Goal: Task Accomplishment & Management: Manage account settings

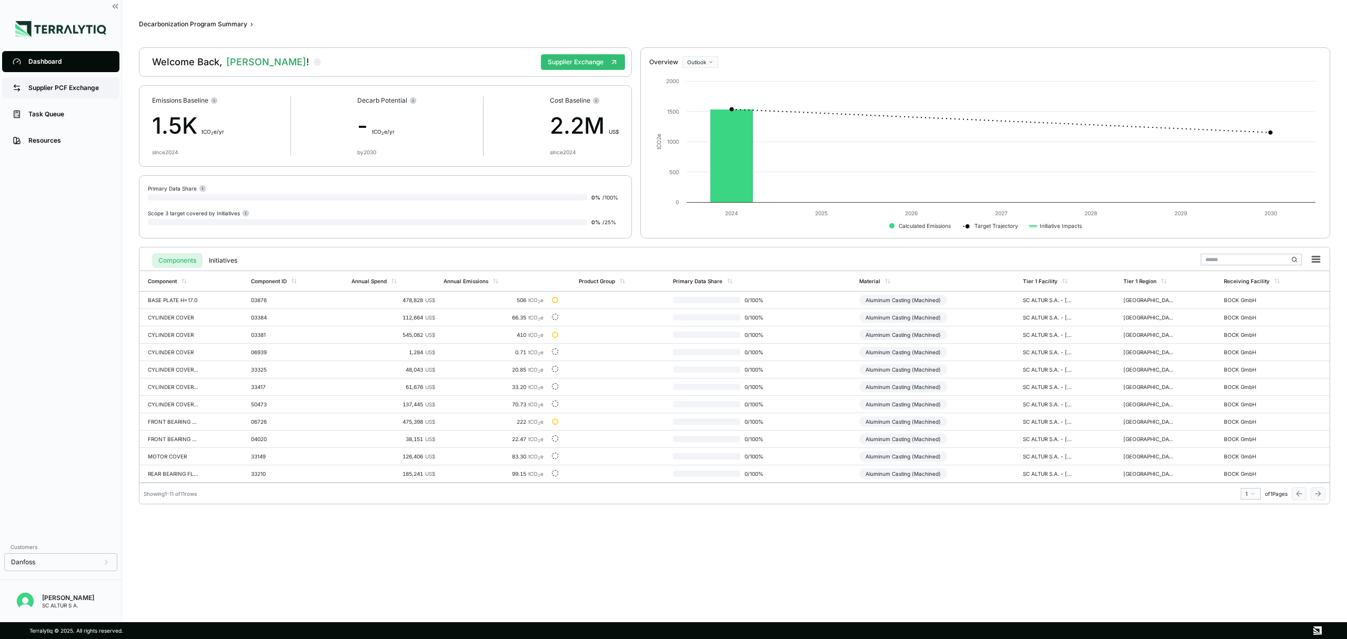
click at [66, 92] on div "Supplier PCF Exchange" at bounding box center [68, 88] width 80 height 8
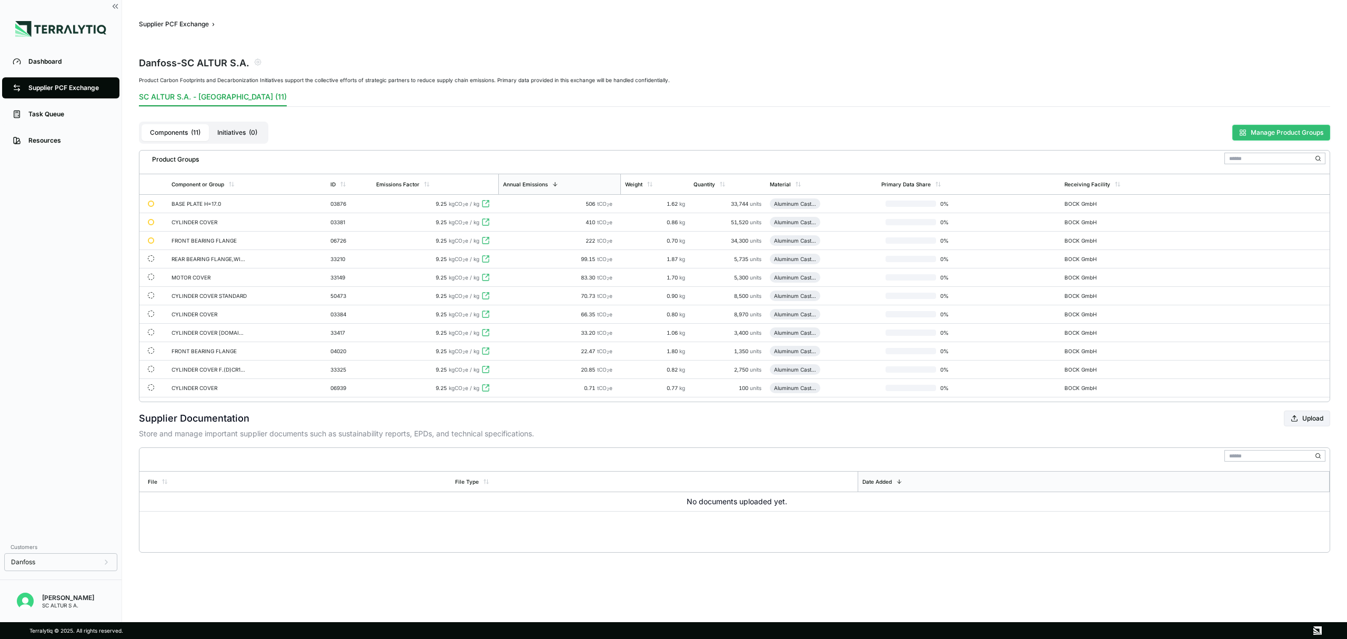
click at [1293, 129] on button "Manage Product Groups" at bounding box center [1281, 133] width 98 height 16
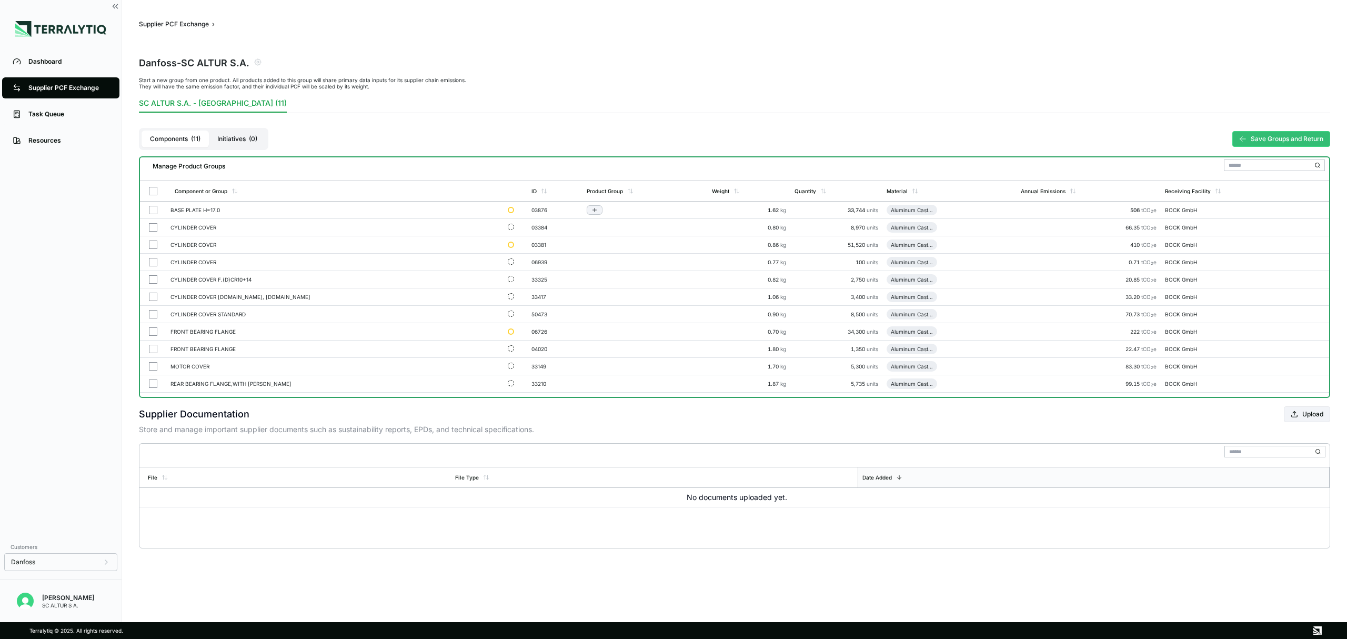
click at [153, 209] on button "button" at bounding box center [153, 210] width 8 height 8
click at [149, 352] on button "button" at bounding box center [153, 349] width 8 height 8
click at [149, 367] on button "button" at bounding box center [153, 366] width 8 height 8
click at [150, 381] on button "button" at bounding box center [153, 383] width 8 height 8
click at [150, 210] on button "button" at bounding box center [153, 210] width 8 height 8
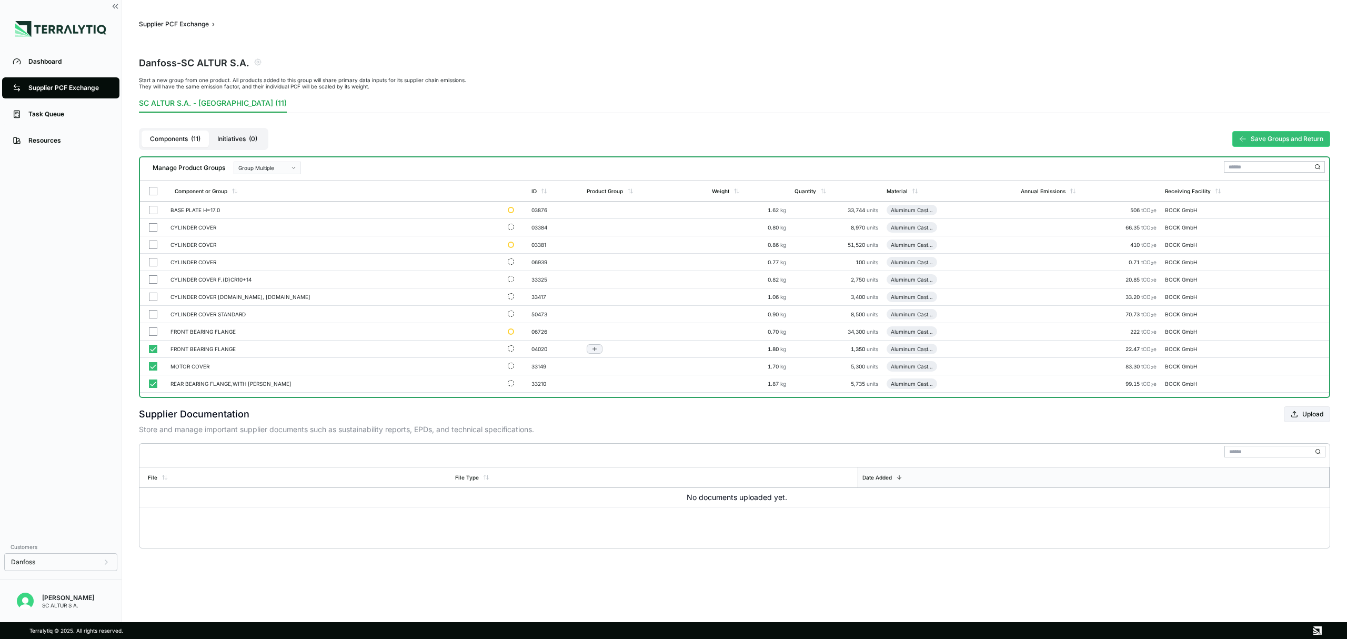
click at [152, 352] on button "button" at bounding box center [153, 349] width 8 height 8
click at [153, 367] on button "button" at bounding box center [153, 366] width 8 height 8
click at [154, 384] on button "button" at bounding box center [153, 383] width 8 height 8
click at [186, 209] on div "BASE PLATE H=17.0" at bounding box center [334, 210] width 329 height 6
click at [155, 210] on button "button" at bounding box center [153, 210] width 8 height 8
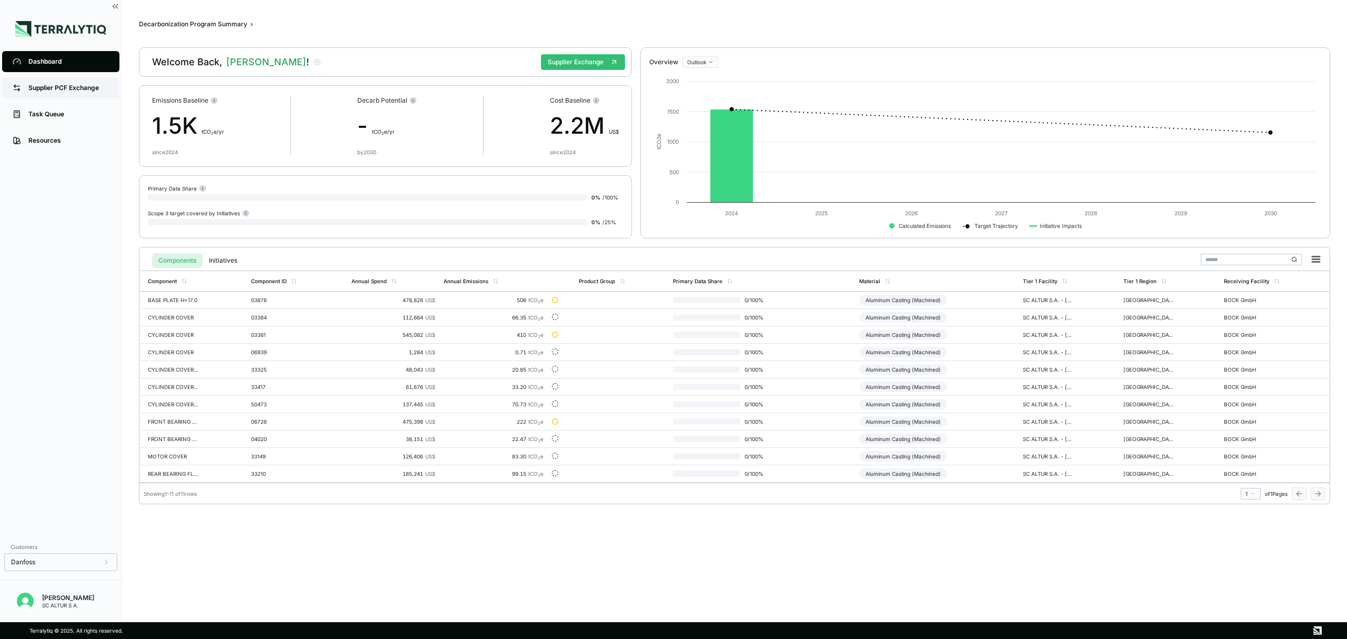
click at [62, 85] on div "Supplier PCF Exchange" at bounding box center [68, 88] width 80 height 8
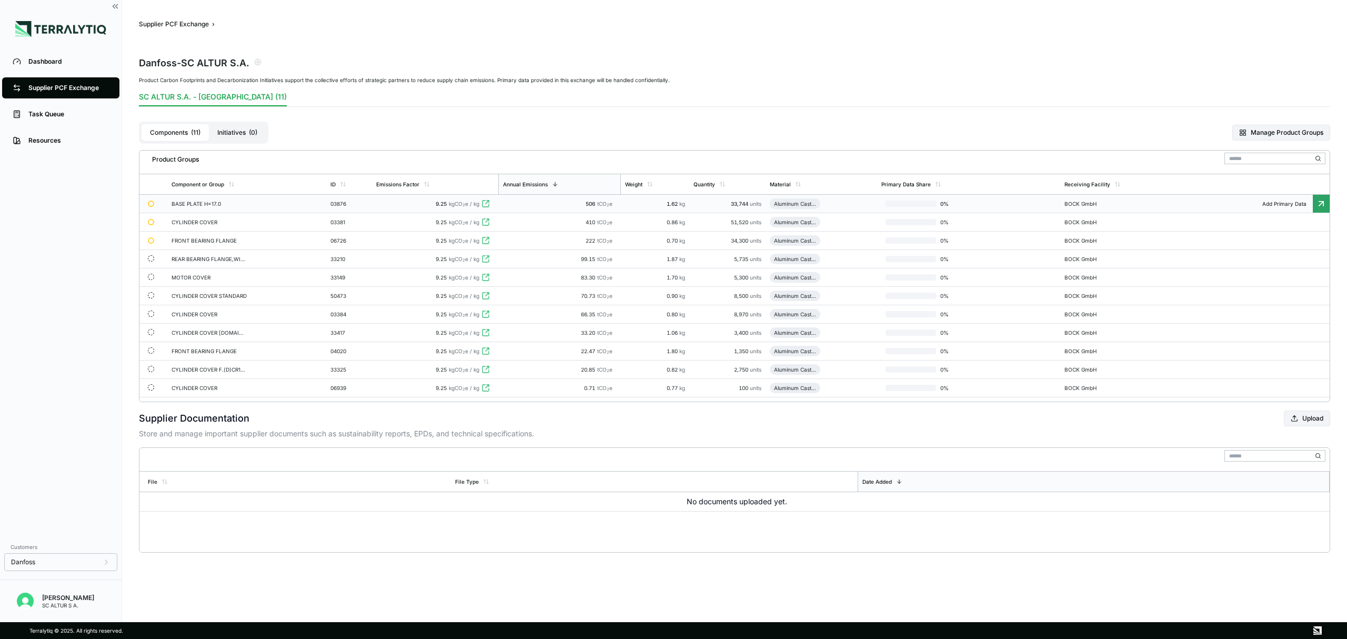
click at [198, 203] on div "BASE PLATE H=17.0" at bounding box center [210, 203] width 76 height 6
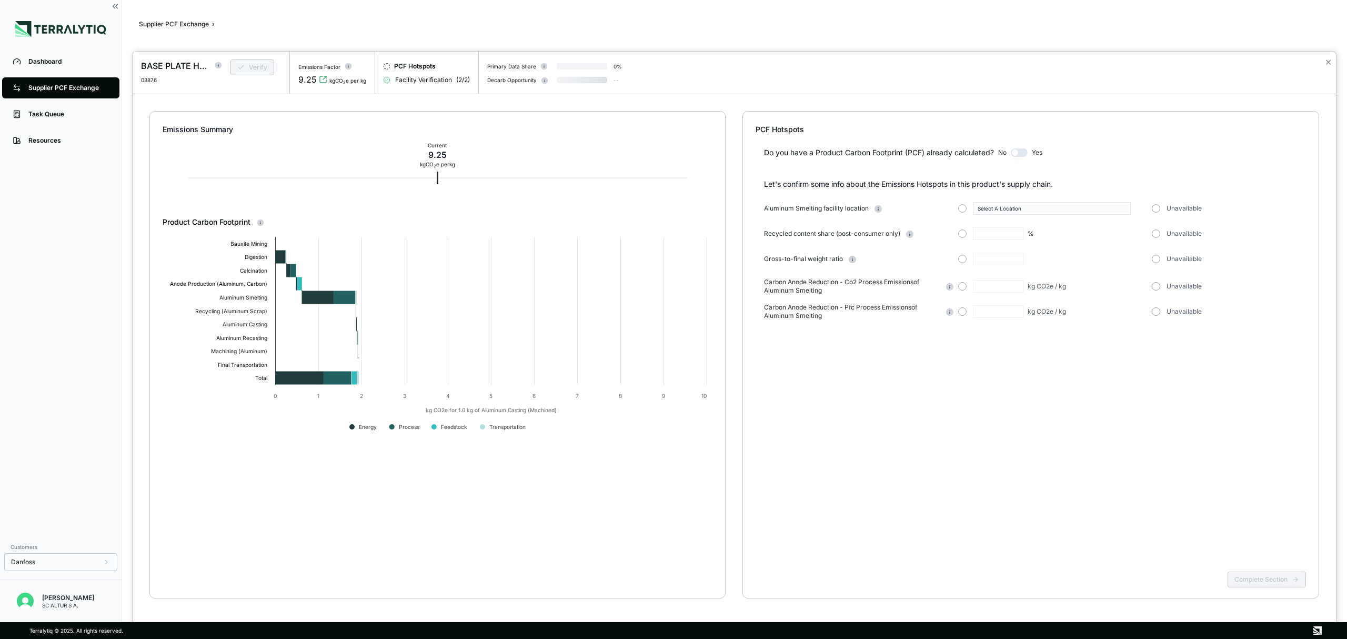
type input "*"
type input "***"
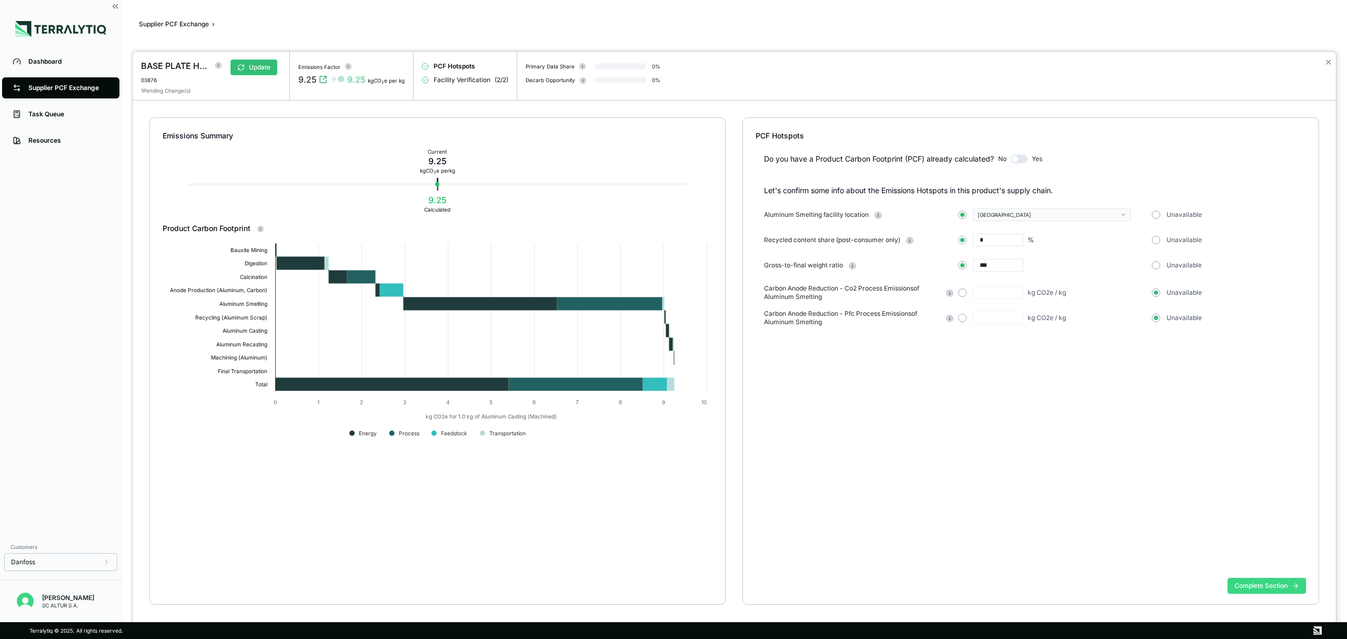
click at [1251, 584] on button "Complete Section" at bounding box center [1266, 586] width 78 height 16
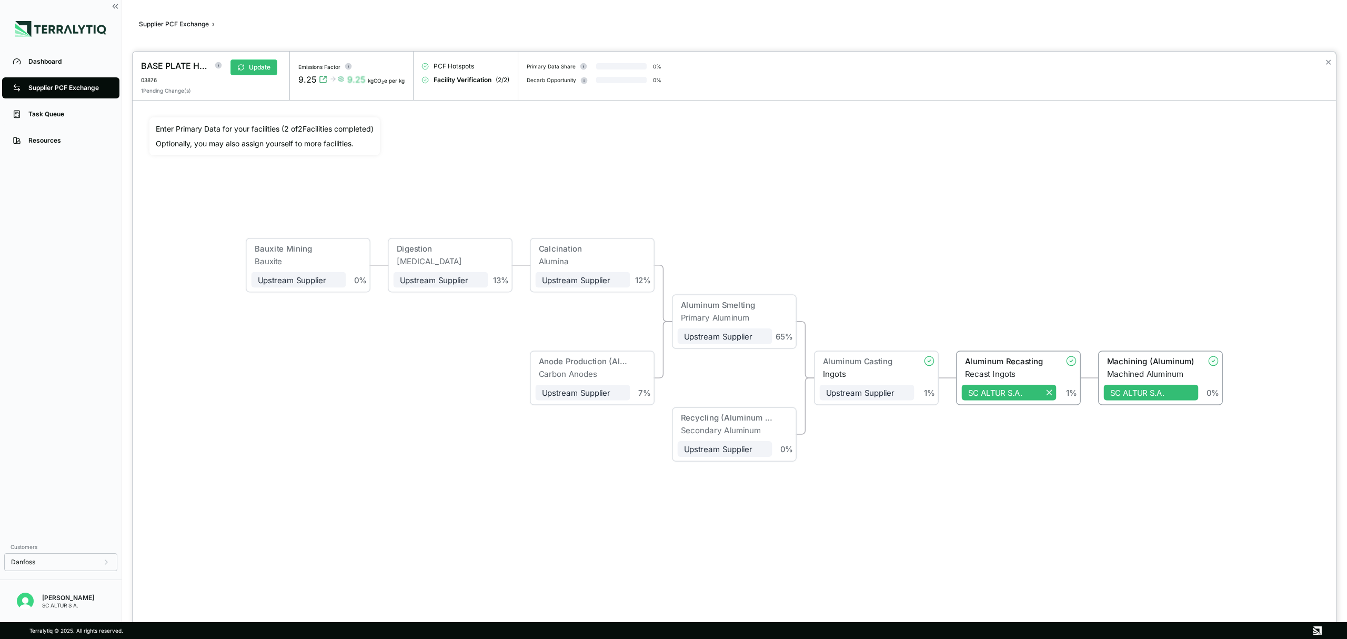
drag, startPoint x: 1048, startPoint y: 369, endPoint x: 1042, endPoint y: 480, distance: 111.2
click at [1042, 480] on div "Bauxite Mining Bauxite Upstream Supplier + Assign to me 0 % Digestion [MEDICAL_…" at bounding box center [734, 349] width 1170 height 464
click at [1054, 373] on div "Recast Ingots" at bounding box center [1010, 373] width 92 height 9
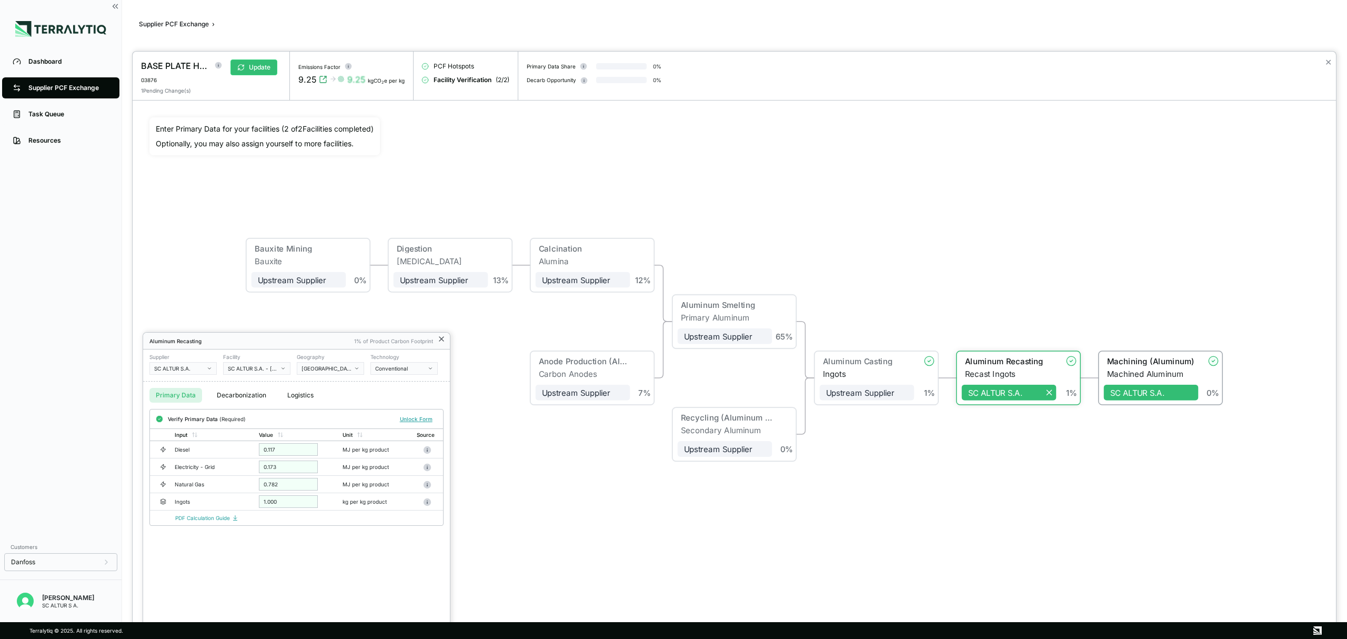
click at [442, 337] on icon at bounding box center [441, 339] width 8 height 8
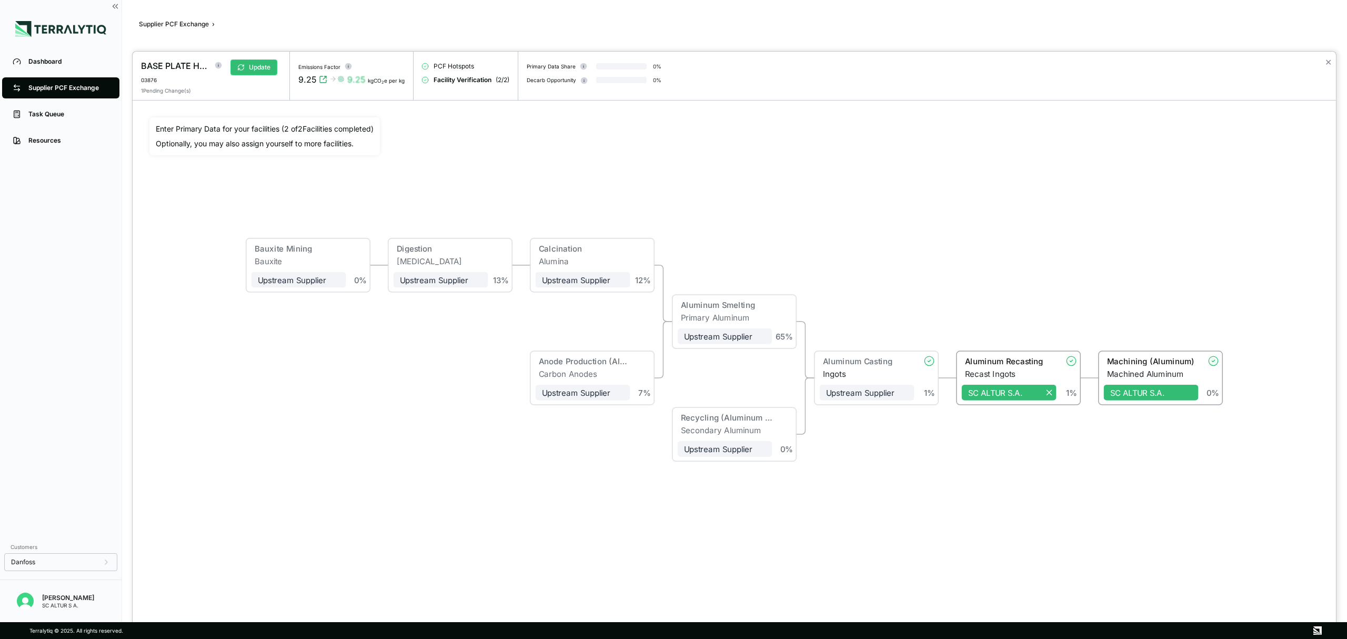
click at [62, 112] on div at bounding box center [673, 319] width 1347 height 639
click at [61, 88] on div at bounding box center [673, 319] width 1347 height 639
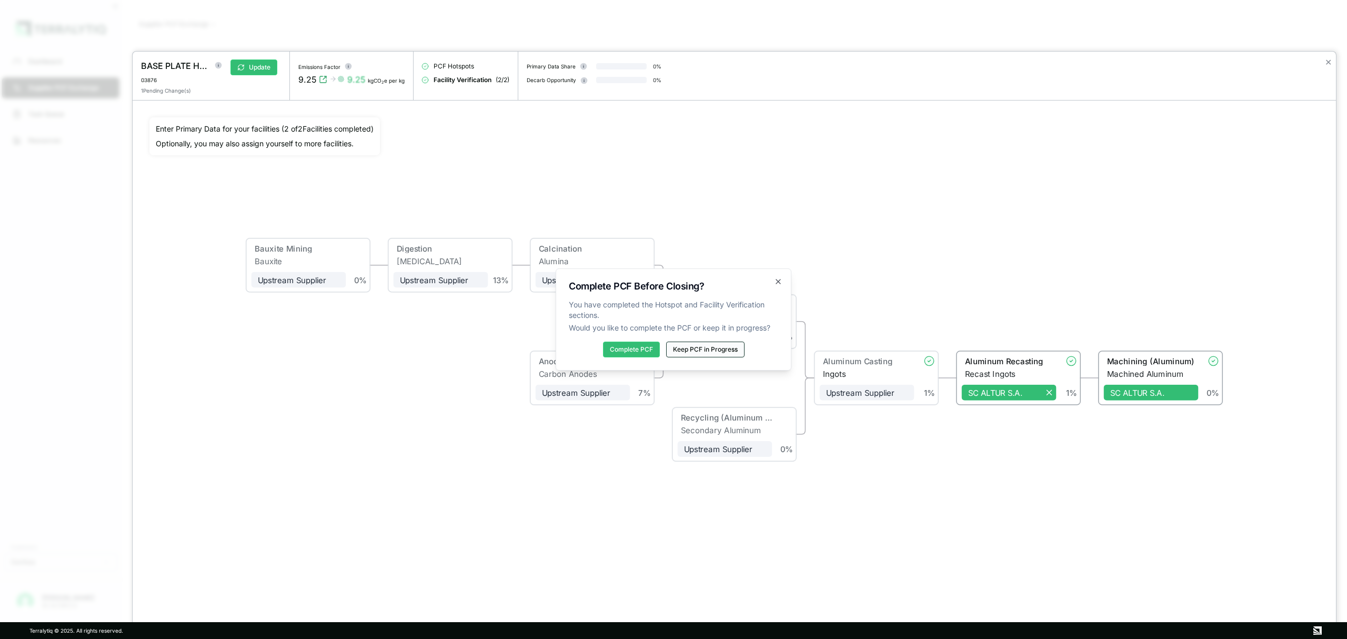
click at [707, 351] on button "Keep PCF in Progress" at bounding box center [705, 349] width 78 height 16
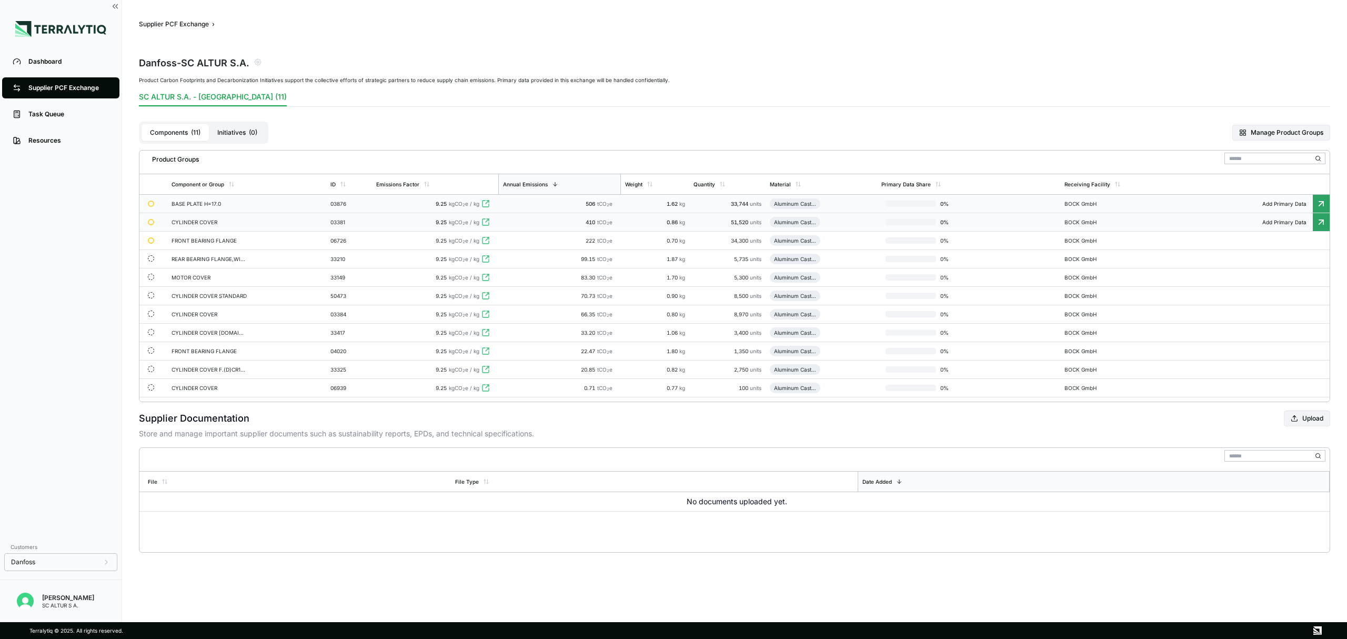
click at [188, 222] on div "CYLINDER COVER" at bounding box center [210, 222] width 76 height 6
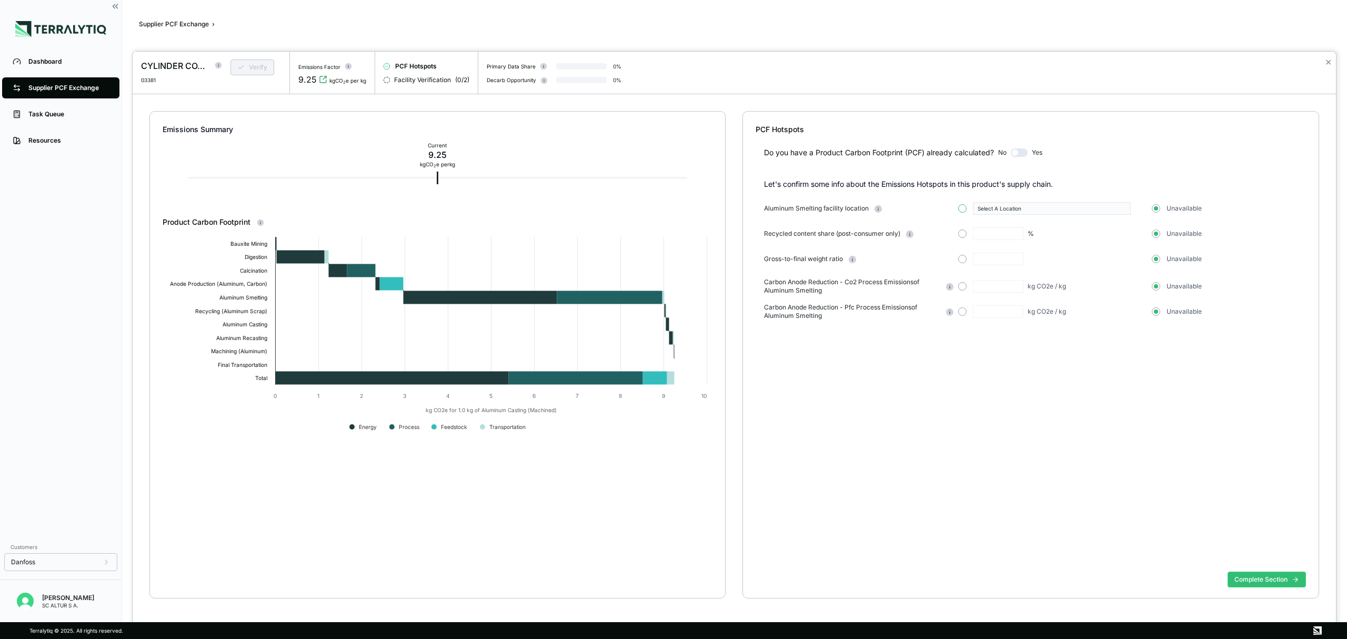
click at [960, 211] on button "button" at bounding box center [962, 208] width 8 height 8
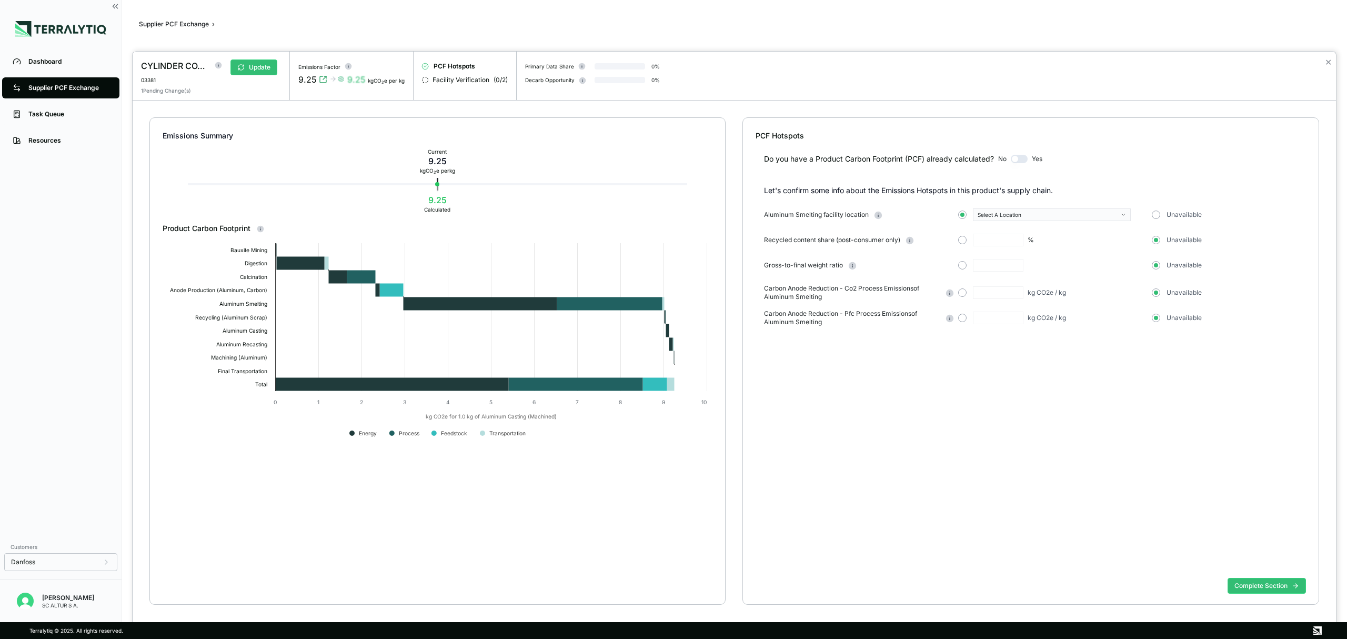
click at [1083, 217] on div "Select A Location" at bounding box center [1048, 214] width 141 height 6
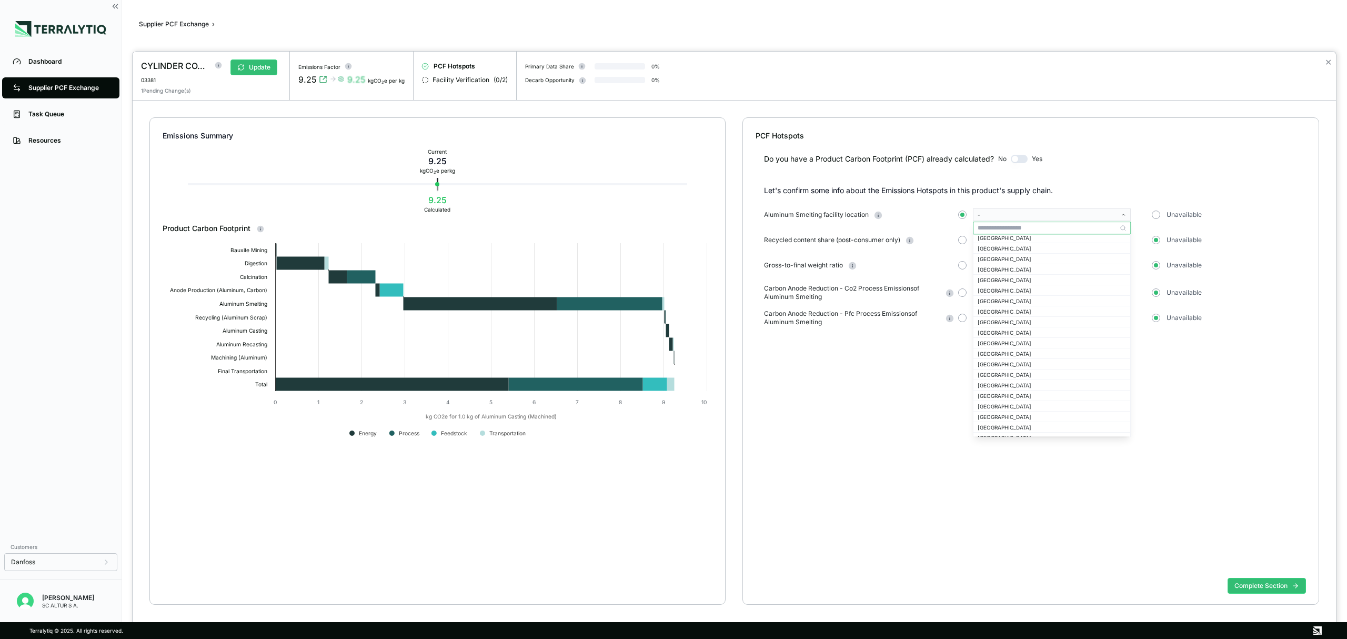
scroll to position [496, 0]
click at [1000, 354] on div "[GEOGRAPHIC_DATA]" at bounding box center [1052, 354] width 148 height 6
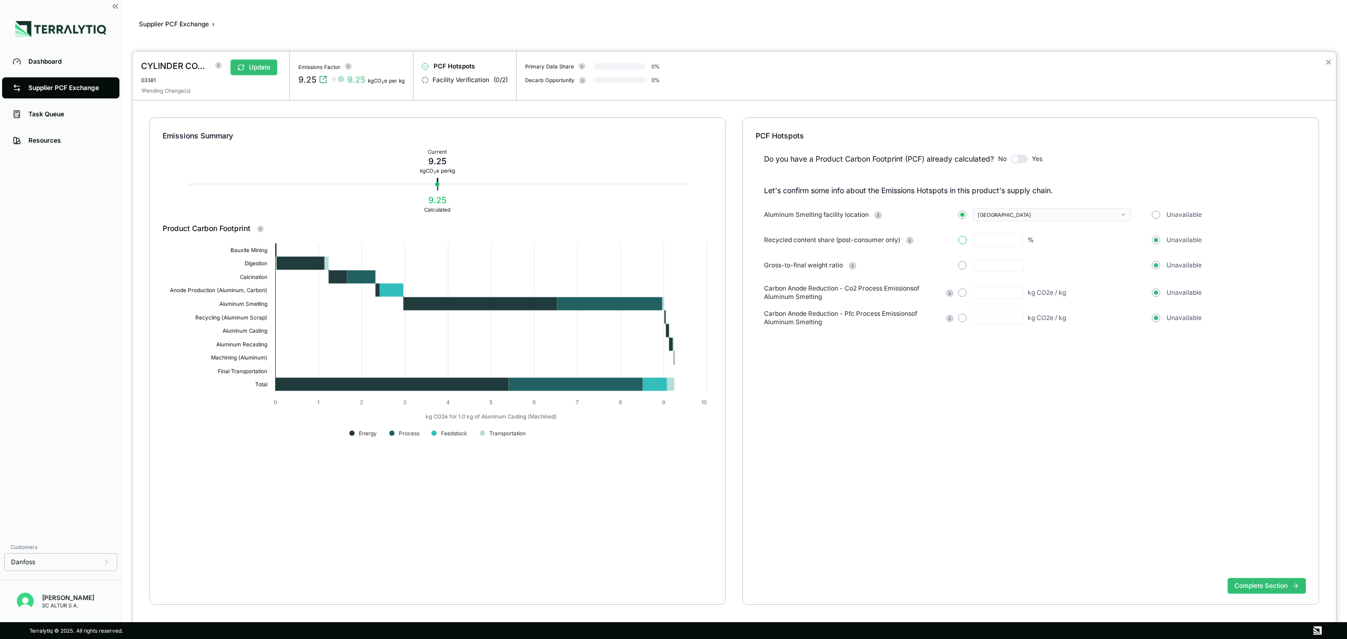
click at [960, 240] on button "button" at bounding box center [962, 240] width 8 height 8
click at [986, 242] on input "text" at bounding box center [998, 240] width 51 height 13
click at [906, 243] on icon at bounding box center [909, 240] width 8 height 8
drag, startPoint x: 987, startPoint y: 240, endPoint x: 976, endPoint y: 240, distance: 10.5
click at [979, 240] on input "*" at bounding box center [998, 240] width 51 height 13
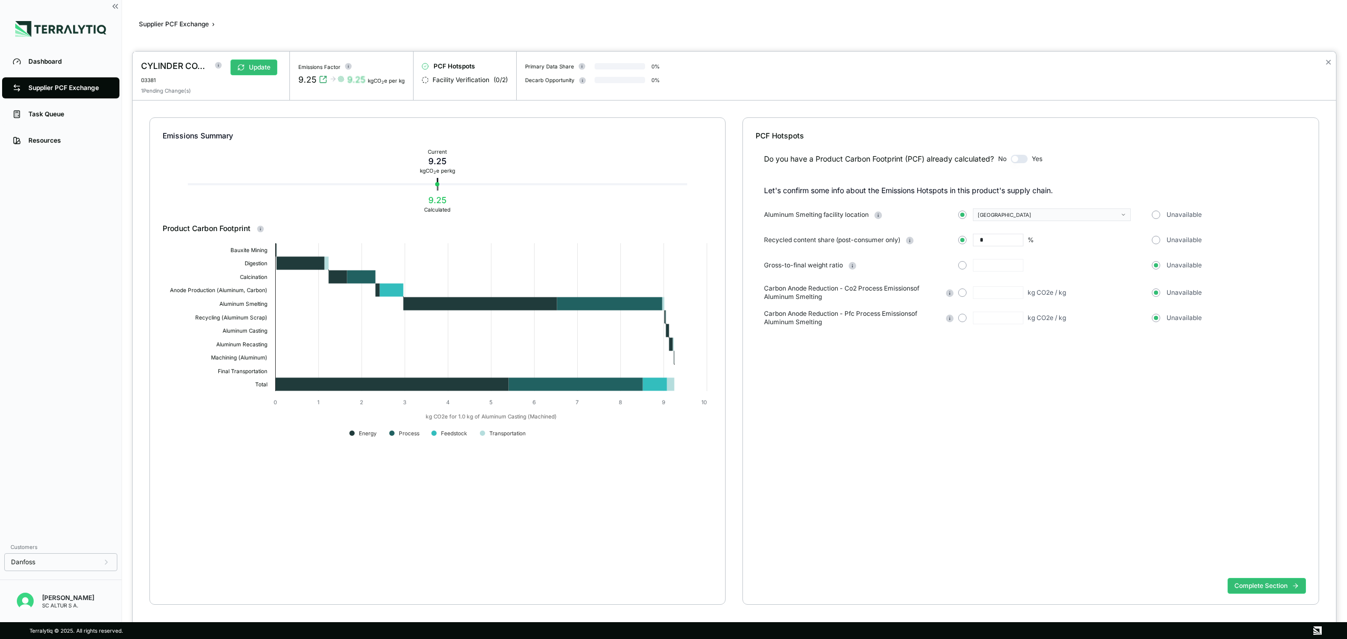
click at [975, 240] on input "*" at bounding box center [998, 240] width 51 height 13
type input "**"
click at [969, 266] on div at bounding box center [1052, 265] width 189 height 13
click at [960, 264] on button "button" at bounding box center [962, 265] width 8 height 8
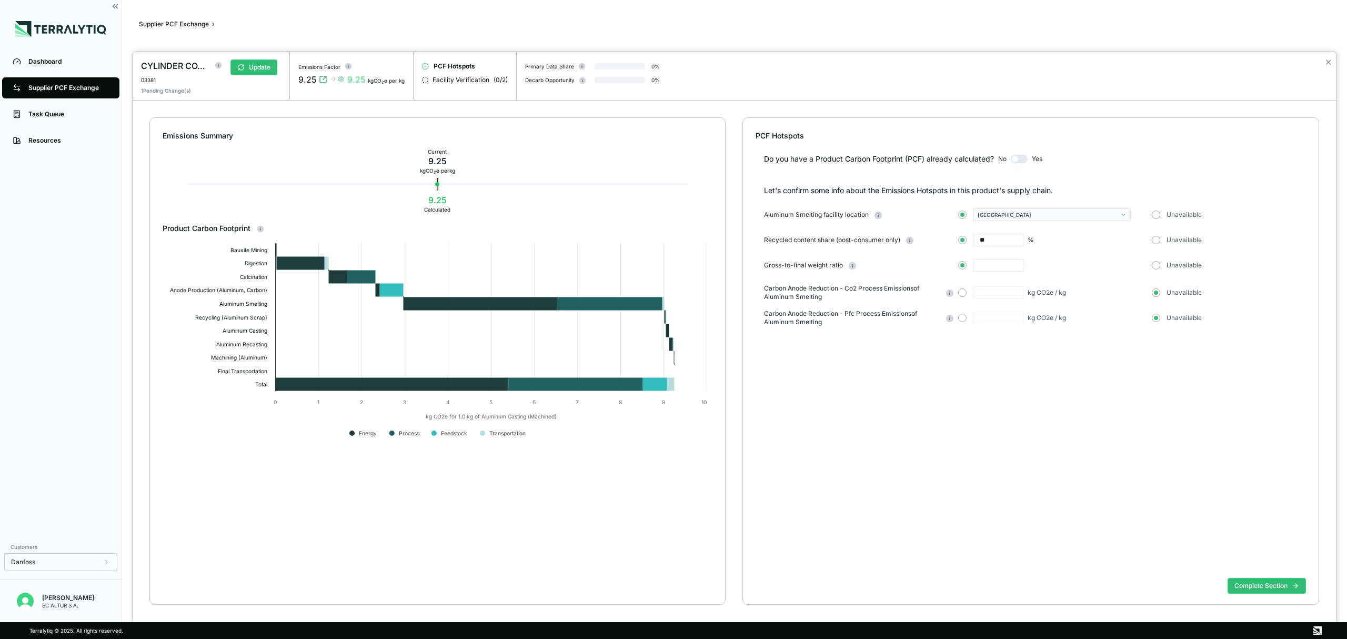
click at [988, 266] on input "text" at bounding box center [998, 265] width 51 height 13
type input "***"
click at [1111, 412] on div "Do you have a Product Carbon Footprint (PCF) already calculated? No Yes Let's c…" at bounding box center [1031, 357] width 550 height 432
click at [1250, 585] on button "Complete Section" at bounding box center [1266, 586] width 78 height 16
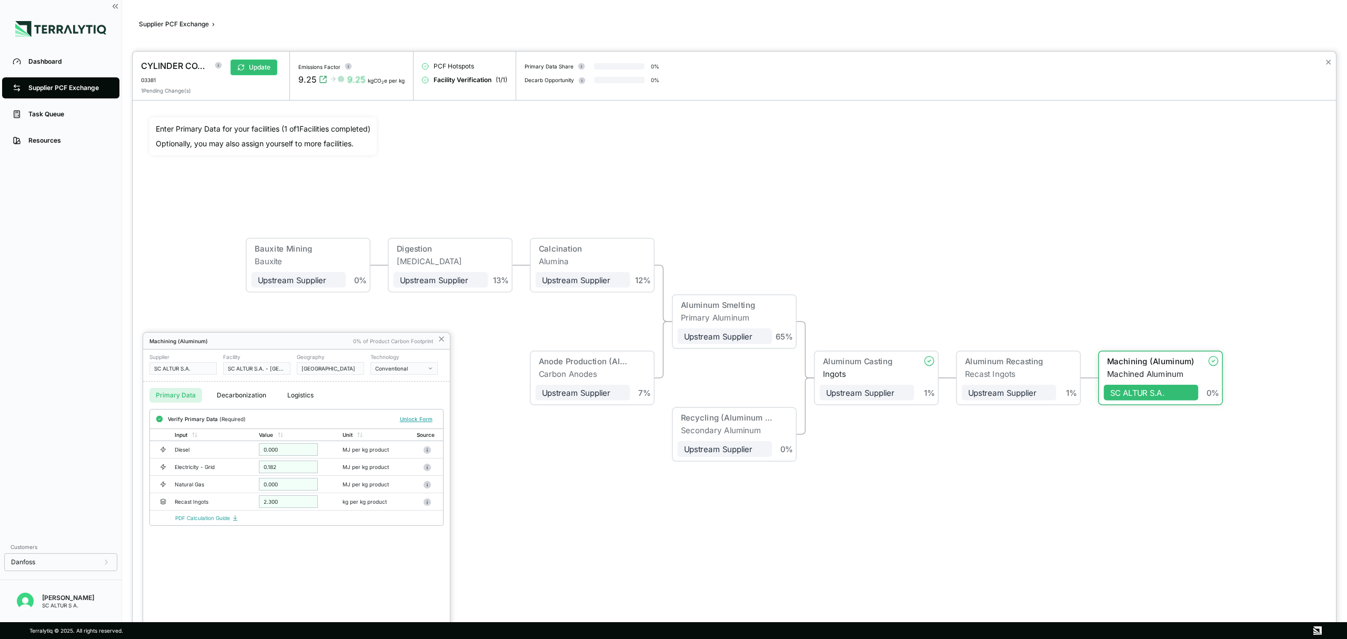
click at [41, 87] on div at bounding box center [673, 319] width 1347 height 639
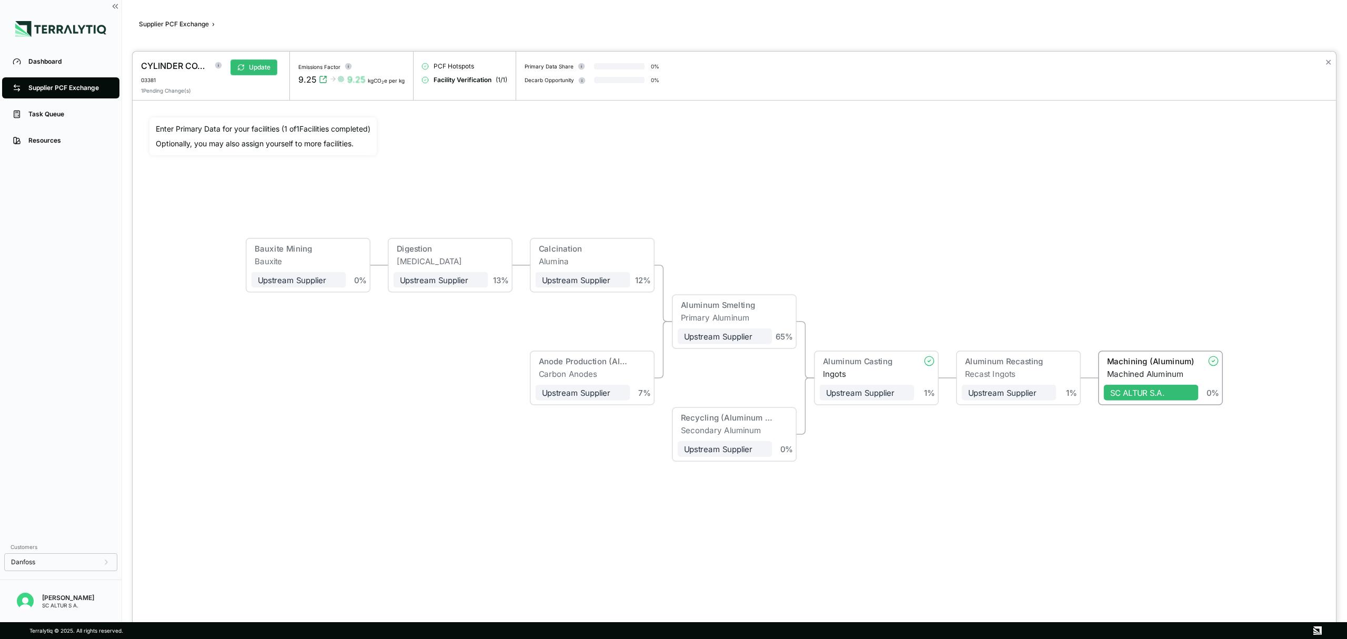
click at [183, 23] on div at bounding box center [673, 319] width 1347 height 639
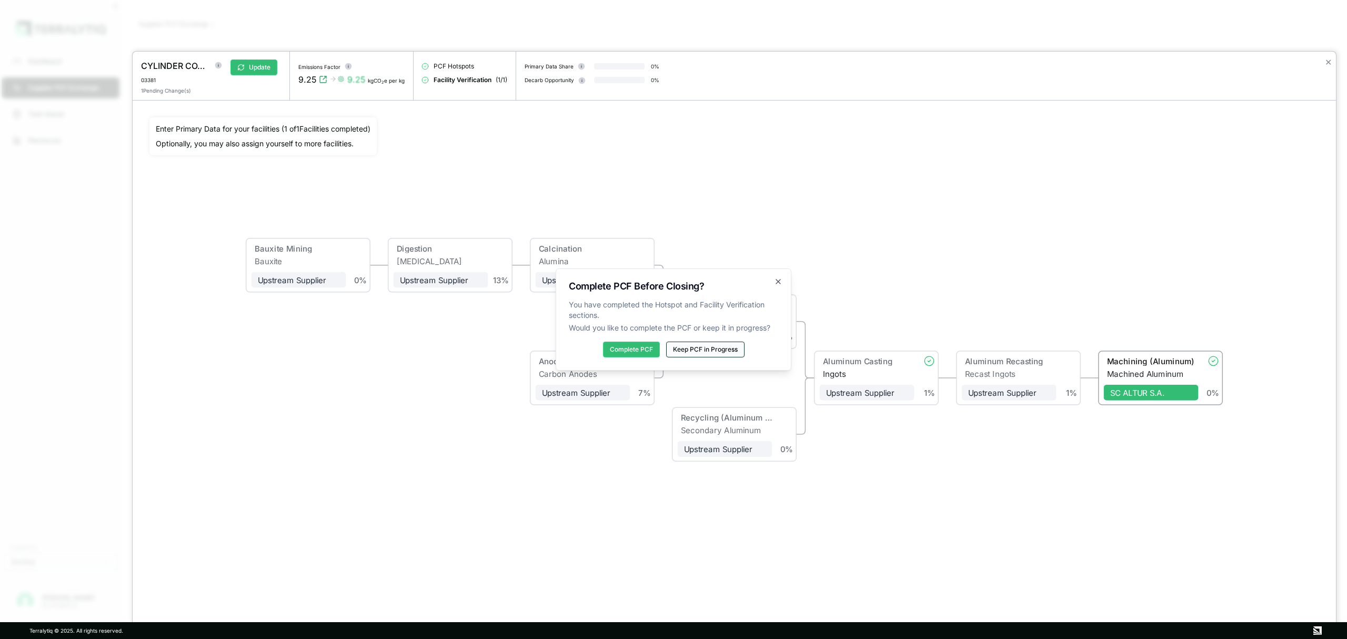
click at [710, 349] on button "Keep PCF in Progress" at bounding box center [705, 349] width 78 height 16
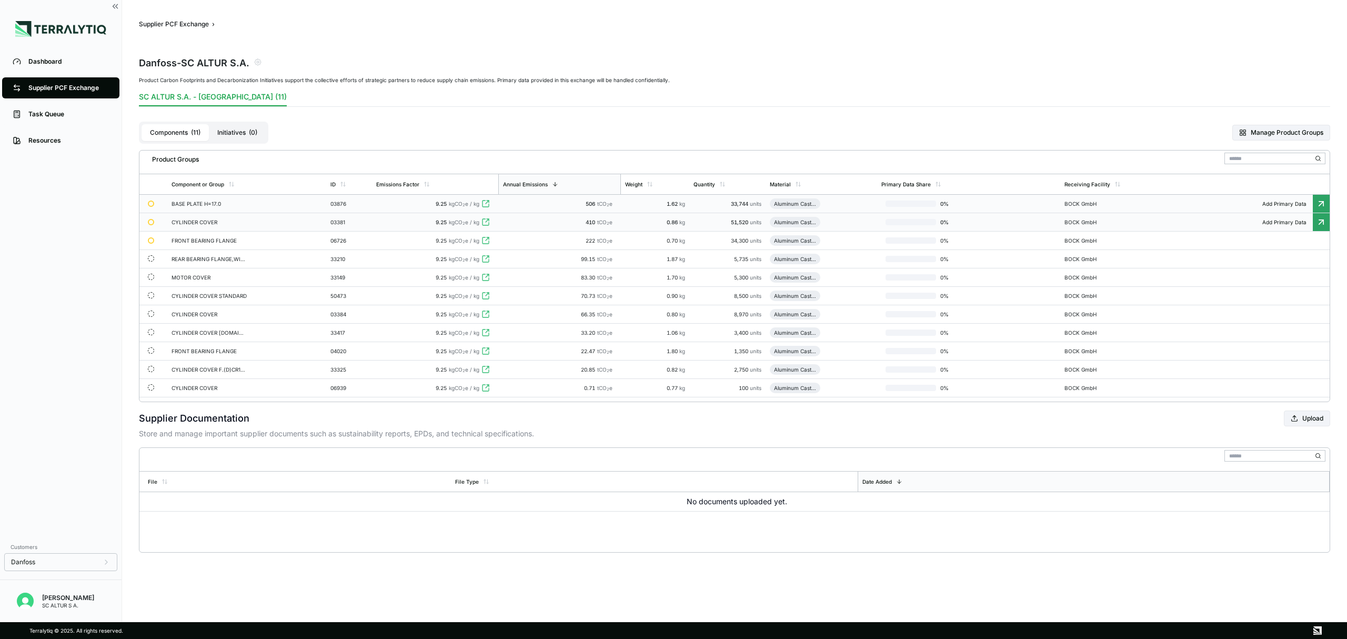
click at [203, 221] on div "CYLINDER COVER" at bounding box center [210, 222] width 76 height 6
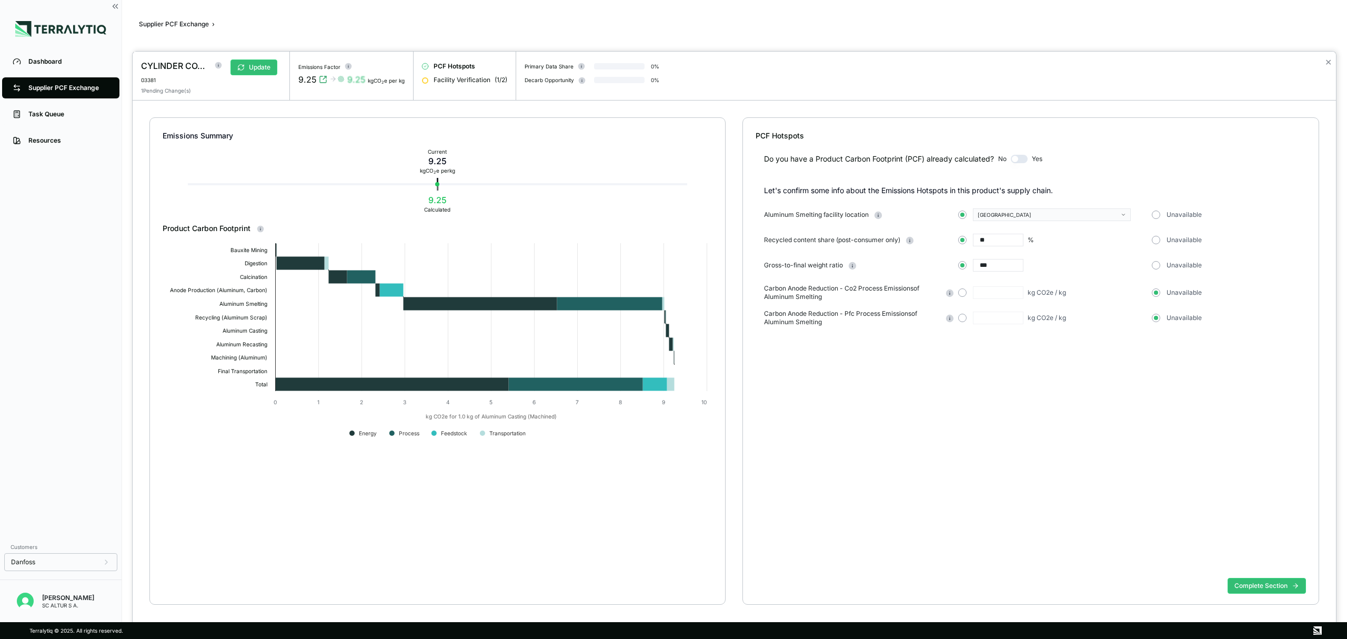
click at [993, 266] on input "***" at bounding box center [998, 265] width 51 height 13
click at [72, 86] on div at bounding box center [673, 319] width 1347 height 639
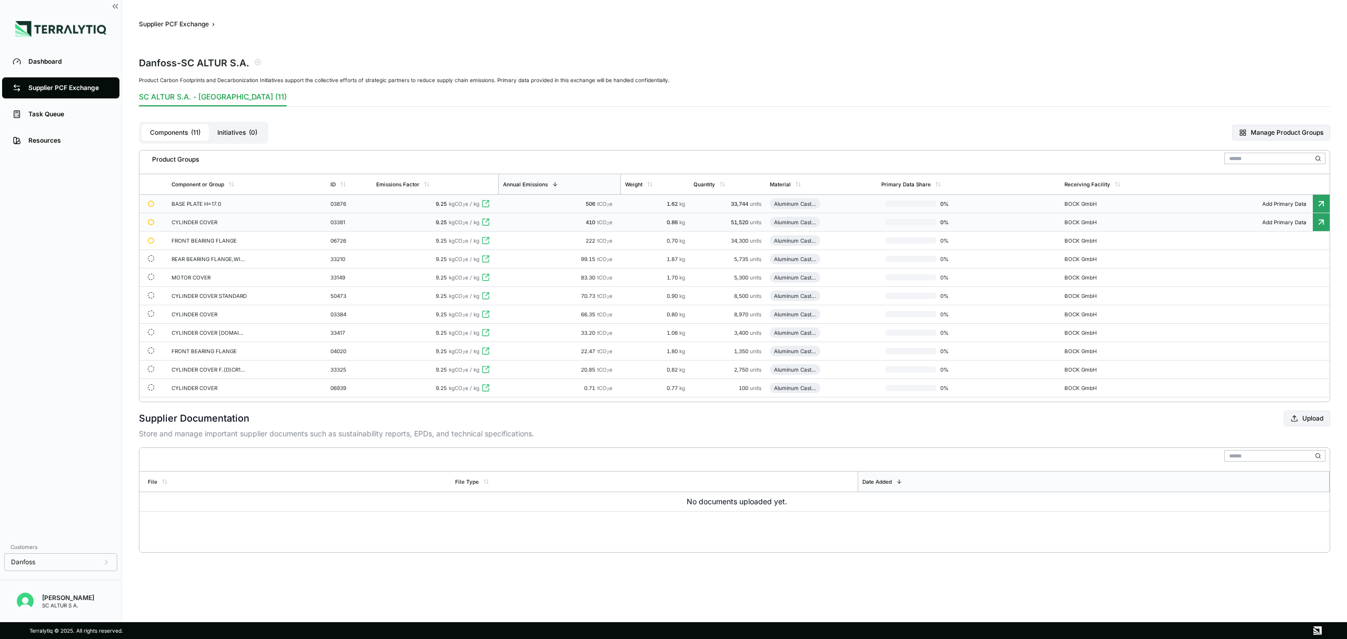
click at [200, 203] on div "BASE PLATE H=17.0" at bounding box center [210, 203] width 76 height 6
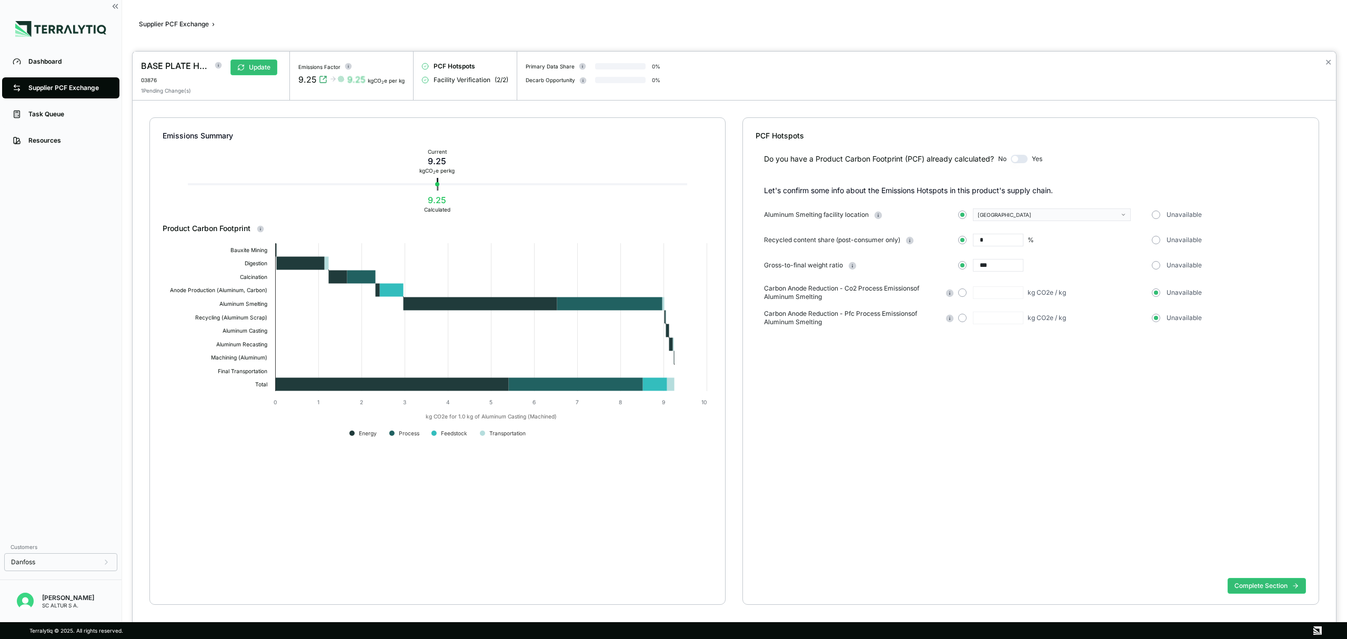
drag, startPoint x: 992, startPoint y: 241, endPoint x: 956, endPoint y: 241, distance: 36.3
click at [956, 241] on div "Recycled content share (post-consumer only) * % Unavailable" at bounding box center [1035, 240] width 542 height 13
type input "**"
click at [912, 239] on circle at bounding box center [909, 239] width 7 height 7
click at [1076, 261] on div "***" at bounding box center [1052, 265] width 189 height 13
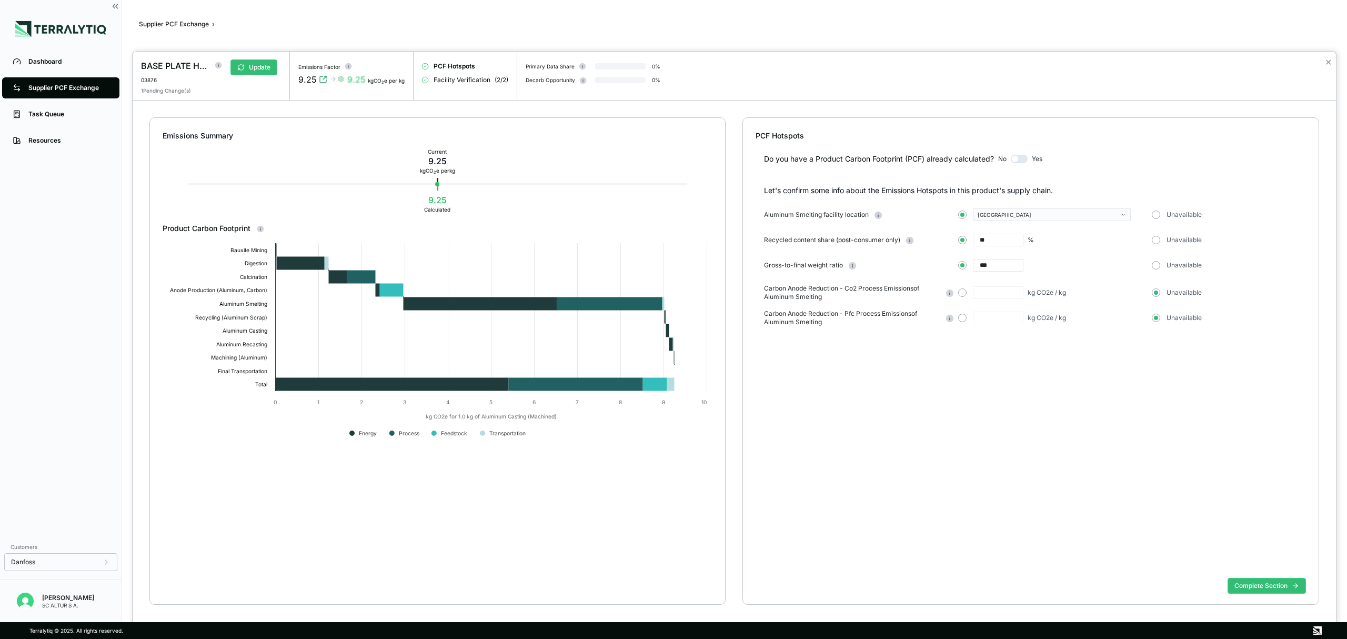
drag, startPoint x: 1024, startPoint y: 453, endPoint x: 1021, endPoint y: 447, distance: 6.8
click at [1024, 451] on div "Do you have a Product Carbon Footprint (PCF) already calculated? No Yes Let's c…" at bounding box center [1031, 357] width 550 height 432
click at [1065, 376] on div "Do you have a Product Carbon Footprint (PCF) already calculated? No Yes Let's c…" at bounding box center [1031, 357] width 550 height 432
click at [865, 394] on div "Do you have a Product Carbon Footprint (PCF) already calculated? No Yes Let's c…" at bounding box center [1031, 357] width 550 height 432
click at [1292, 581] on button "Complete Section" at bounding box center [1266, 586] width 78 height 16
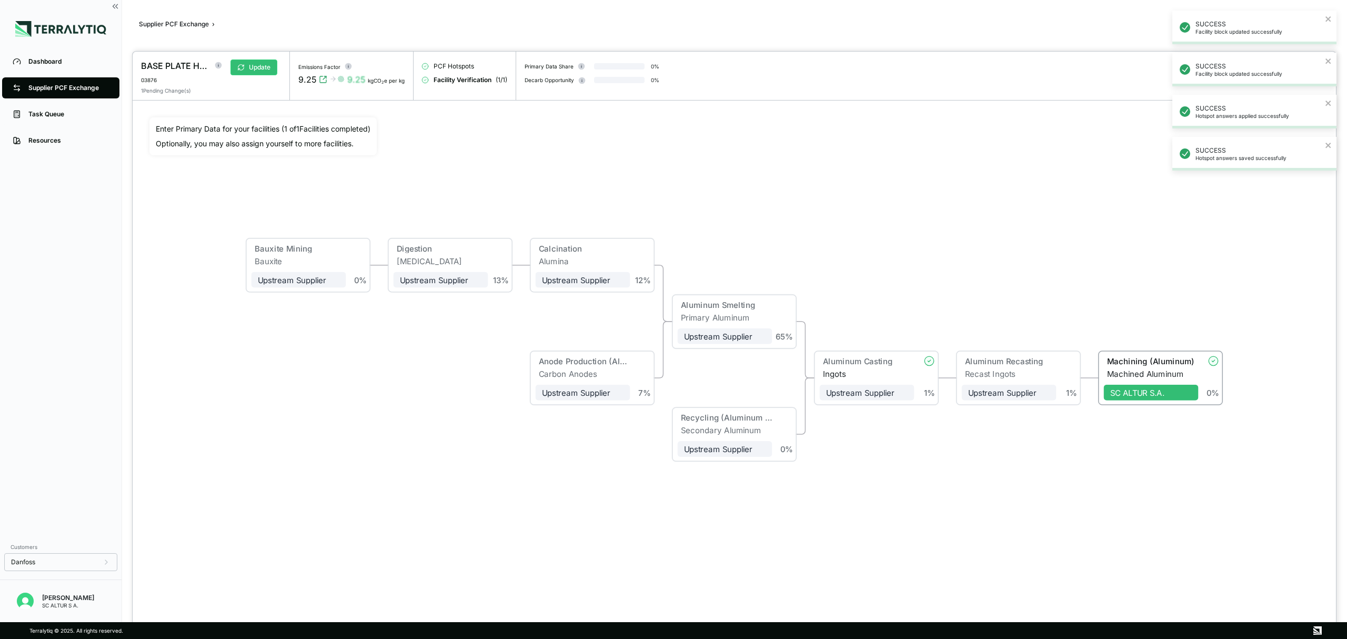
click at [379, 76] on div "9.25 9.25 kgCO 2 e per kg" at bounding box center [351, 79] width 106 height 13
click at [352, 83] on div "9.25" at bounding box center [356, 79] width 18 height 13
click at [348, 66] on circle at bounding box center [348, 66] width 7 height 7
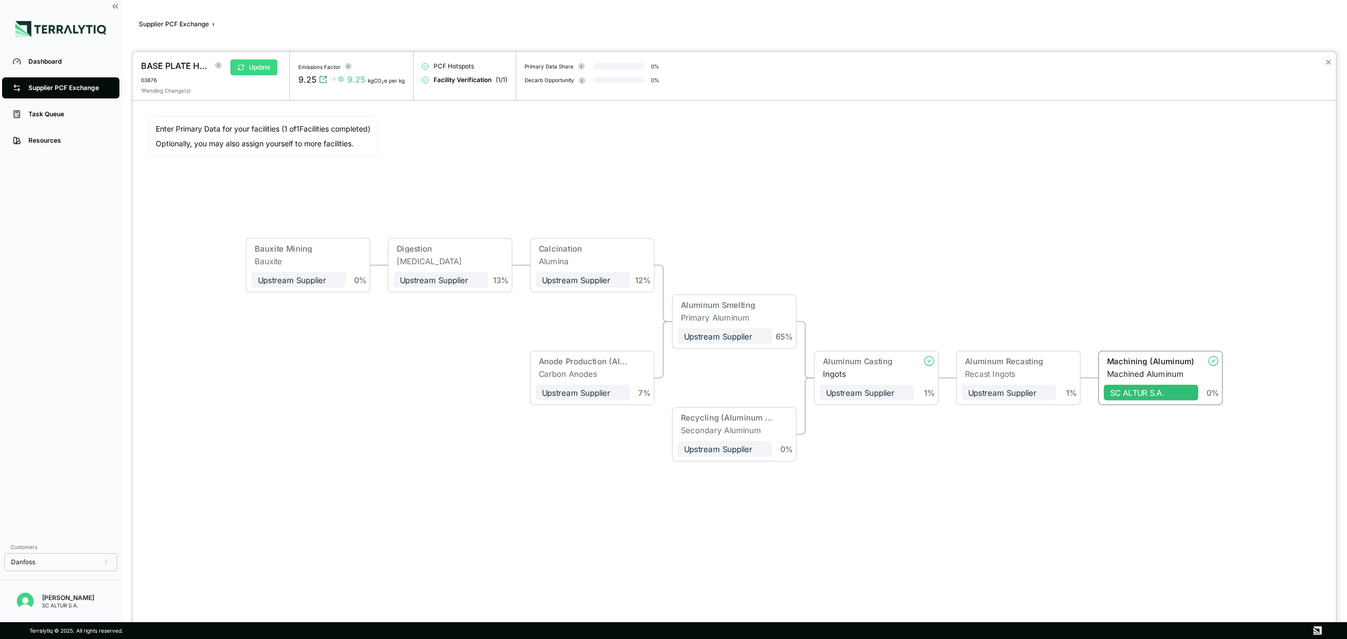
click at [261, 69] on button "Update" at bounding box center [253, 67] width 47 height 16
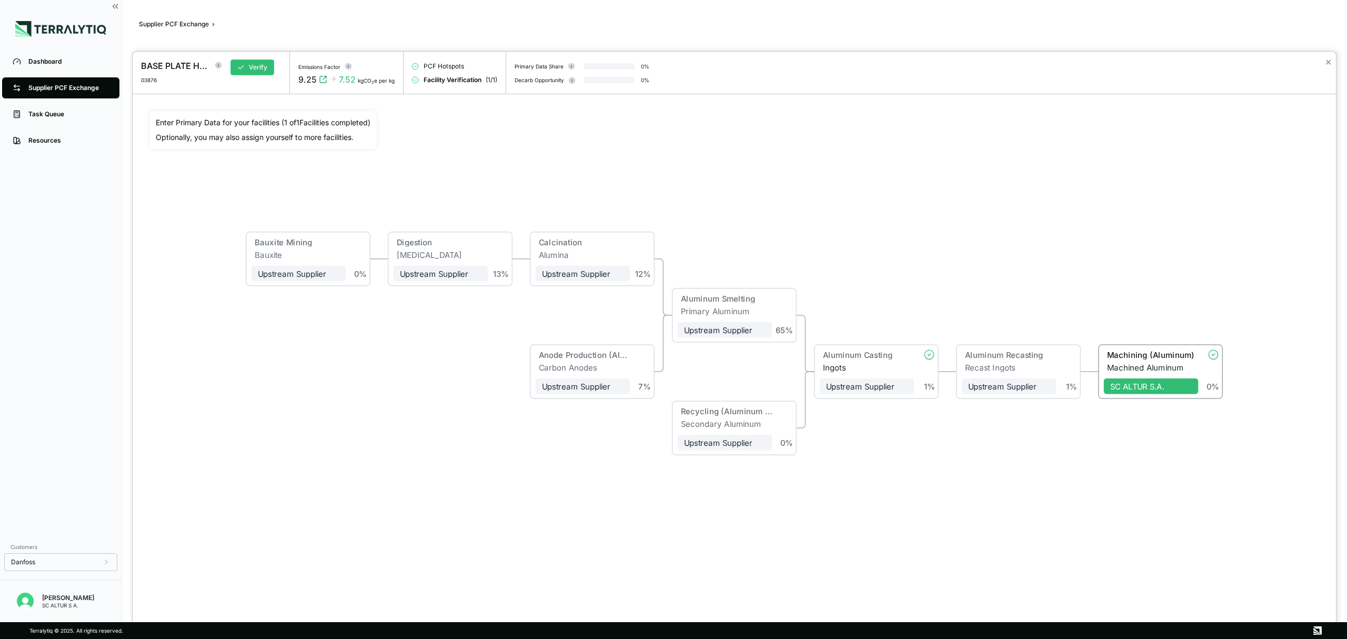
click at [65, 83] on div at bounding box center [673, 319] width 1347 height 639
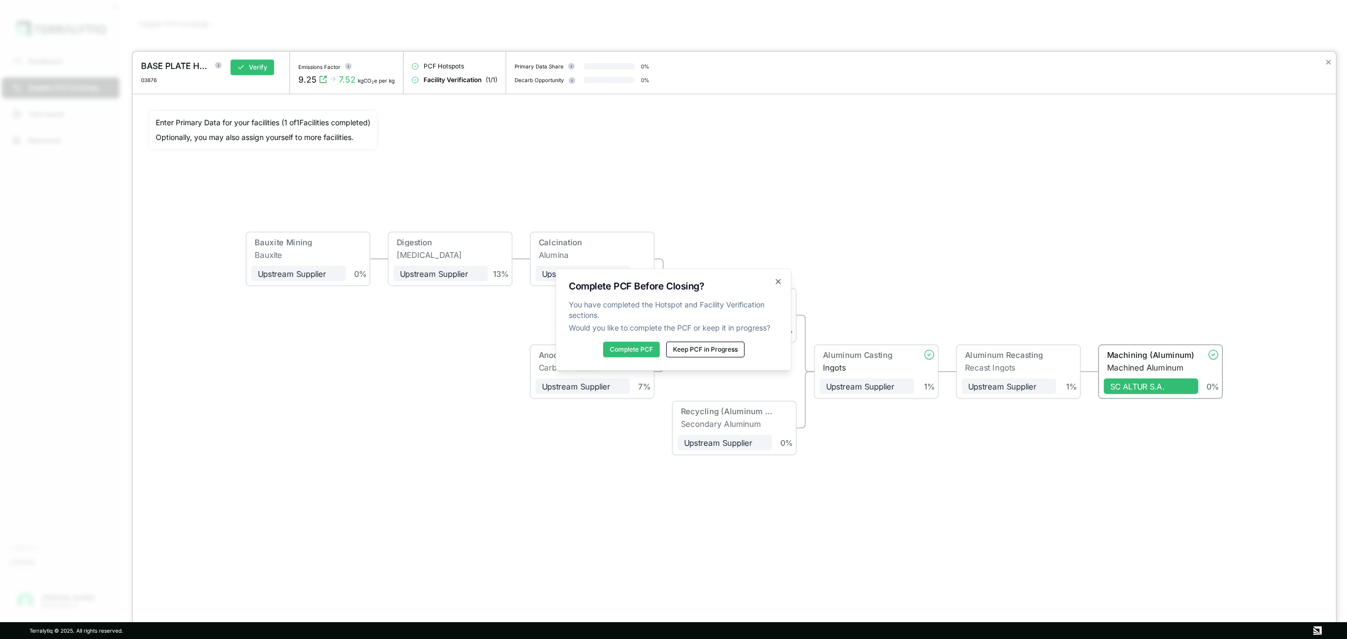
click at [702, 348] on button "Keep PCF in Progress" at bounding box center [705, 349] width 78 height 16
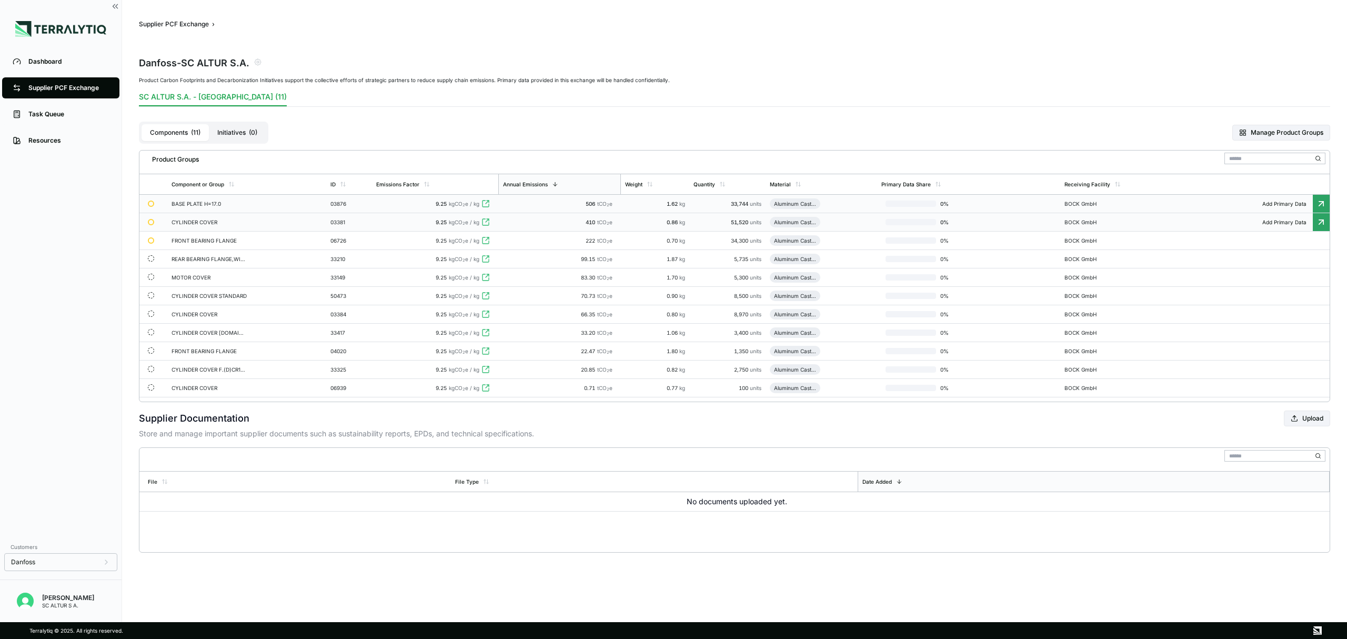
click at [193, 222] on div "CYLINDER COVER" at bounding box center [210, 222] width 76 height 6
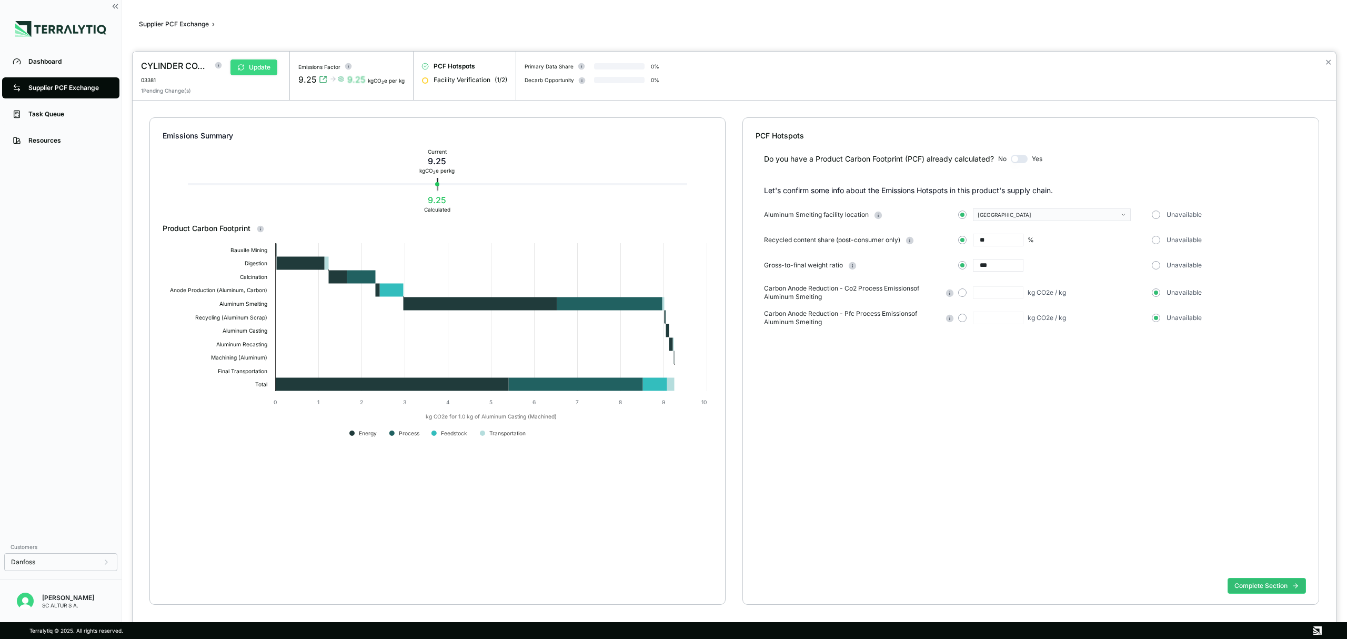
click at [263, 68] on button "Update" at bounding box center [253, 67] width 47 height 16
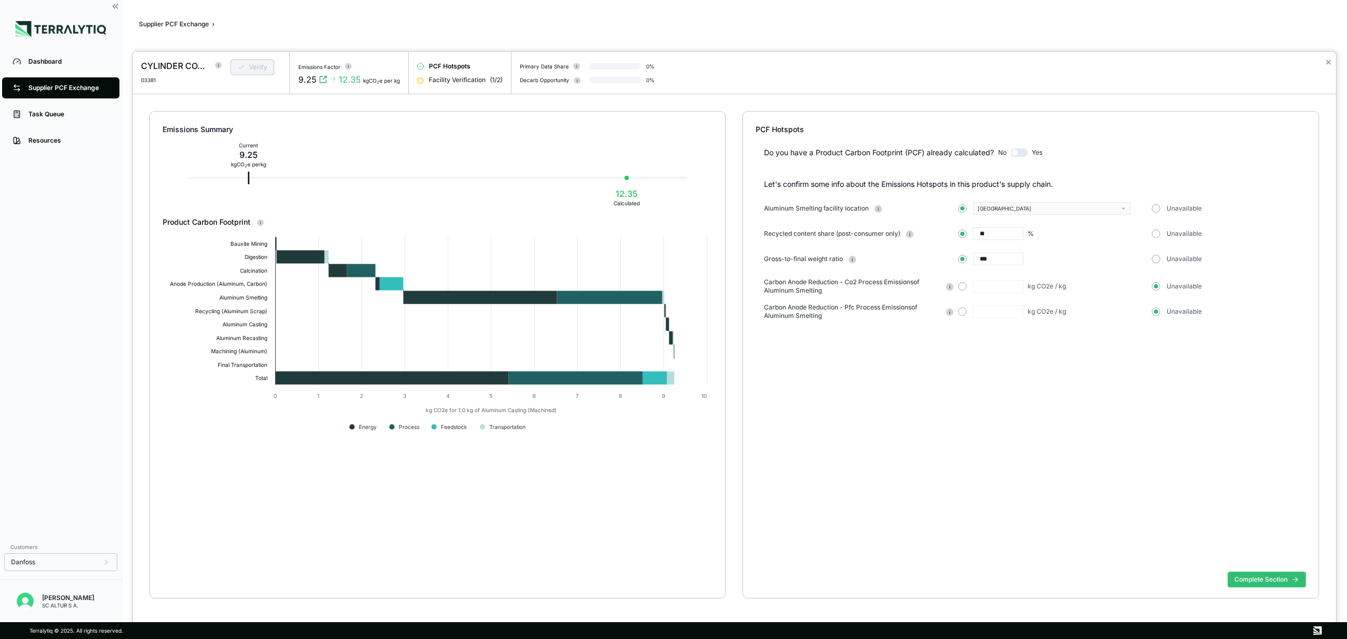
click at [1017, 238] on input "**" at bounding box center [998, 233] width 51 height 13
drag, startPoint x: 1003, startPoint y: 238, endPoint x: 938, endPoint y: 231, distance: 65.6
click at [939, 231] on div "Recycled content share (post-consumer only) ** % Unavailable" at bounding box center [1035, 233] width 542 height 13
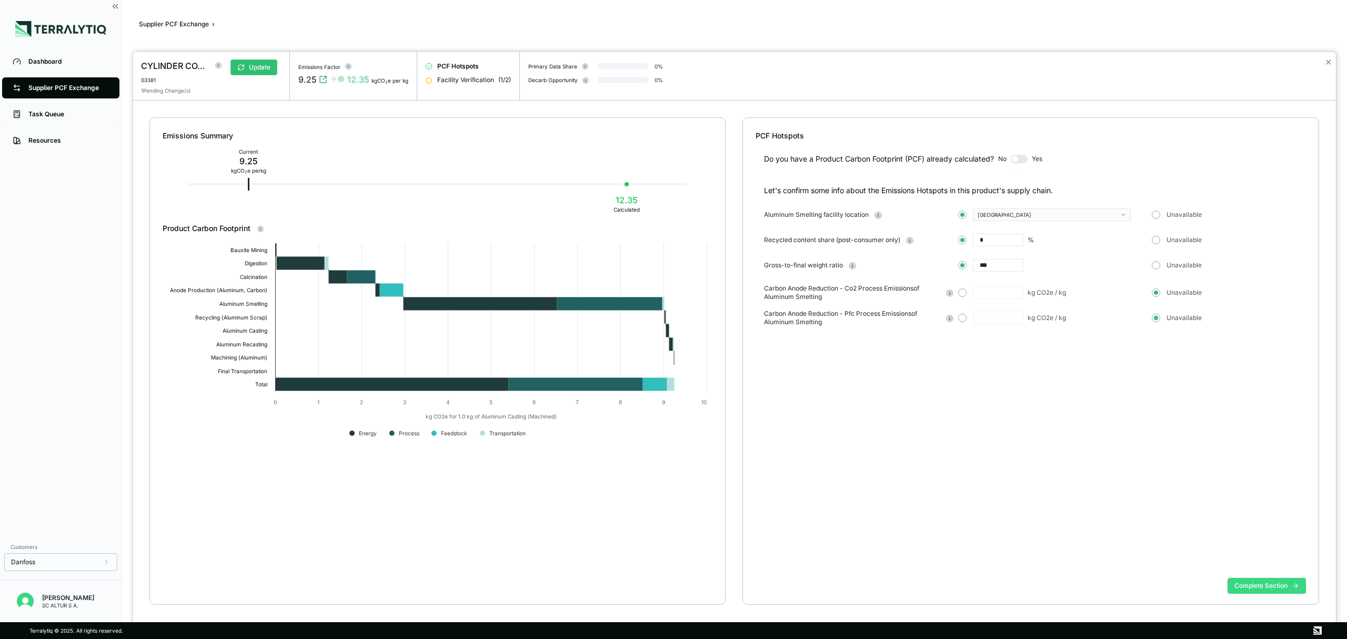
type input "*"
click at [1257, 584] on button "Complete Section" at bounding box center [1266, 586] width 78 height 16
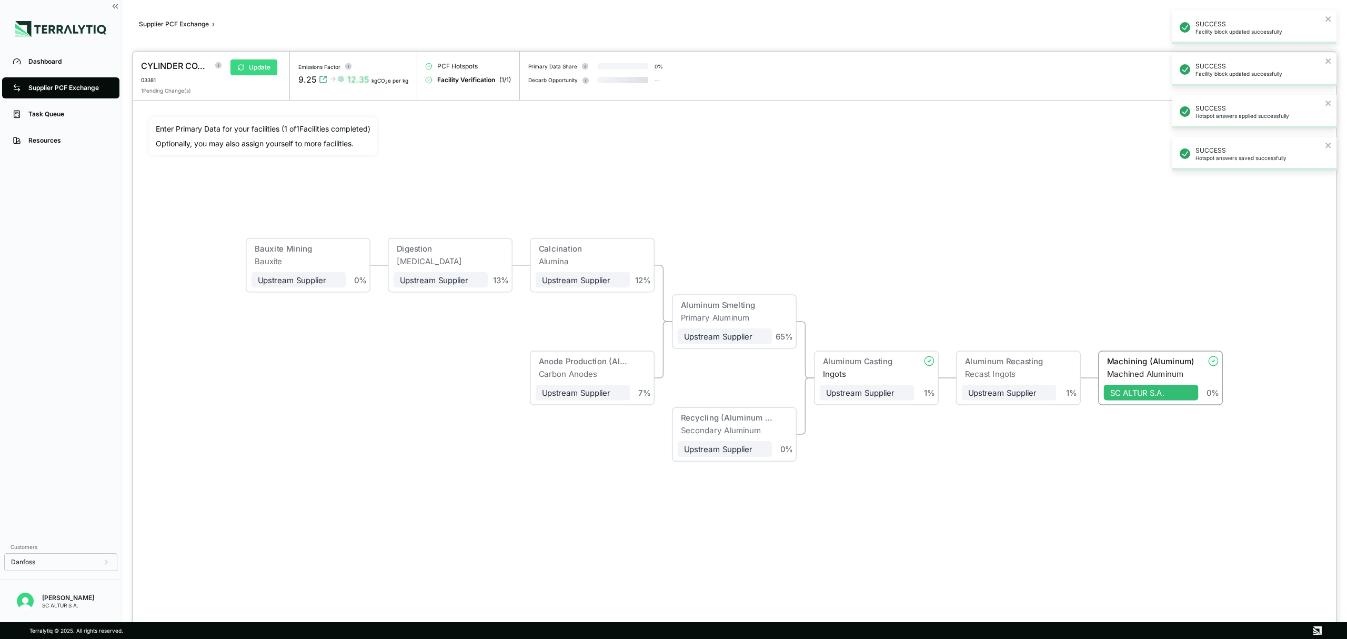
click at [268, 67] on button "Update" at bounding box center [253, 67] width 47 height 16
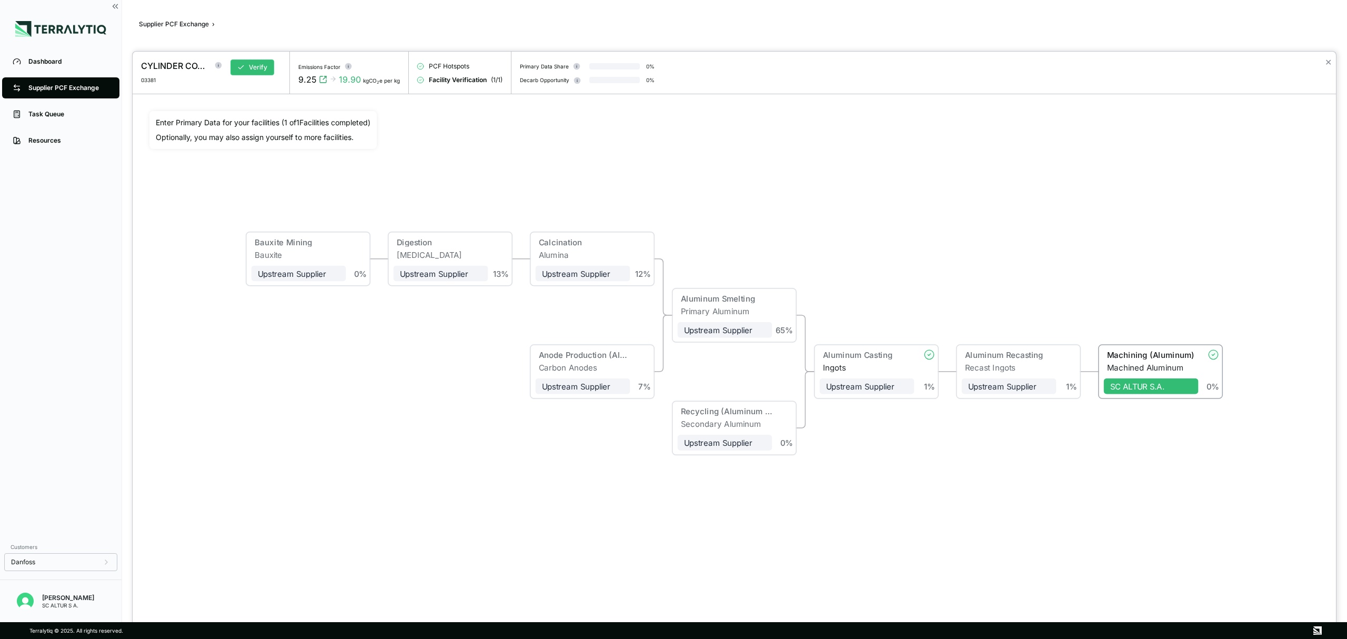
click at [61, 112] on div at bounding box center [673, 319] width 1347 height 639
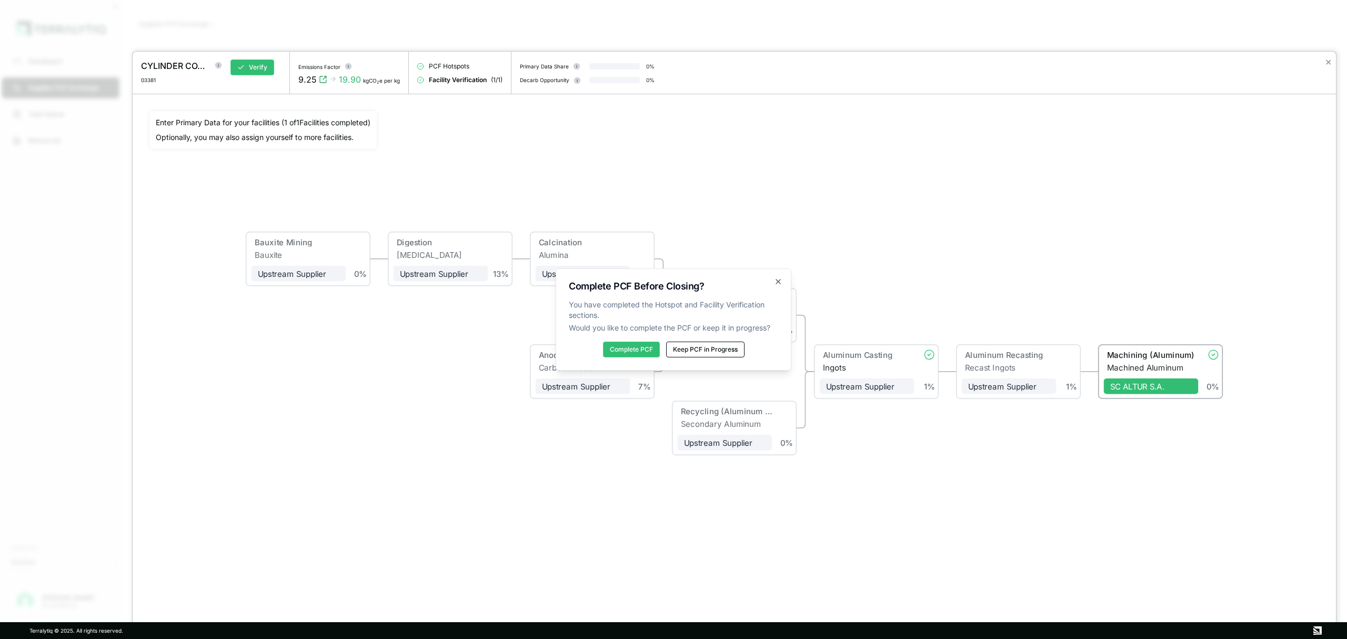
click at [708, 345] on button "Keep PCF in Progress" at bounding box center [705, 349] width 78 height 16
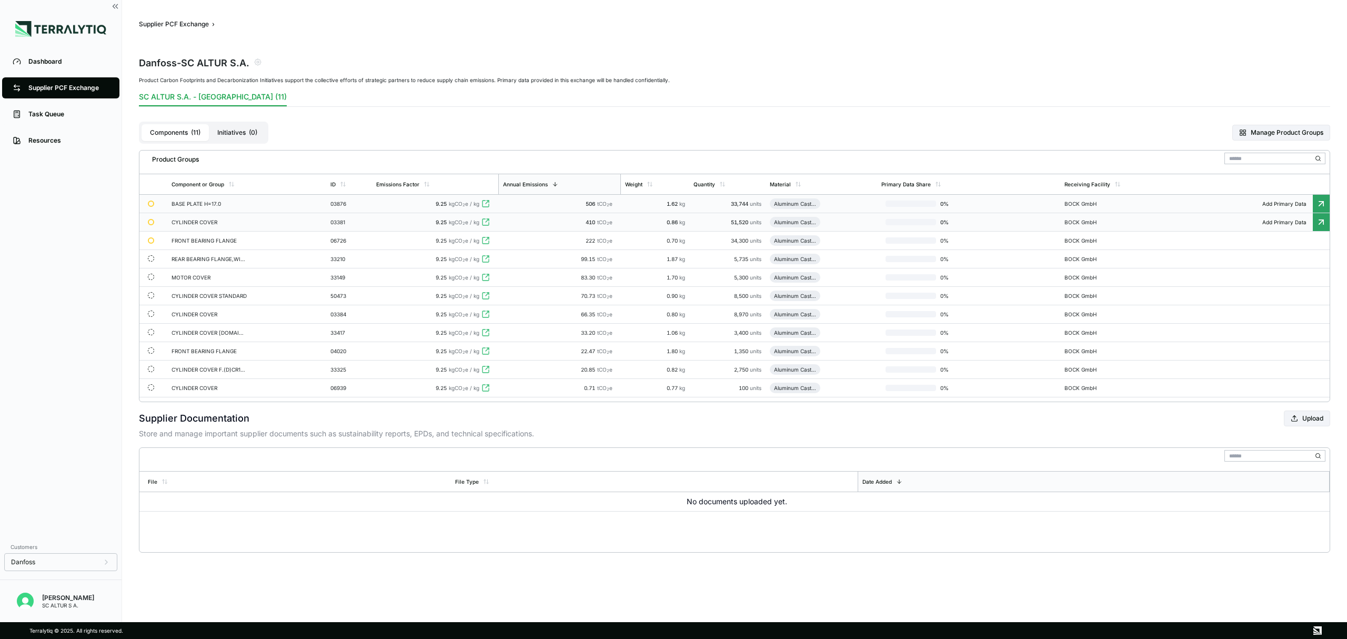
click at [205, 219] on td "CYLINDER COVER" at bounding box center [246, 222] width 159 height 18
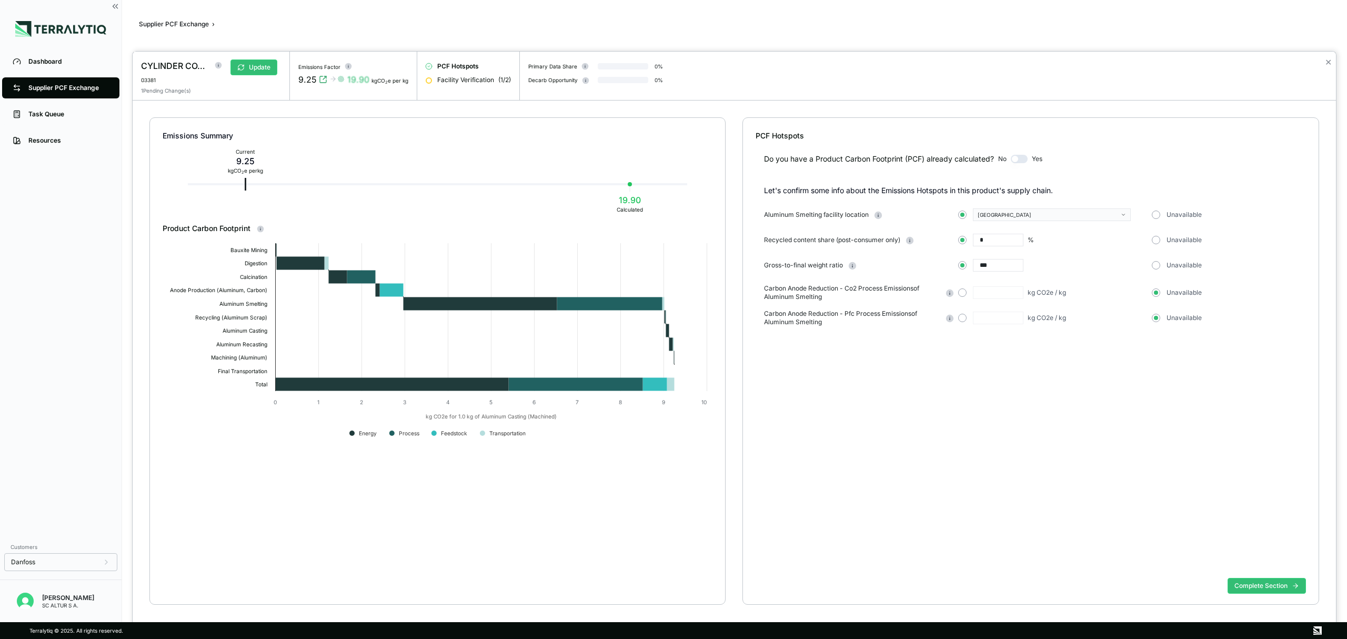
drag, startPoint x: 986, startPoint y: 243, endPoint x: 933, endPoint y: 240, distance: 52.7
click at [933, 240] on div "Recycled content share (post-consumer only) * % Unavailable" at bounding box center [1035, 240] width 542 height 13
type input "**"
click at [1276, 583] on button "Complete Section" at bounding box center [1266, 586] width 78 height 16
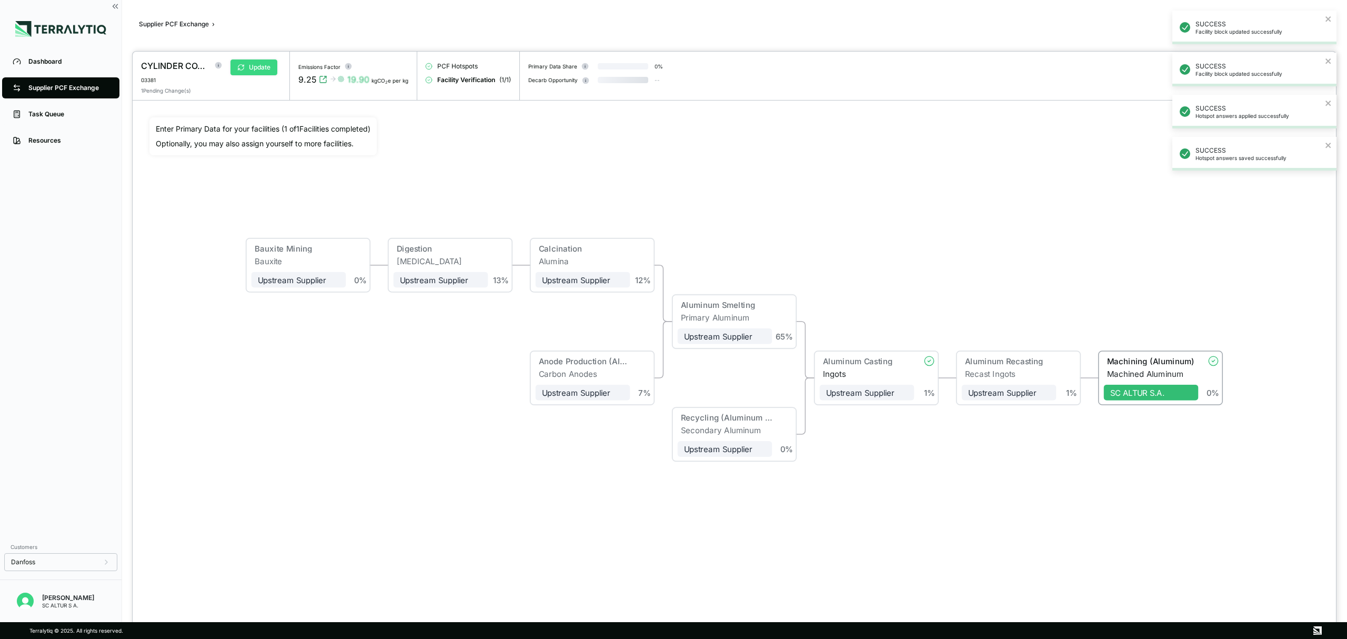
click at [265, 61] on button "Update" at bounding box center [253, 67] width 47 height 16
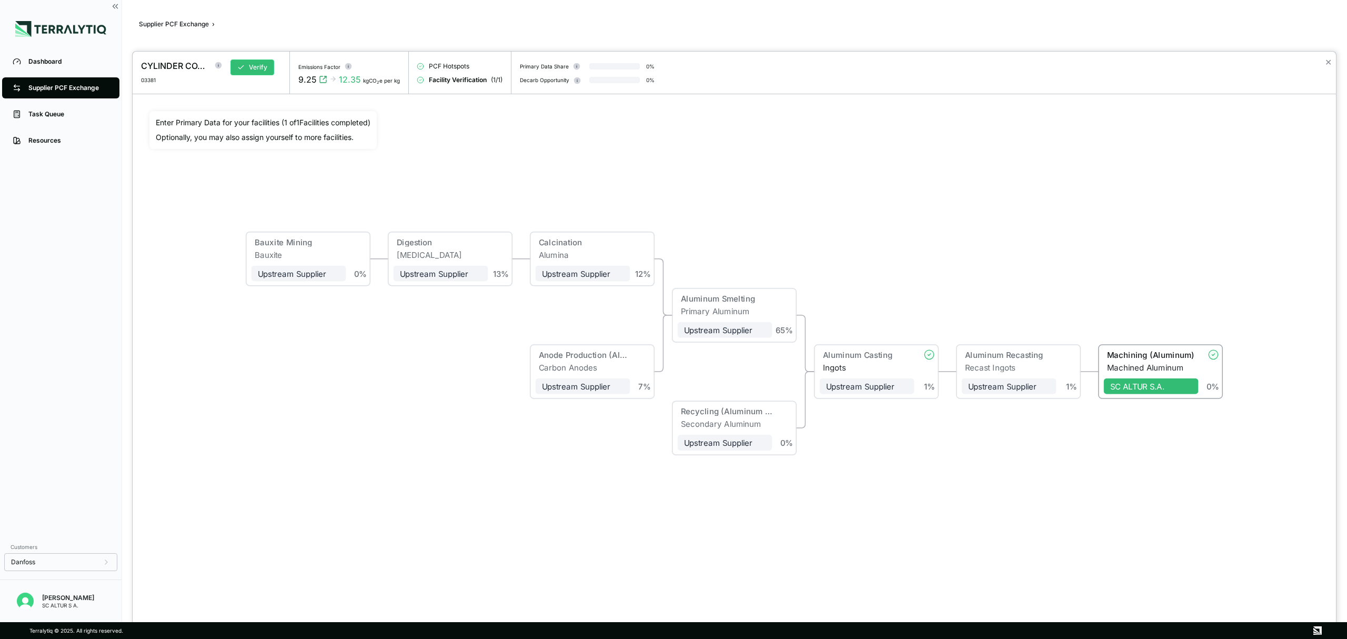
click at [92, 85] on div at bounding box center [673, 319] width 1347 height 639
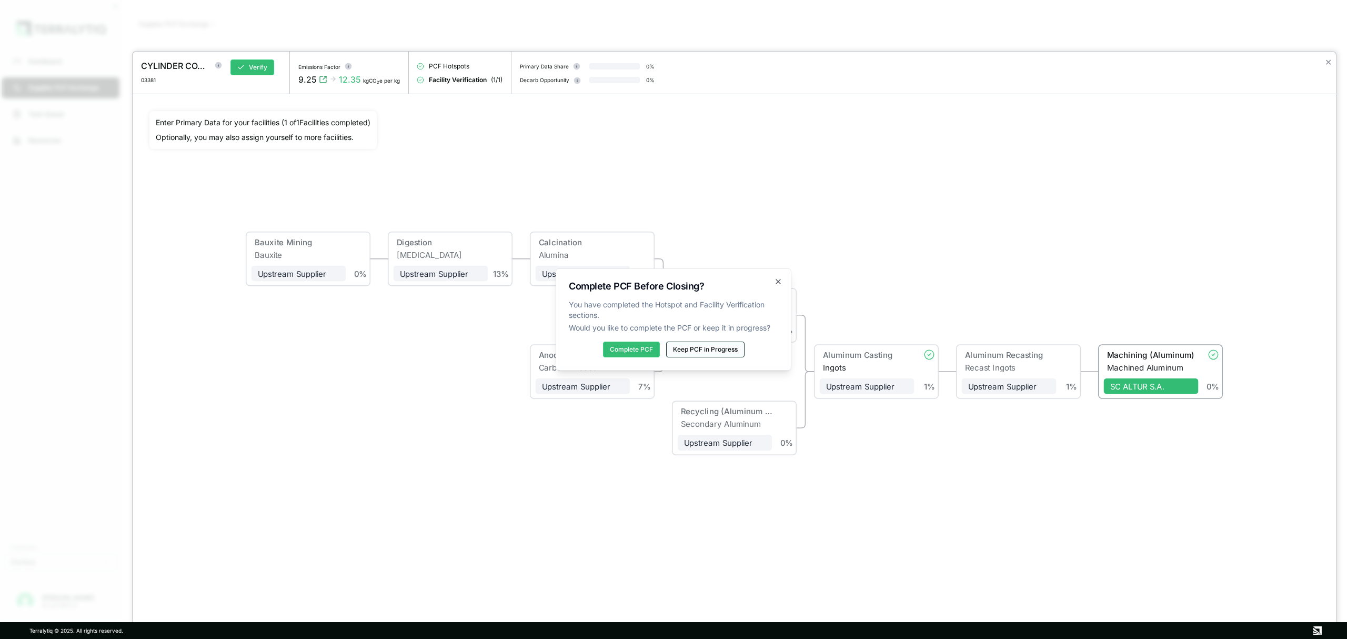
click at [731, 350] on button "Keep PCF in Progress" at bounding box center [705, 349] width 78 height 16
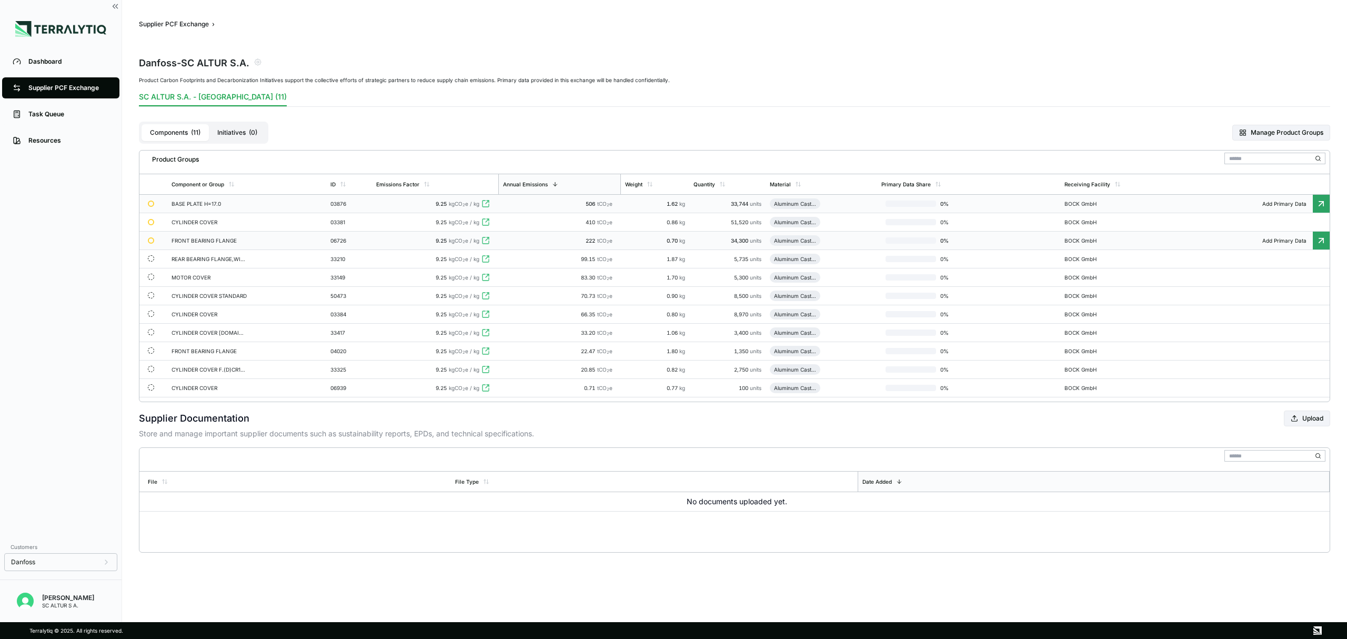
click at [203, 237] on td "FRONT BEARING FLANGE" at bounding box center [246, 240] width 159 height 18
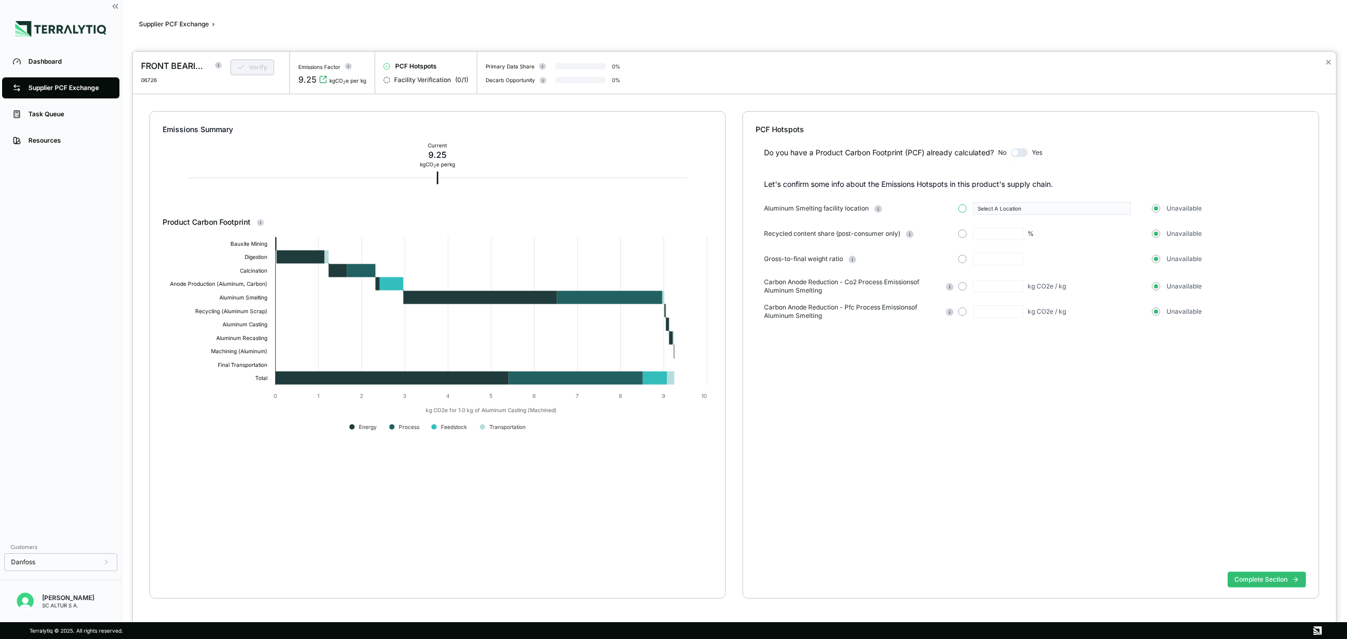
click at [959, 209] on button "button" at bounding box center [962, 208] width 8 height 8
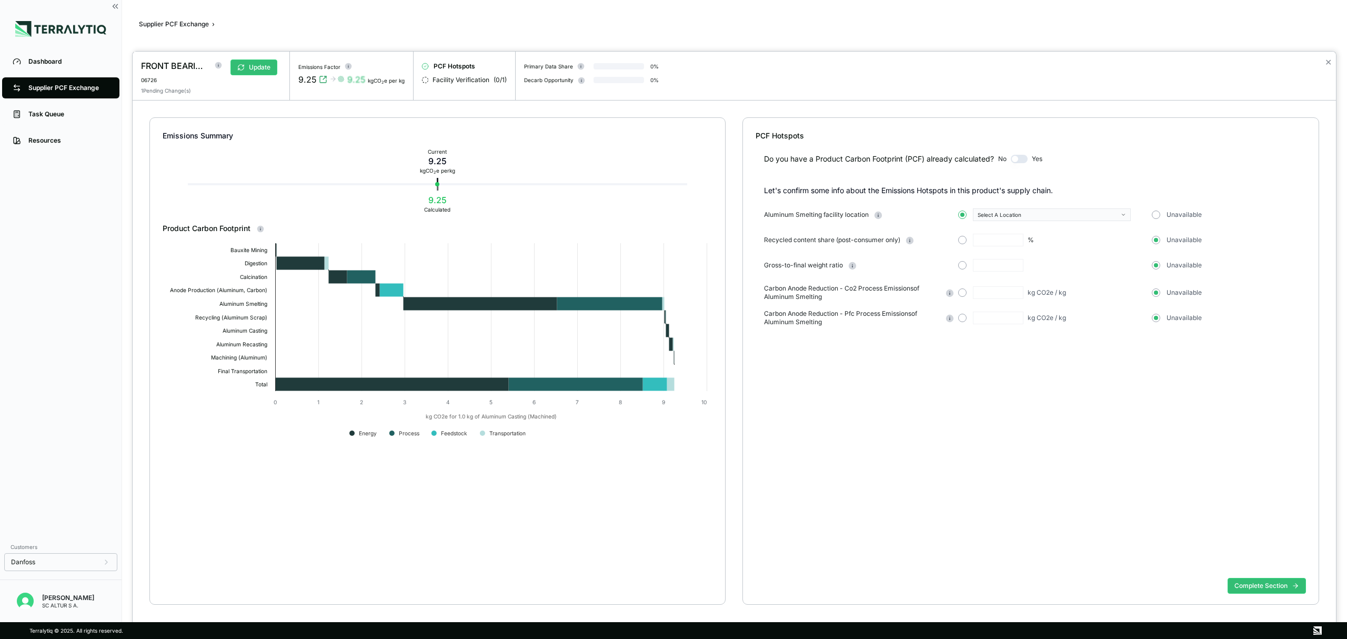
click at [962, 213] on span "button" at bounding box center [962, 215] width 4 height 4
click at [1121, 215] on icon "button" at bounding box center [1123, 214] width 5 height 5
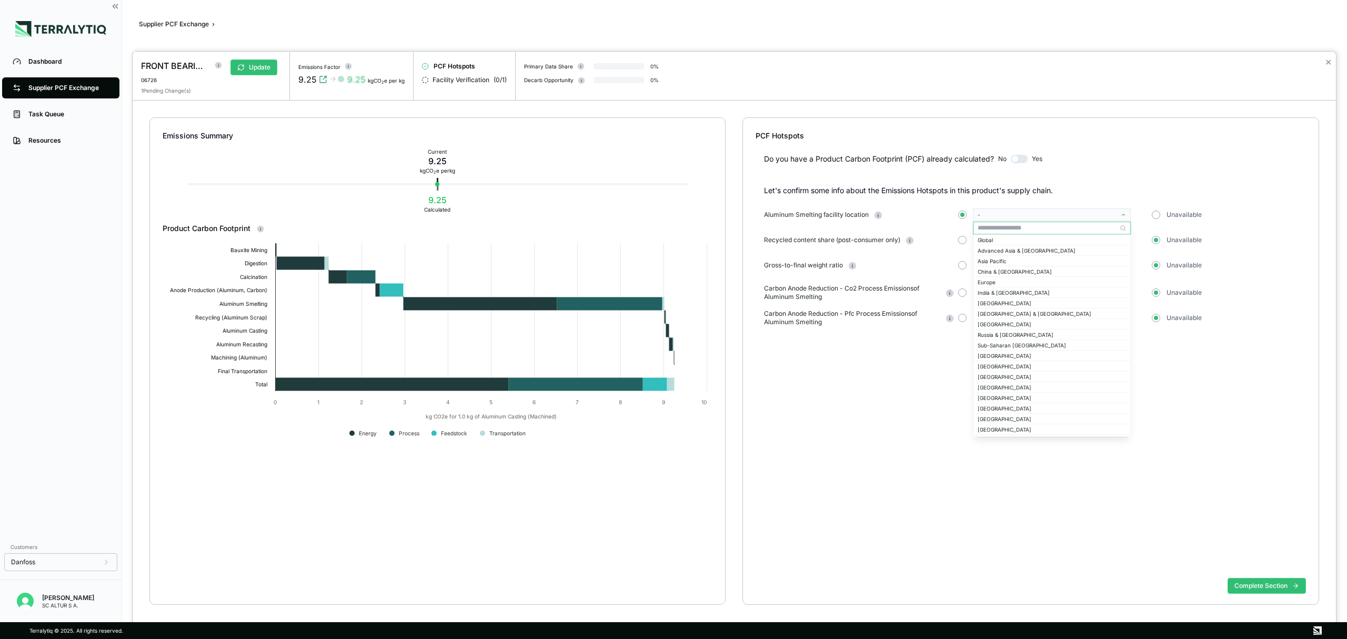
click at [65, 91] on div at bounding box center [673, 319] width 1347 height 639
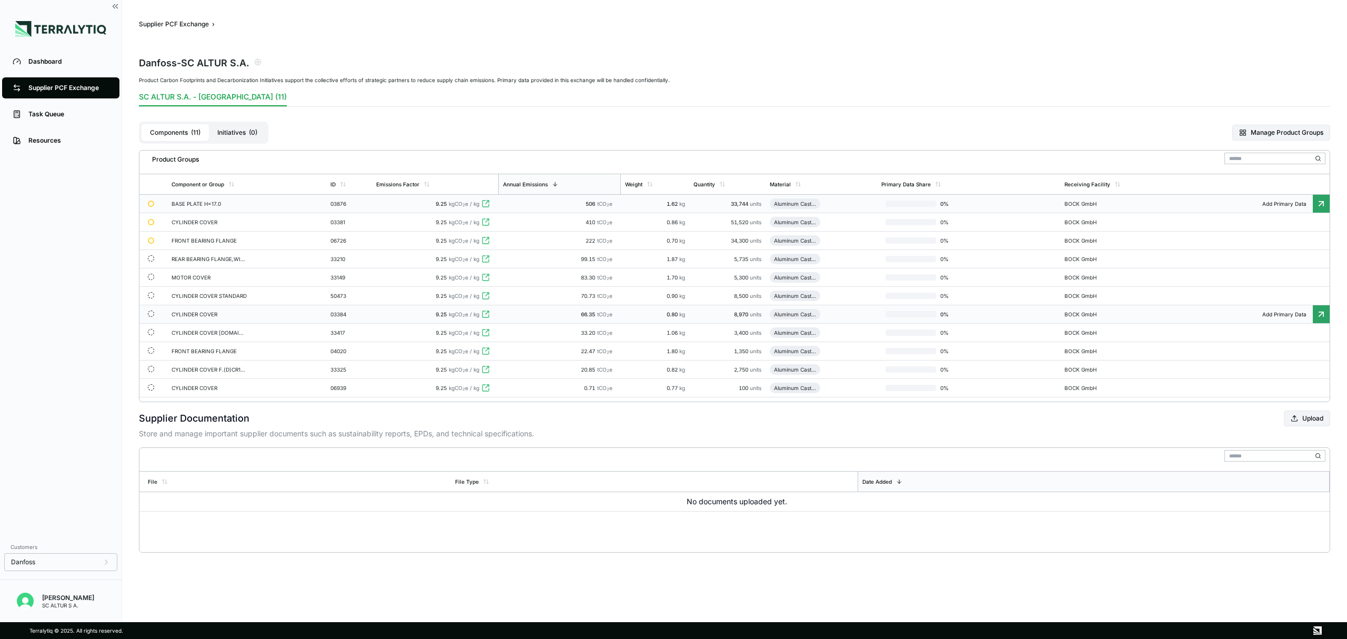
click at [189, 316] on div "CYLINDER COVER" at bounding box center [210, 314] width 76 height 6
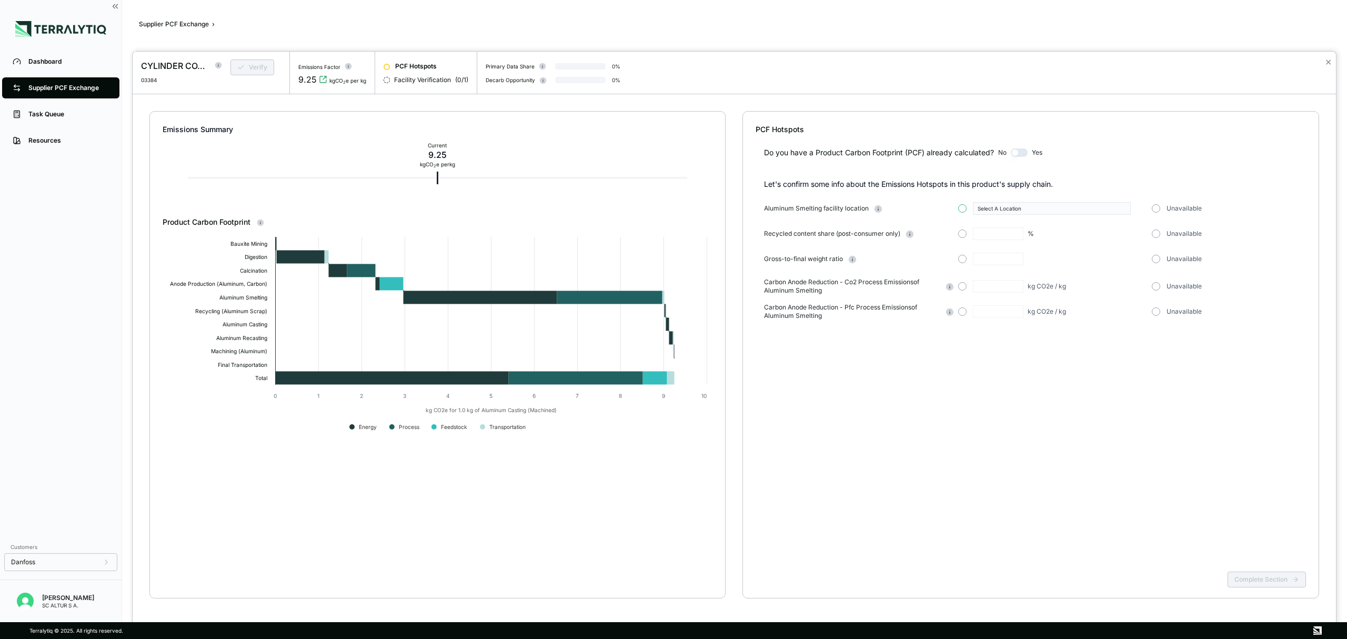
click at [964, 208] on button "button" at bounding box center [962, 208] width 8 height 8
click at [1132, 209] on div "Select A Location" at bounding box center [1052, 208] width 189 height 13
click at [1127, 209] on button "Select A Location" at bounding box center [1052, 208] width 158 height 13
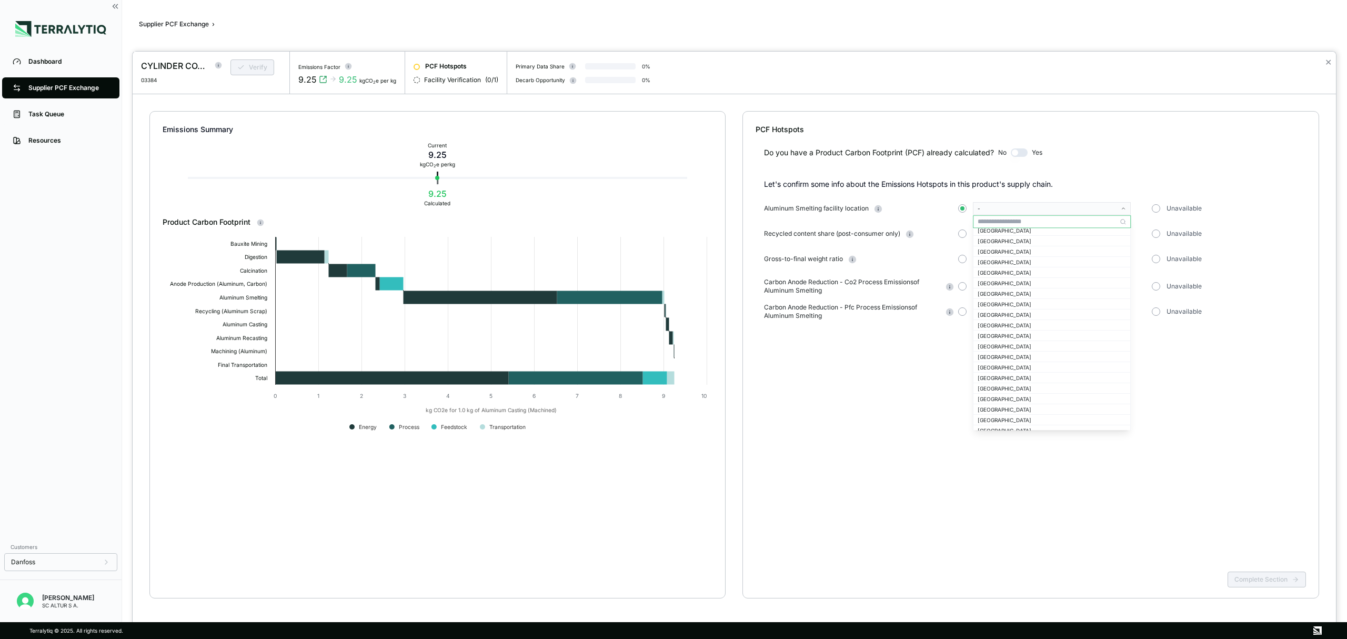
scroll to position [561, 0]
click at [1012, 283] on div "[GEOGRAPHIC_DATA]" at bounding box center [1052, 283] width 148 height 6
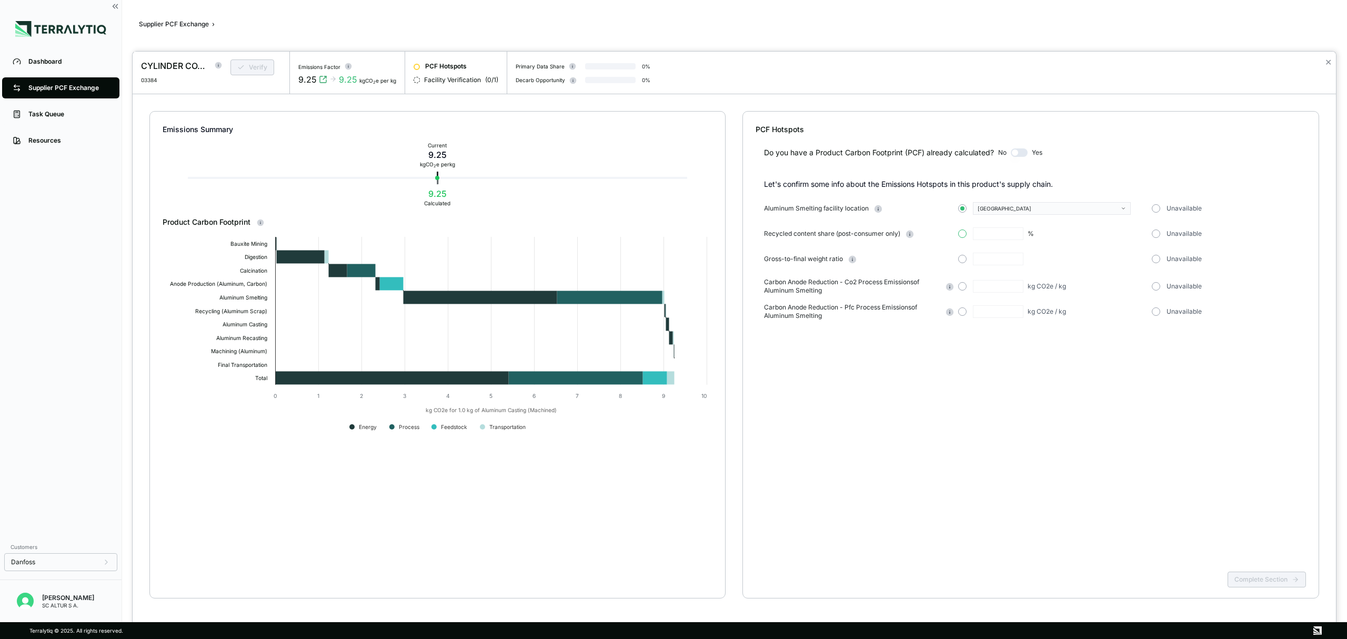
click at [964, 234] on button "button" at bounding box center [962, 233] width 8 height 8
click at [995, 235] on input "text" at bounding box center [998, 233] width 51 height 13
type input "**"
click at [964, 257] on button "button" at bounding box center [962, 259] width 8 height 8
click at [995, 260] on input "text" at bounding box center [998, 259] width 51 height 13
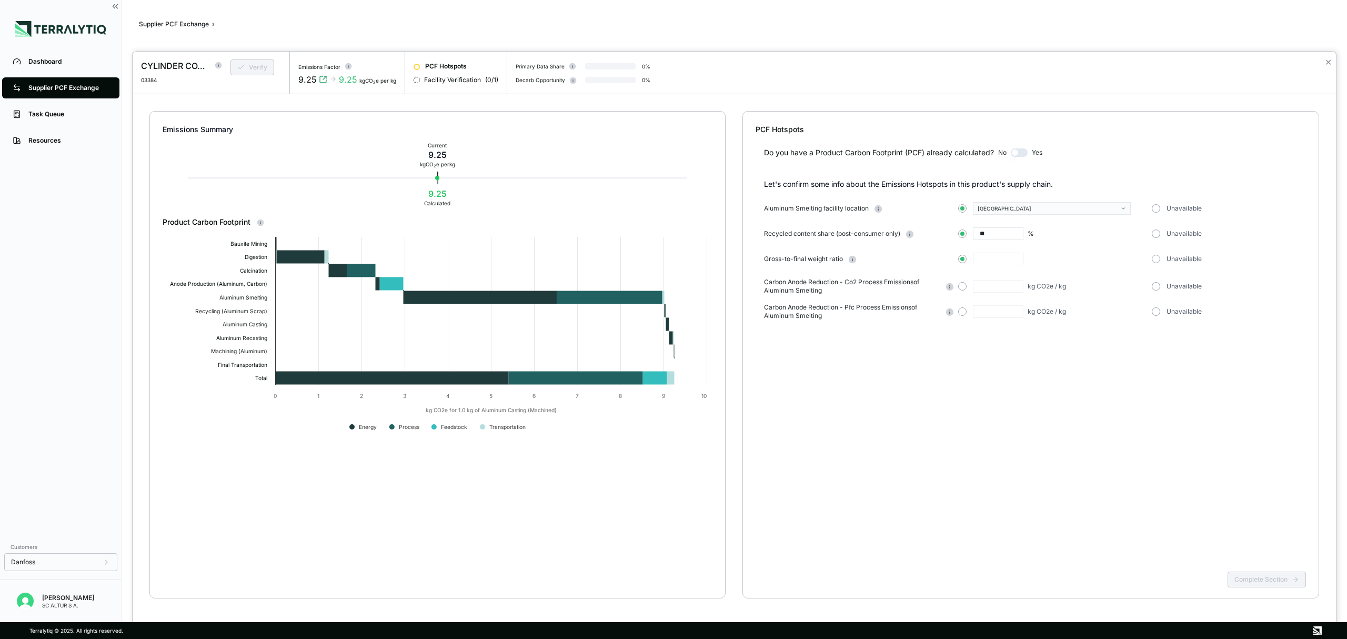
click at [981, 259] on input "text" at bounding box center [998, 259] width 51 height 13
type input "***"
click at [1156, 285] on button "button" at bounding box center [1156, 286] width 8 height 8
click at [1280, 583] on button "Complete Section" at bounding box center [1266, 579] width 78 height 16
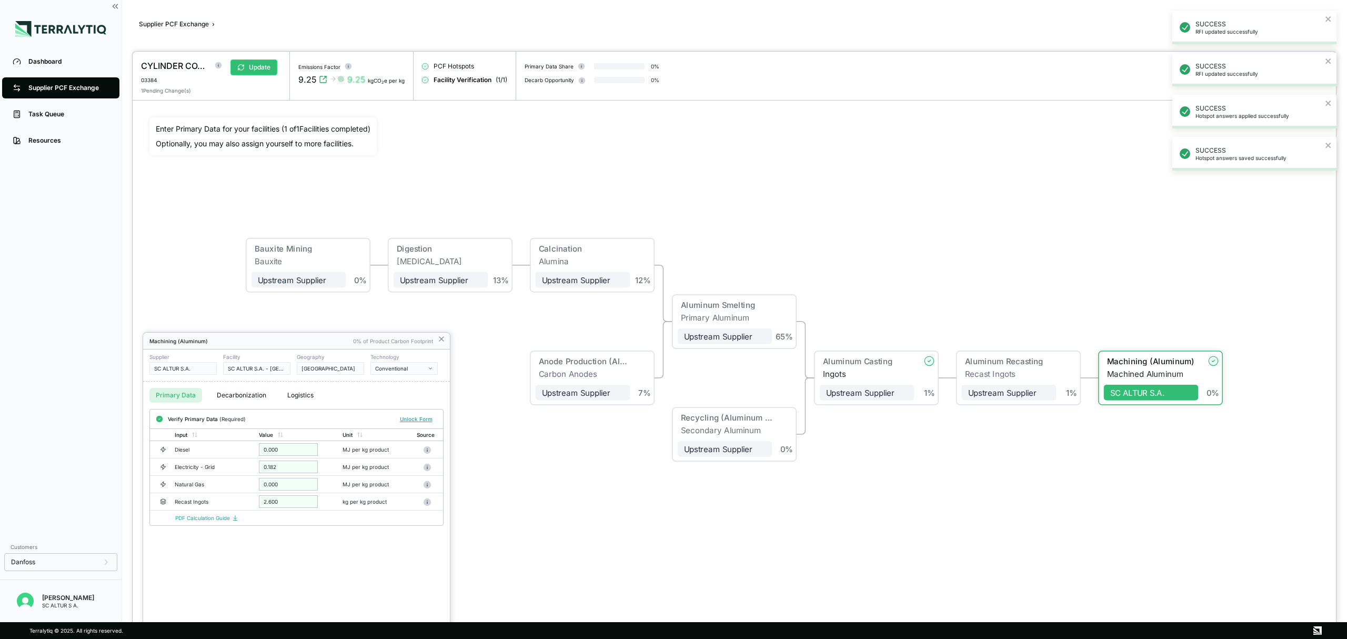
click at [243, 70] on div at bounding box center [734, 345] width 1203 height 587
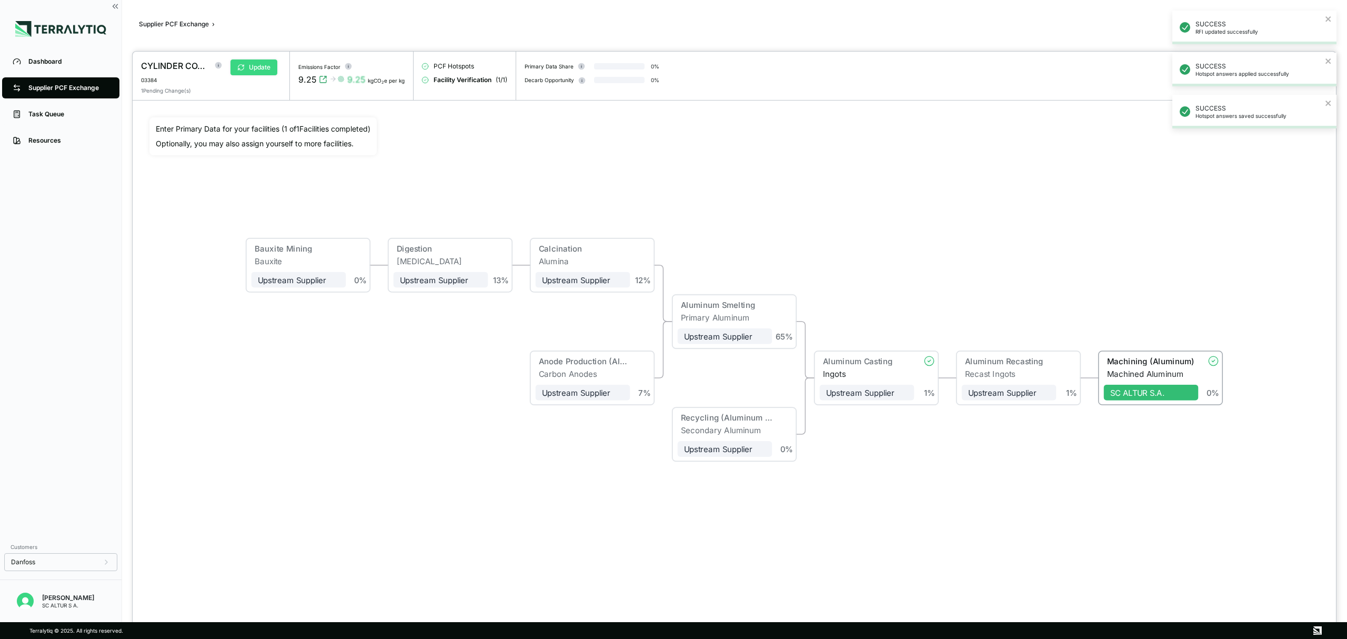
click at [250, 68] on button "Update" at bounding box center [253, 67] width 47 height 16
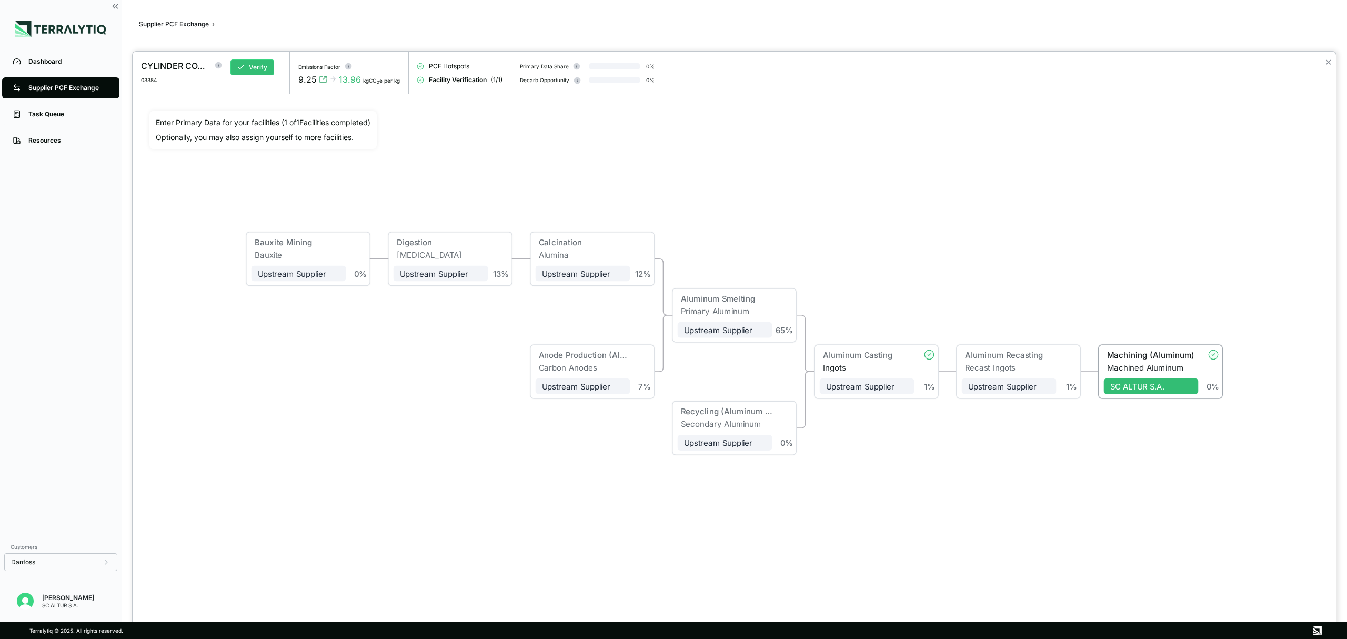
click at [80, 91] on div at bounding box center [673, 319] width 1347 height 639
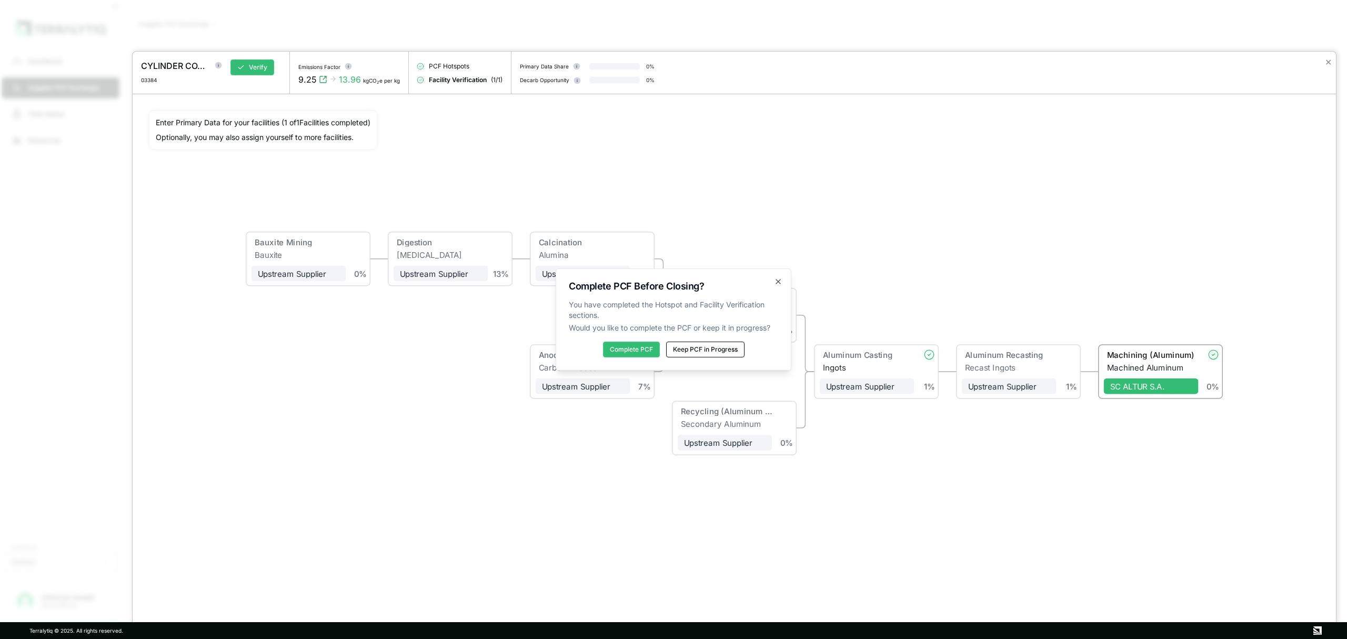
click at [695, 340] on div "Complete PCF Before Closing? You have completed the Hotspot and Facility Verifi…" at bounding box center [674, 319] width 236 height 102
click at [697, 345] on button "Keep PCF in Progress" at bounding box center [705, 349] width 78 height 16
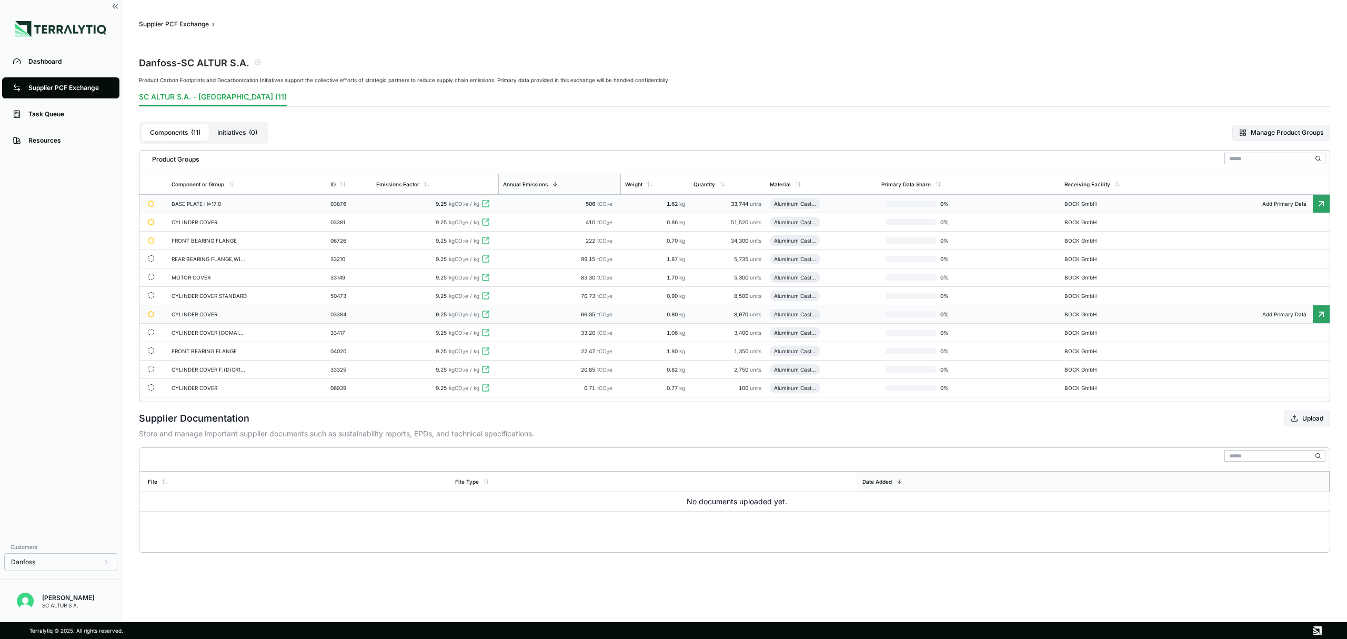
click at [203, 315] on div "CYLINDER COVER" at bounding box center [210, 314] width 76 height 6
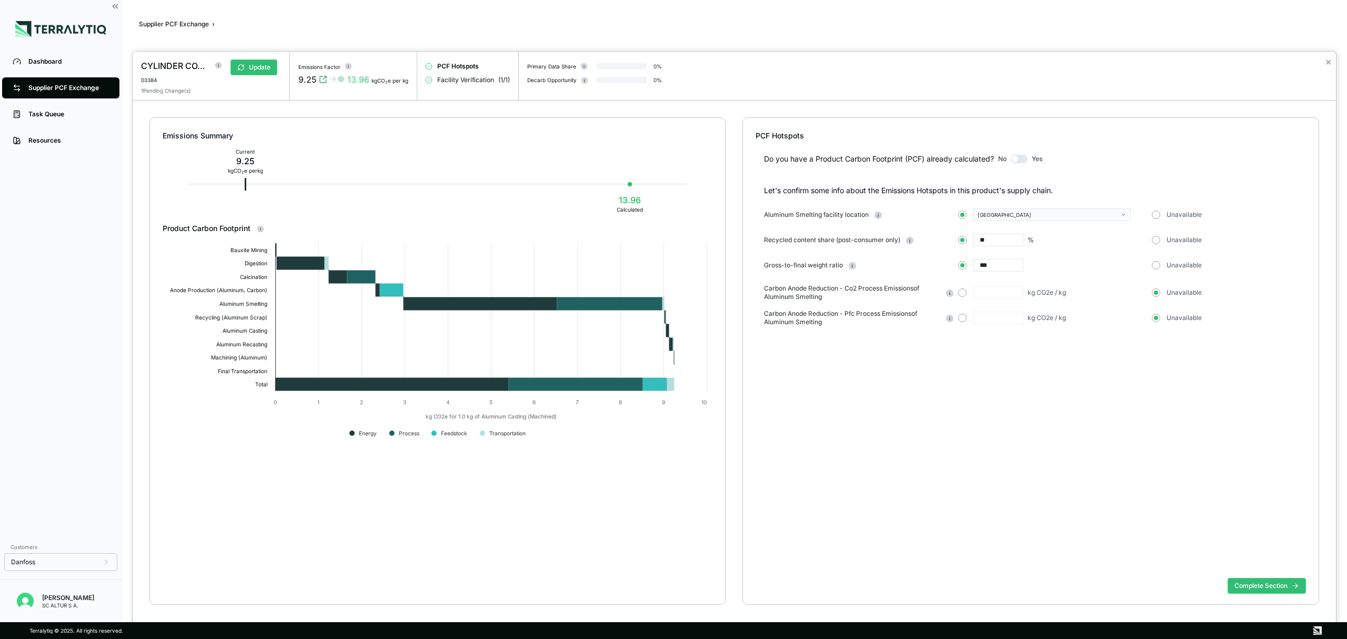
drag, startPoint x: 995, startPoint y: 242, endPoint x: 944, endPoint y: 240, distance: 51.6
click at [947, 240] on div "Recycled content share (post-consumer only) ** % Unavailable" at bounding box center [1035, 240] width 542 height 13
type input "*"
click at [1275, 585] on button "Complete Section" at bounding box center [1266, 586] width 78 height 16
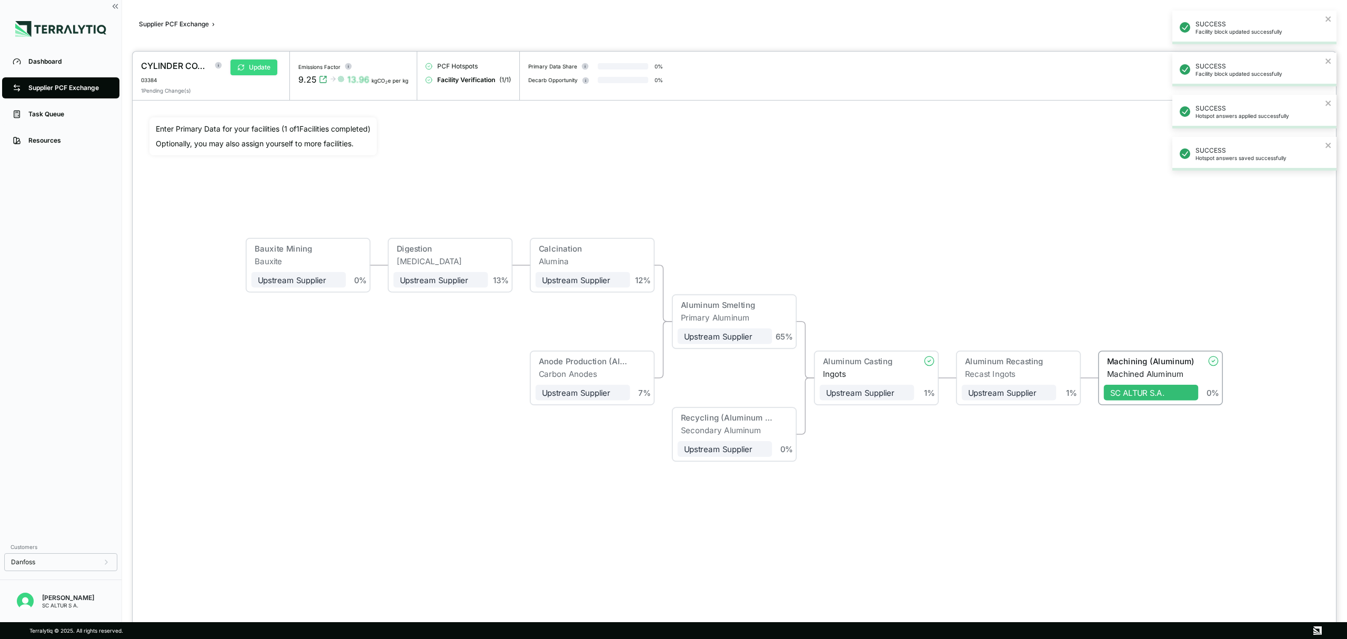
click at [264, 70] on button "Update" at bounding box center [253, 67] width 47 height 16
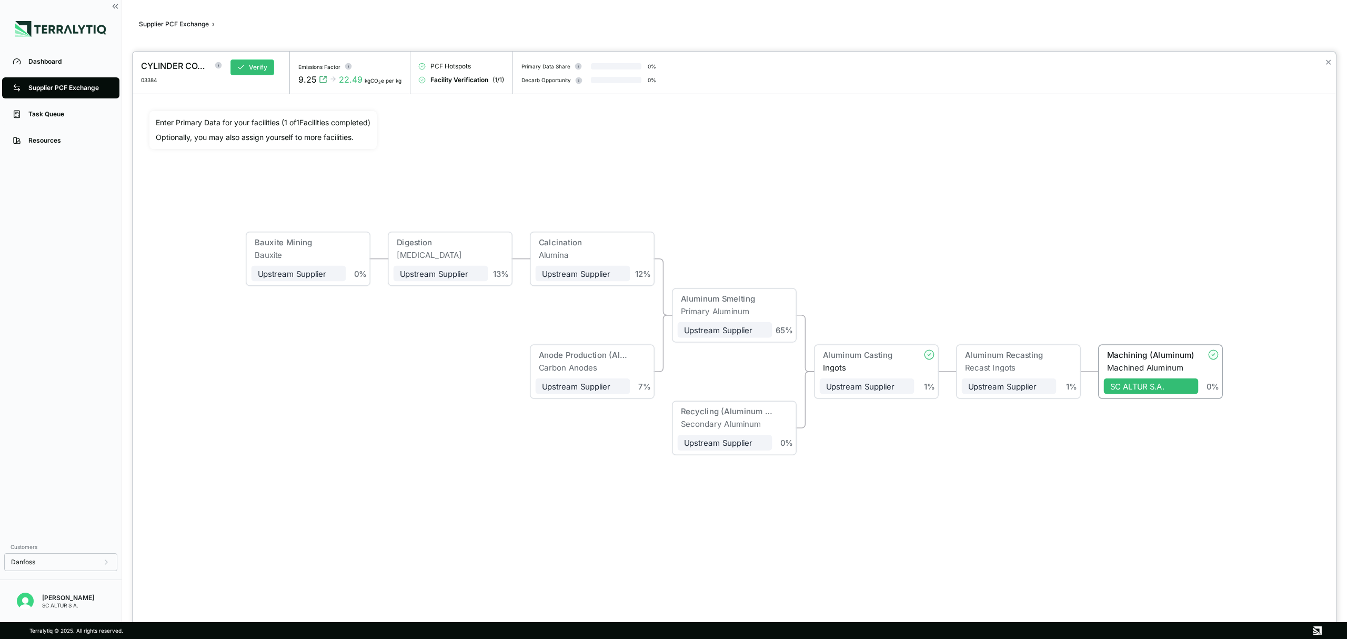
click at [70, 85] on div at bounding box center [673, 319] width 1347 height 639
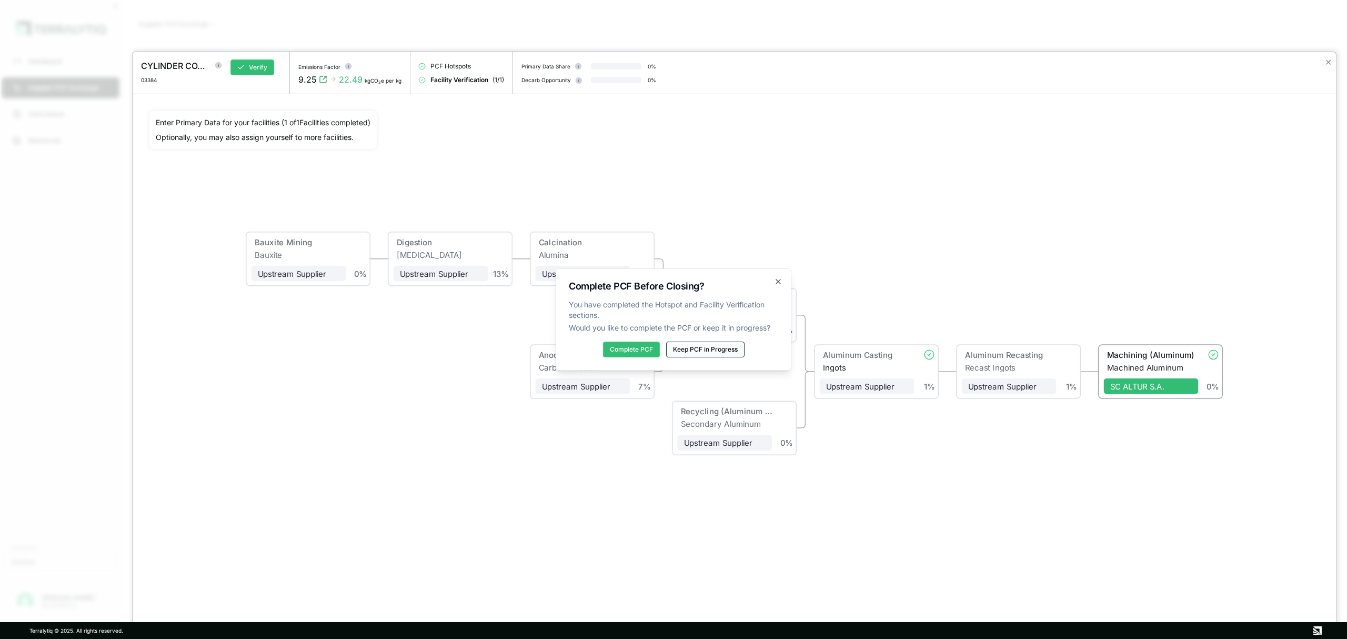
click at [716, 349] on button "Keep PCF in Progress" at bounding box center [705, 349] width 78 height 16
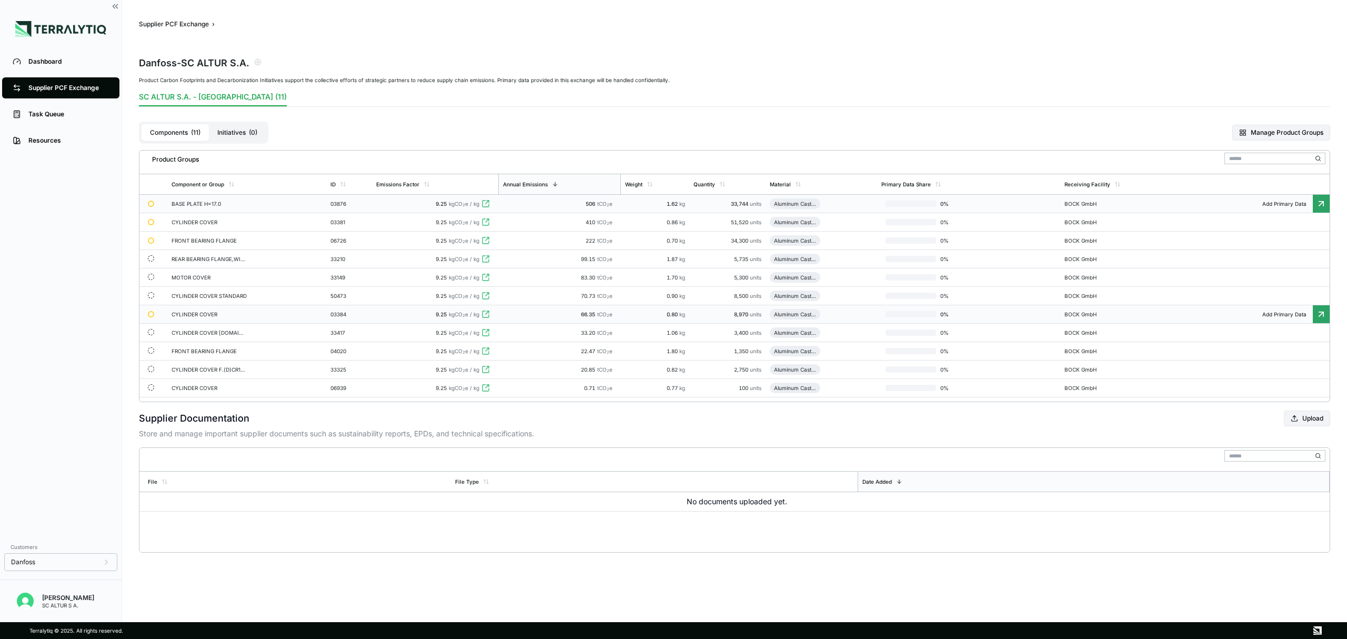
click at [221, 317] on div "CYLINDER COVER" at bounding box center [210, 314] width 76 height 6
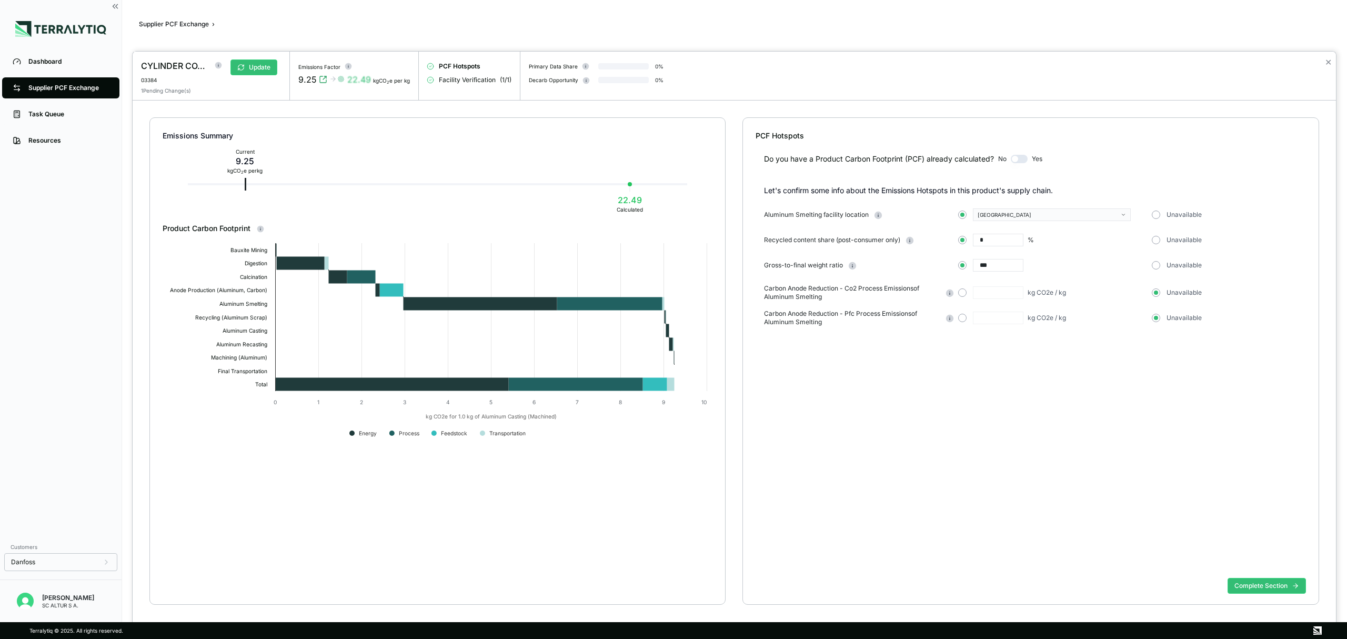
drag, startPoint x: 1010, startPoint y: 266, endPoint x: 993, endPoint y: 265, distance: 16.8
click at [993, 265] on input "***" at bounding box center [998, 265] width 51 height 13
drag, startPoint x: 992, startPoint y: 238, endPoint x: 947, endPoint y: 238, distance: 45.2
click at [947, 238] on div "Recycled content share (post-consumer only) * % Unavailable" at bounding box center [1035, 240] width 542 height 13
type input "**"
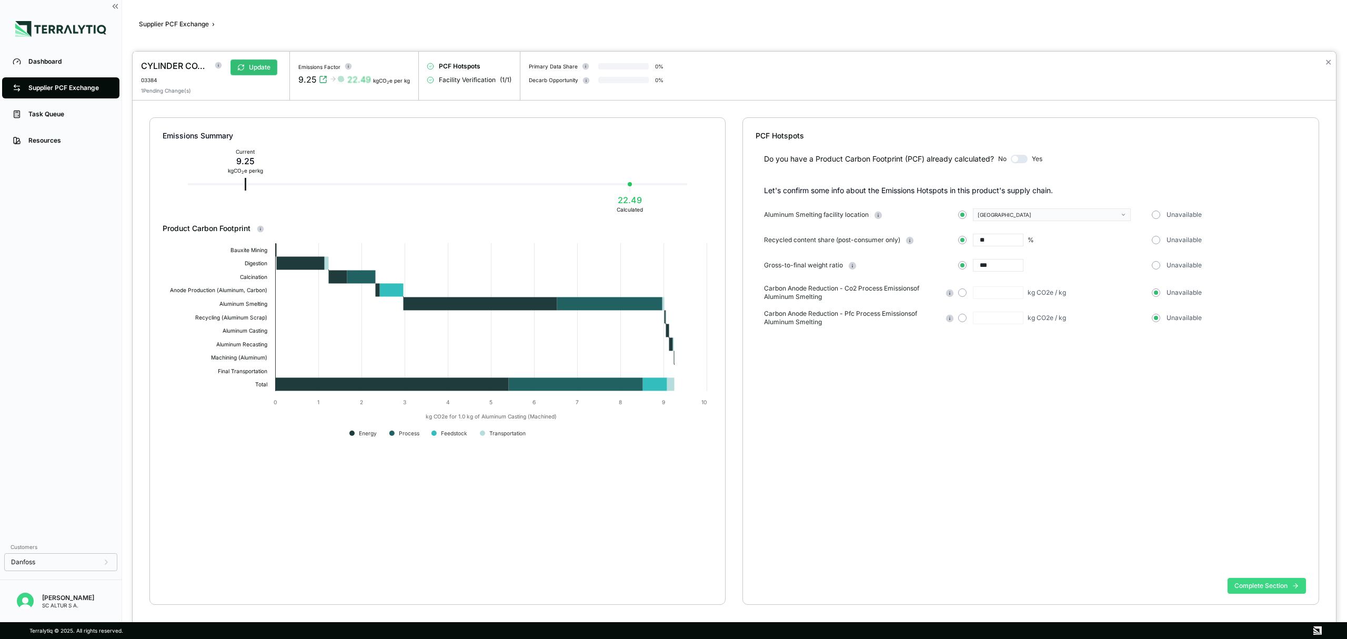
click at [1255, 584] on button "Complete Section" at bounding box center [1266, 586] width 78 height 16
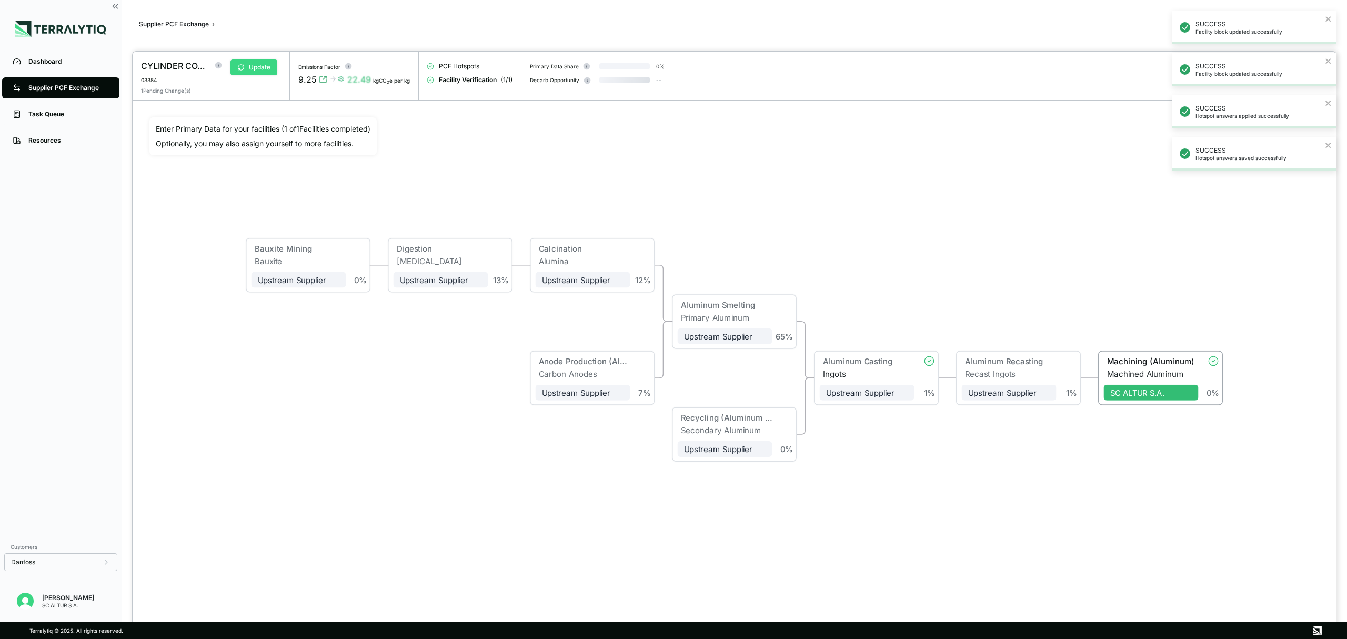
click at [262, 64] on button "Update" at bounding box center [253, 67] width 47 height 16
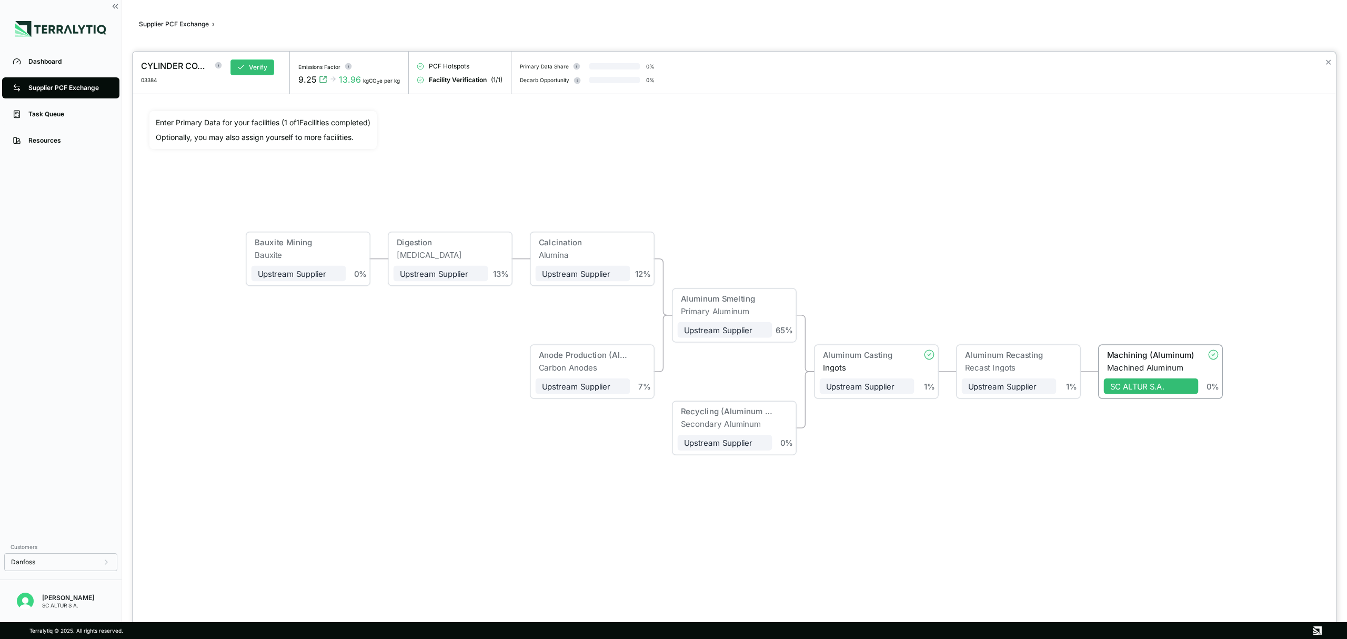
click at [72, 87] on div at bounding box center [673, 319] width 1347 height 639
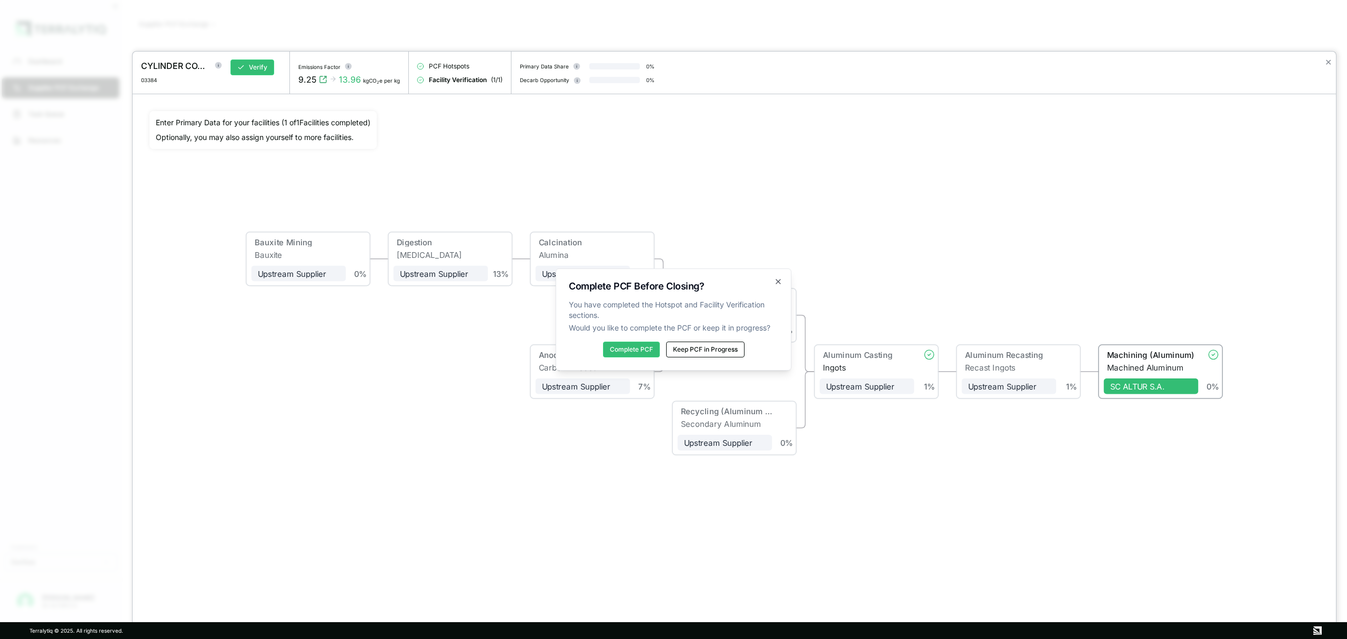
click at [699, 348] on button "Keep PCF in Progress" at bounding box center [705, 349] width 78 height 16
click at [699, 348] on div "CYLINDER COVER 03384 Verify Emissions Factor 9.25 13.96 kgCO 2 e per kg PCF Hot…" at bounding box center [734, 345] width 1204 height 588
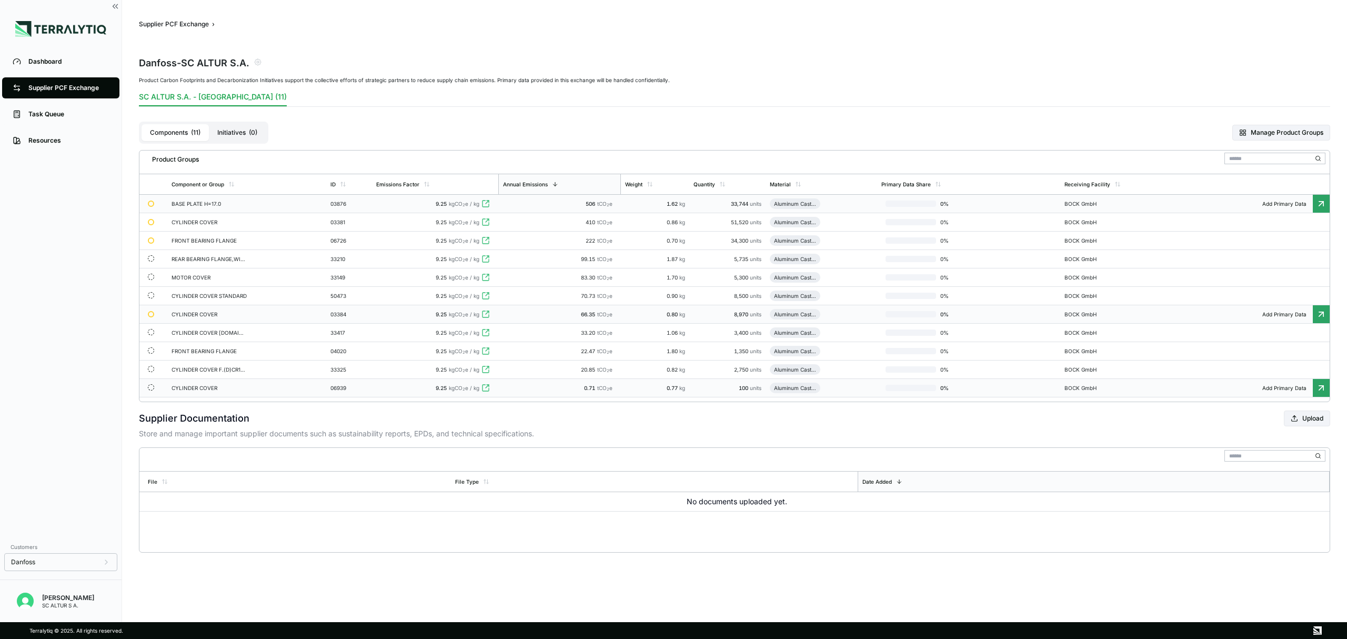
click at [350, 391] on div "06939" at bounding box center [348, 388] width 37 height 6
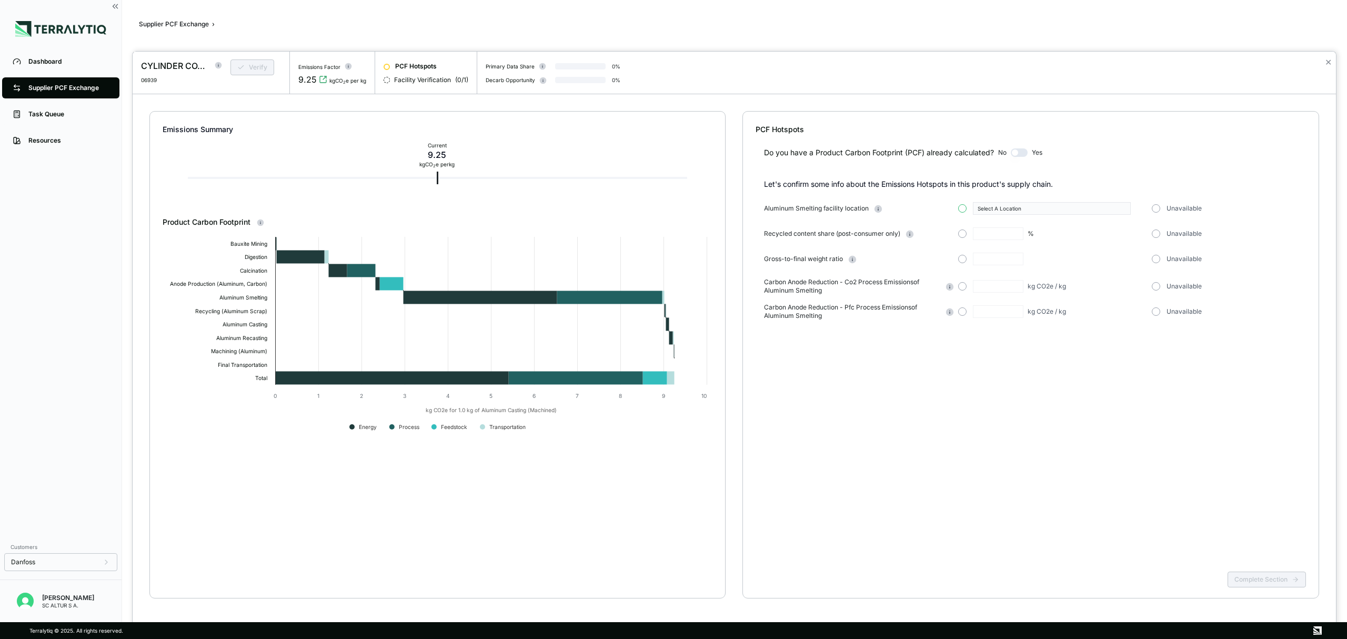
click at [962, 209] on button "button" at bounding box center [962, 208] width 8 height 8
click at [1109, 209] on div "Select A Location" at bounding box center [1048, 208] width 141 height 6
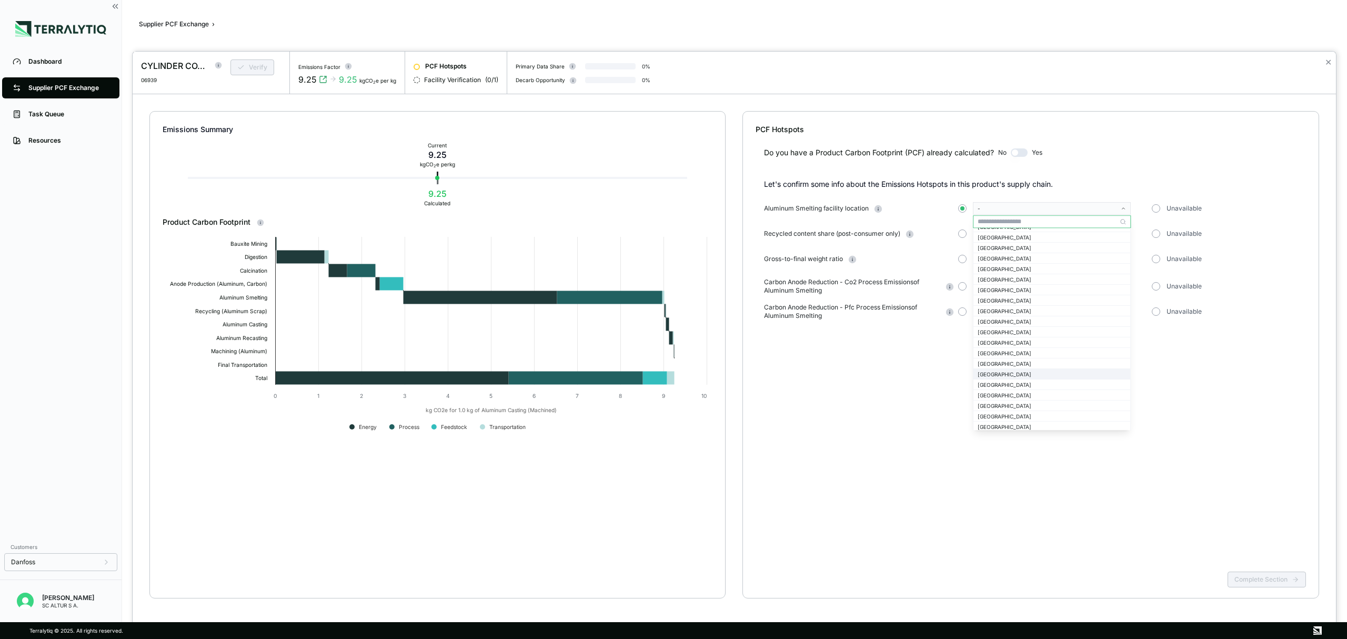
scroll to position [491, 0]
click at [1007, 354] on div "[GEOGRAPHIC_DATA]" at bounding box center [1052, 353] width 148 height 6
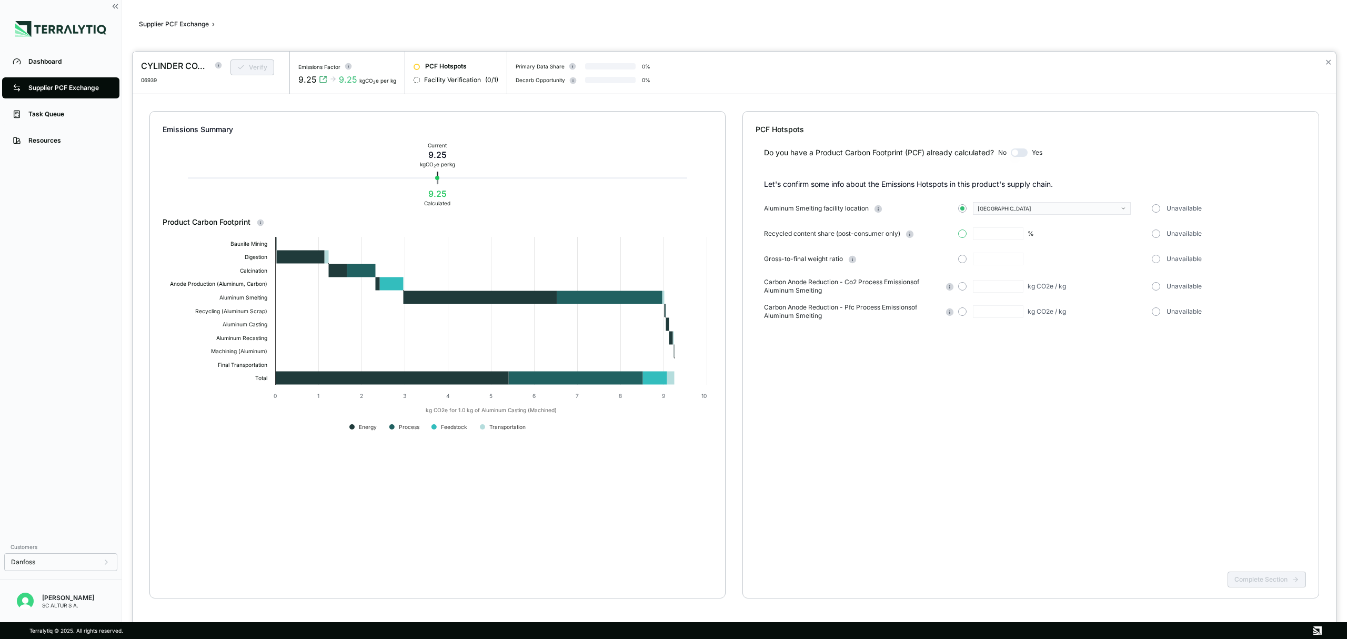
click at [962, 235] on button "button" at bounding box center [962, 233] width 8 height 8
click at [1002, 234] on input "text" at bounding box center [998, 233] width 51 height 13
type input "**"
click at [962, 258] on button "button" at bounding box center [962, 259] width 8 height 8
click at [994, 258] on input "text" at bounding box center [998, 259] width 51 height 13
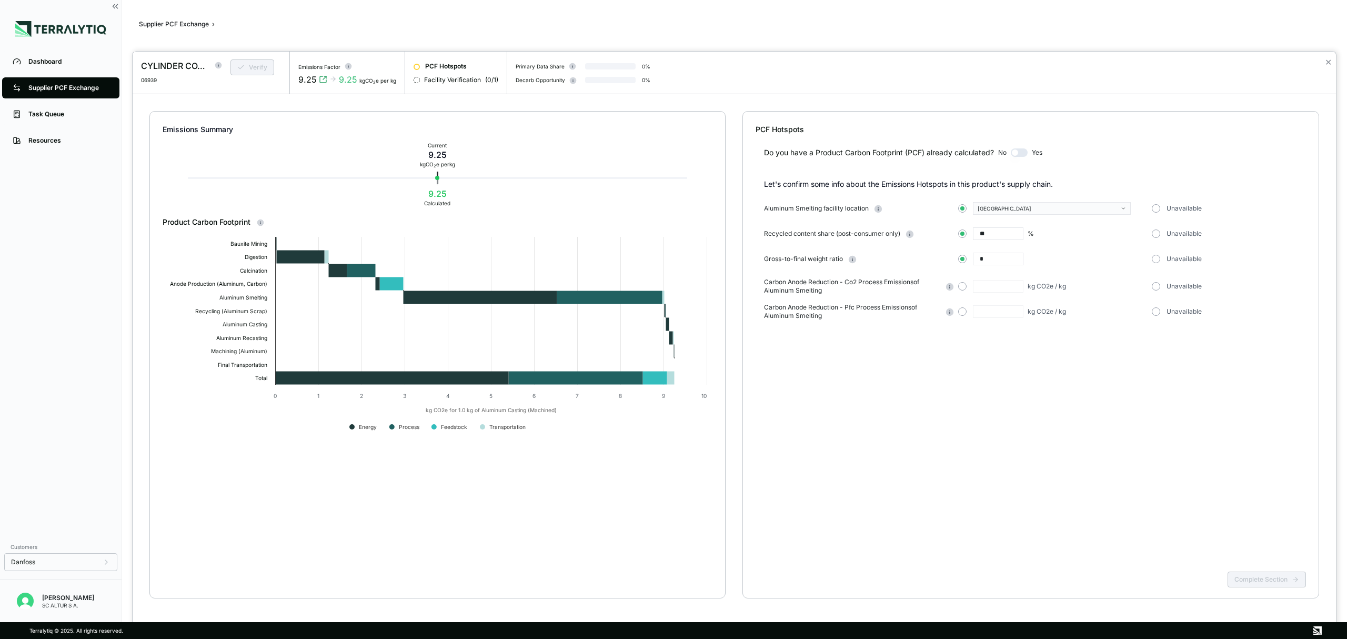
type input "*"
click at [1012, 399] on div "Do you have a Product Carbon Footprint (PCF) already calculated? No Yes Let's c…" at bounding box center [1031, 351] width 550 height 432
click at [1063, 354] on div "Do you have a Product Carbon Footprint (PCF) already calculated? No Yes Let's c…" at bounding box center [1031, 351] width 550 height 432
click at [1159, 282] on div "Unavailable" at bounding box center [1233, 286] width 163 height 8
click at [1156, 285] on button "button" at bounding box center [1156, 286] width 8 height 8
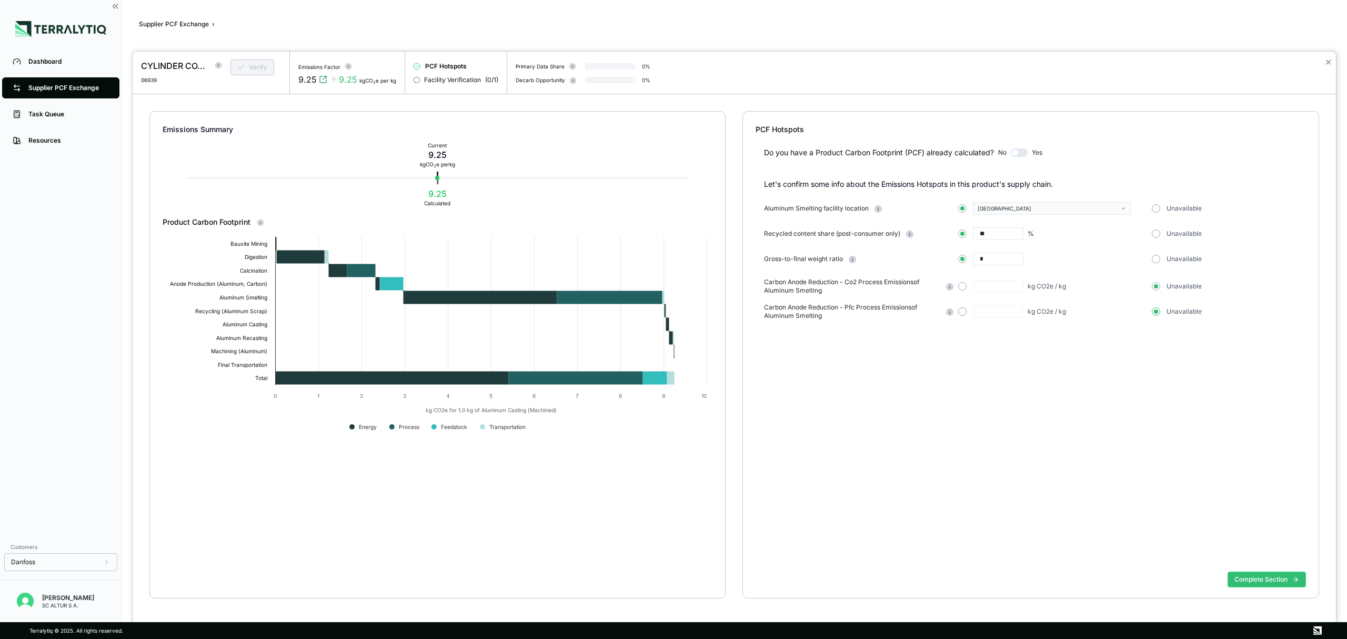
click at [1156, 310] on span "button" at bounding box center [1156, 311] width 4 height 4
click at [1256, 581] on button "Complete Section" at bounding box center [1266, 579] width 78 height 16
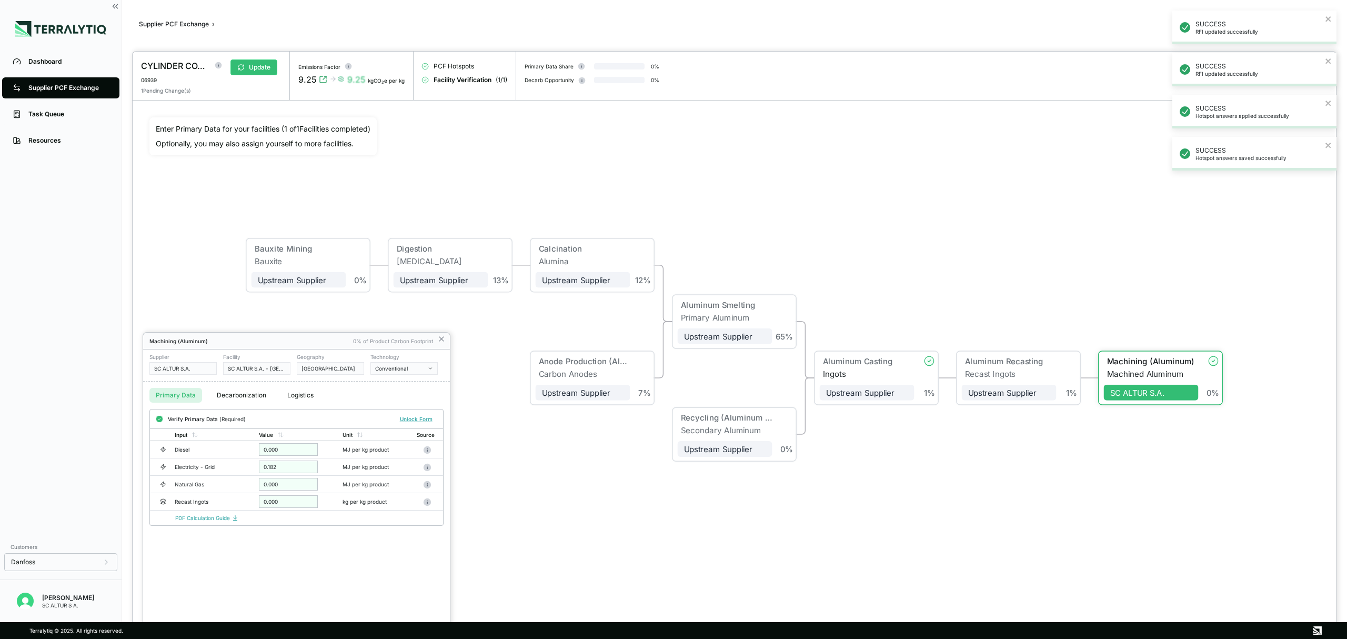
click at [268, 67] on div at bounding box center [734, 345] width 1203 height 587
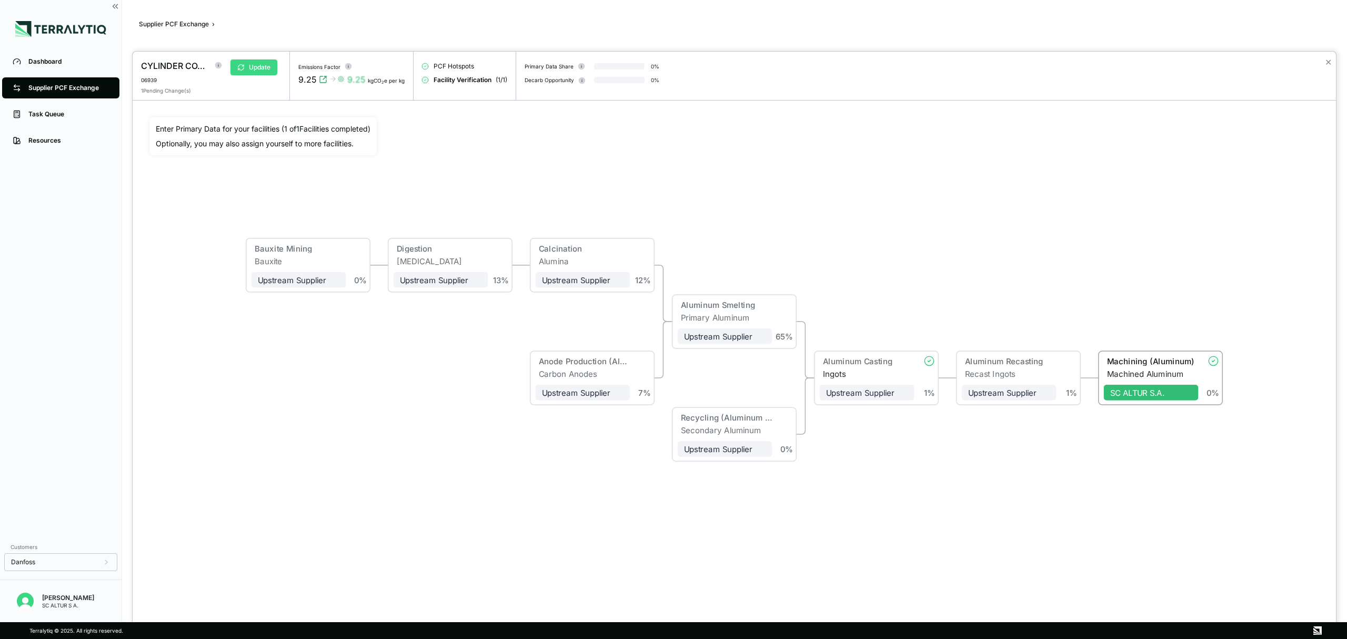
click at [255, 67] on button "Update" at bounding box center [253, 67] width 47 height 16
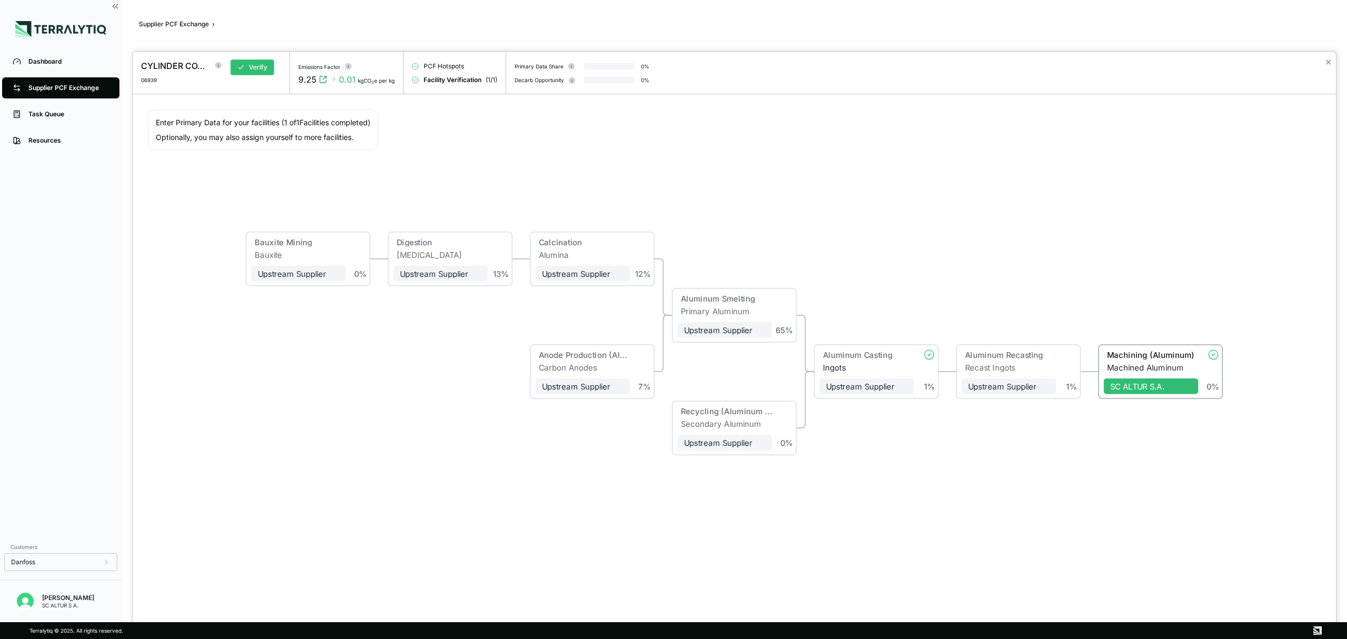
click at [70, 83] on div at bounding box center [673, 319] width 1347 height 639
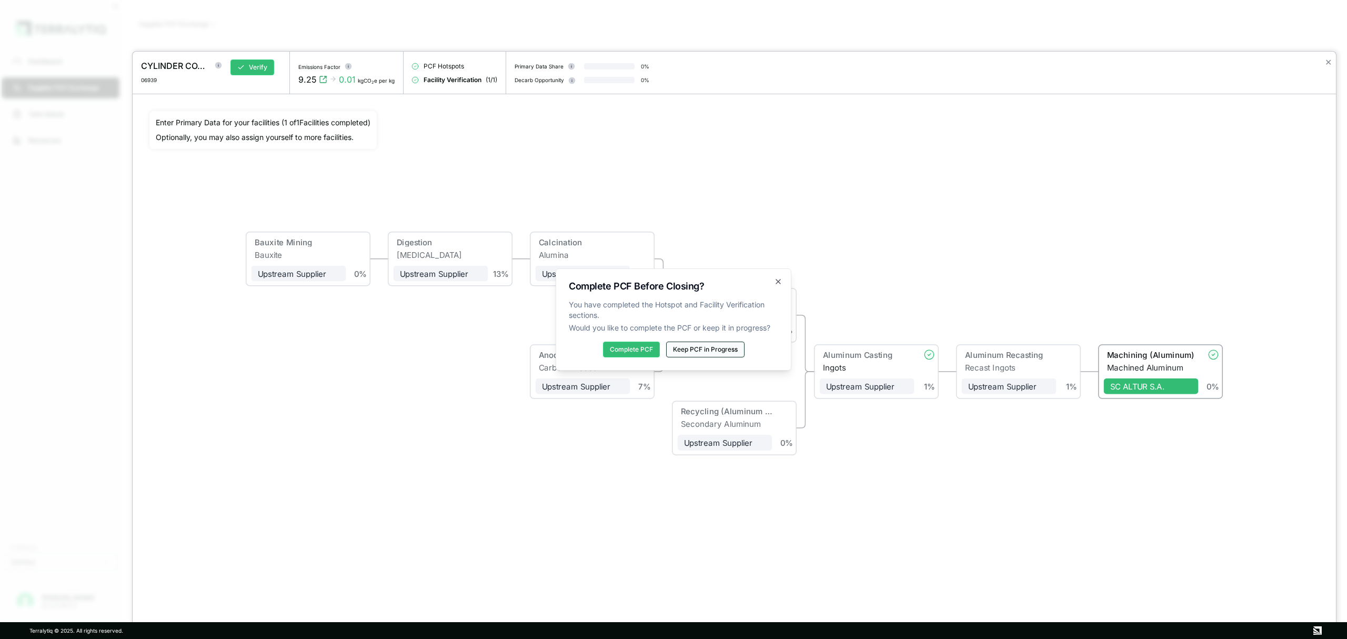
click at [707, 350] on button "Keep PCF in Progress" at bounding box center [705, 349] width 78 height 16
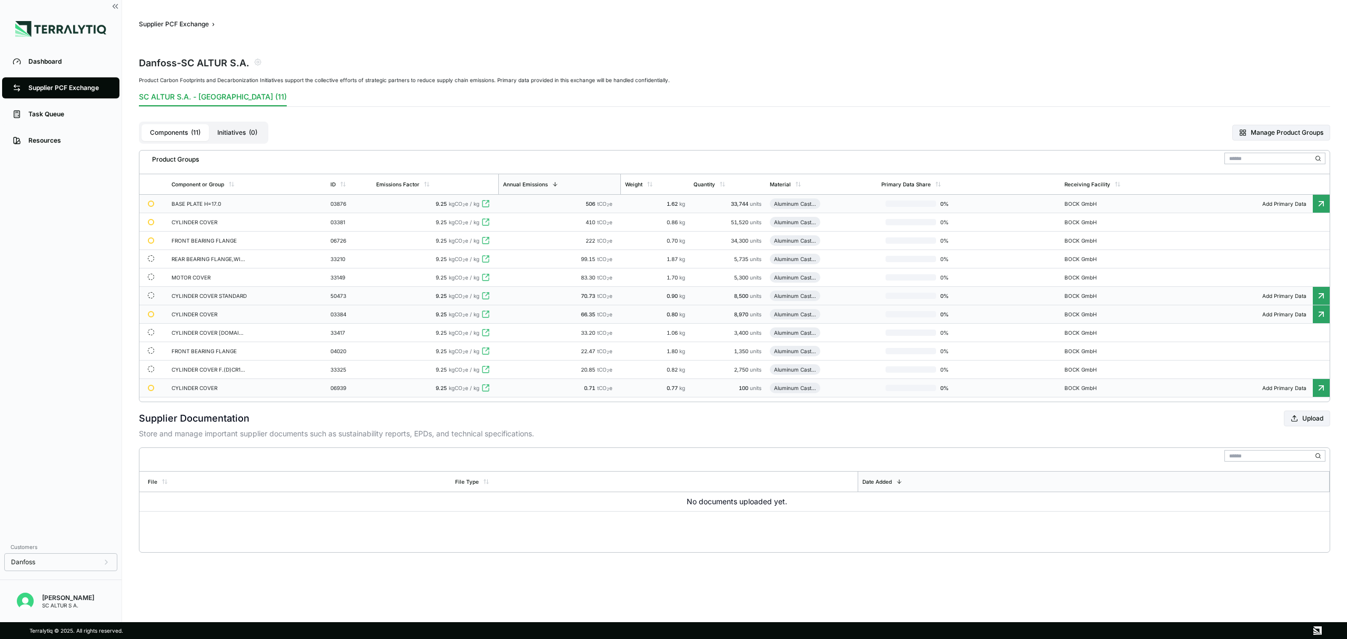
click at [225, 298] on div "CYLINDER COVER STANDARD" at bounding box center [210, 296] width 76 height 6
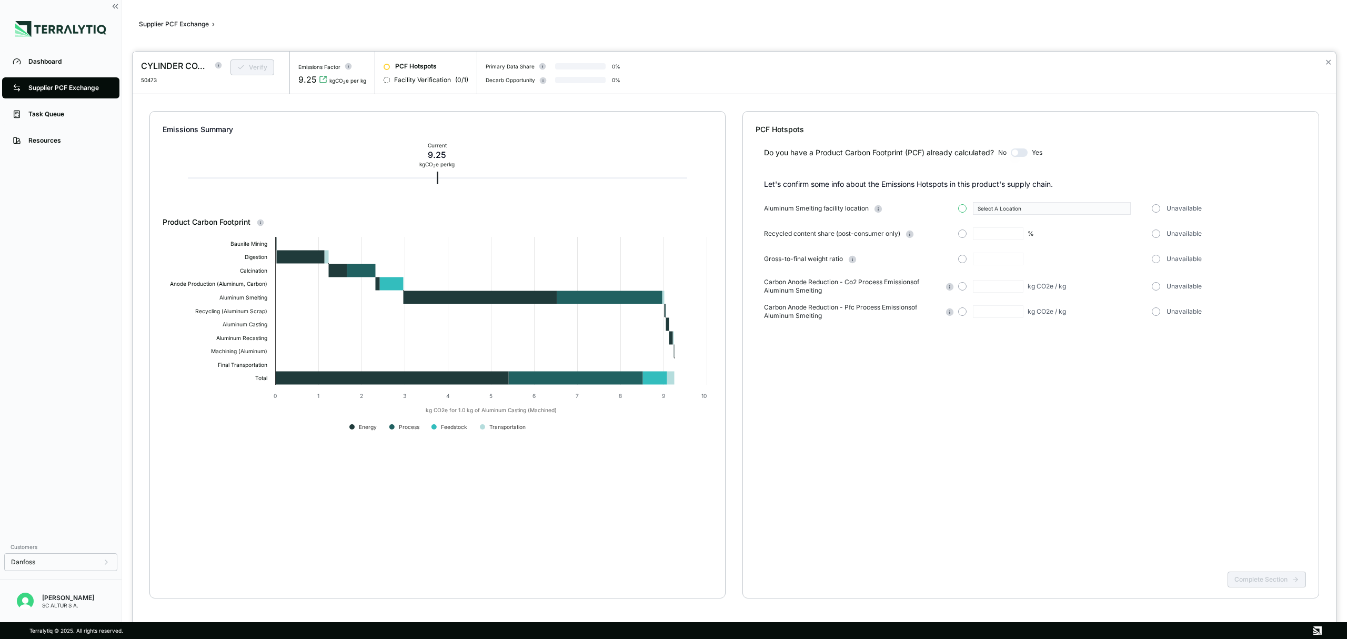
click at [962, 206] on button "button" at bounding box center [962, 208] width 8 height 8
click at [1124, 207] on icon "button" at bounding box center [1123, 208] width 5 height 5
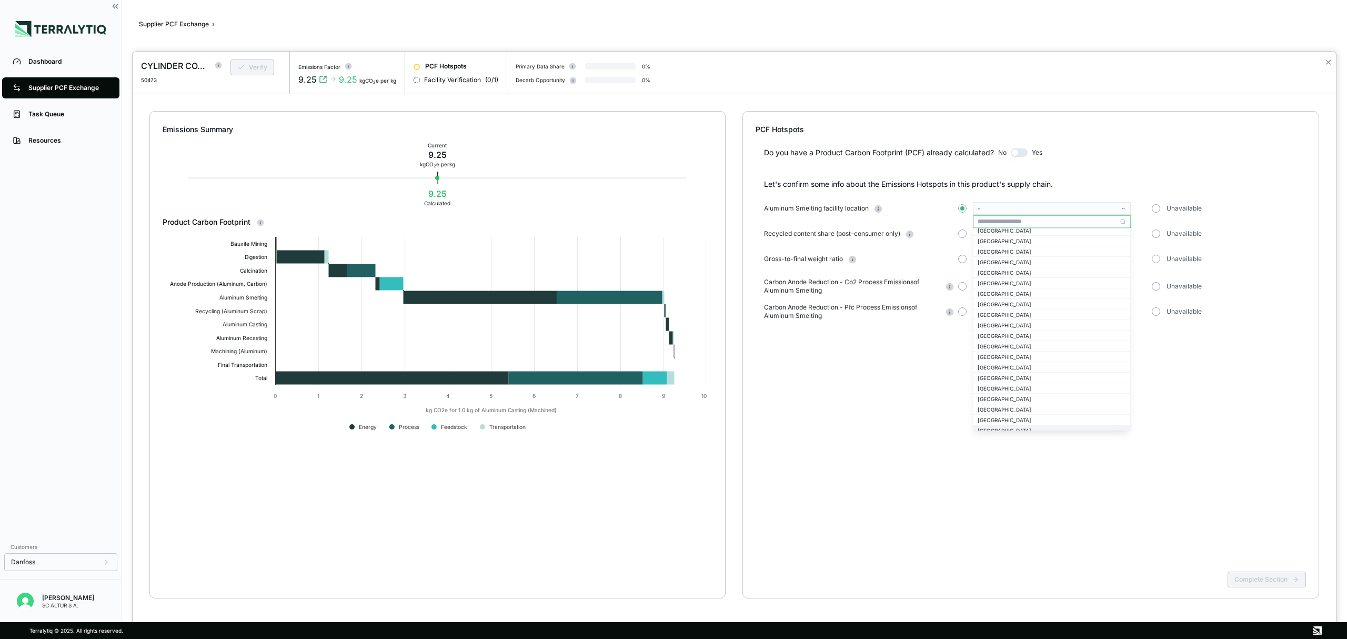
scroll to position [561, 0]
click at [1013, 282] on div "[GEOGRAPHIC_DATA]" at bounding box center [1052, 283] width 148 height 6
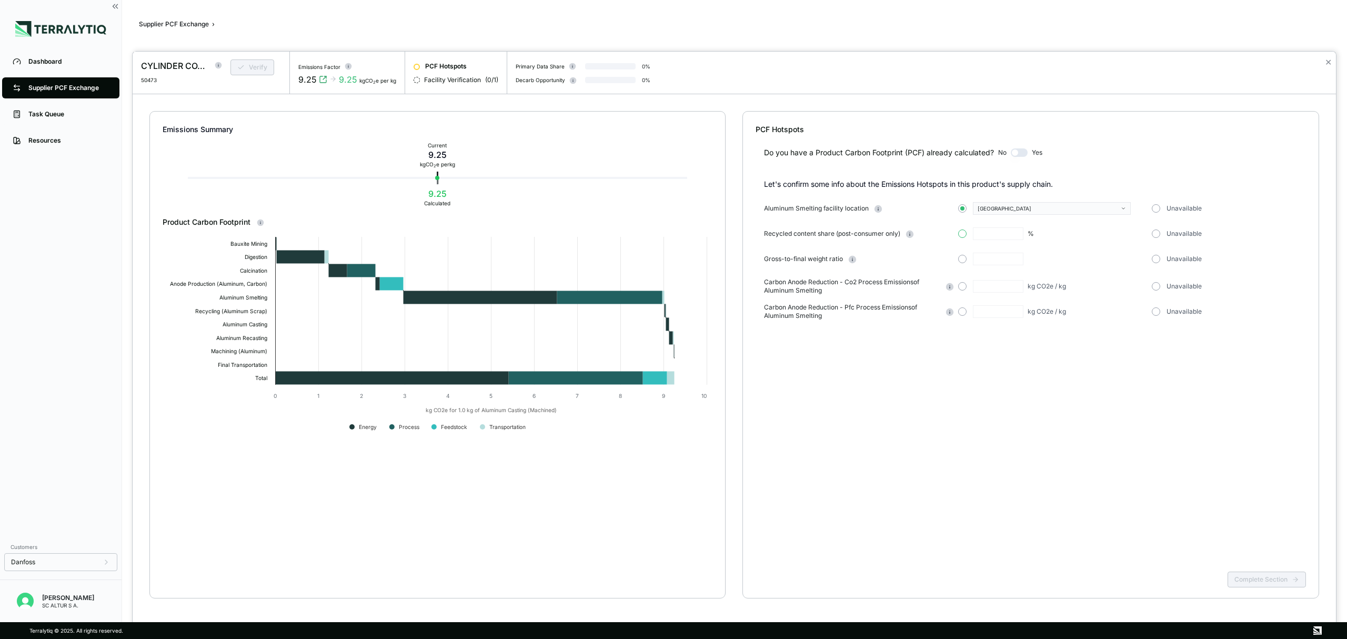
click at [962, 232] on button "button" at bounding box center [962, 233] width 8 height 8
click at [996, 234] on input "text" at bounding box center [998, 233] width 51 height 13
type input "**"
click at [964, 257] on button "button" at bounding box center [962, 259] width 8 height 8
click at [996, 256] on input "text" at bounding box center [998, 259] width 51 height 13
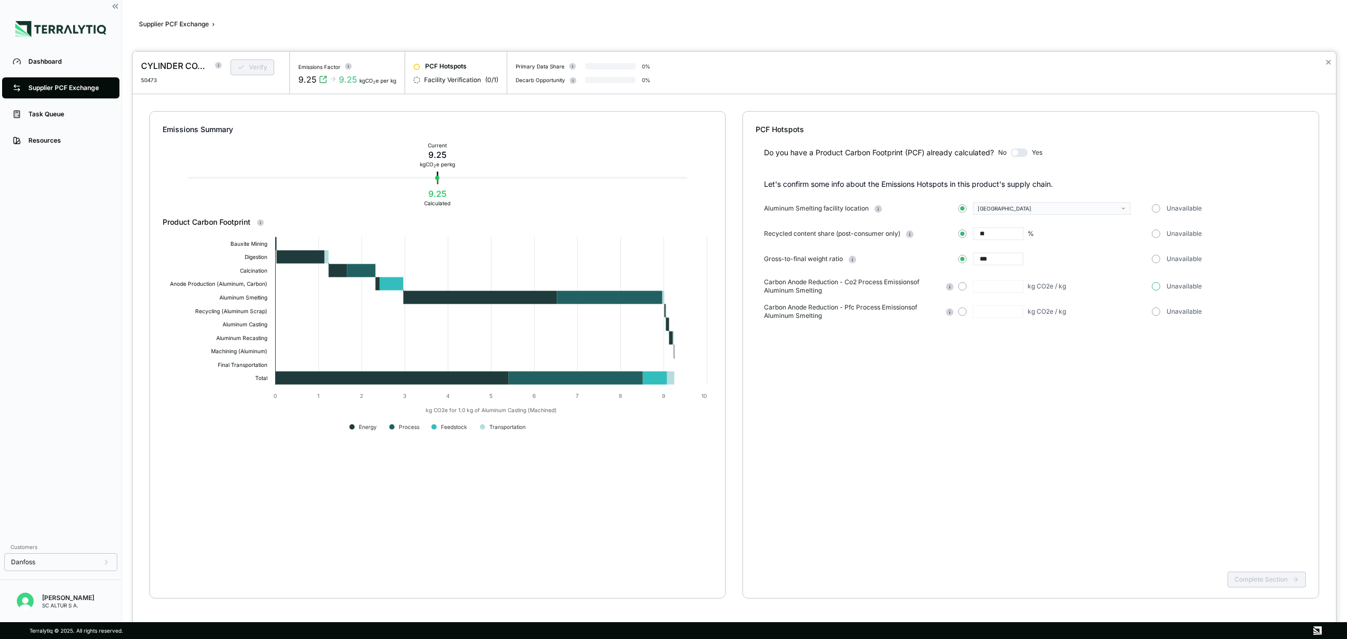
type input "***"
click at [1155, 286] on button "button" at bounding box center [1156, 286] width 8 height 8
click at [1270, 579] on button "Complete Section" at bounding box center [1266, 579] width 78 height 16
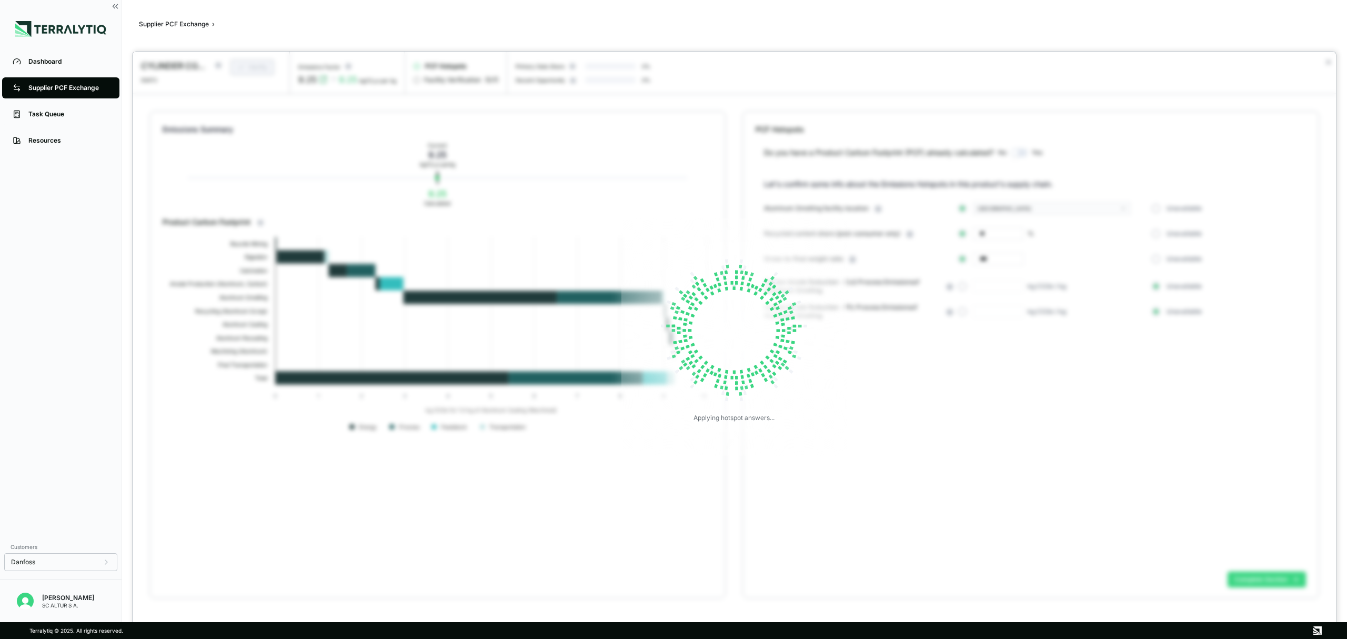
click at [1270, 579] on div "Applying hotspot answers..." at bounding box center [734, 337] width 1203 height 570
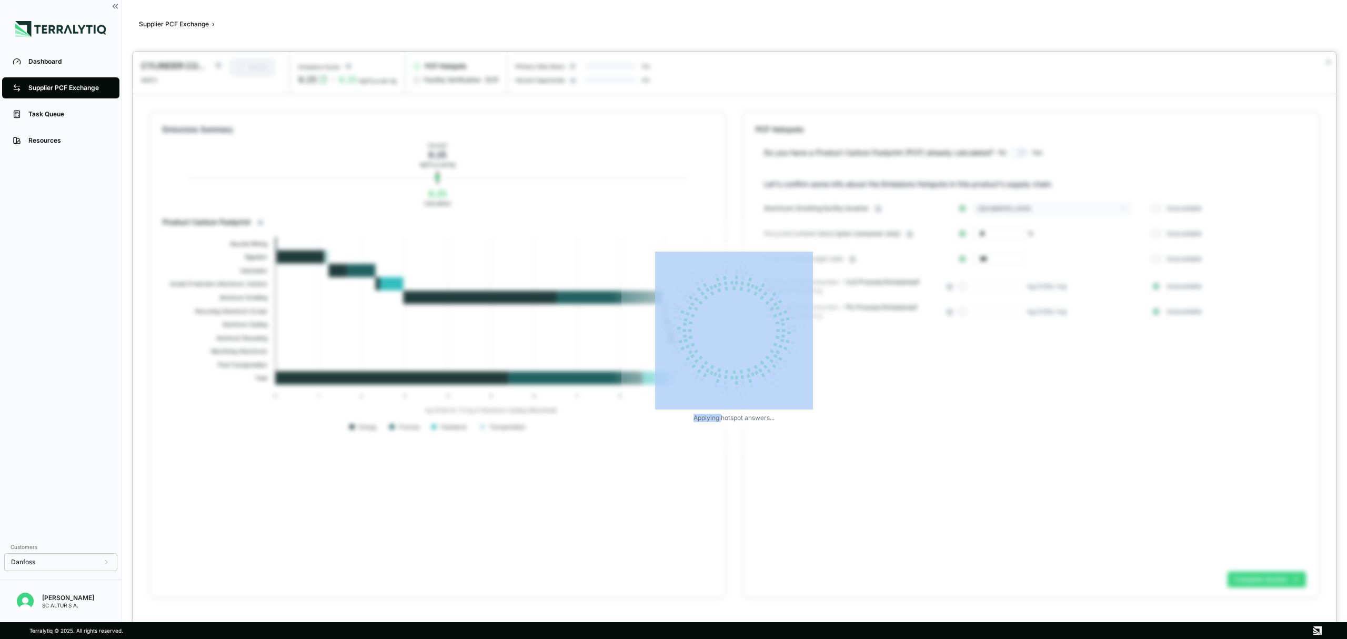
click at [1270, 579] on div "Applying hotspot answers..." at bounding box center [734, 337] width 1203 height 570
click at [1103, 451] on div "Creating facility block Aluminum Casting" at bounding box center [734, 337] width 1203 height 570
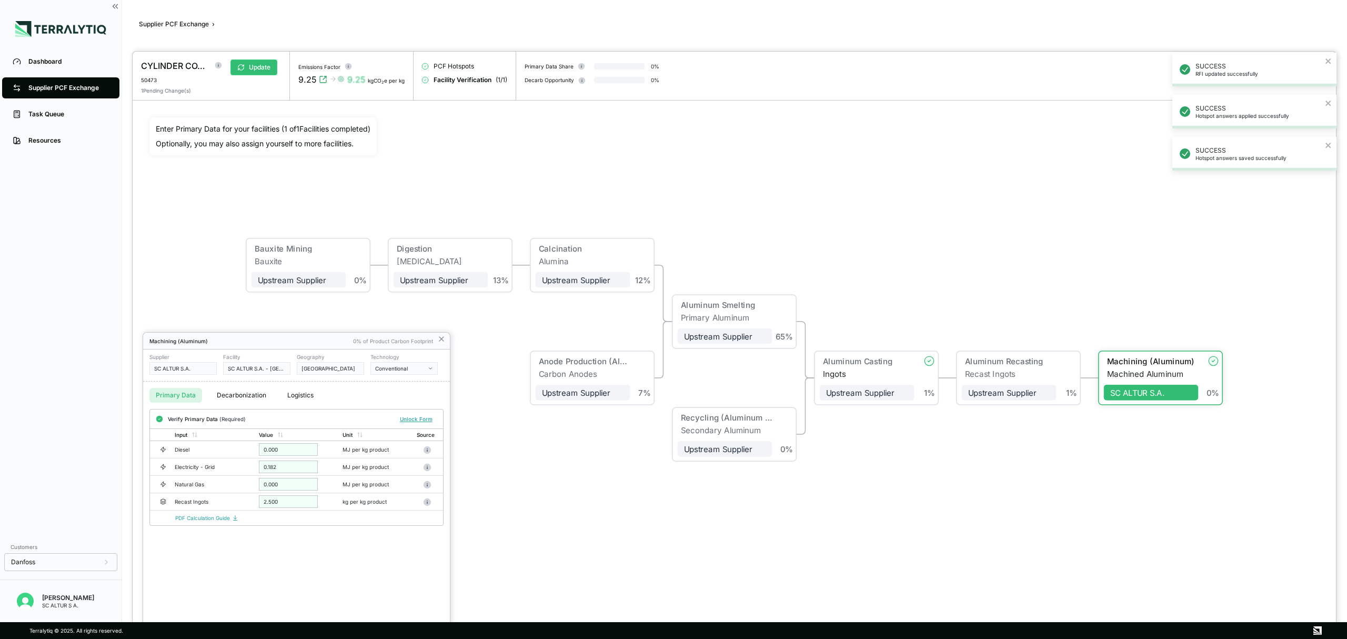
click at [257, 67] on div at bounding box center [734, 345] width 1203 height 587
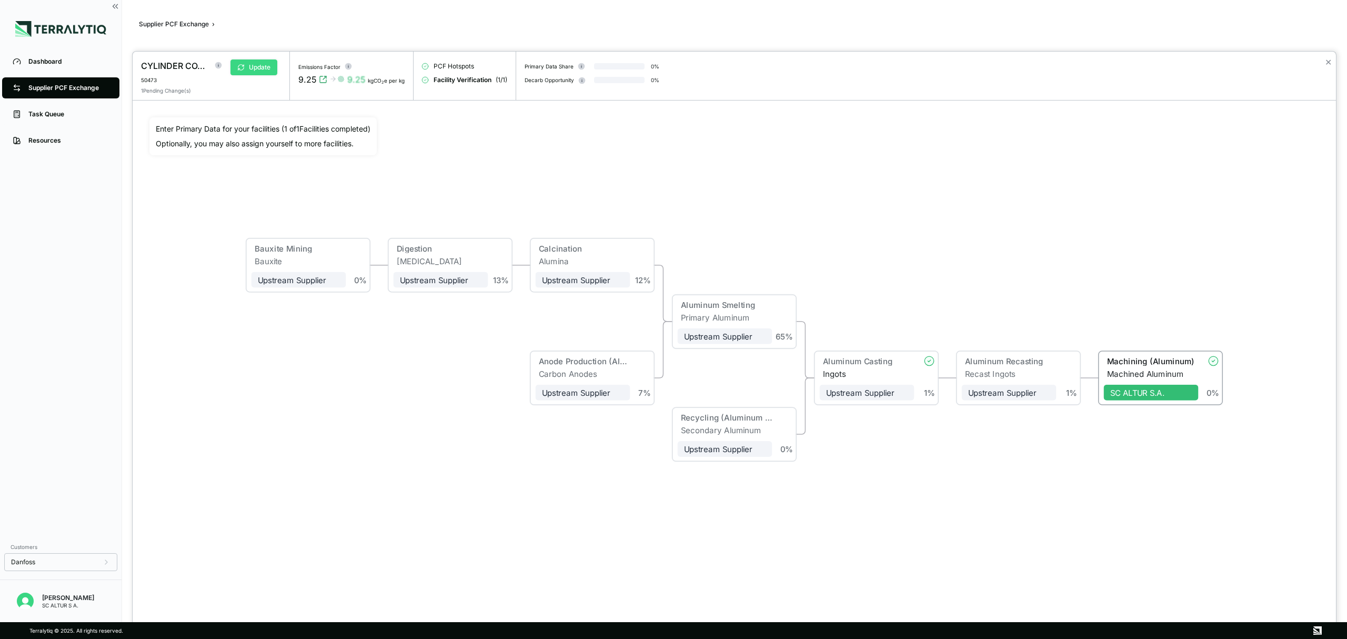
click at [268, 65] on button "Update" at bounding box center [253, 67] width 47 height 16
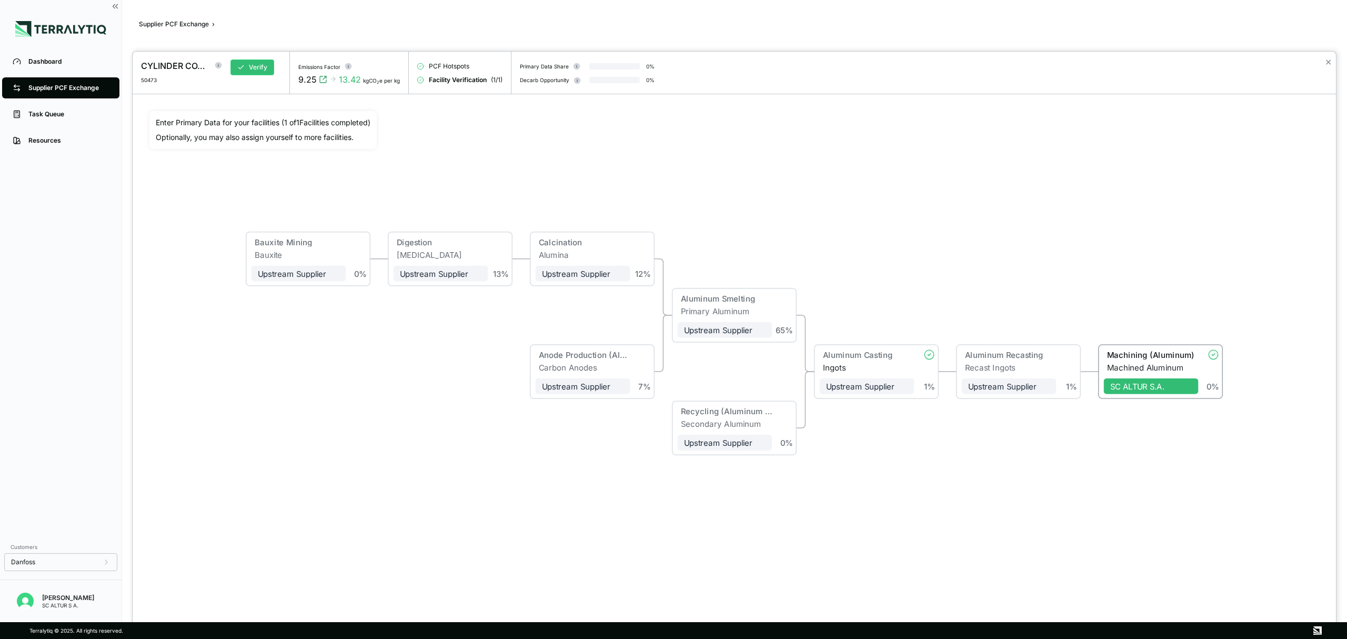
click at [102, 88] on div at bounding box center [673, 319] width 1347 height 639
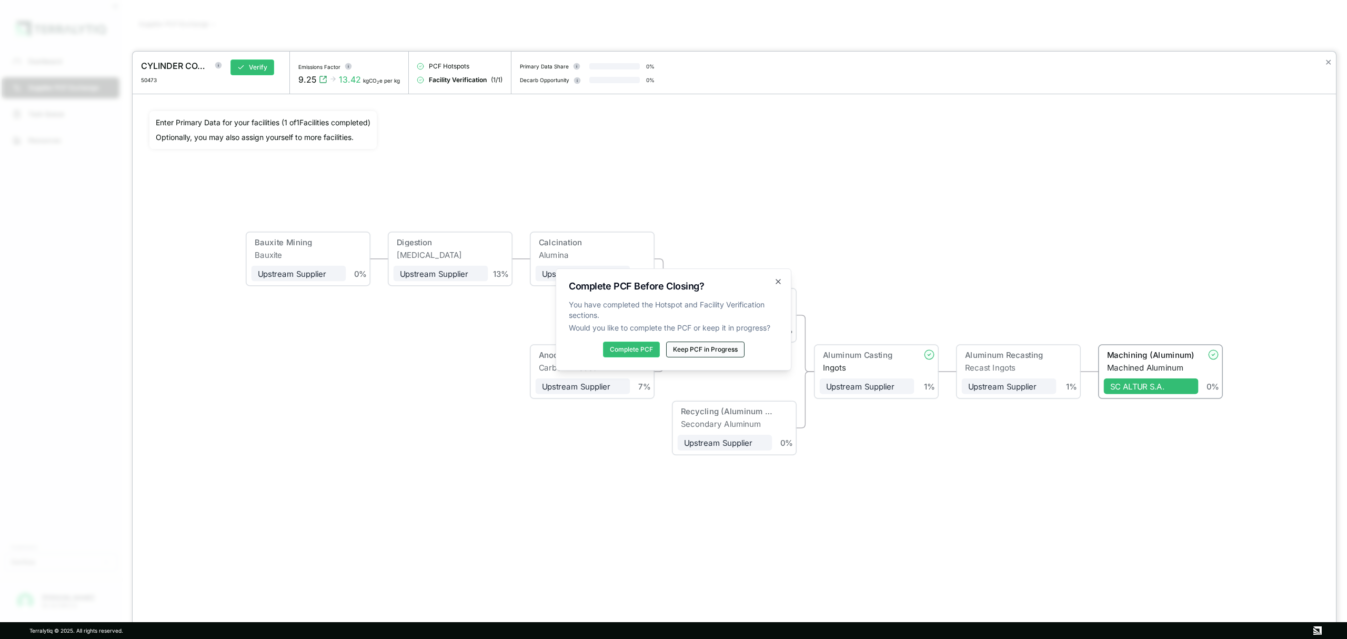
click at [713, 348] on button "Keep PCF in Progress" at bounding box center [705, 349] width 78 height 16
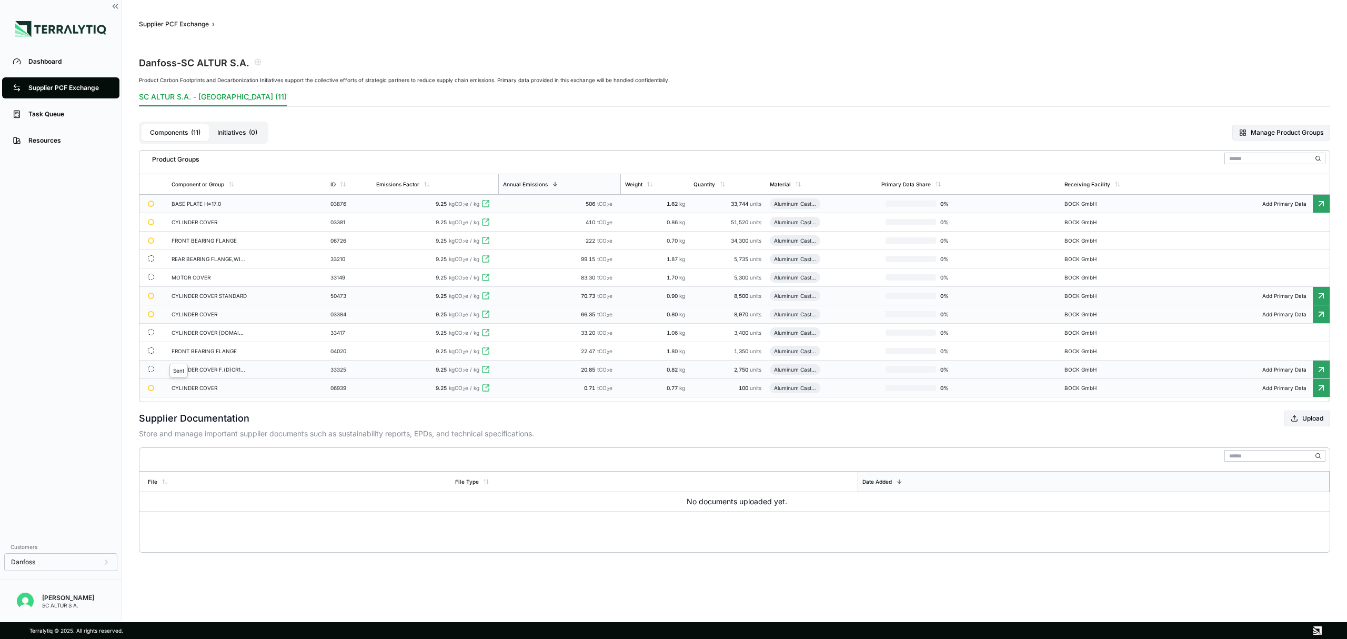
click at [162, 372] on div "Sent" at bounding box center [155, 369] width 15 height 7
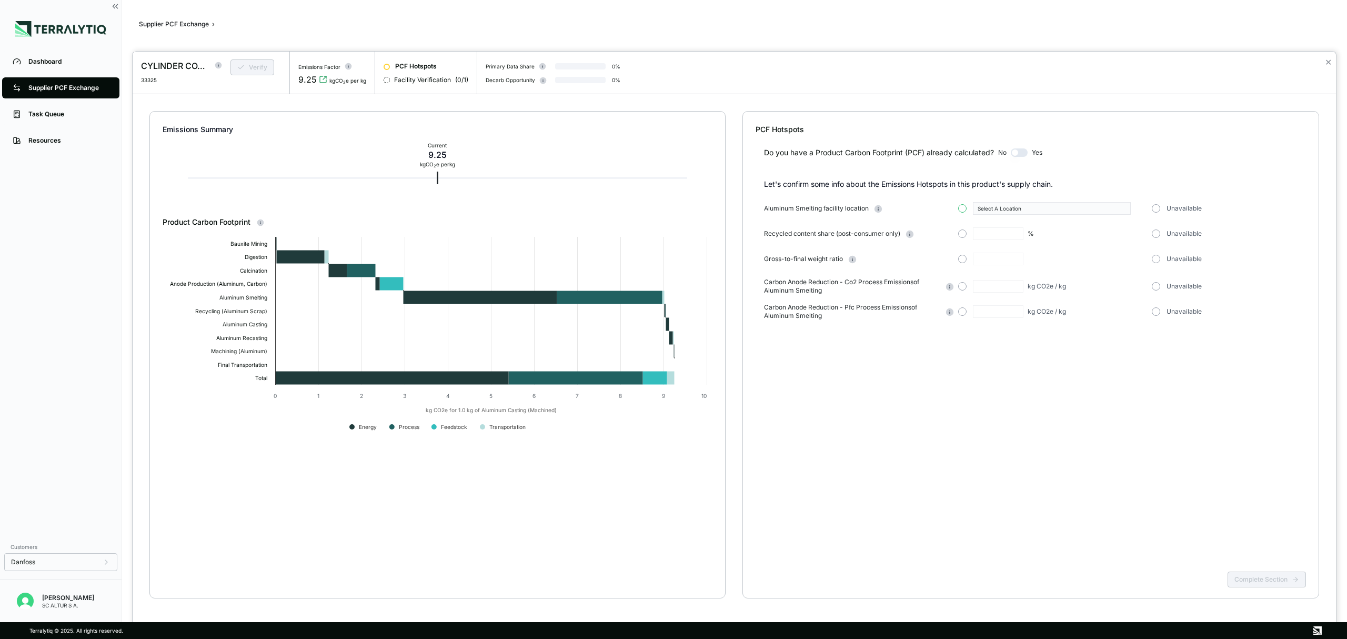
click at [960, 209] on button "button" at bounding box center [962, 208] width 8 height 8
click at [1122, 206] on button "Select A Location" at bounding box center [1052, 208] width 158 height 13
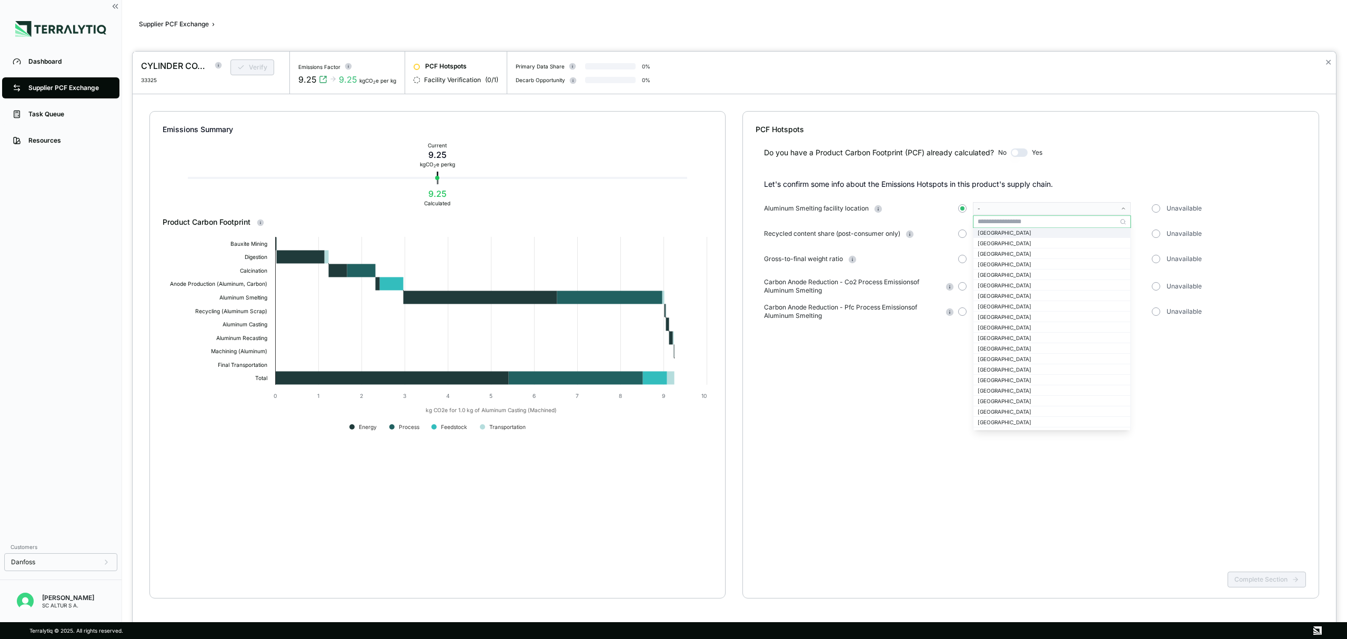
scroll to position [561, 0]
click at [1006, 286] on div "[GEOGRAPHIC_DATA]" at bounding box center [1051, 283] width 157 height 10
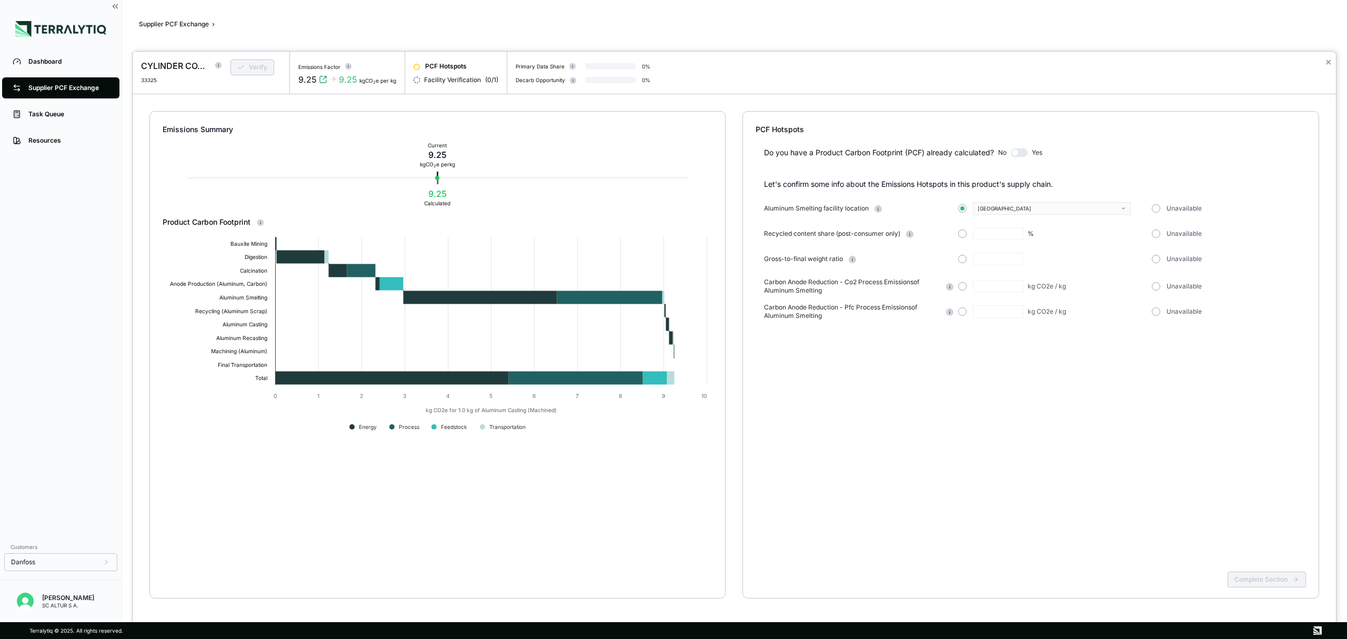
click at [966, 236] on div "%" at bounding box center [1052, 233] width 189 height 13
click at [960, 233] on button "button" at bounding box center [962, 233] width 8 height 8
click at [985, 234] on input "text" at bounding box center [998, 233] width 51 height 13
type input "**"
click at [962, 261] on button "button" at bounding box center [962, 259] width 8 height 8
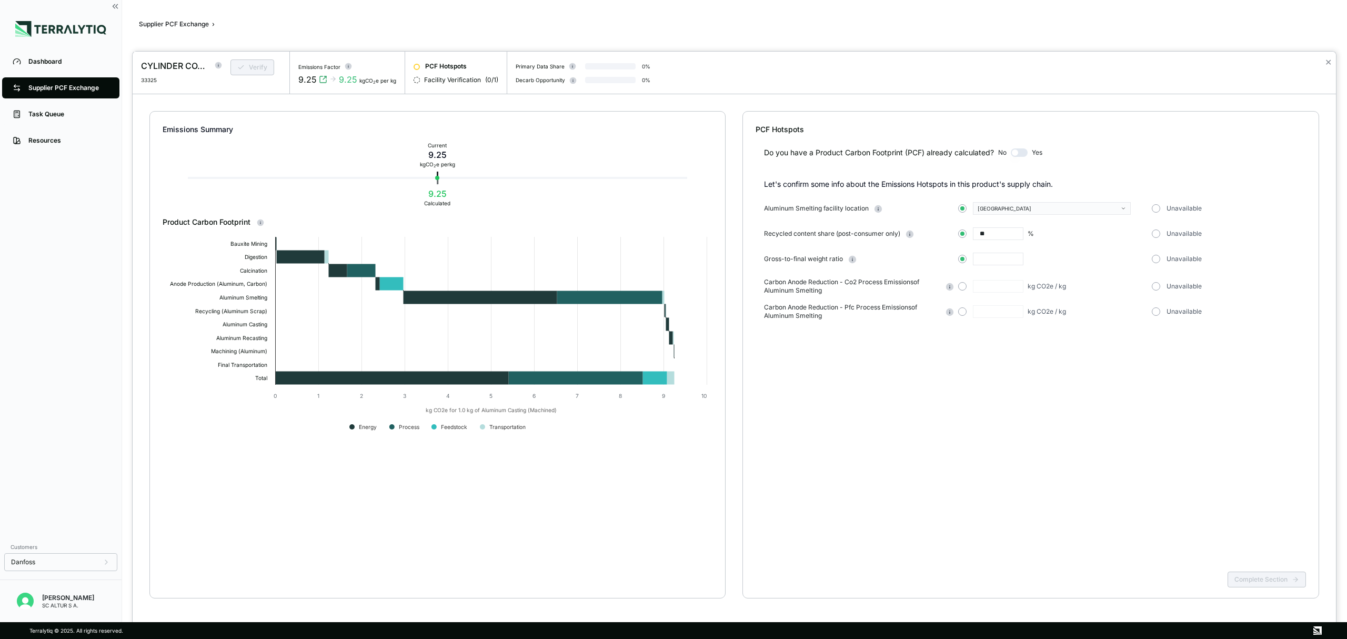
click at [994, 261] on input "text" at bounding box center [998, 259] width 51 height 13
type input "*"
click at [1160, 285] on button "button" at bounding box center [1156, 286] width 8 height 8
click at [1272, 581] on button "Complete Section" at bounding box center [1266, 579] width 78 height 16
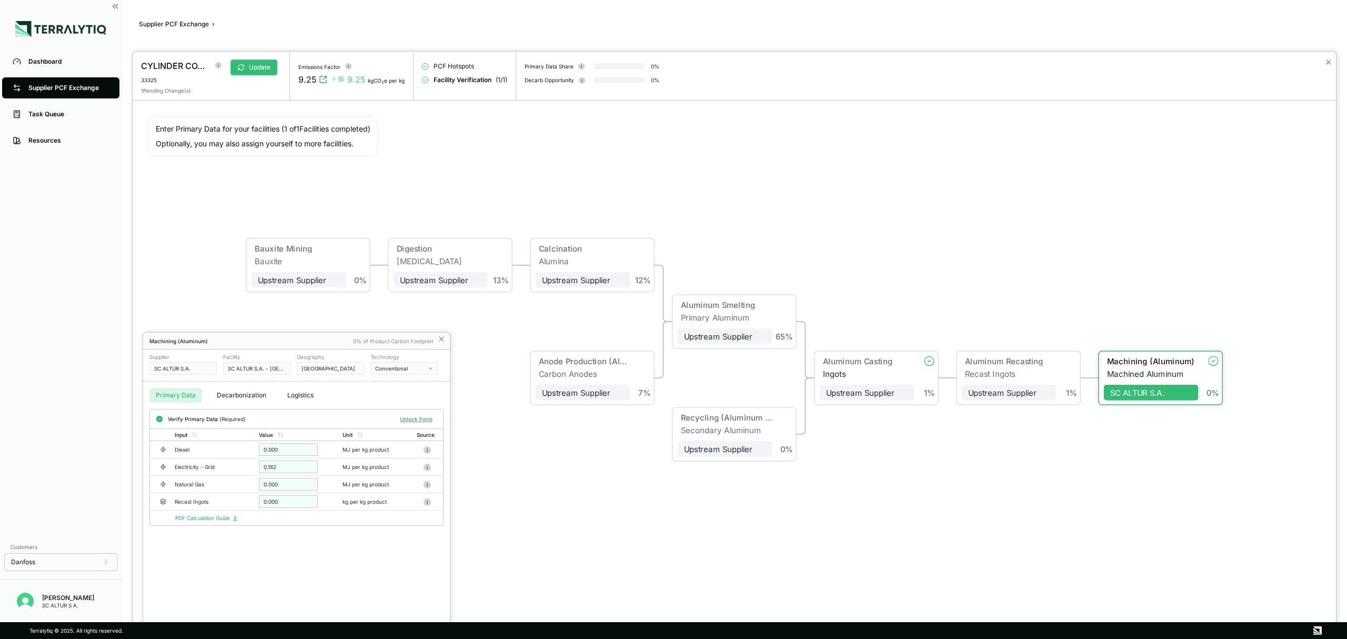
click at [259, 66] on div at bounding box center [734, 345] width 1203 height 587
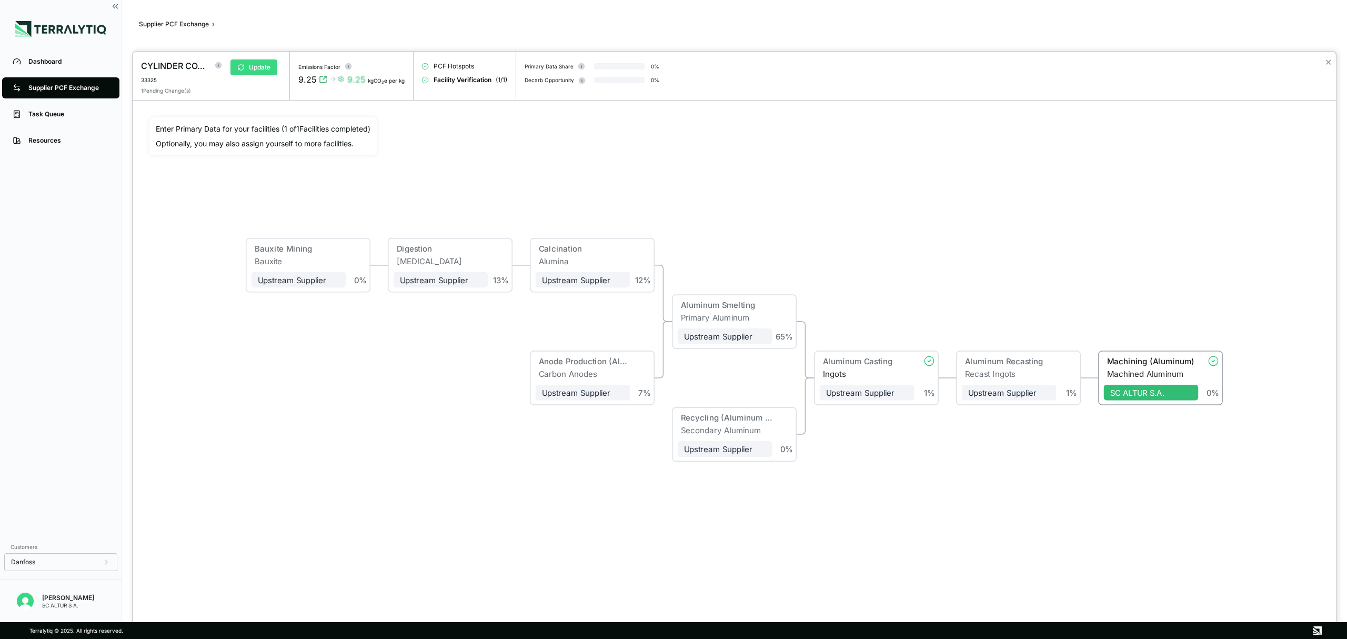
click at [268, 72] on button "Update" at bounding box center [253, 67] width 47 height 16
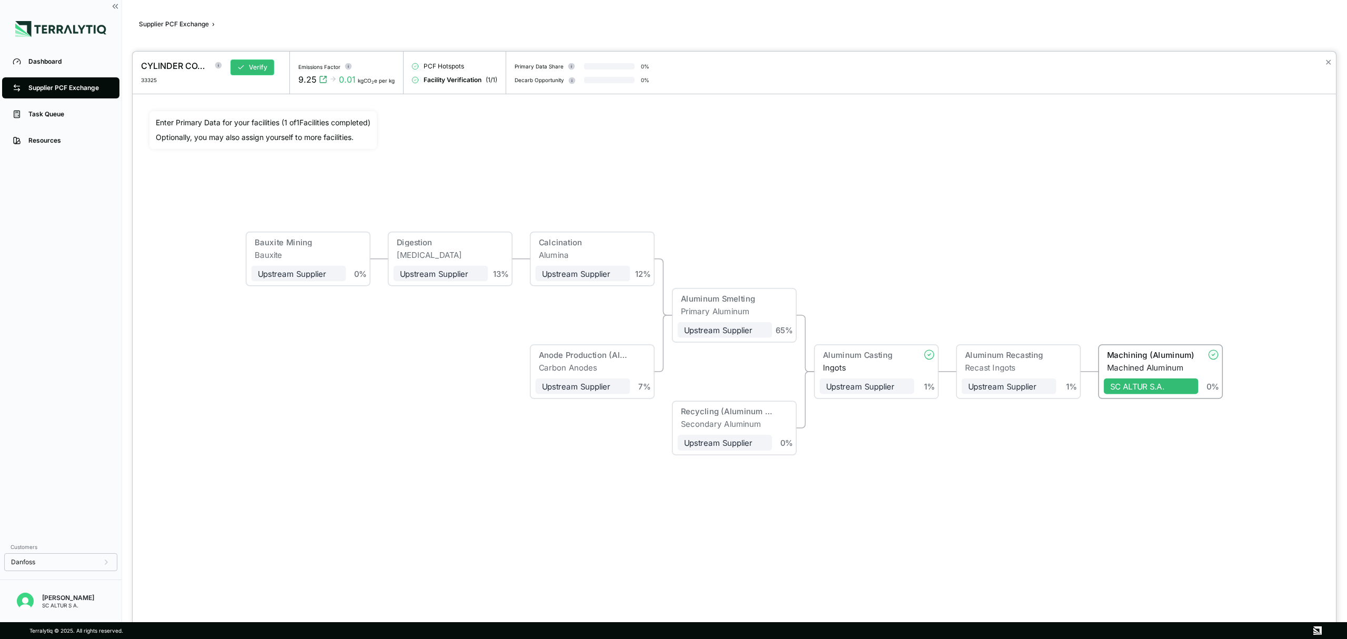
click at [87, 87] on div at bounding box center [673, 319] width 1347 height 639
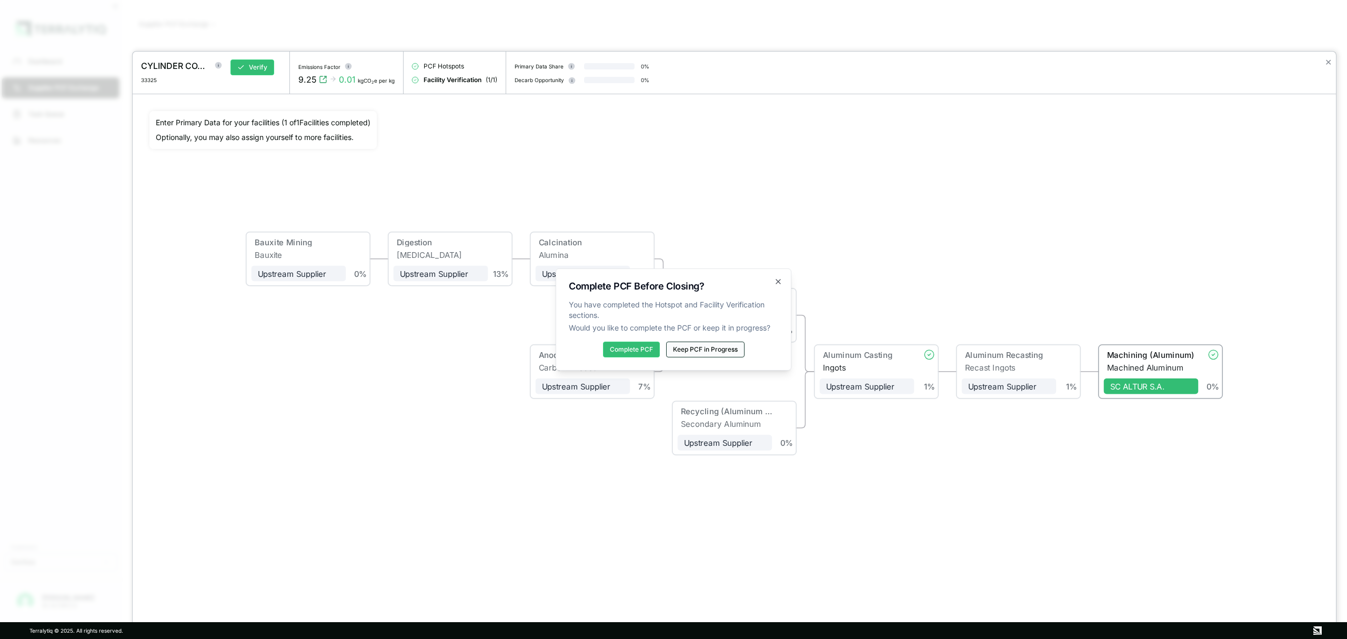
click at [716, 348] on button "Keep PCF in Progress" at bounding box center [705, 349] width 78 height 16
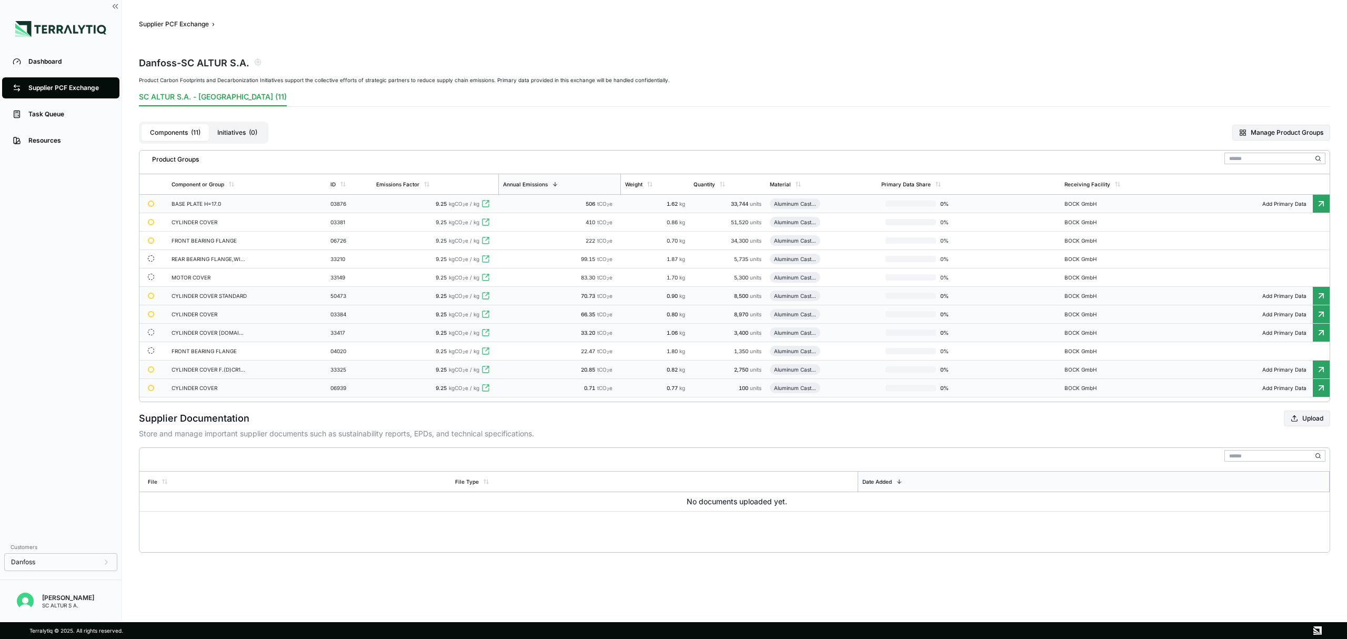
click at [237, 331] on td "CYLINDER COVER [DOMAIN_NAME], [DOMAIN_NAME]" at bounding box center [246, 333] width 159 height 18
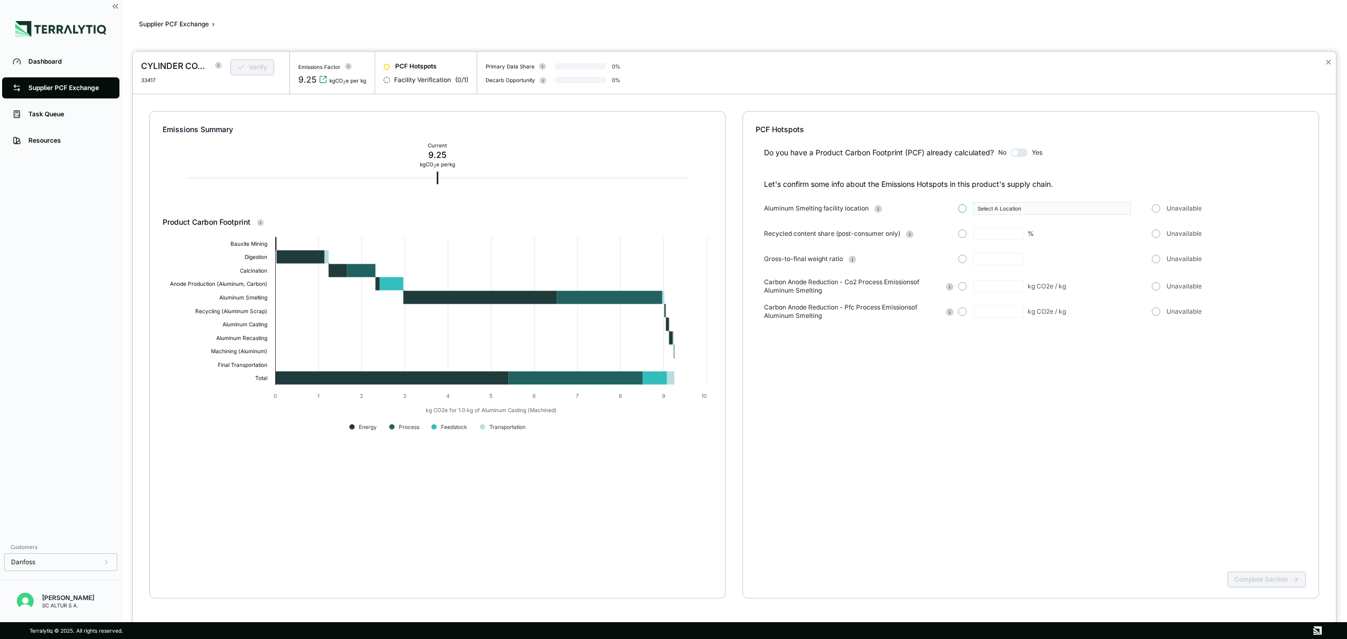
click at [966, 207] on div "Select A Location" at bounding box center [1052, 208] width 189 height 13
click at [964, 207] on button "button" at bounding box center [962, 208] width 8 height 8
click at [961, 230] on button "button" at bounding box center [962, 233] width 8 height 8
click at [985, 232] on input "text" at bounding box center [998, 233] width 51 height 13
type input "**"
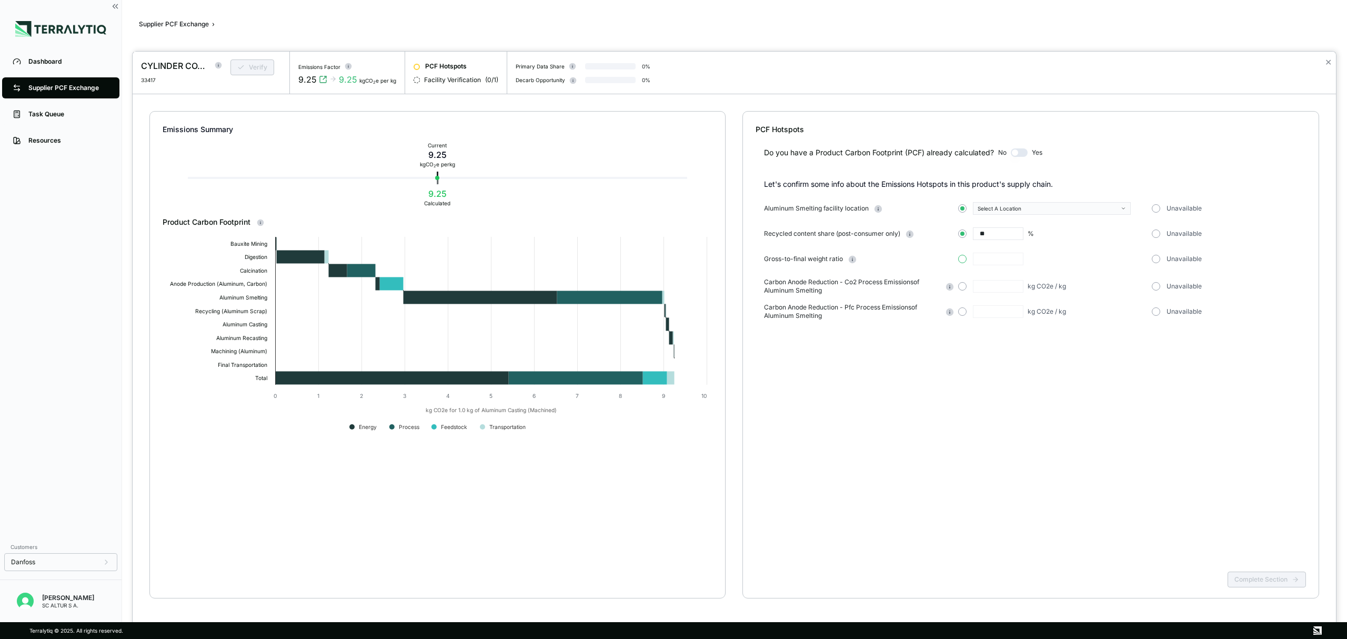
click at [962, 258] on button "button" at bounding box center [962, 259] width 8 height 8
click at [990, 257] on input "text" at bounding box center [998, 259] width 51 height 13
type input "***"
click at [1160, 288] on button "button" at bounding box center [1156, 286] width 8 height 8
click at [1250, 577] on button "Complete Section" at bounding box center [1266, 579] width 78 height 16
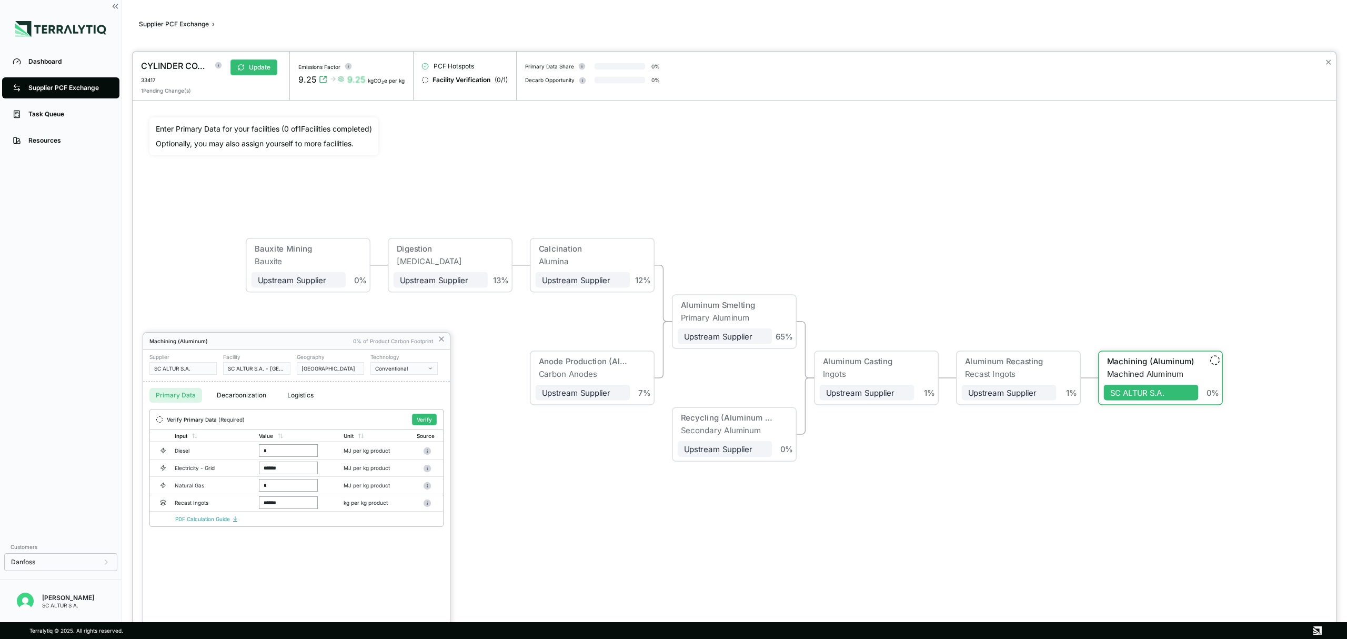
click at [61, 87] on div at bounding box center [673, 319] width 1347 height 639
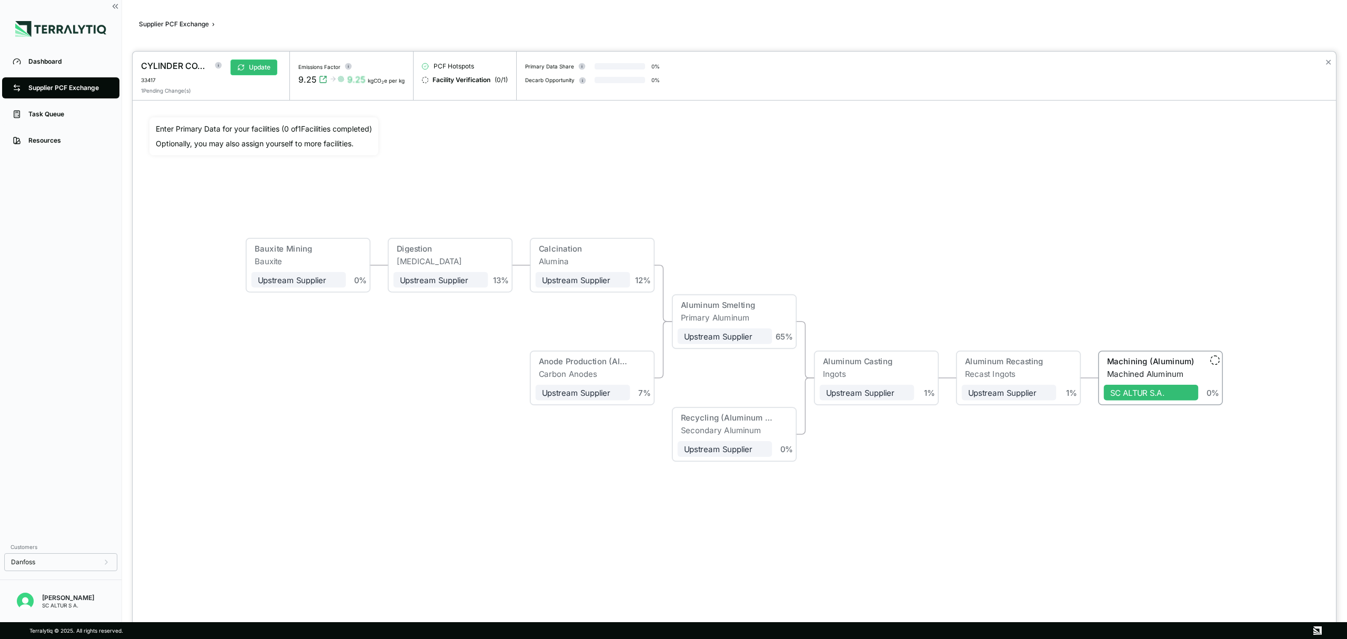
click at [51, 87] on div at bounding box center [673, 319] width 1347 height 639
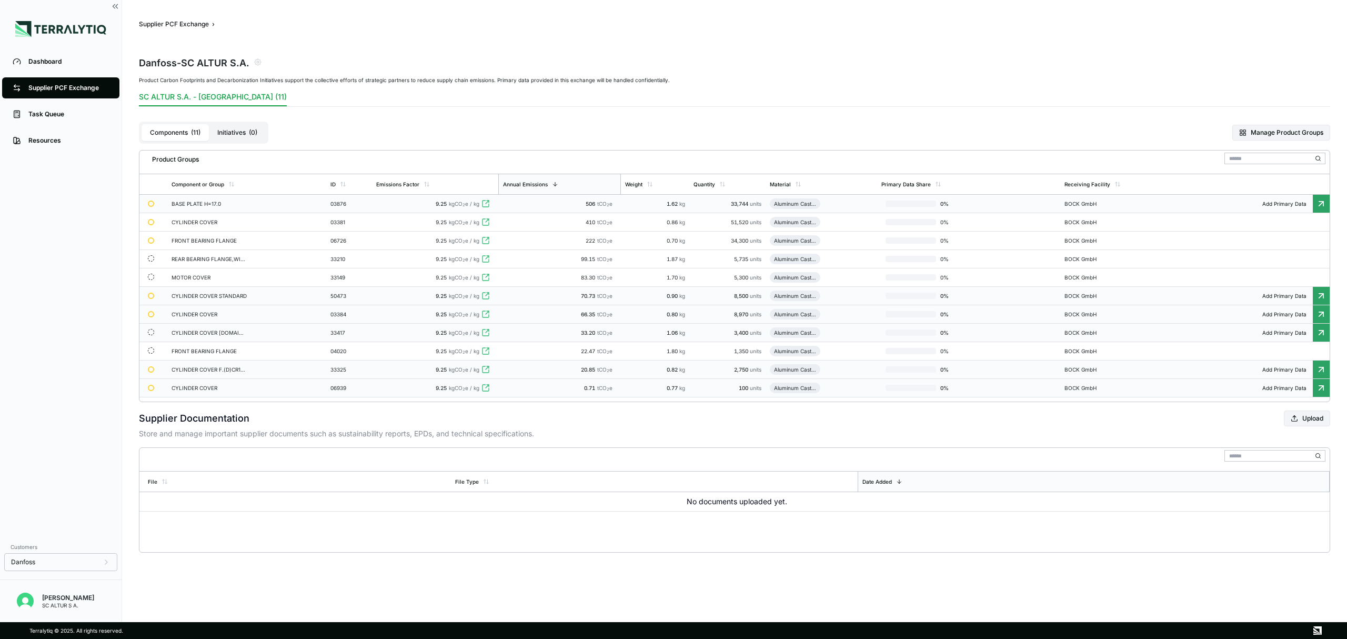
click at [210, 333] on td "CYLINDER COVER [DOMAIN_NAME], [DOMAIN_NAME]" at bounding box center [246, 333] width 159 height 18
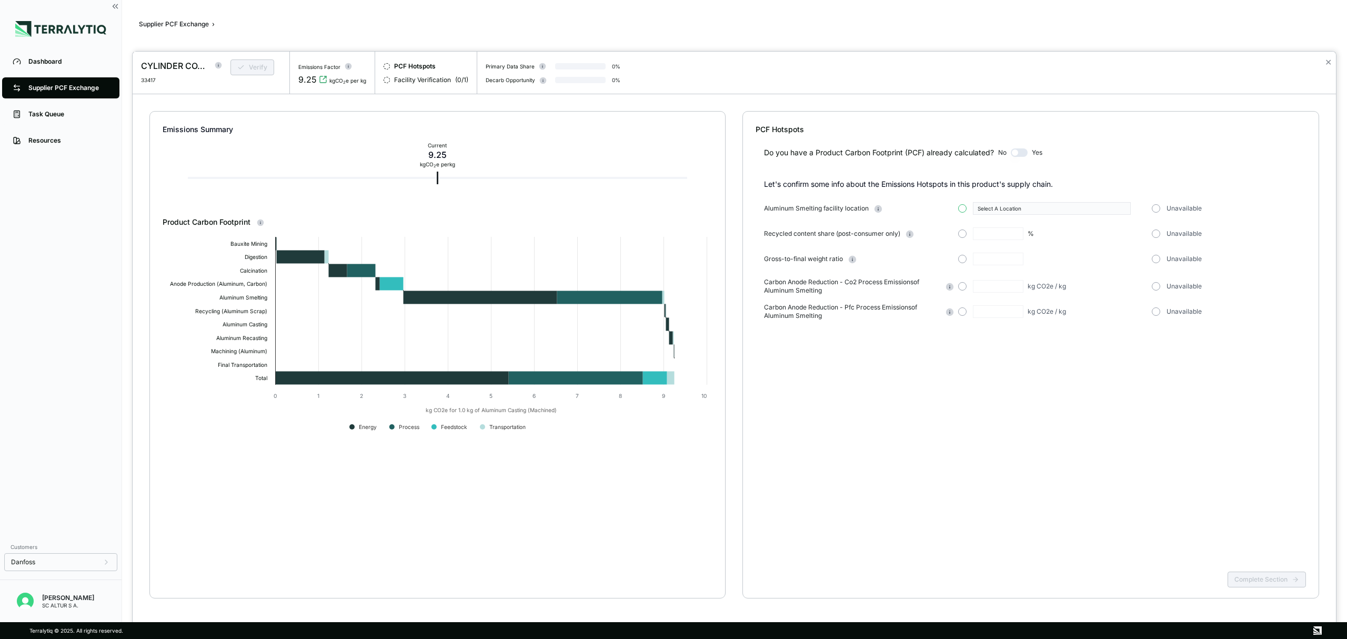
click at [960, 205] on button "button" at bounding box center [962, 208] width 8 height 8
click at [1110, 208] on div "Select A Location" at bounding box center [1048, 208] width 141 height 6
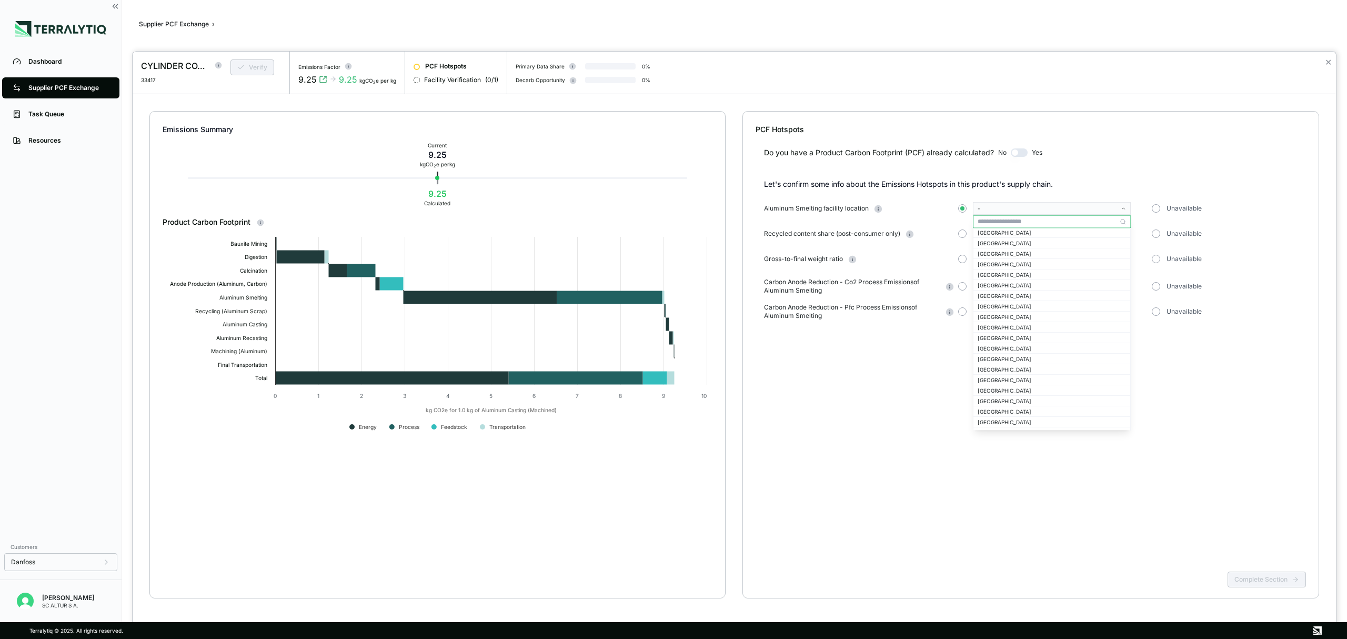
scroll to position [421, 0]
click at [1005, 421] on div "[GEOGRAPHIC_DATA]" at bounding box center [1052, 423] width 148 height 6
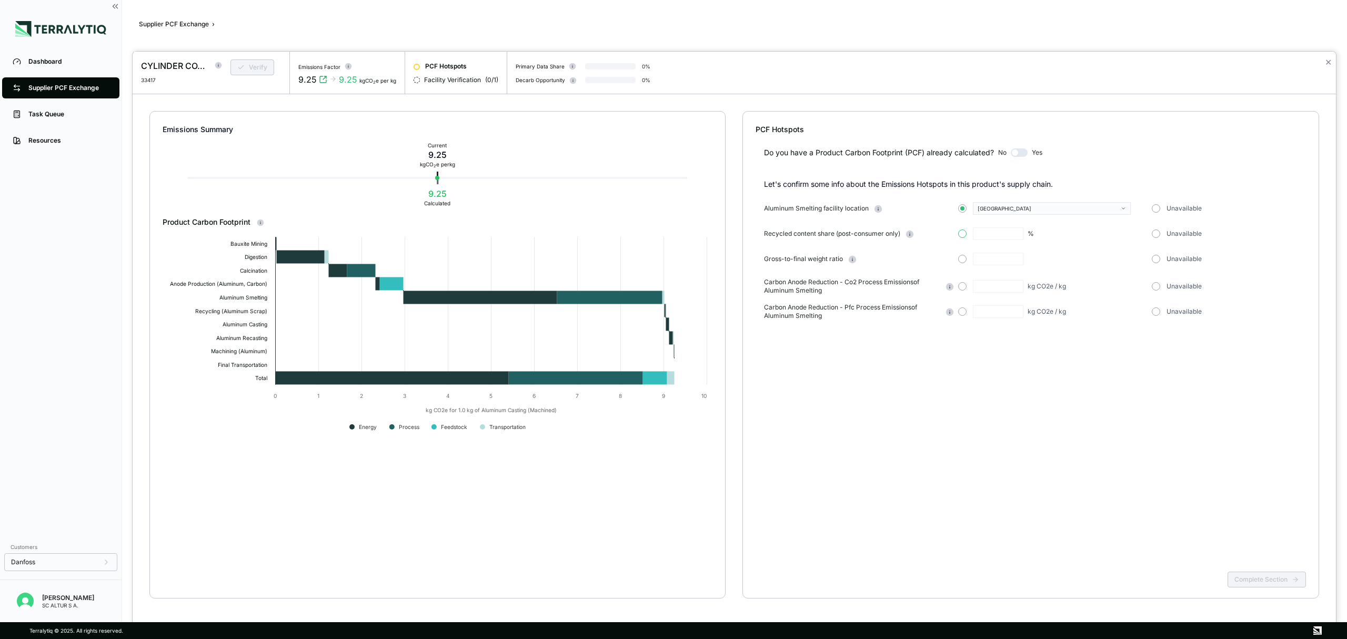
click at [964, 234] on button "button" at bounding box center [962, 233] width 8 height 8
click at [993, 233] on input "text" at bounding box center [998, 233] width 51 height 13
type input "**"
click at [965, 259] on button "button" at bounding box center [962, 259] width 8 height 8
click at [985, 258] on input "text" at bounding box center [998, 259] width 51 height 13
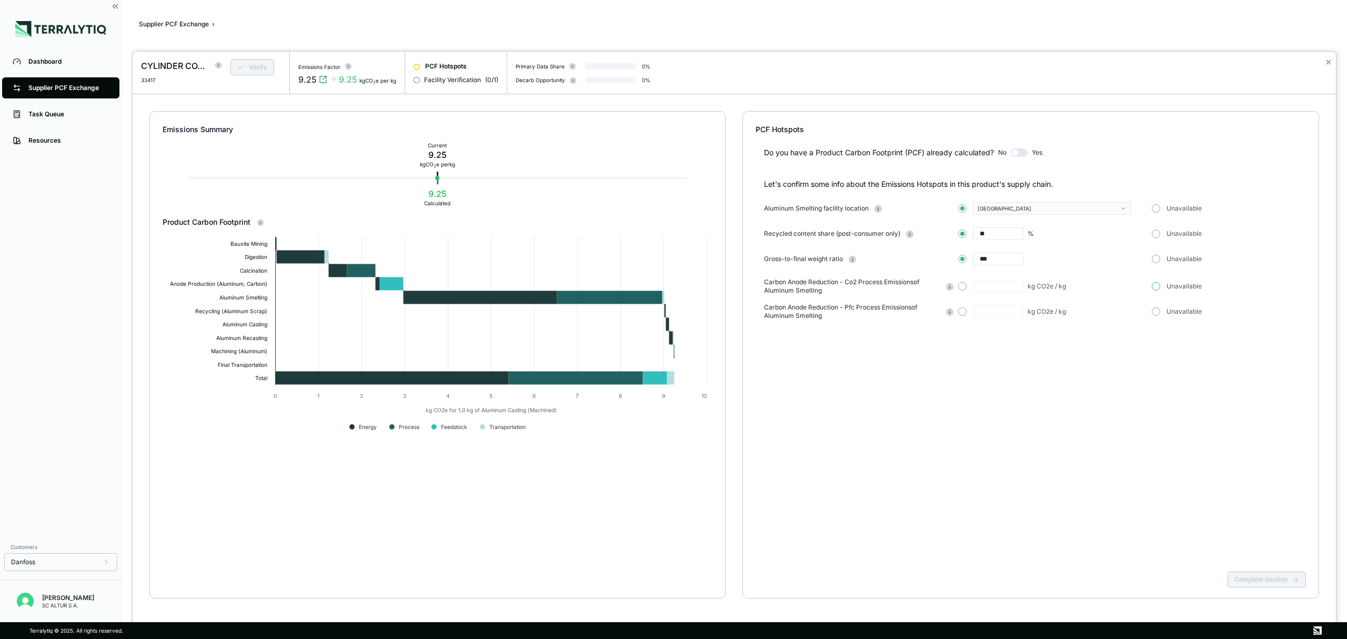
type input "***"
click at [1158, 285] on button "button" at bounding box center [1156, 286] width 8 height 8
click at [1281, 579] on button "Complete Section" at bounding box center [1266, 579] width 78 height 16
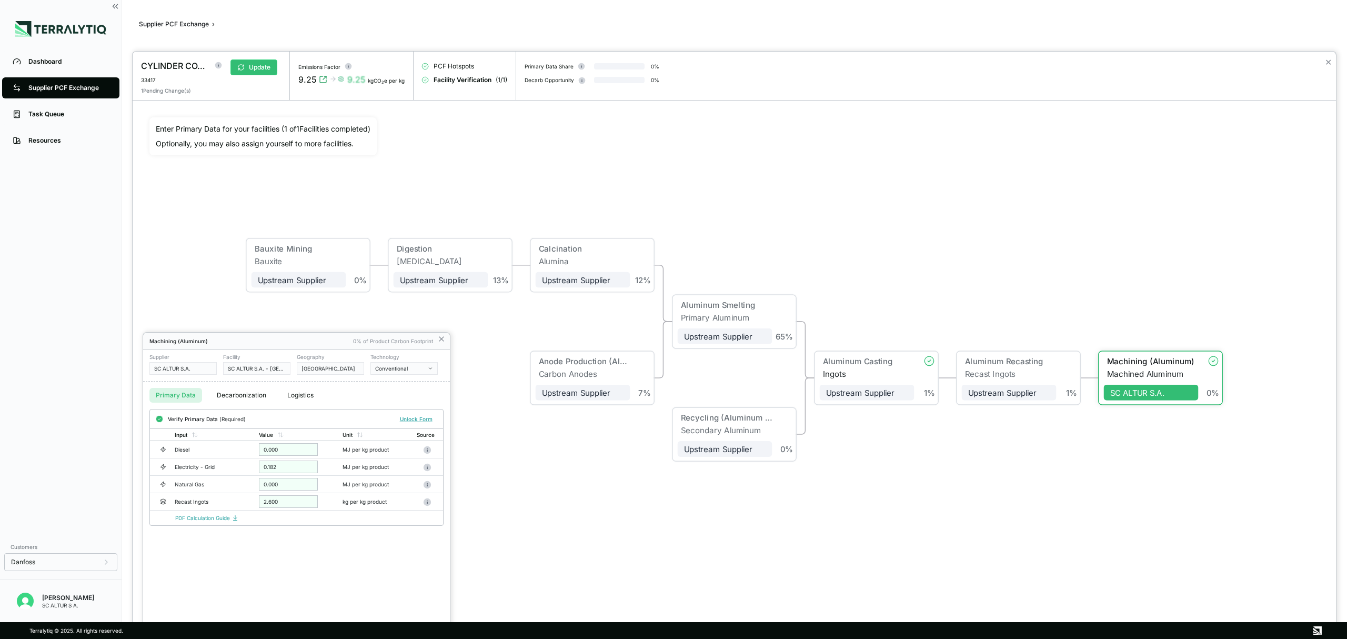
click at [265, 62] on div at bounding box center [734, 345] width 1203 height 587
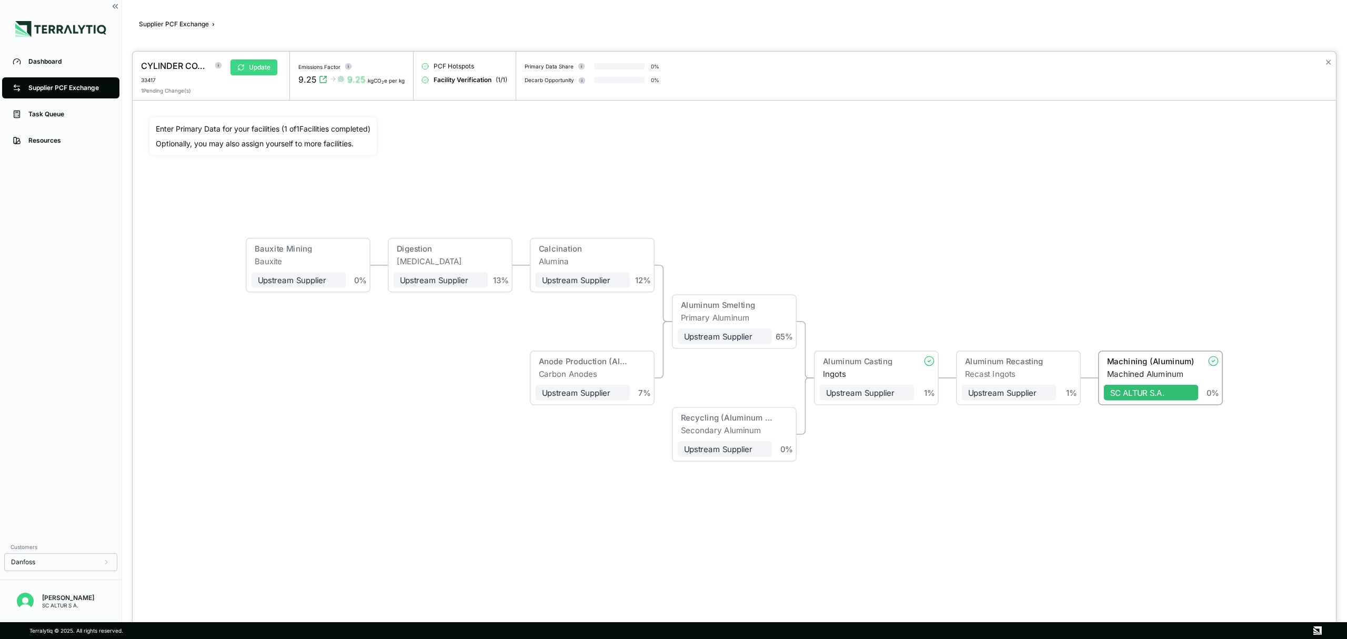
click at [266, 68] on button "Update" at bounding box center [253, 67] width 47 height 16
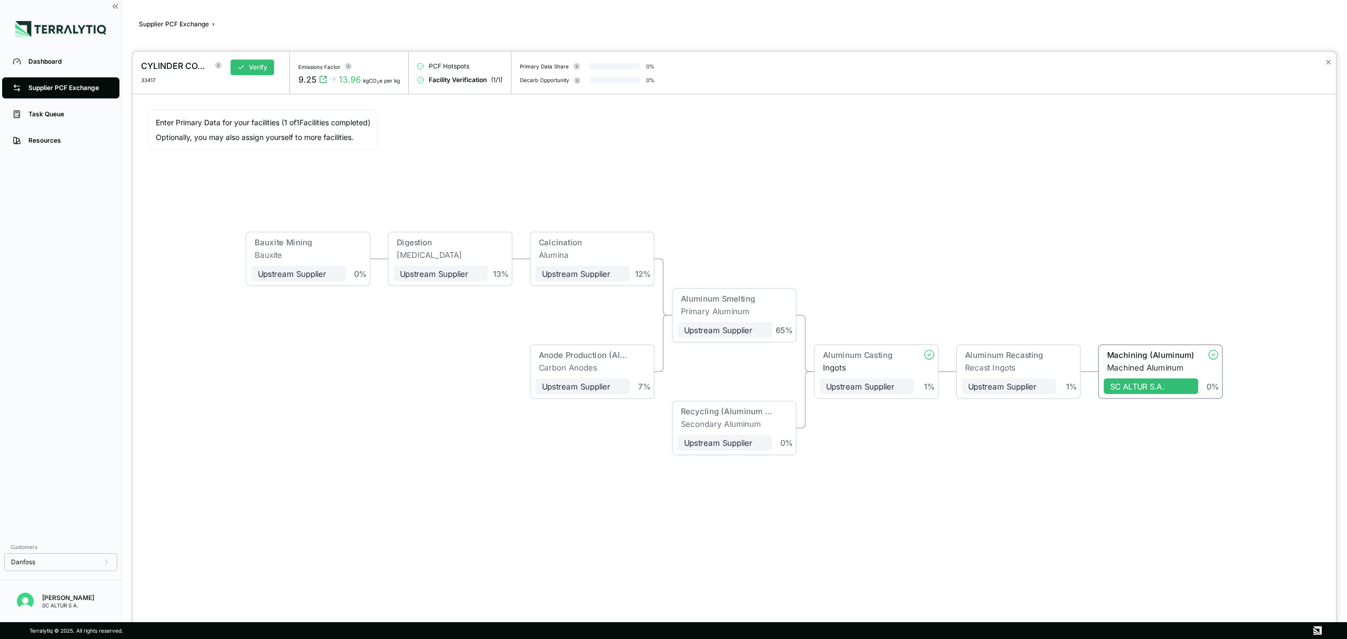
click at [78, 84] on div at bounding box center [673, 319] width 1347 height 639
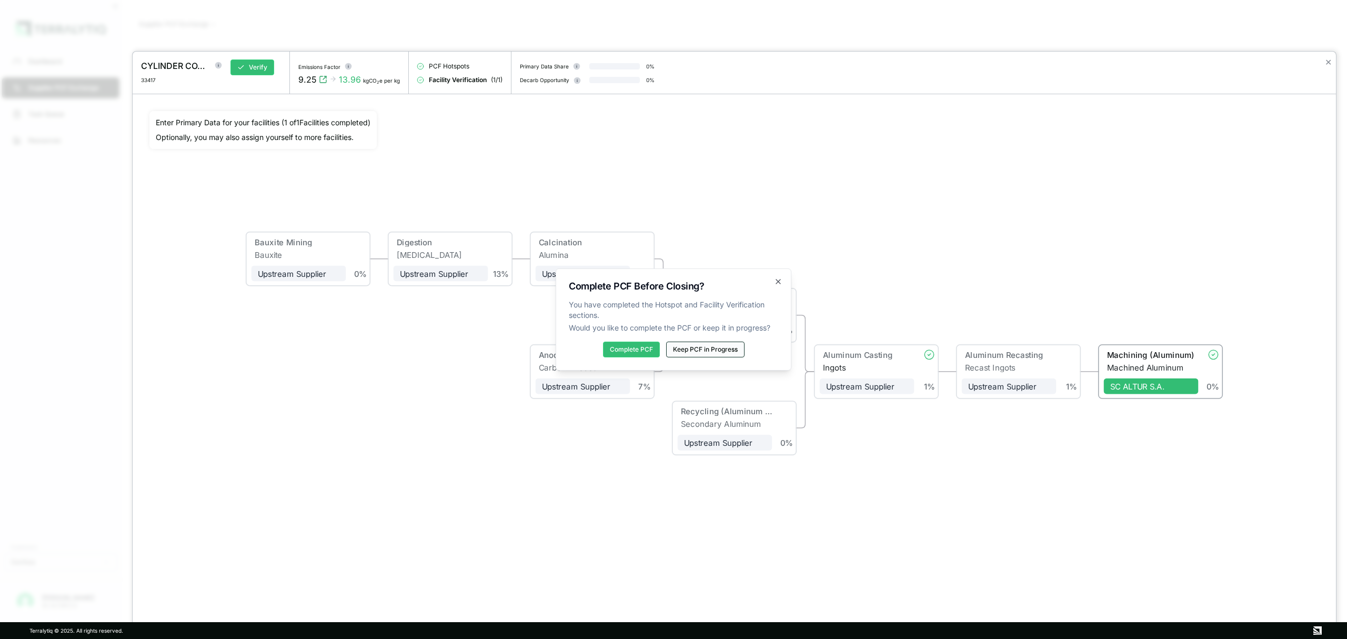
click at [718, 347] on button "Keep PCF in Progress" at bounding box center [705, 349] width 78 height 16
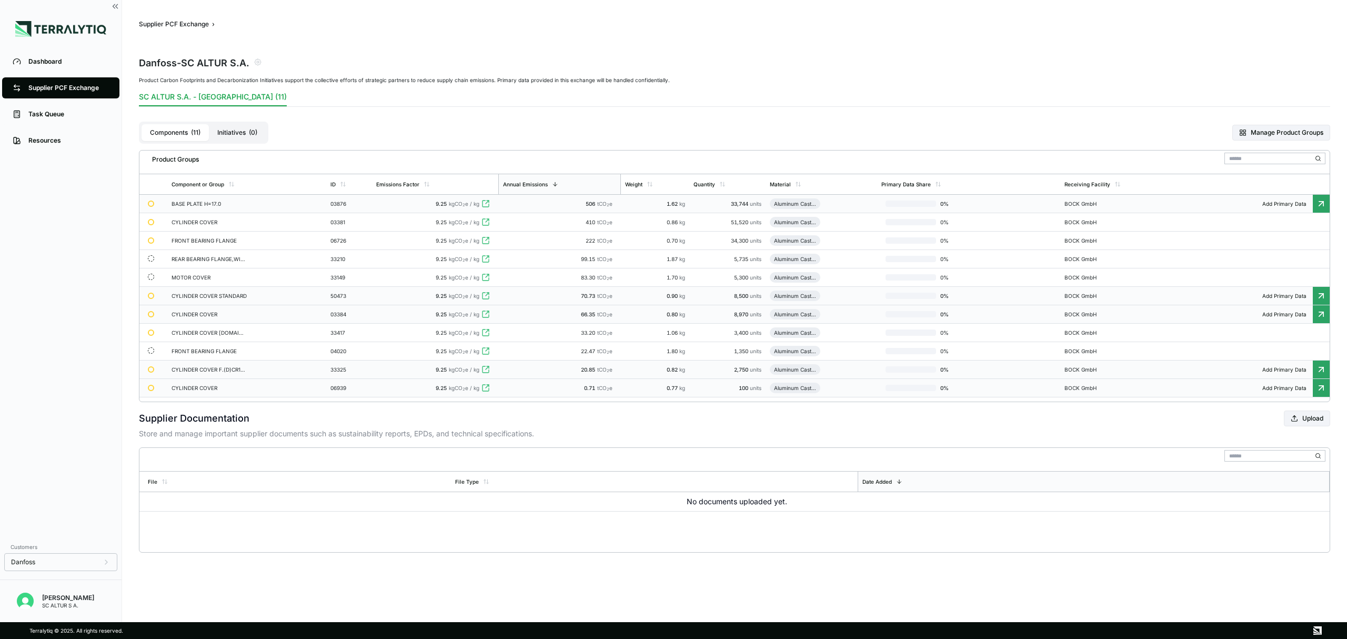
click at [221, 295] on div "CYLINDER COVER STANDARD" at bounding box center [210, 296] width 76 height 6
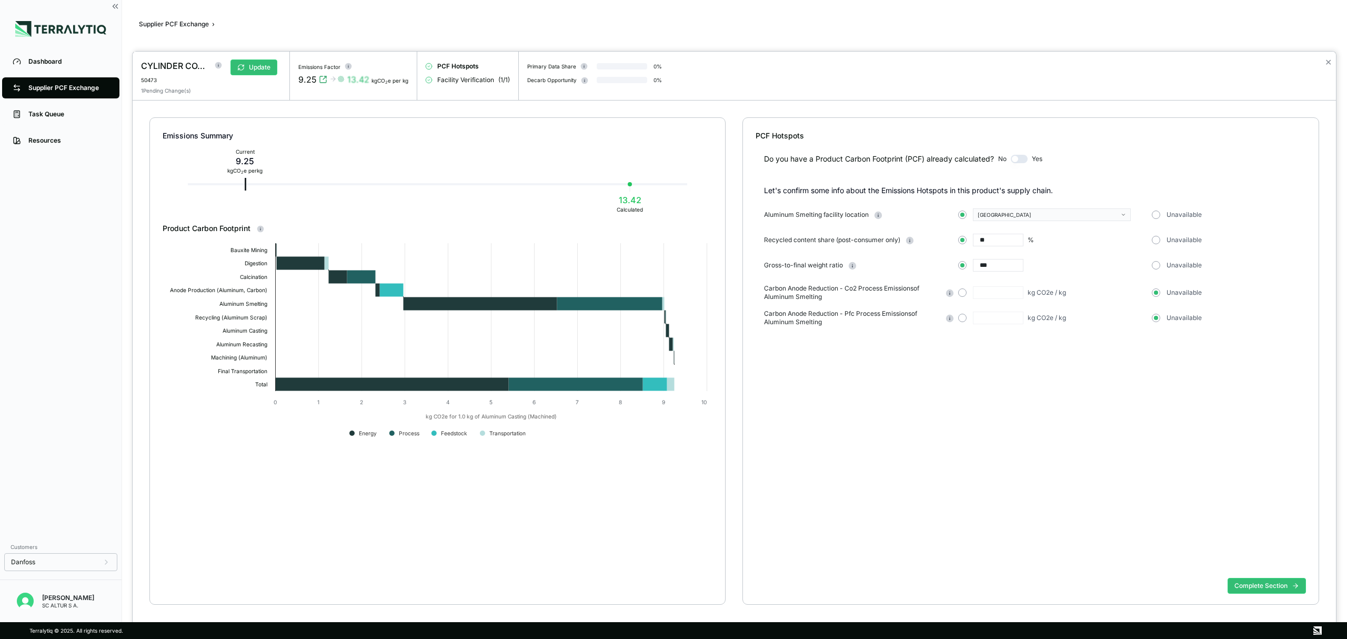
click at [89, 86] on div at bounding box center [673, 319] width 1347 height 639
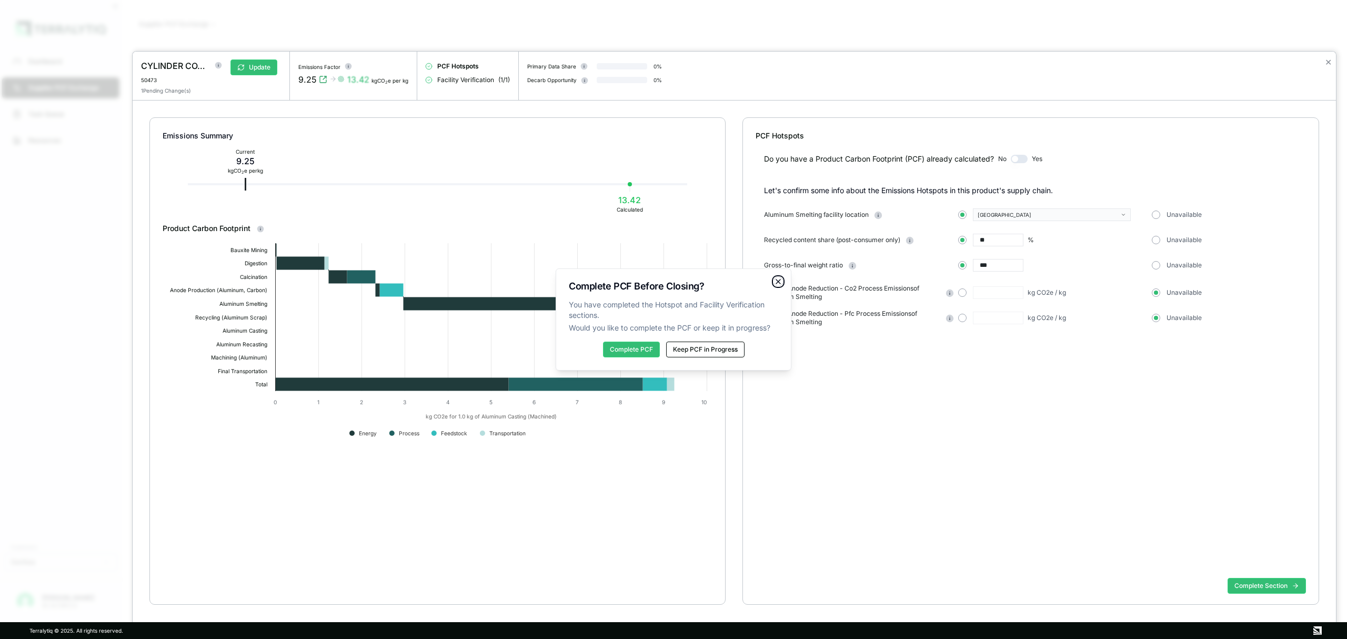
click at [779, 282] on icon "button" at bounding box center [778, 281] width 4 height 4
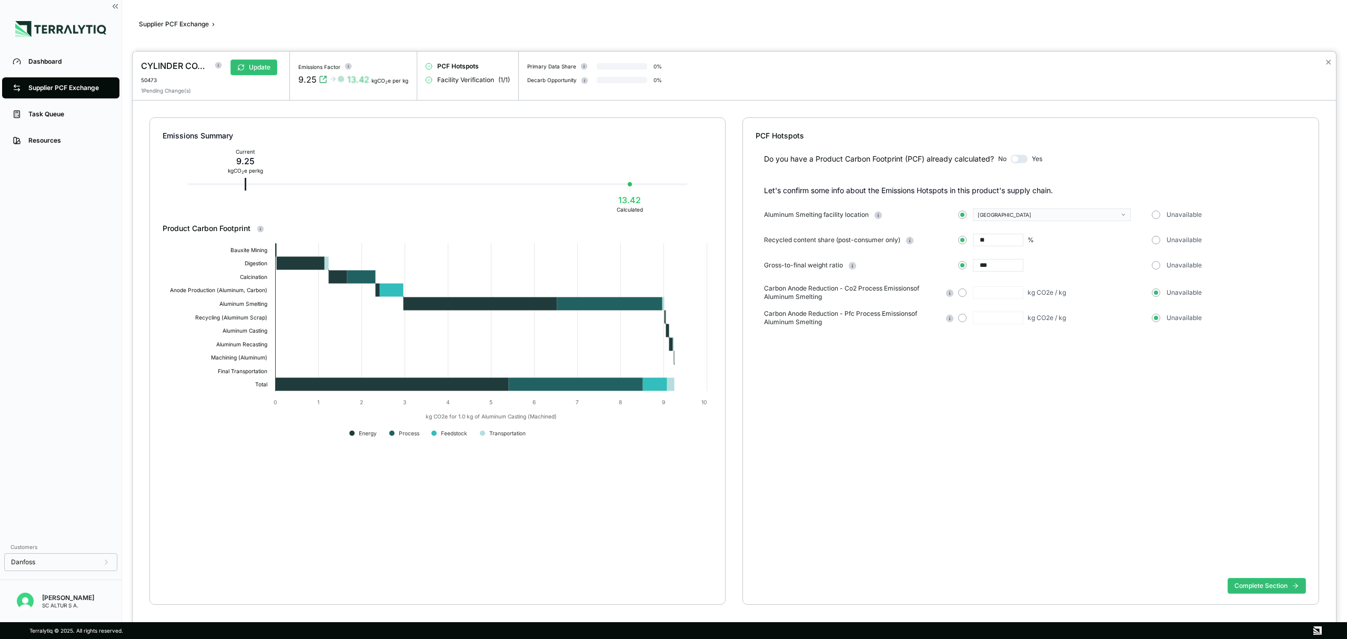
drag, startPoint x: 992, startPoint y: 266, endPoint x: 945, endPoint y: 266, distance: 47.4
click at [945, 266] on div "Gross-to-final weight ratio *** Unavailable" at bounding box center [1035, 265] width 542 height 13
type input "*"
click at [1267, 583] on button "Complete Section" at bounding box center [1266, 586] width 78 height 16
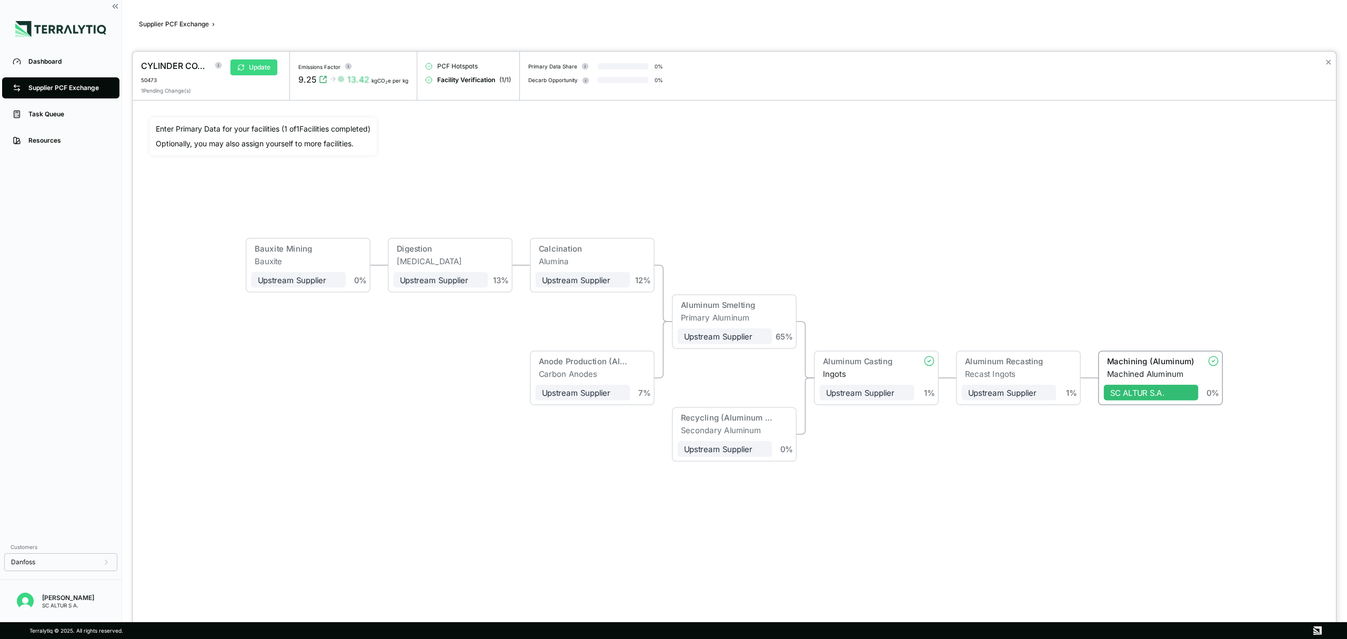
click at [257, 67] on button "Update" at bounding box center [253, 67] width 47 height 16
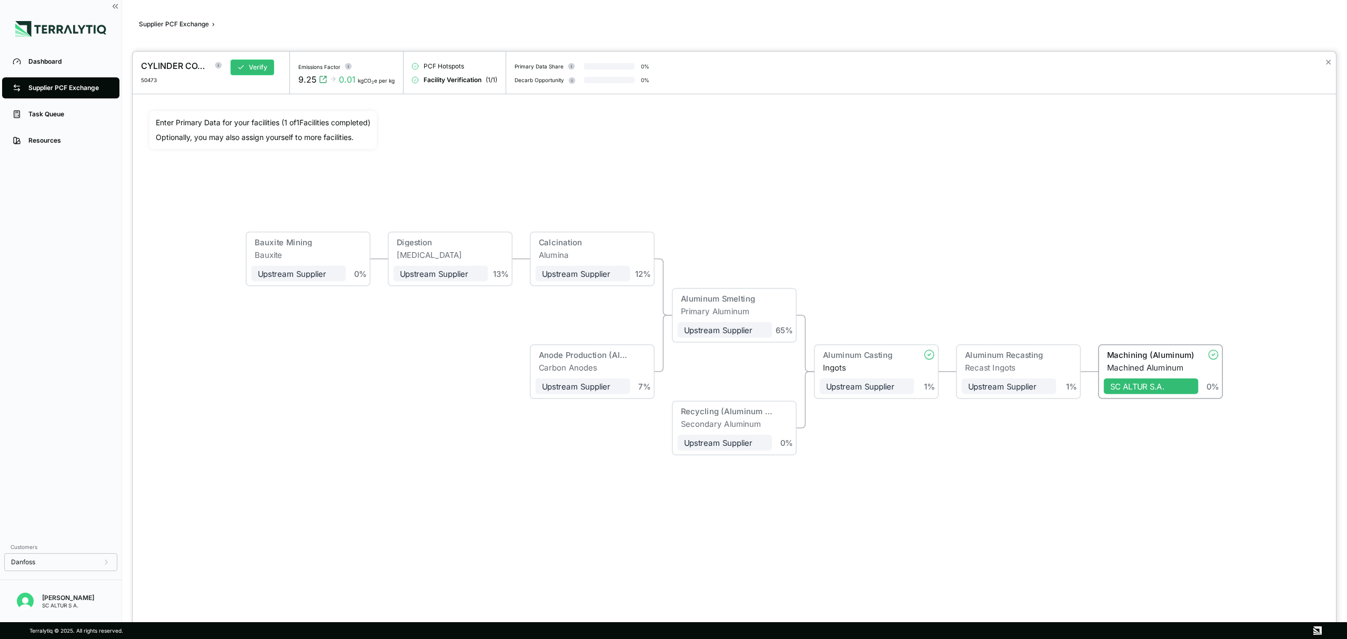
click at [76, 82] on div at bounding box center [673, 319] width 1347 height 639
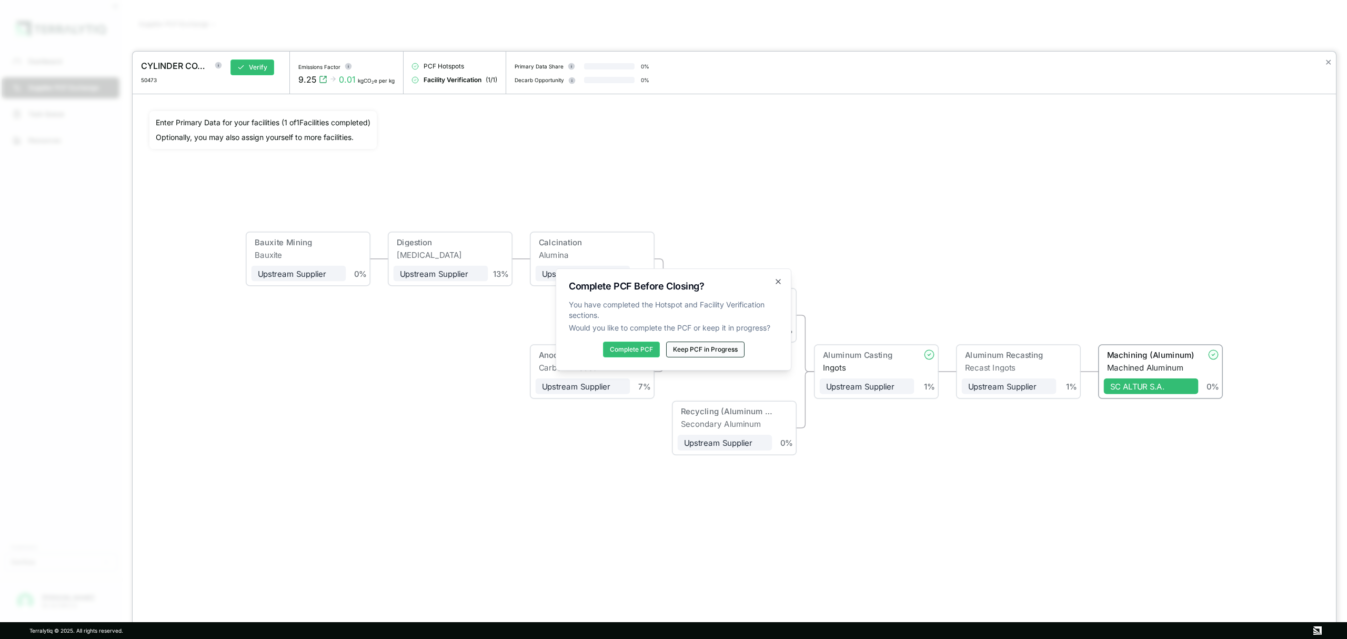
click at [720, 349] on button "Keep PCF in Progress" at bounding box center [705, 349] width 78 height 16
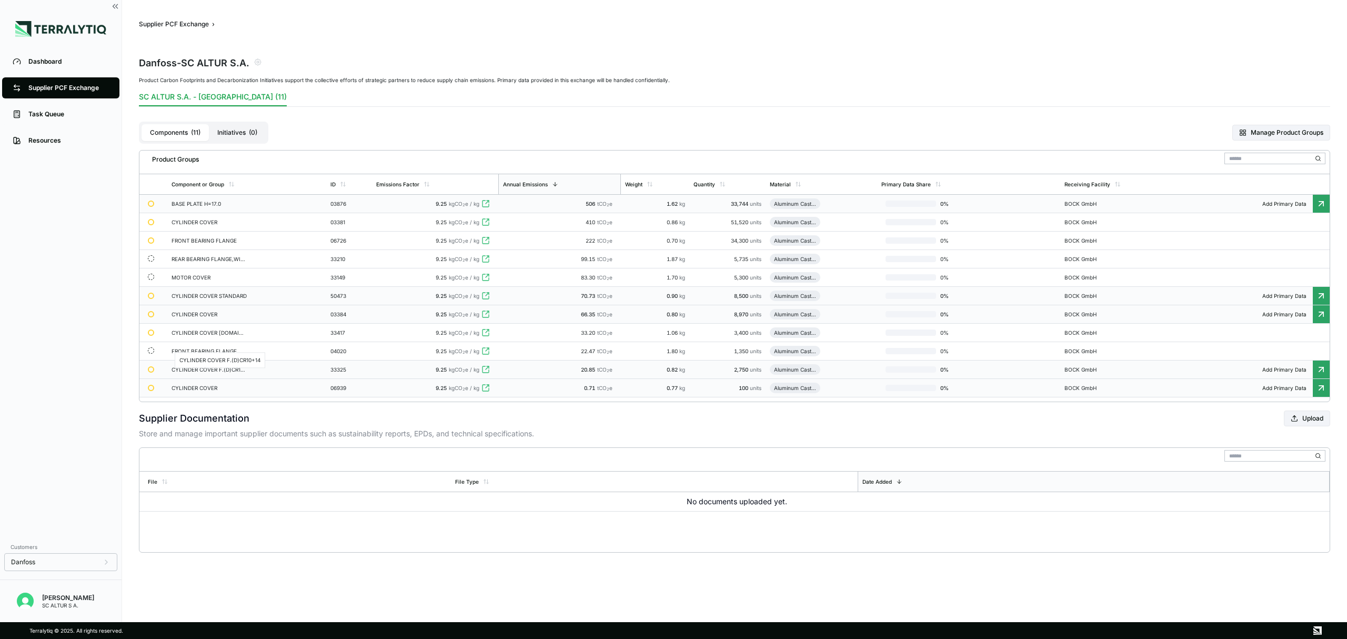
click at [216, 372] on div "CYLINDER COVER F.(D)CR10+14" at bounding box center [210, 369] width 76 height 6
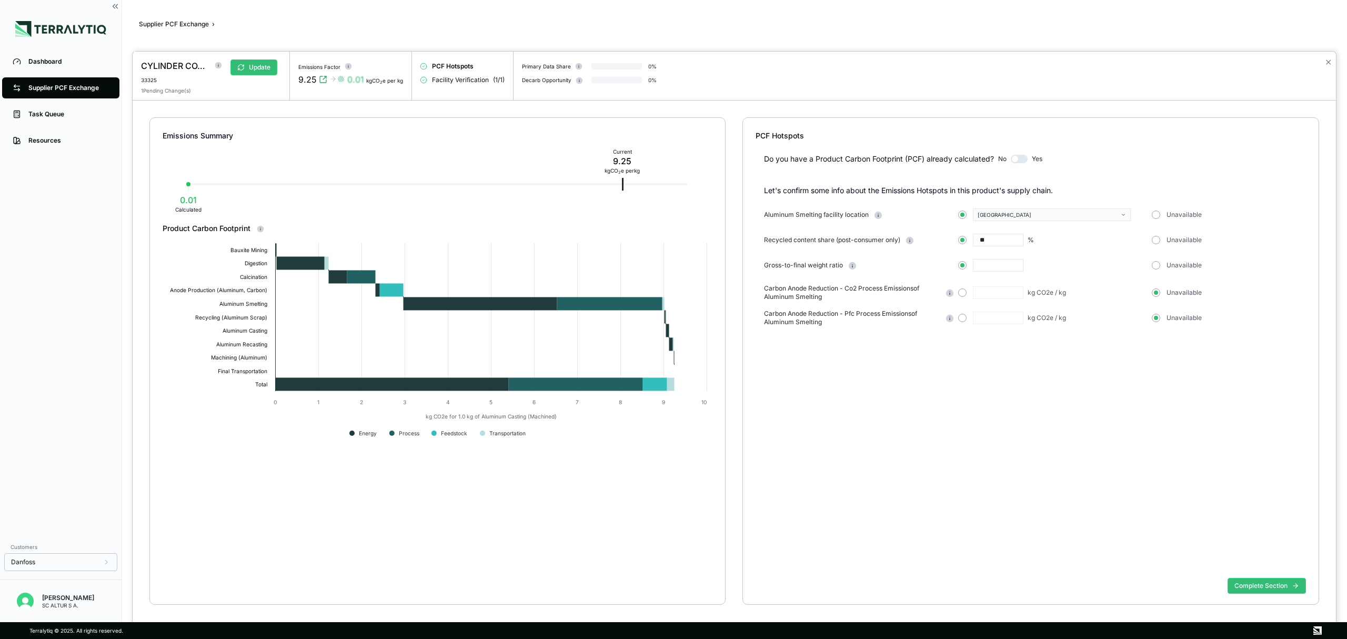
click at [989, 264] on input "text" at bounding box center [998, 265] width 51 height 13
type input "***"
click at [1155, 295] on span "button" at bounding box center [1156, 292] width 4 height 4
click at [1280, 592] on button "Complete Section" at bounding box center [1266, 586] width 78 height 16
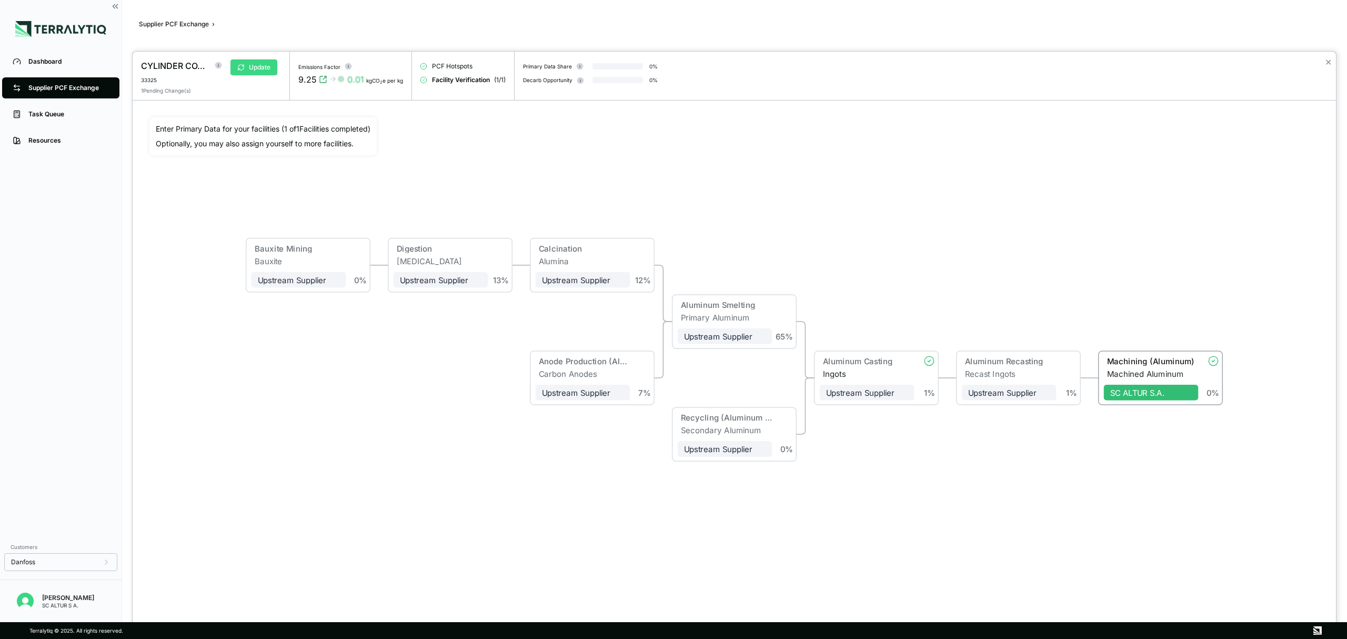
click at [251, 67] on button "Update" at bounding box center [253, 67] width 47 height 16
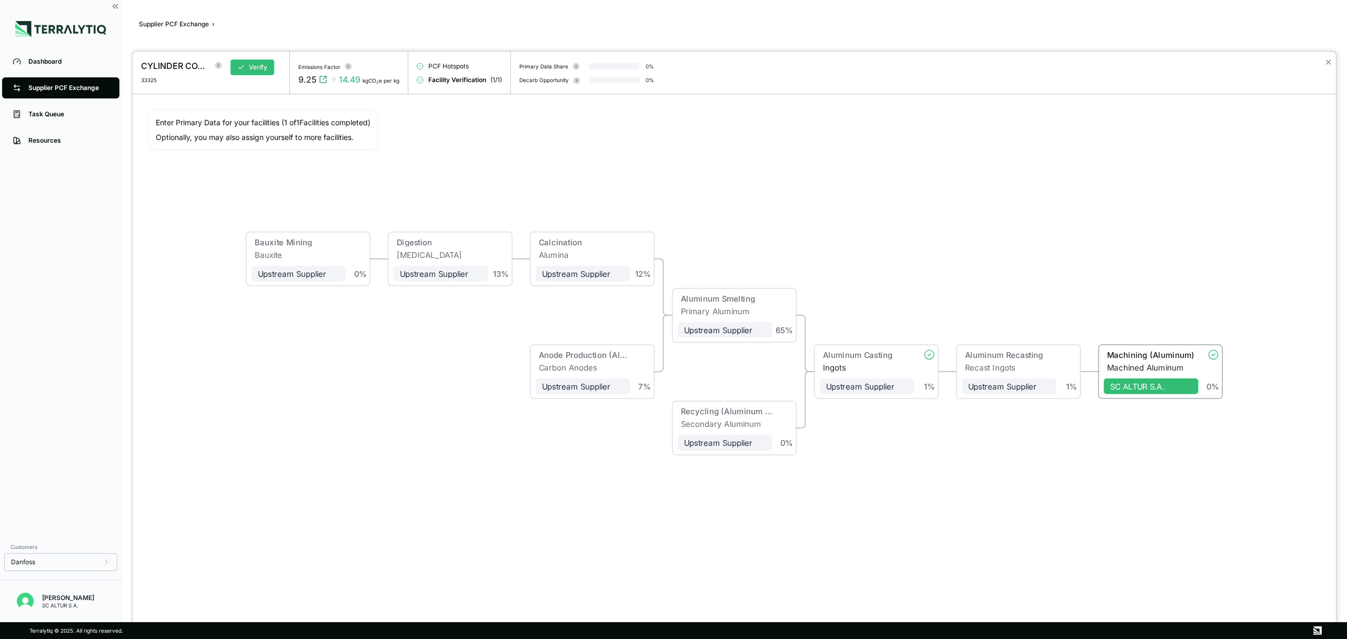
click at [61, 85] on div at bounding box center [673, 319] width 1347 height 639
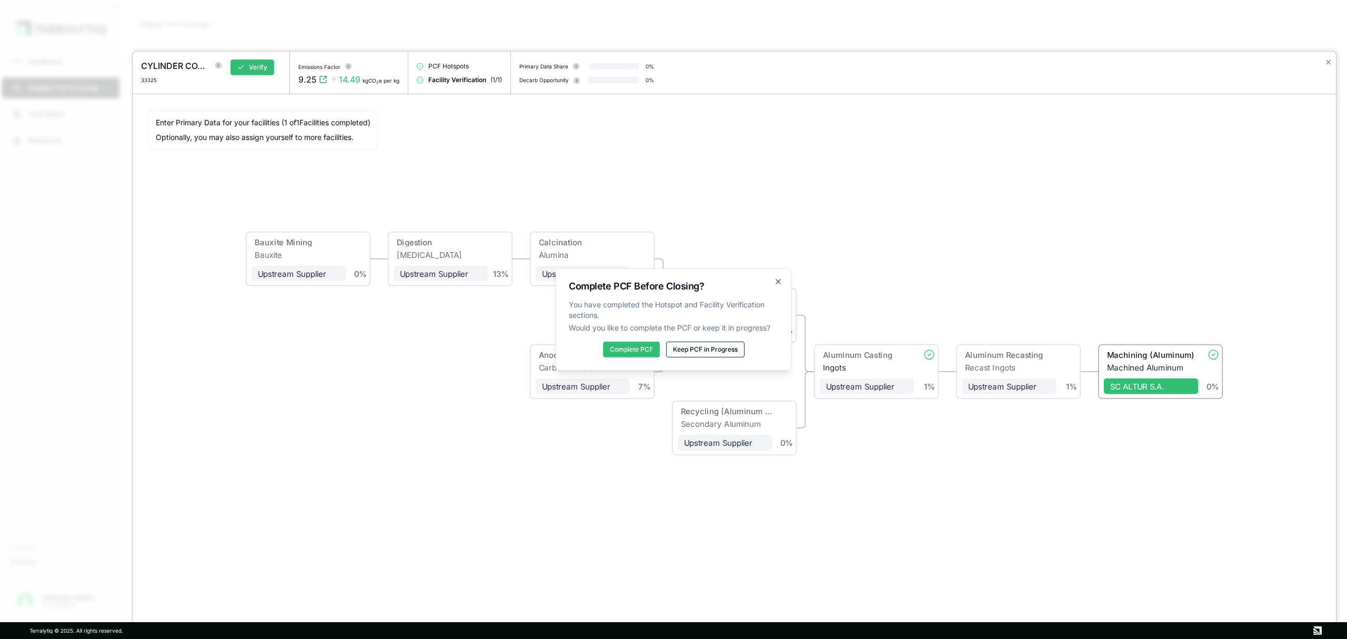
click at [716, 347] on button "Keep PCF in Progress" at bounding box center [705, 349] width 78 height 16
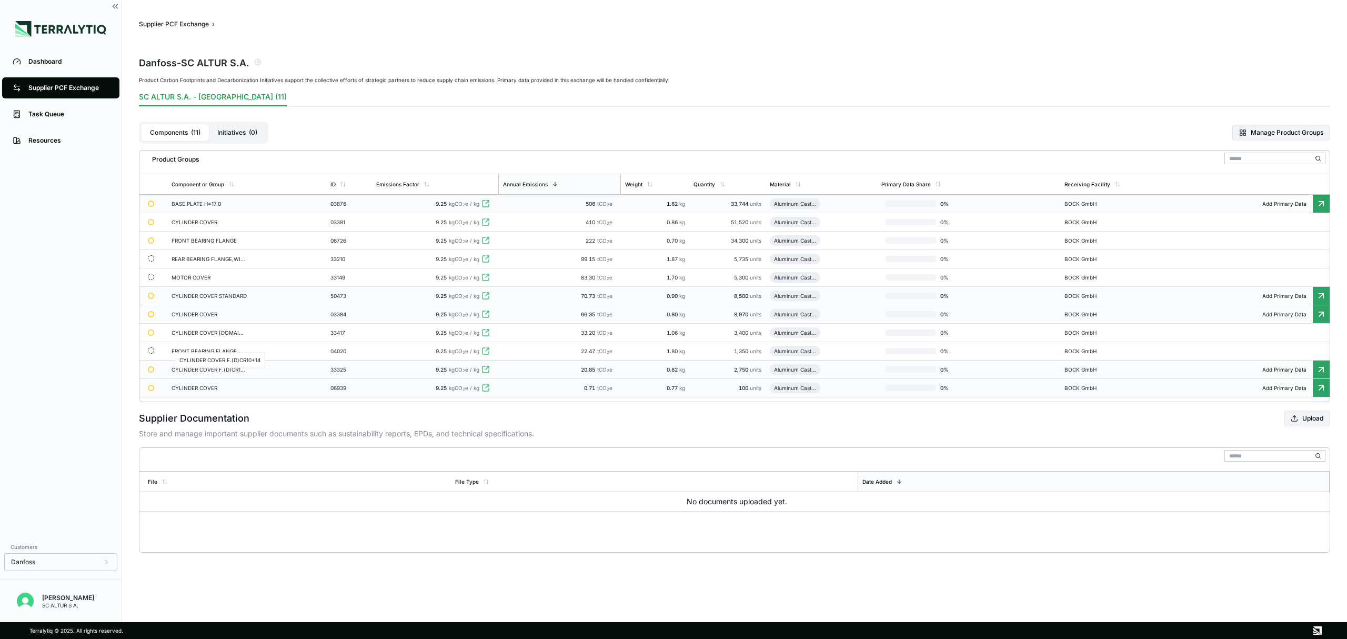
click at [190, 372] on div "CYLINDER COVER F.(D)CR10+14" at bounding box center [210, 369] width 76 height 6
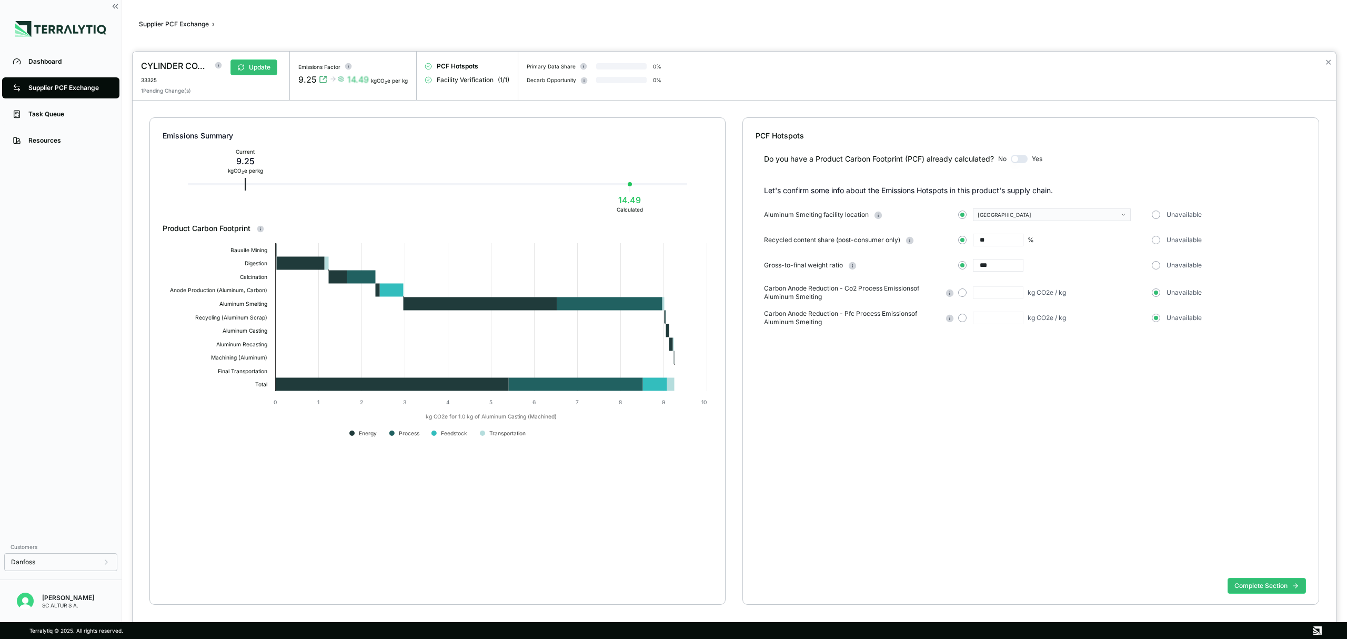
drag, startPoint x: 999, startPoint y: 261, endPoint x: 976, endPoint y: 264, distance: 22.3
click at [976, 264] on input "***" at bounding box center [998, 265] width 51 height 13
type input "*"
click at [1270, 586] on button "Complete Section" at bounding box center [1266, 586] width 78 height 16
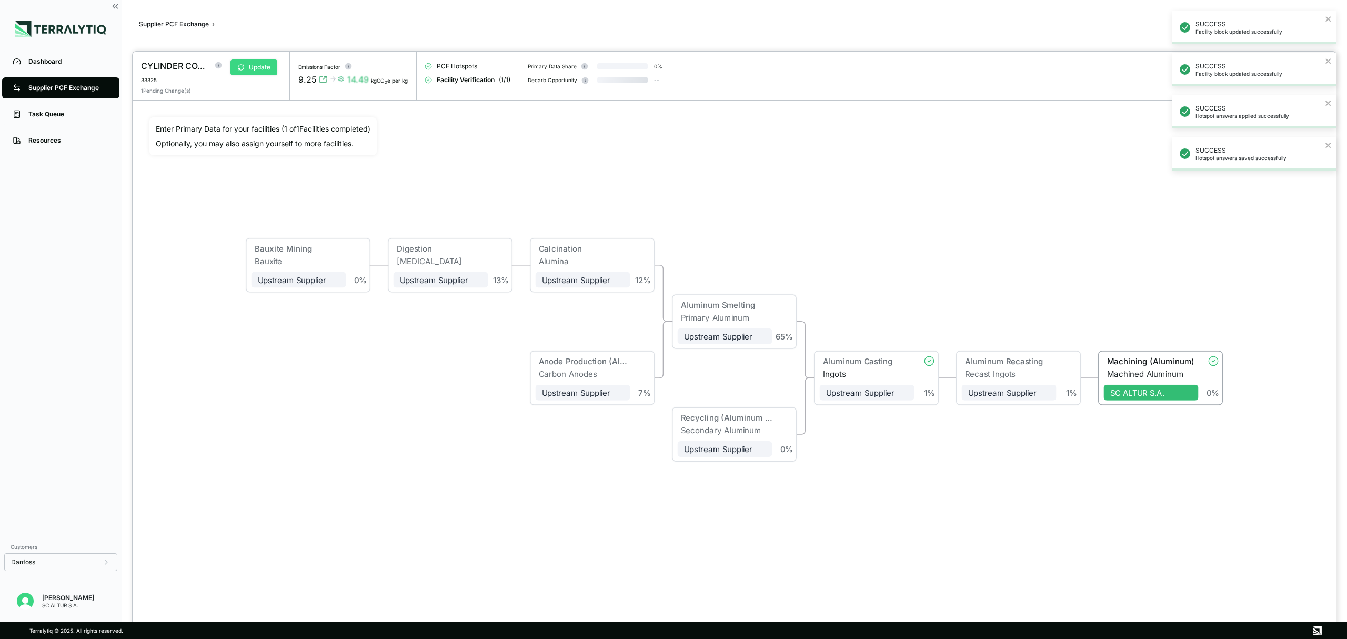
click at [260, 64] on button "Update" at bounding box center [253, 67] width 47 height 16
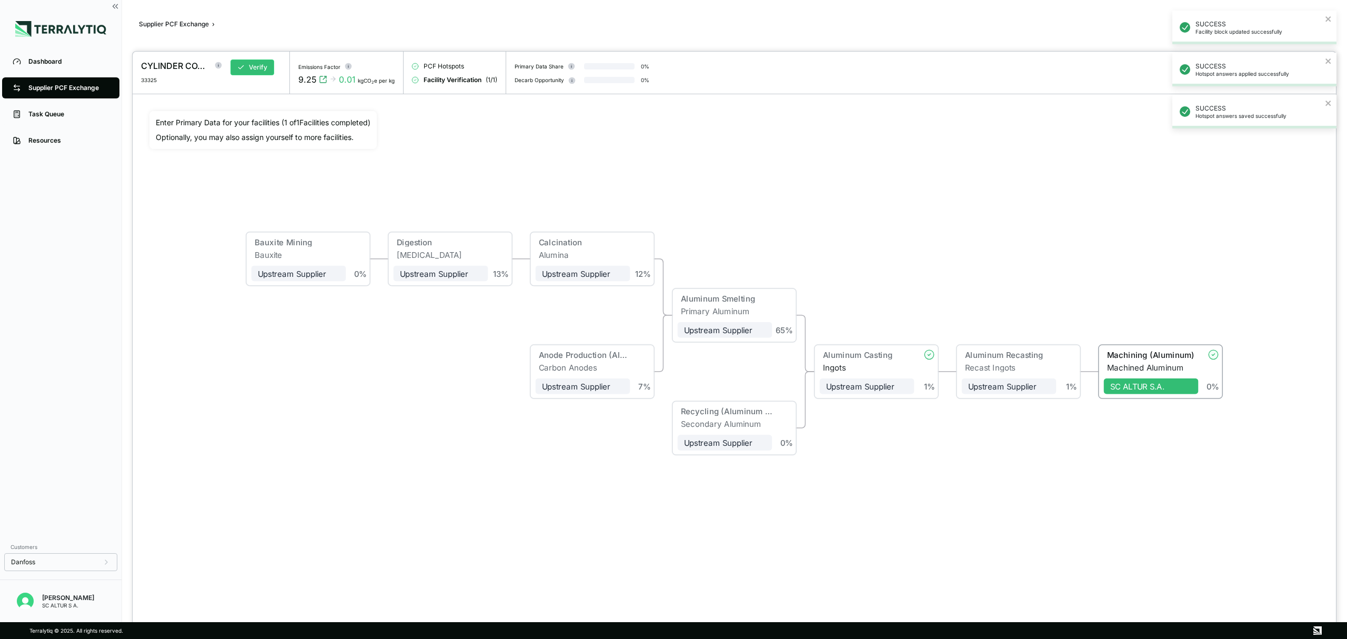
click at [66, 83] on div at bounding box center [673, 319] width 1347 height 639
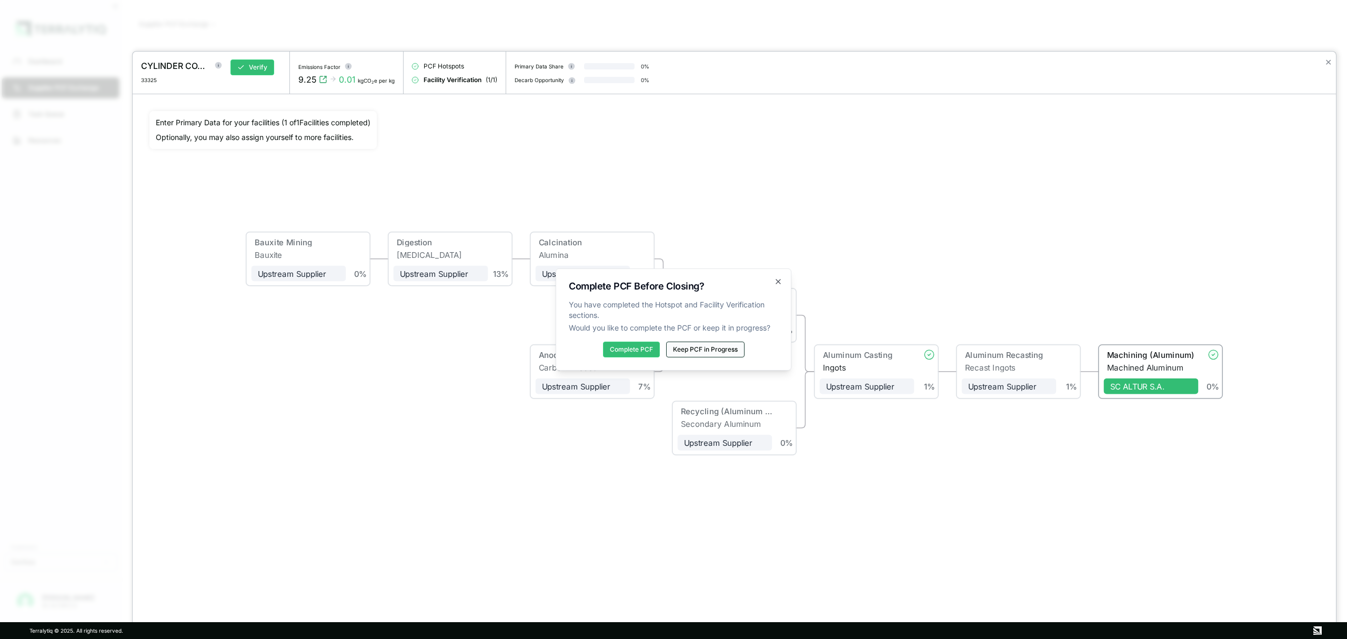
click at [708, 350] on button "Keep PCF in Progress" at bounding box center [705, 349] width 78 height 16
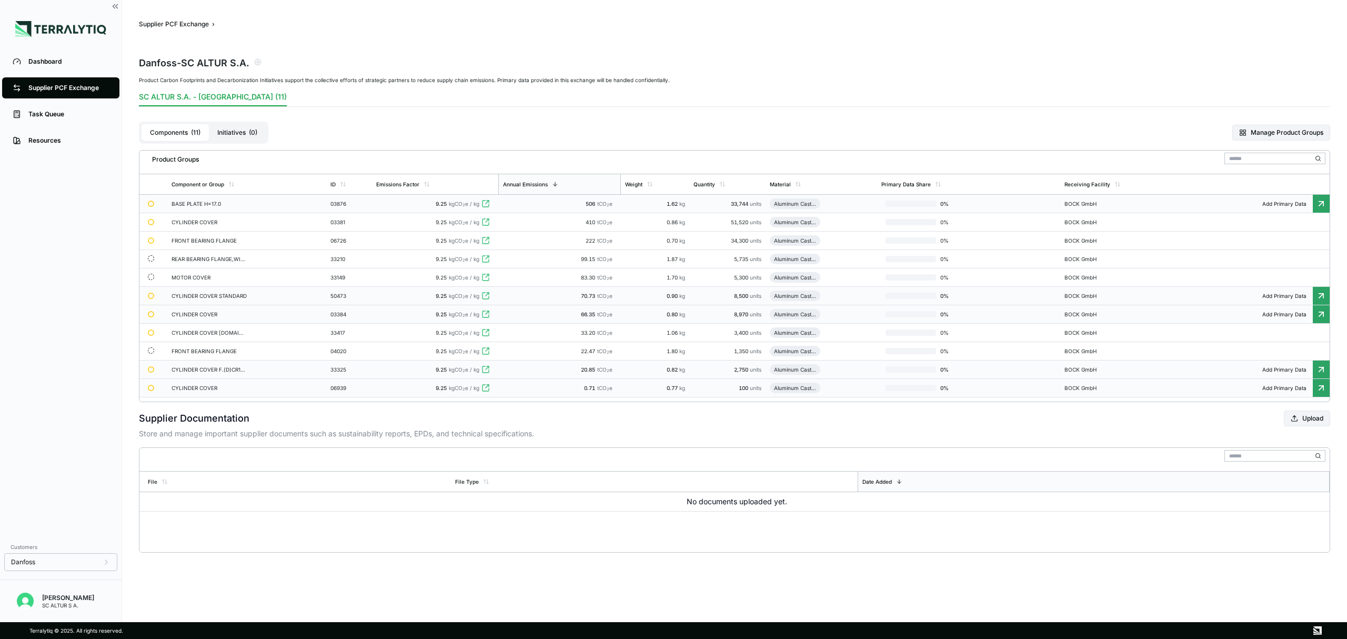
click at [217, 293] on td "CYLINDER COVER STANDARD" at bounding box center [246, 296] width 159 height 18
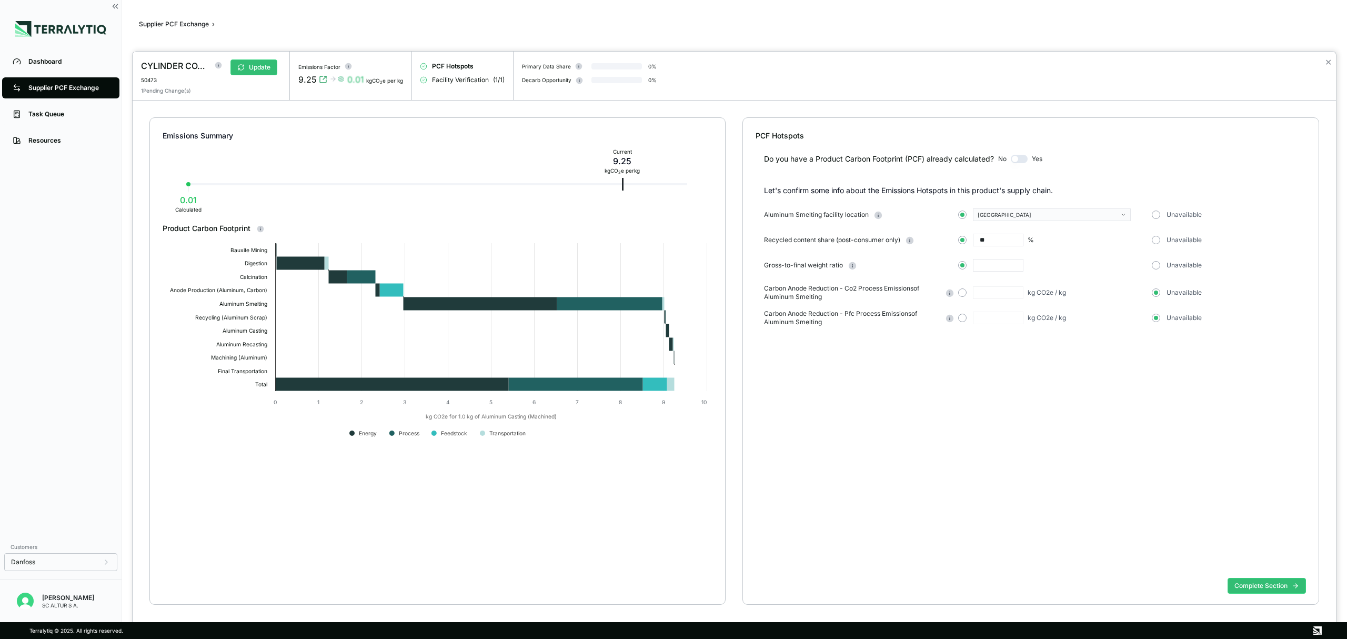
click at [990, 266] on input "text" at bounding box center [998, 265] width 51 height 13
type input "****"
click at [1267, 587] on button "Complete Section" at bounding box center [1266, 586] width 78 height 16
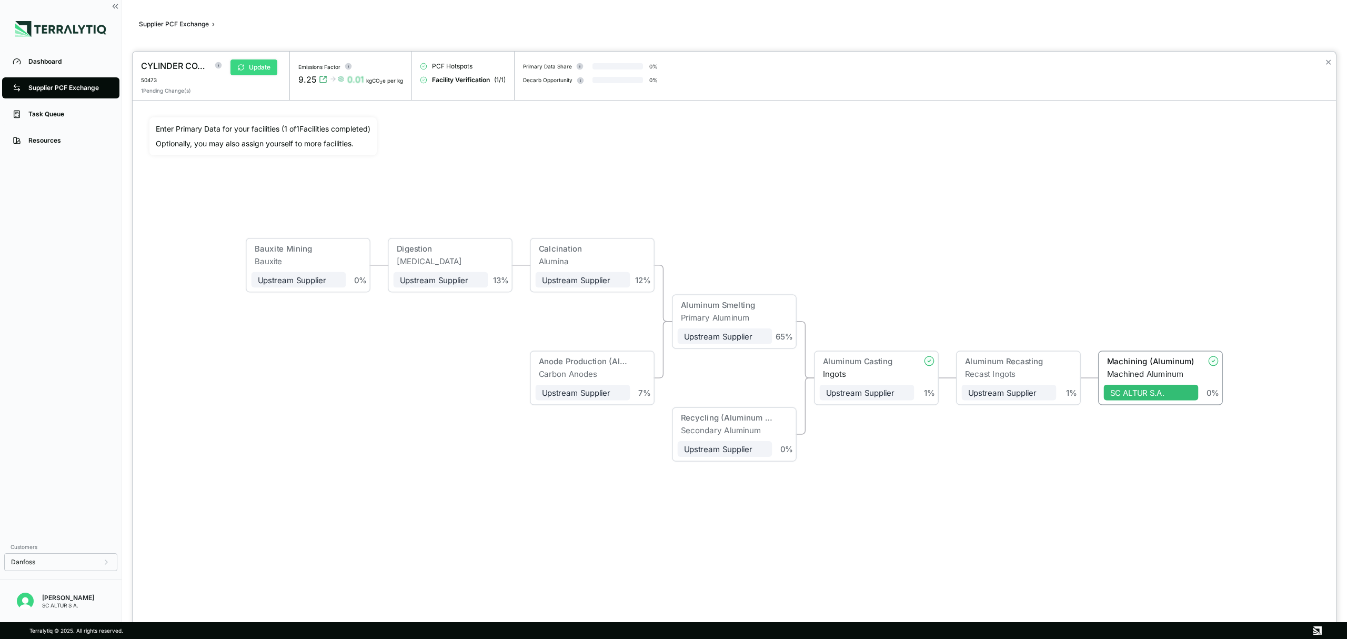
click at [276, 68] on button "Update" at bounding box center [253, 67] width 47 height 16
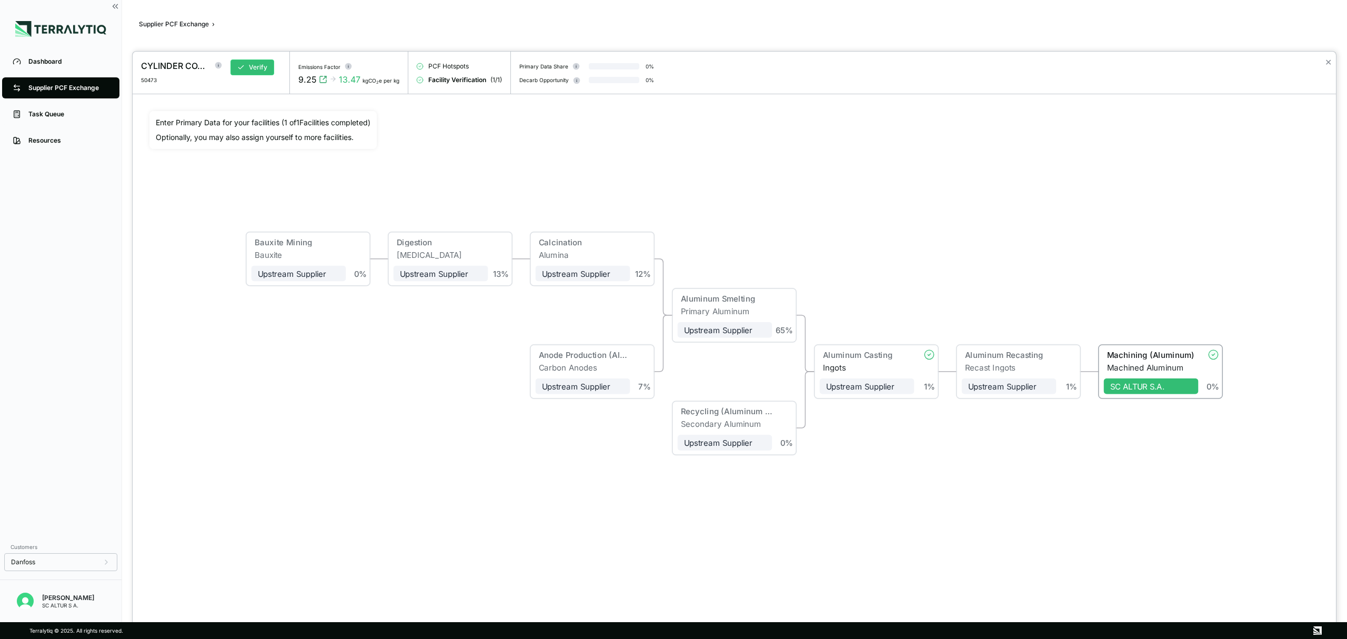
click at [69, 88] on div at bounding box center [673, 319] width 1347 height 639
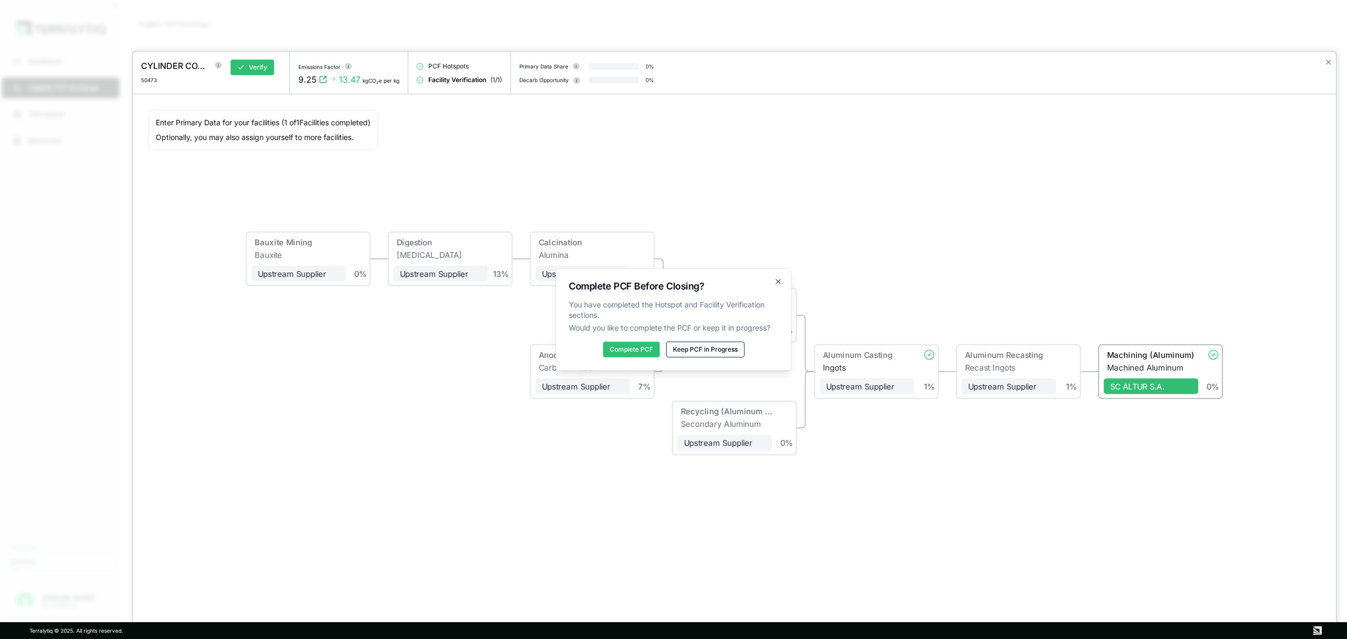
click at [698, 348] on button "Keep PCF in Progress" at bounding box center [705, 349] width 78 height 16
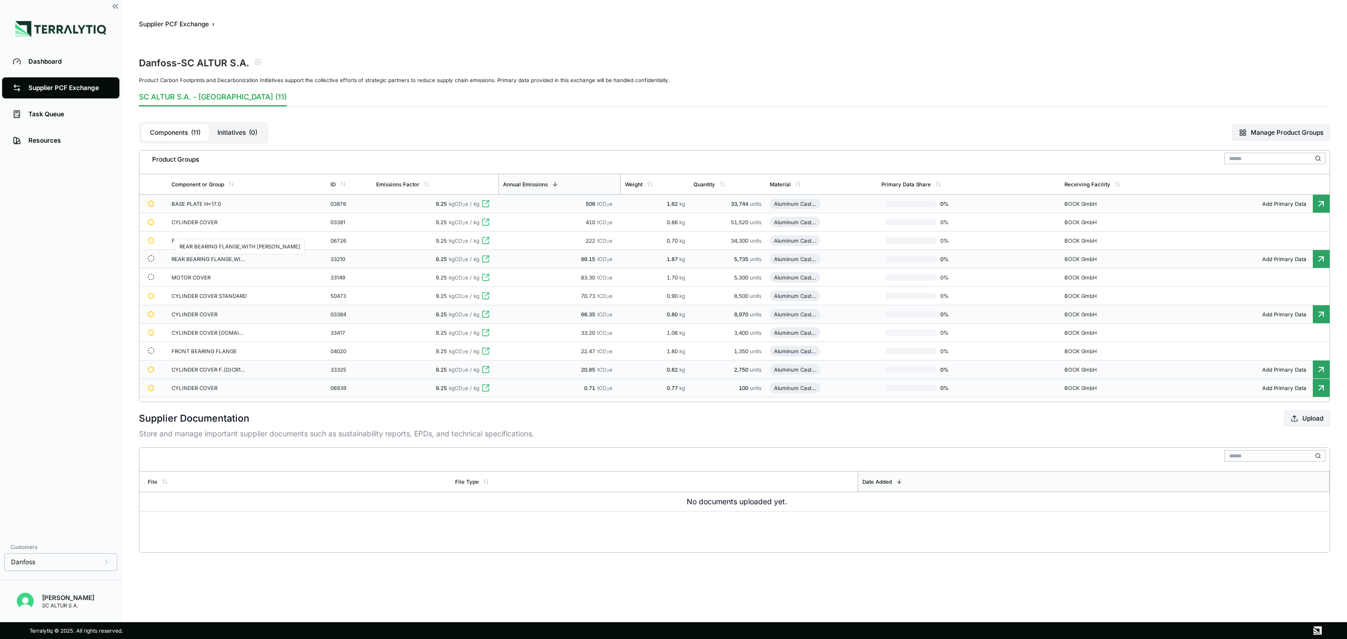
click at [214, 261] on div "REAR BEARING FLANGE,WITH [PERSON_NAME]" at bounding box center [210, 259] width 76 height 6
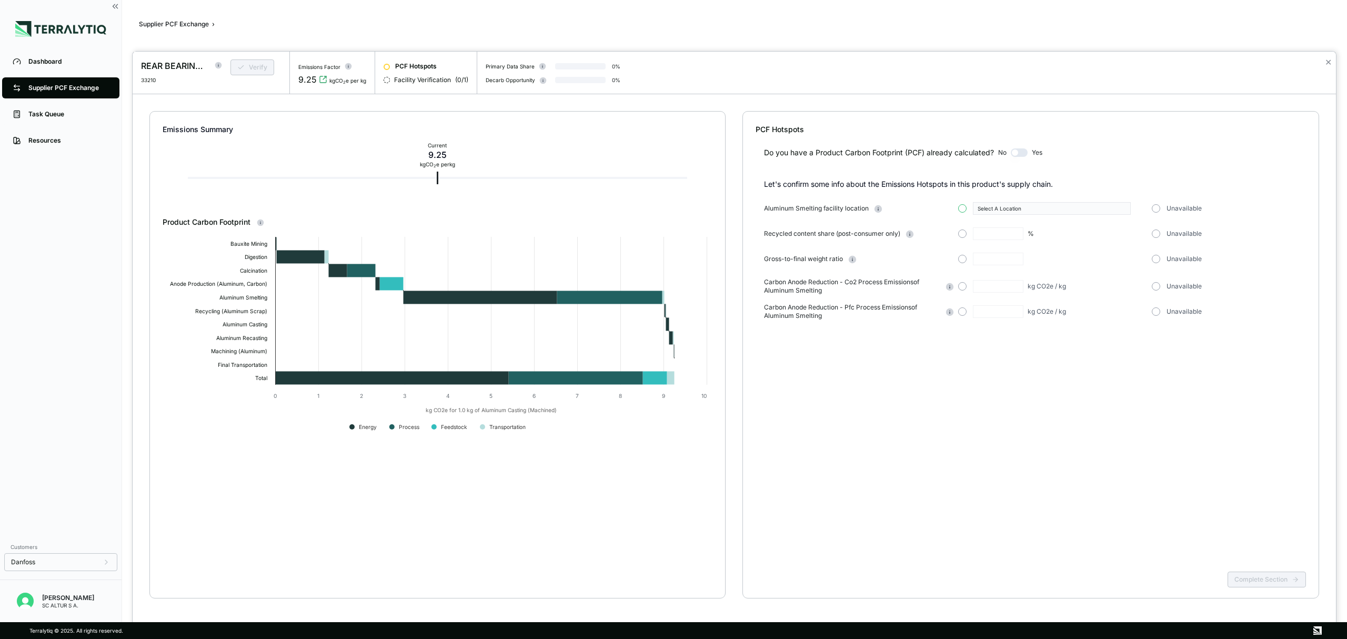
click at [963, 205] on button "button" at bounding box center [962, 208] width 8 height 8
click at [1126, 207] on button "Select A Location" at bounding box center [1052, 208] width 158 height 13
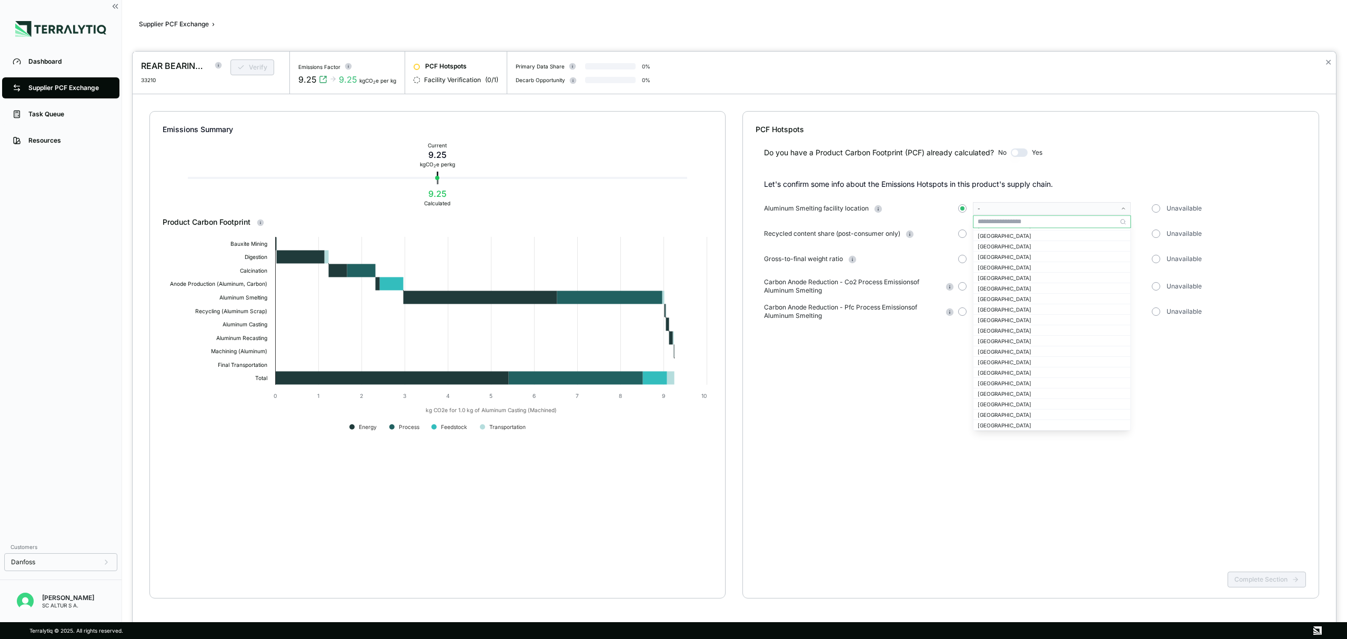
scroll to position [421, 0]
click at [1013, 420] on div "[GEOGRAPHIC_DATA]" at bounding box center [1052, 423] width 148 height 6
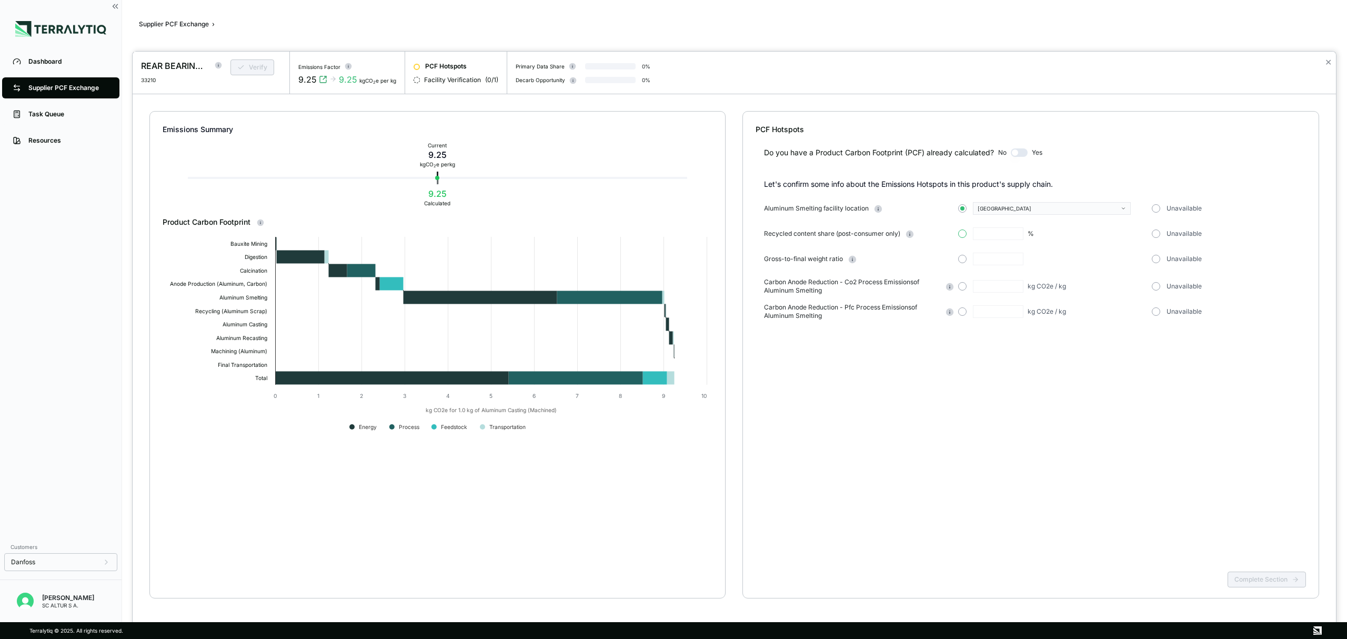
click at [962, 234] on button "button" at bounding box center [962, 233] width 8 height 8
click at [58, 87] on div at bounding box center [673, 319] width 1347 height 639
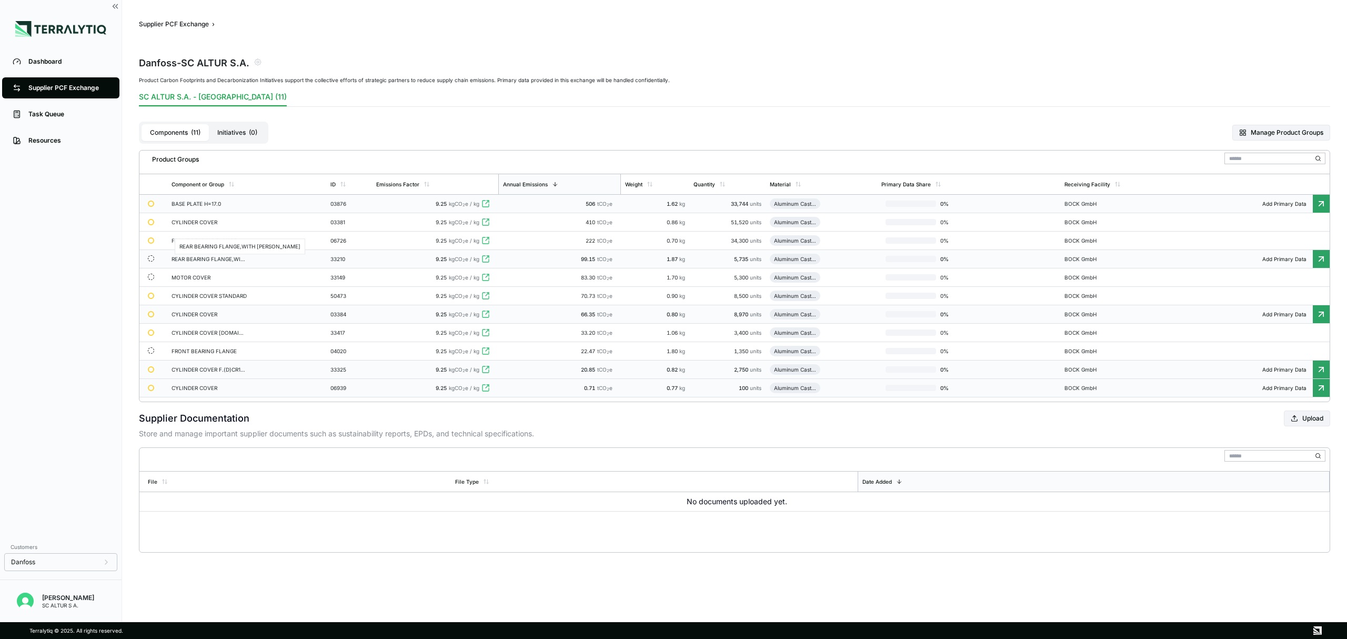
click at [219, 261] on div "REAR BEARING FLANGE,WITH [PERSON_NAME]" at bounding box center [210, 259] width 76 height 6
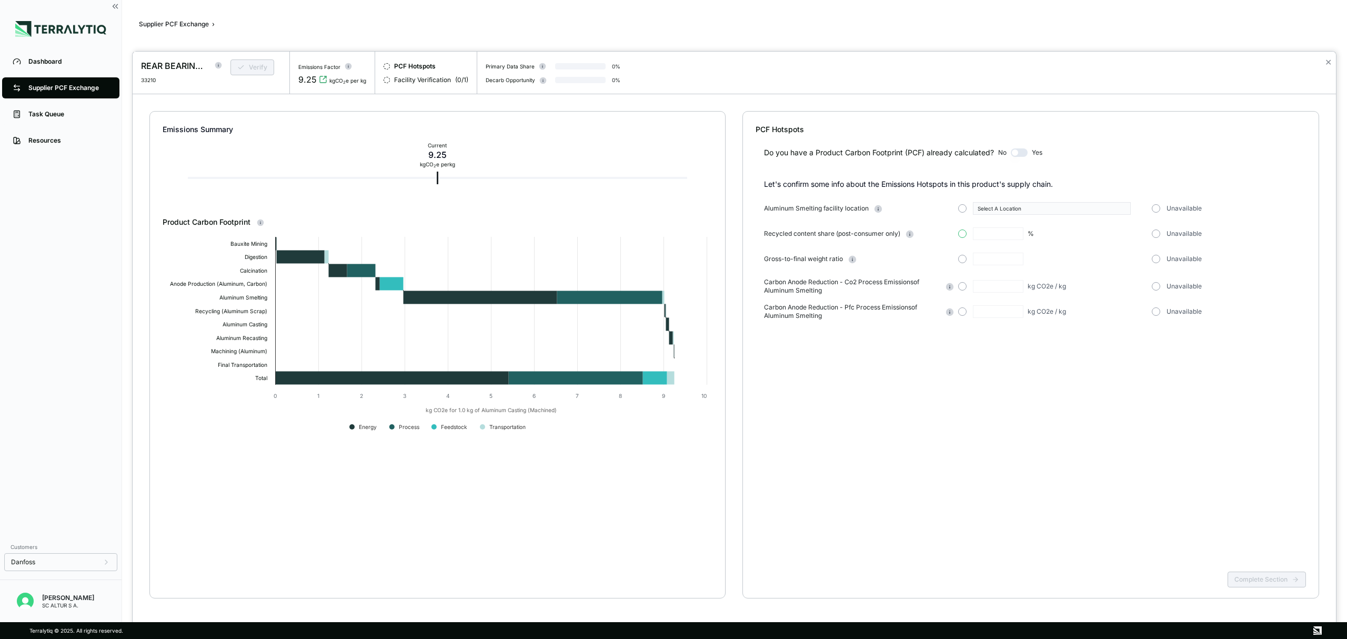
click at [963, 231] on button "button" at bounding box center [962, 233] width 8 height 8
click at [990, 236] on input "text" at bounding box center [998, 233] width 51 height 13
click at [961, 260] on button "button" at bounding box center [962, 259] width 8 height 8
click at [1002, 261] on input "text" at bounding box center [998, 259] width 51 height 13
drag, startPoint x: 992, startPoint y: 232, endPoint x: 952, endPoint y: 230, distance: 39.5
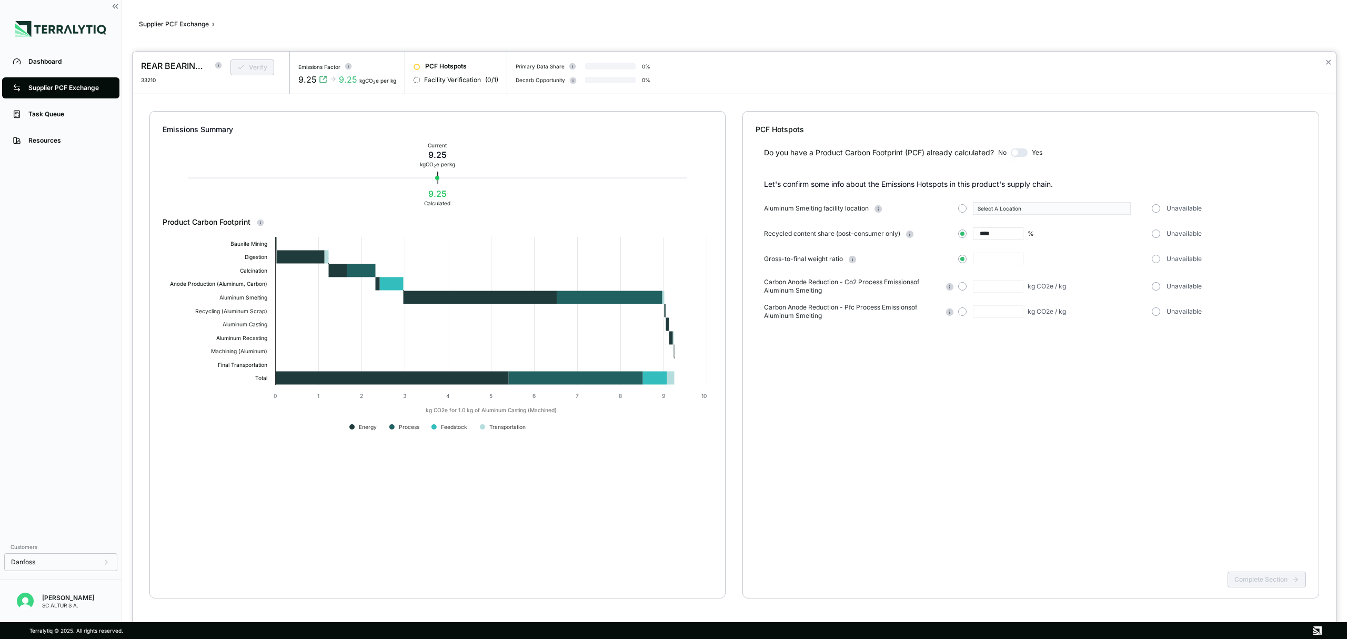
click at [952, 230] on div "Recycled content share (post-consumer only) **** % Unavailable" at bounding box center [1035, 233] width 542 height 13
type input "**"
click at [990, 263] on input "text" at bounding box center [998, 259] width 51 height 13
type input "****"
click at [1153, 284] on button "button" at bounding box center [1156, 286] width 8 height 8
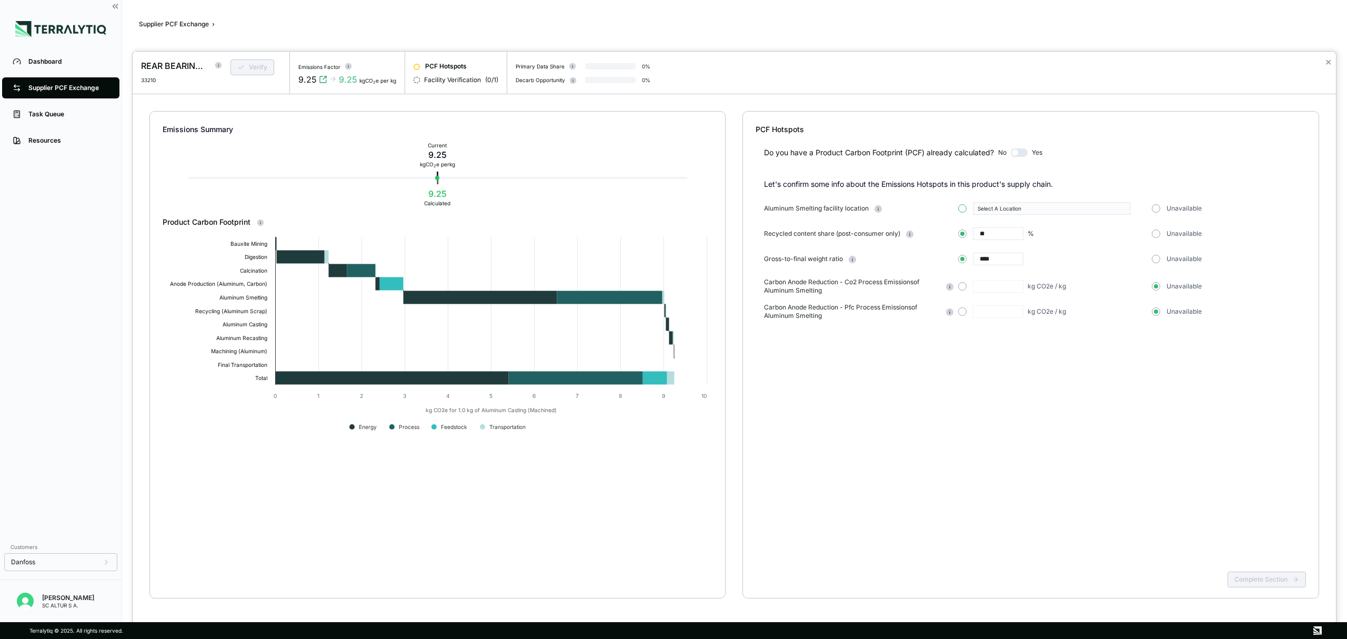
click at [962, 207] on button "button" at bounding box center [962, 208] width 8 height 8
click at [1110, 209] on div "Select A Location" at bounding box center [1048, 208] width 141 height 6
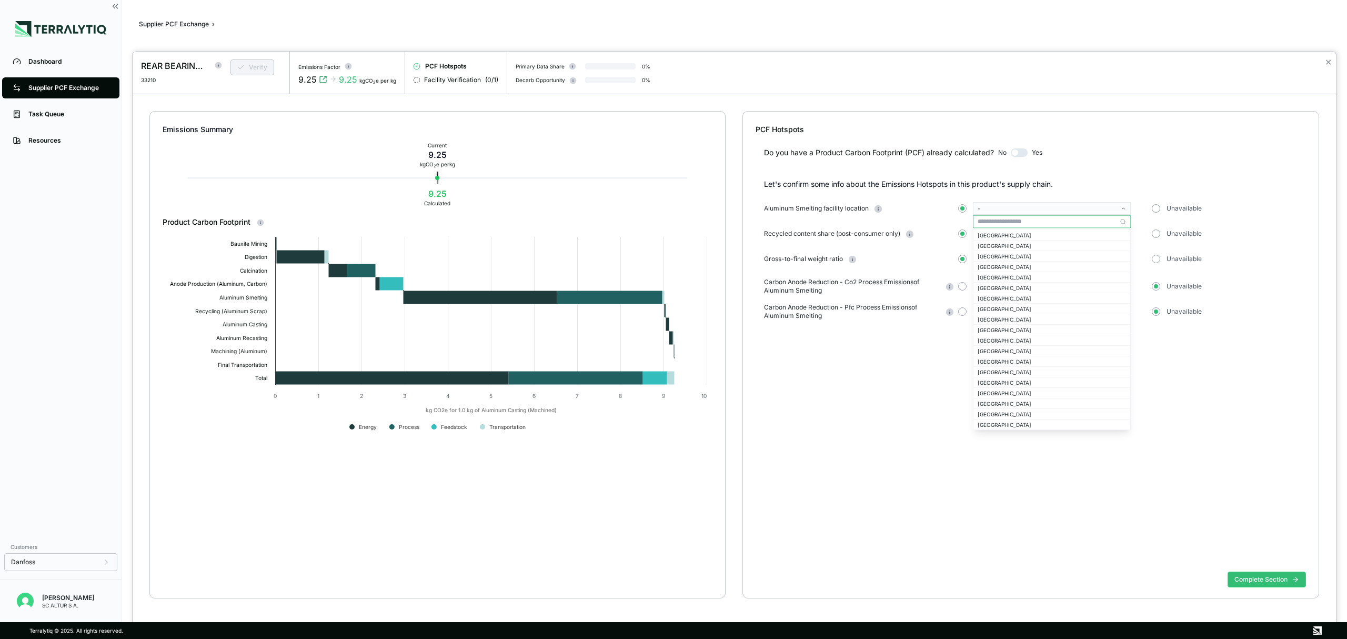
scroll to position [561, 0]
click at [996, 281] on div "[GEOGRAPHIC_DATA]" at bounding box center [1052, 283] width 148 height 6
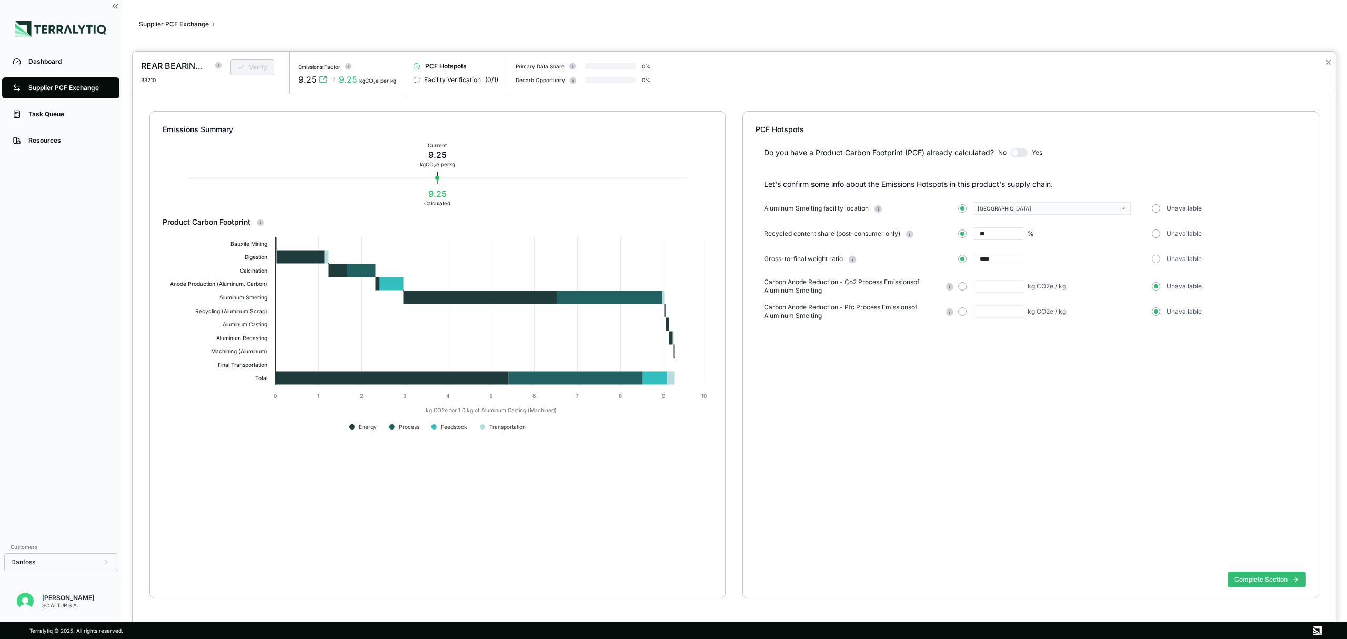
click at [1136, 344] on div "Do you have a Product Carbon Footprint (PCF) already calculated? No Yes Let's c…" at bounding box center [1031, 351] width 550 height 432
click at [1288, 577] on button "Complete Section" at bounding box center [1266, 579] width 78 height 16
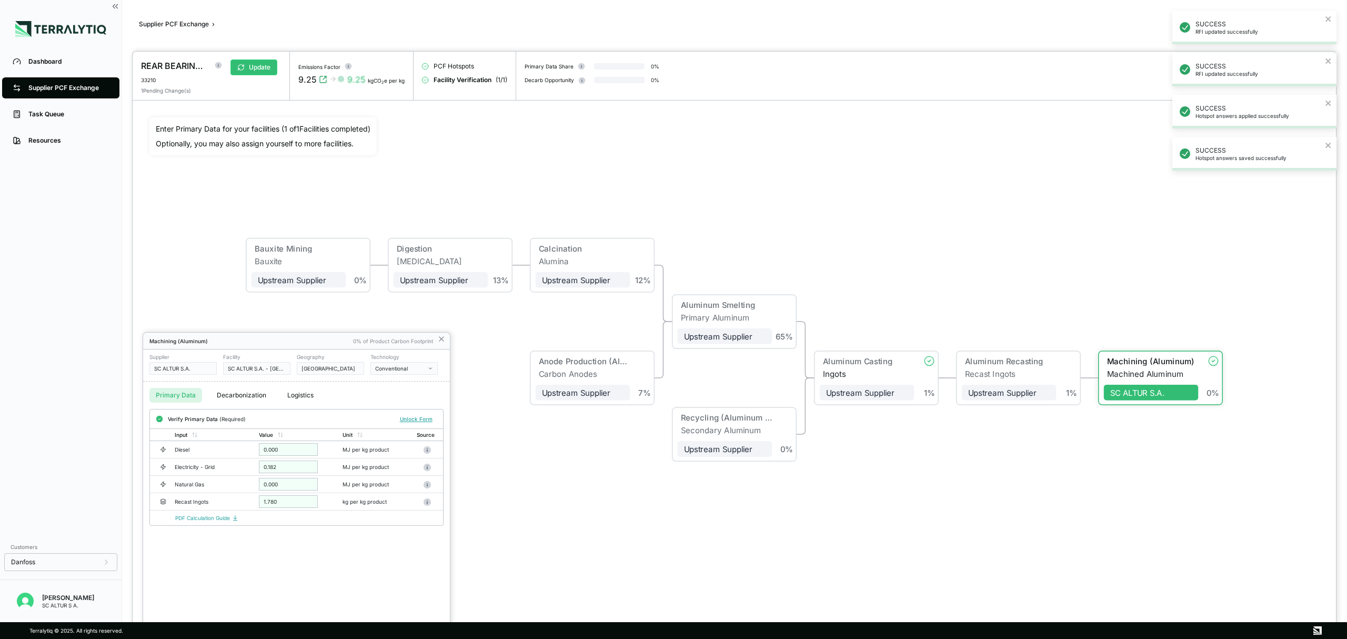
click at [260, 64] on div at bounding box center [734, 345] width 1203 height 587
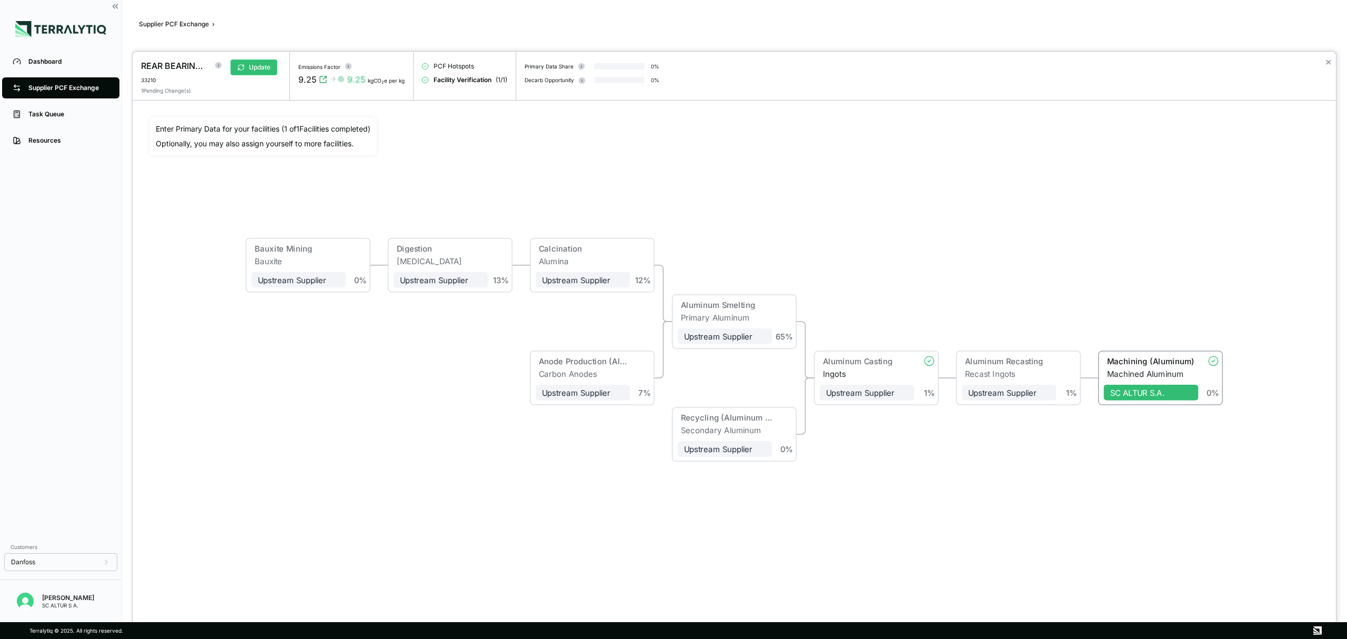
click at [260, 64] on button "Update" at bounding box center [253, 67] width 47 height 16
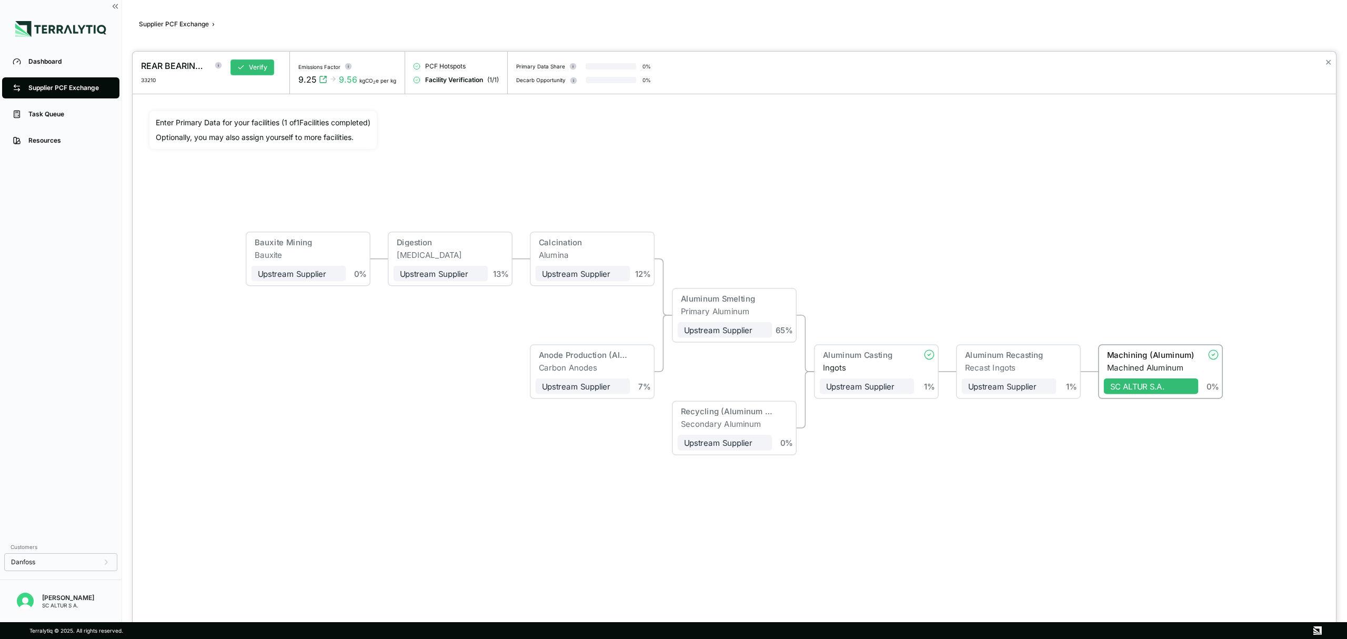
click at [76, 85] on div at bounding box center [673, 319] width 1347 height 639
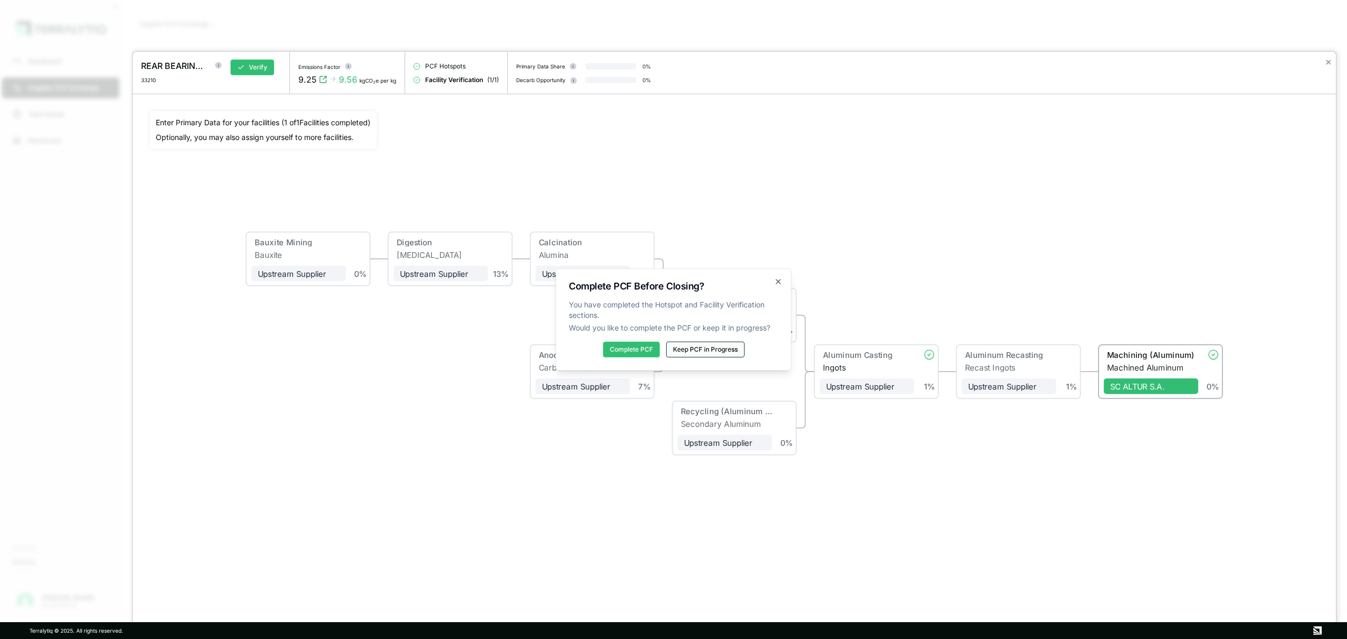
click at [716, 352] on button "Keep PCF in Progress" at bounding box center [705, 349] width 78 height 16
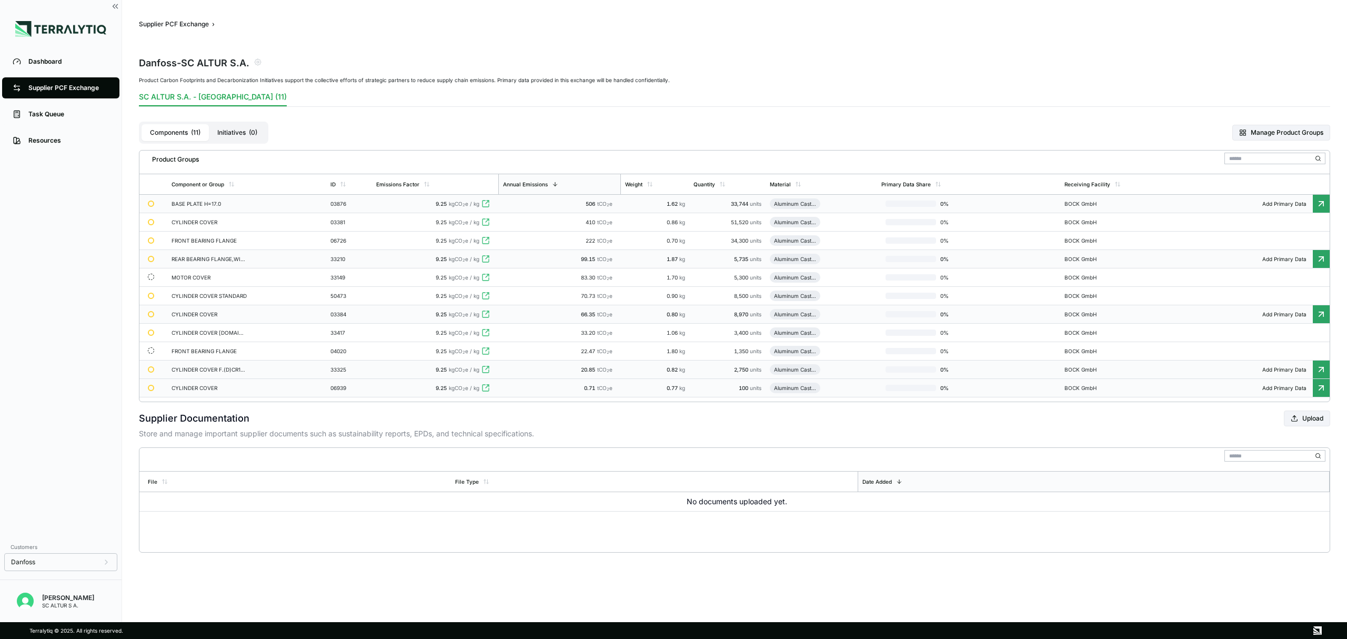
click at [197, 278] on div "MOTOR COVER" at bounding box center [210, 277] width 76 height 6
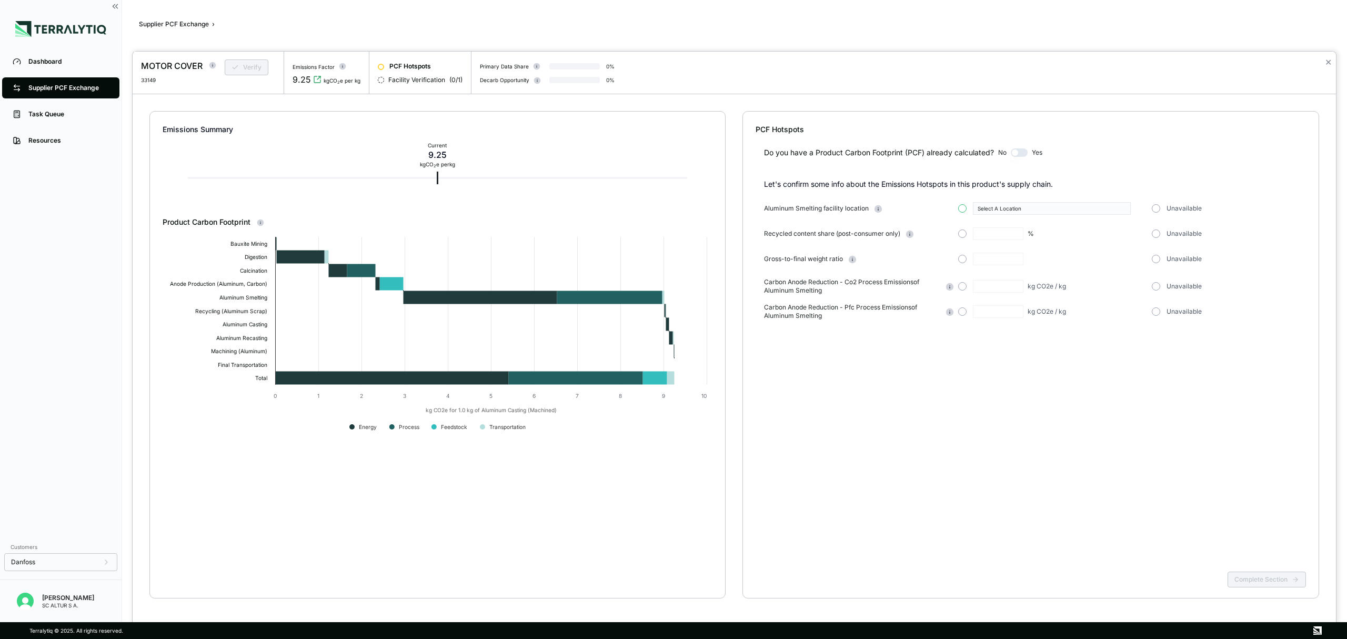
click at [966, 208] on div "Select A Location" at bounding box center [1052, 208] width 189 height 13
click at [966, 208] on button "button" at bounding box center [962, 208] width 8 height 8
click at [1116, 213] on button "Select A Location" at bounding box center [1052, 208] width 158 height 13
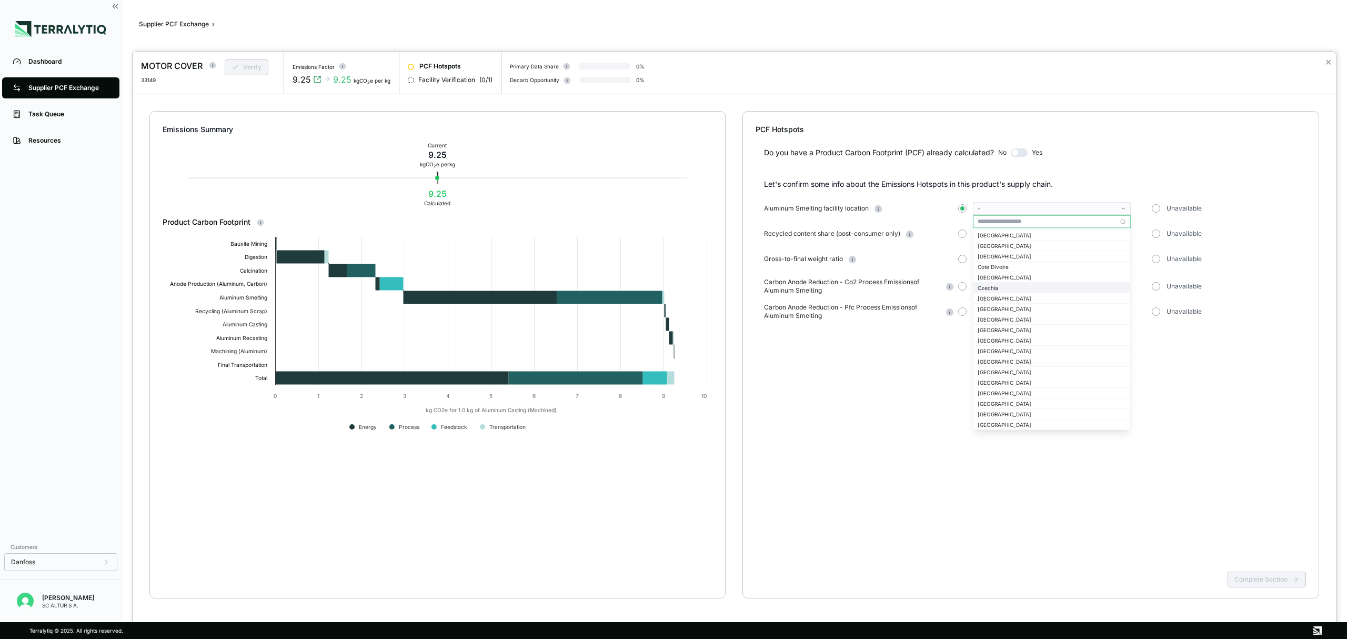
scroll to position [210, 0]
click at [1011, 348] on div "[GEOGRAPHIC_DATA]" at bounding box center [1051, 353] width 157 height 10
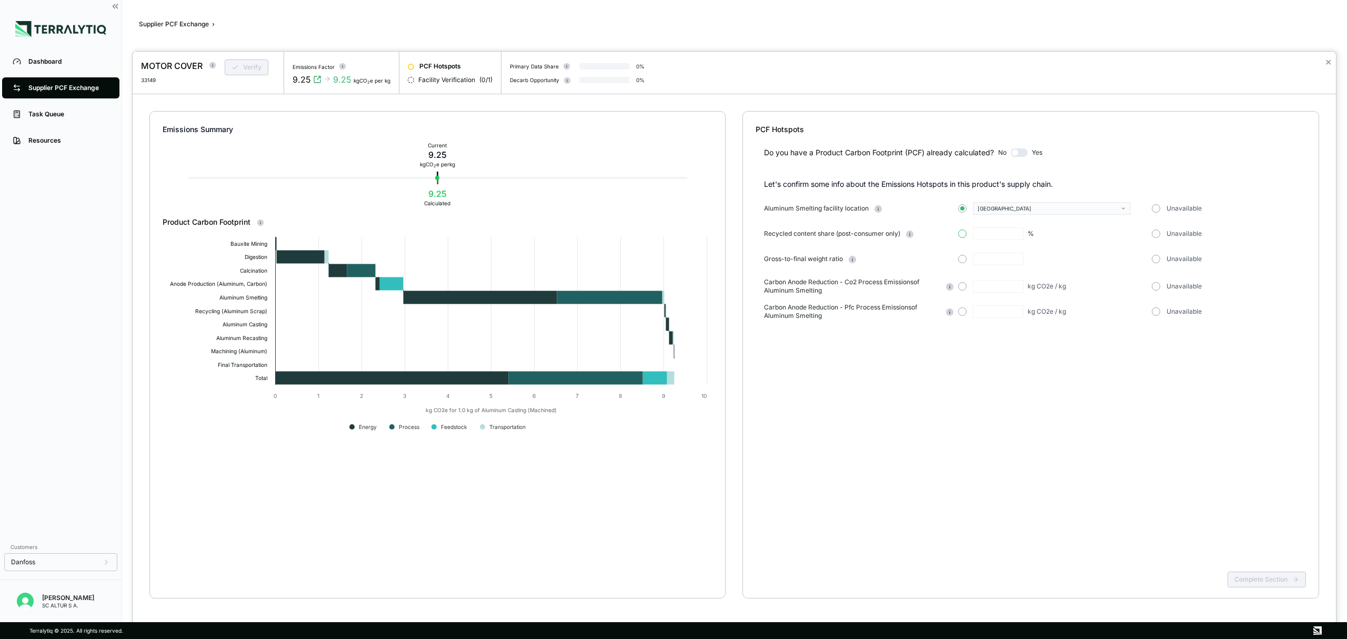
click at [964, 233] on button "button" at bounding box center [962, 233] width 8 height 8
click at [990, 234] on input "text" at bounding box center [998, 233] width 51 height 13
type input "**"
click at [962, 259] on button "button" at bounding box center [962, 259] width 8 height 8
click at [985, 259] on input "text" at bounding box center [998, 259] width 51 height 13
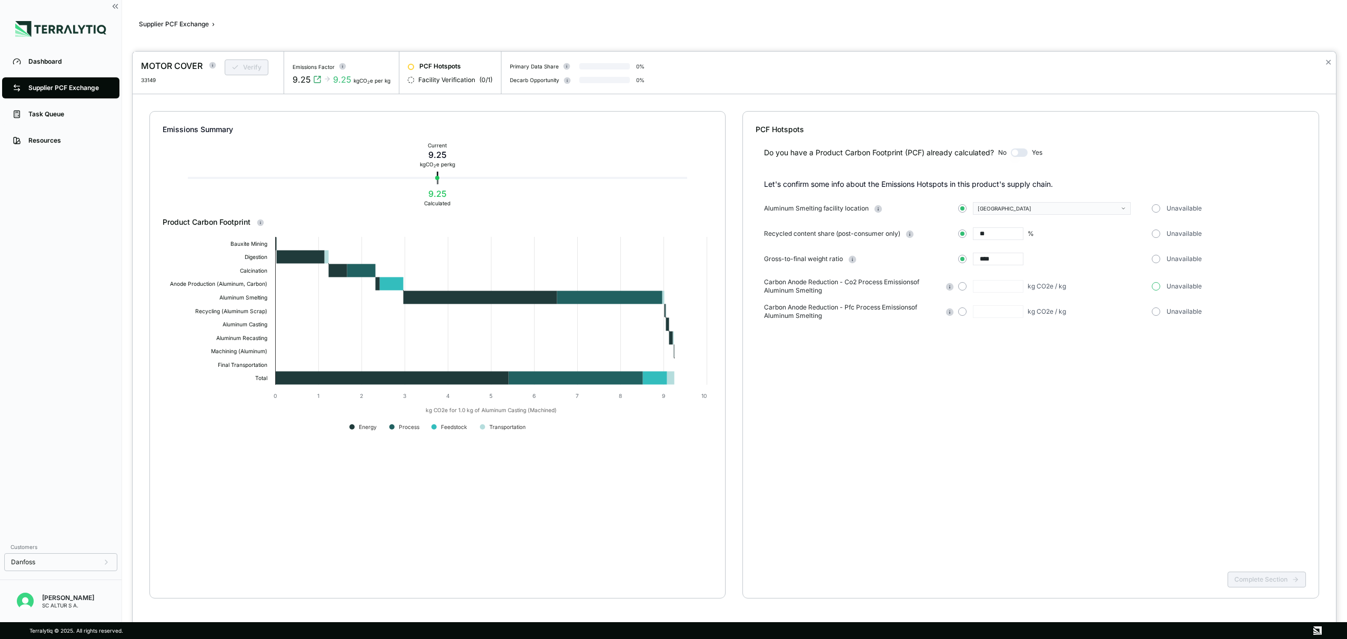
type input "****"
click at [1158, 287] on button "button" at bounding box center [1156, 286] width 8 height 8
click at [1271, 583] on button "Complete Section" at bounding box center [1266, 579] width 78 height 16
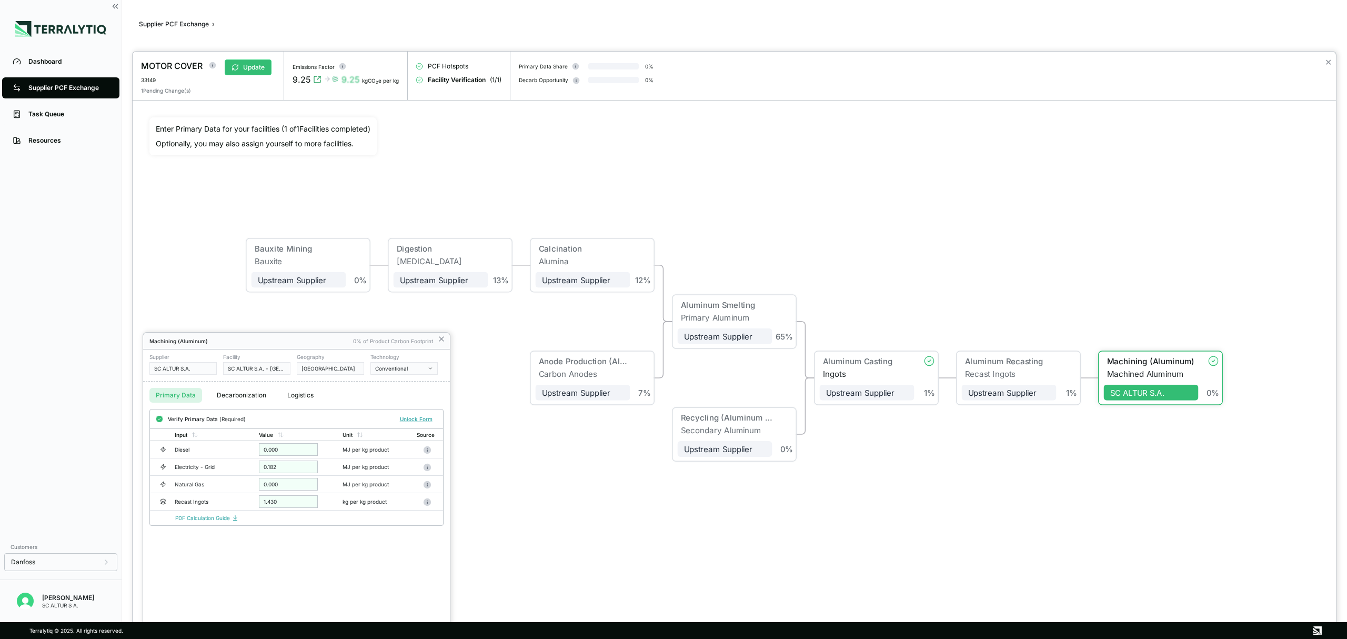
click at [54, 85] on div at bounding box center [673, 319] width 1347 height 639
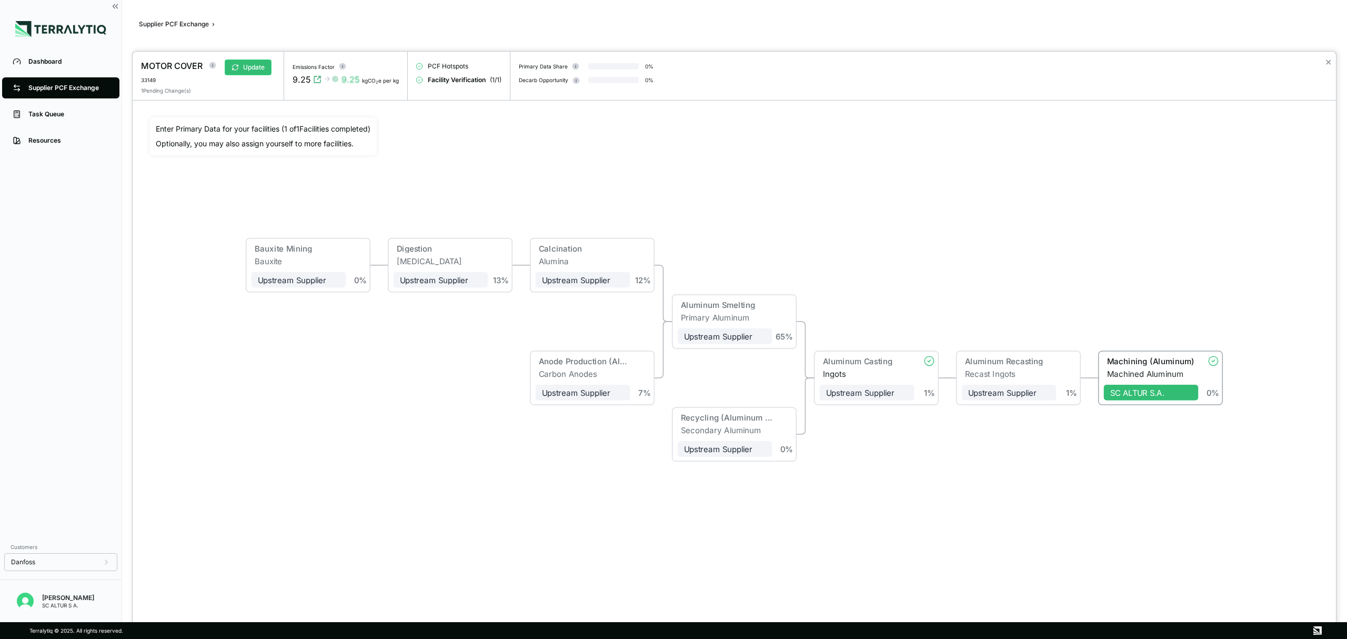
click at [54, 85] on div at bounding box center [673, 319] width 1347 height 639
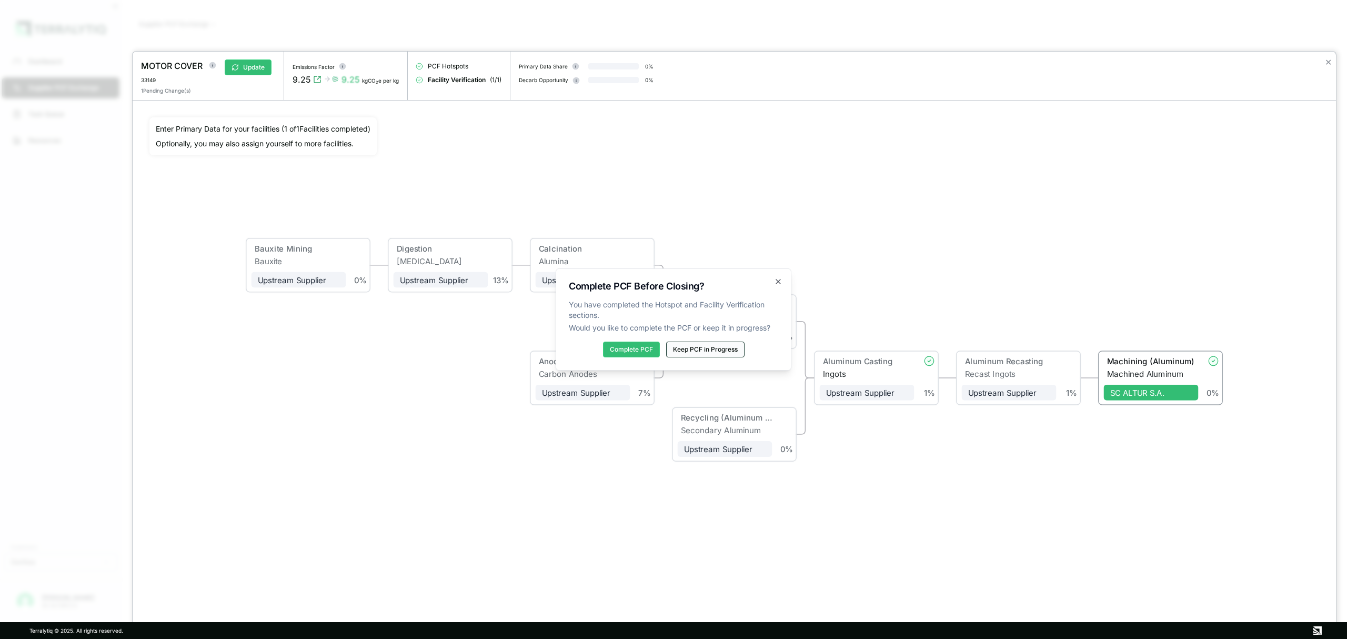
click at [718, 352] on button "Keep PCF in Progress" at bounding box center [705, 349] width 78 height 16
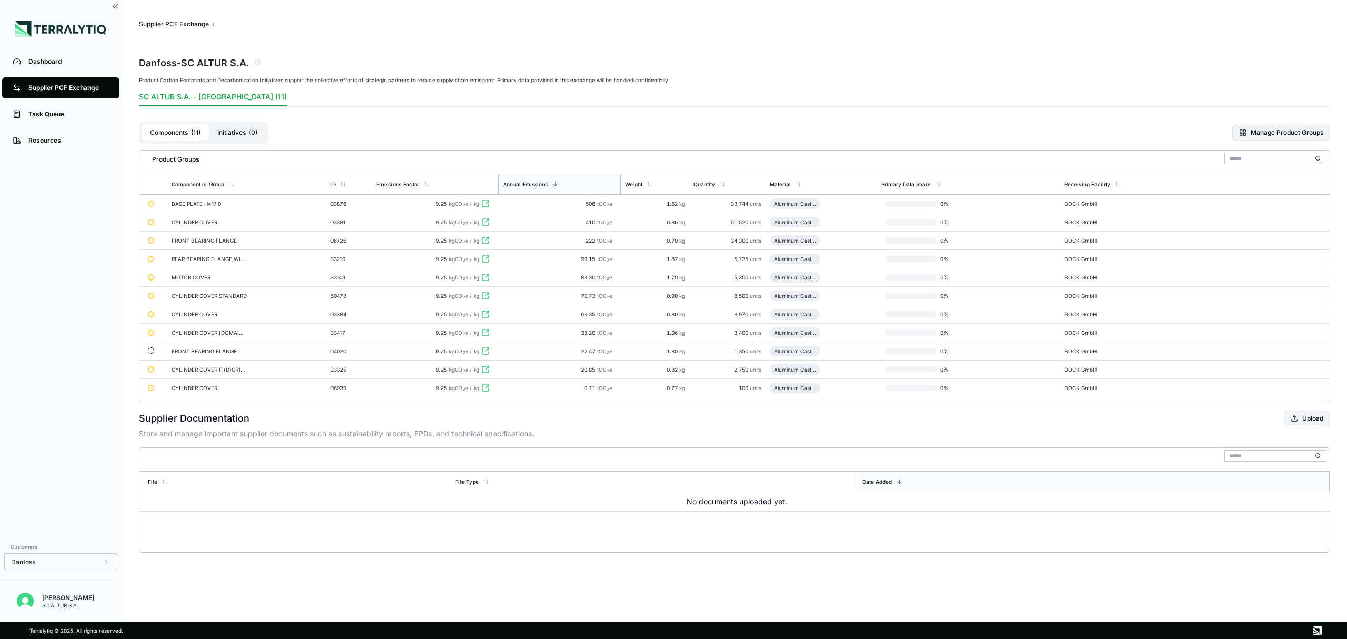
click at [199, 354] on div "FRONT BEARING FLANGE" at bounding box center [210, 351] width 76 height 6
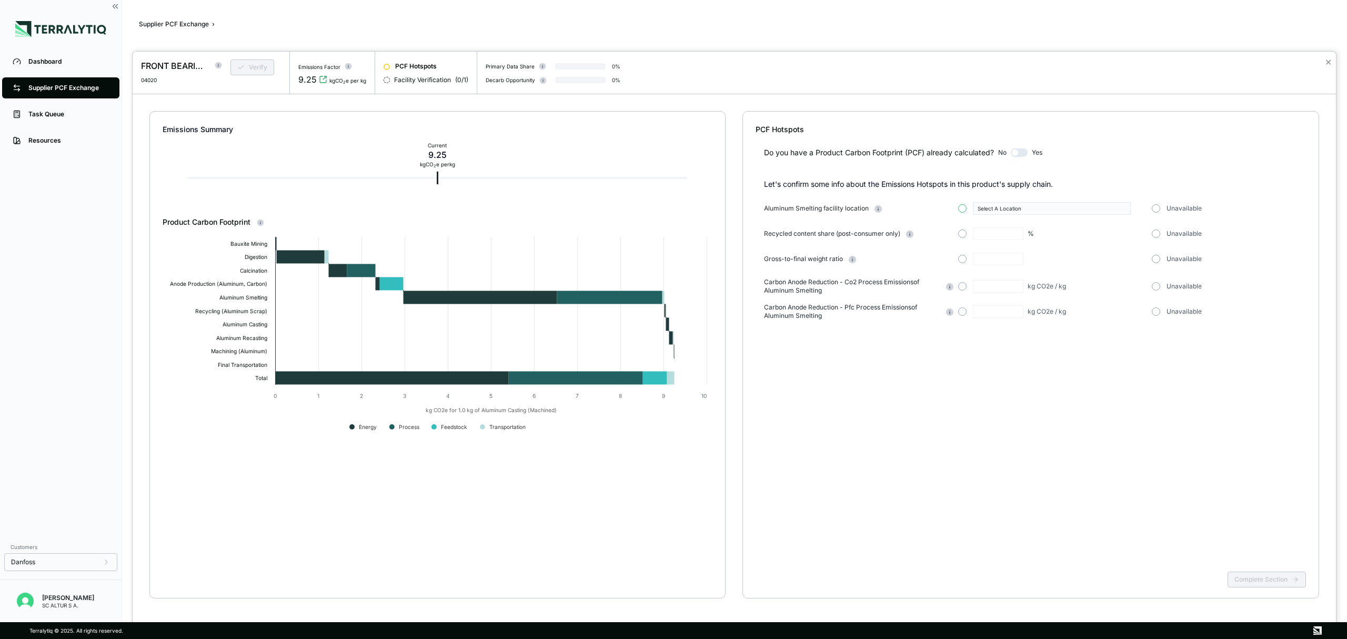
click at [966, 208] on button "button" at bounding box center [962, 208] width 8 height 8
click at [1095, 207] on div "Select A Location" at bounding box center [1048, 208] width 141 height 6
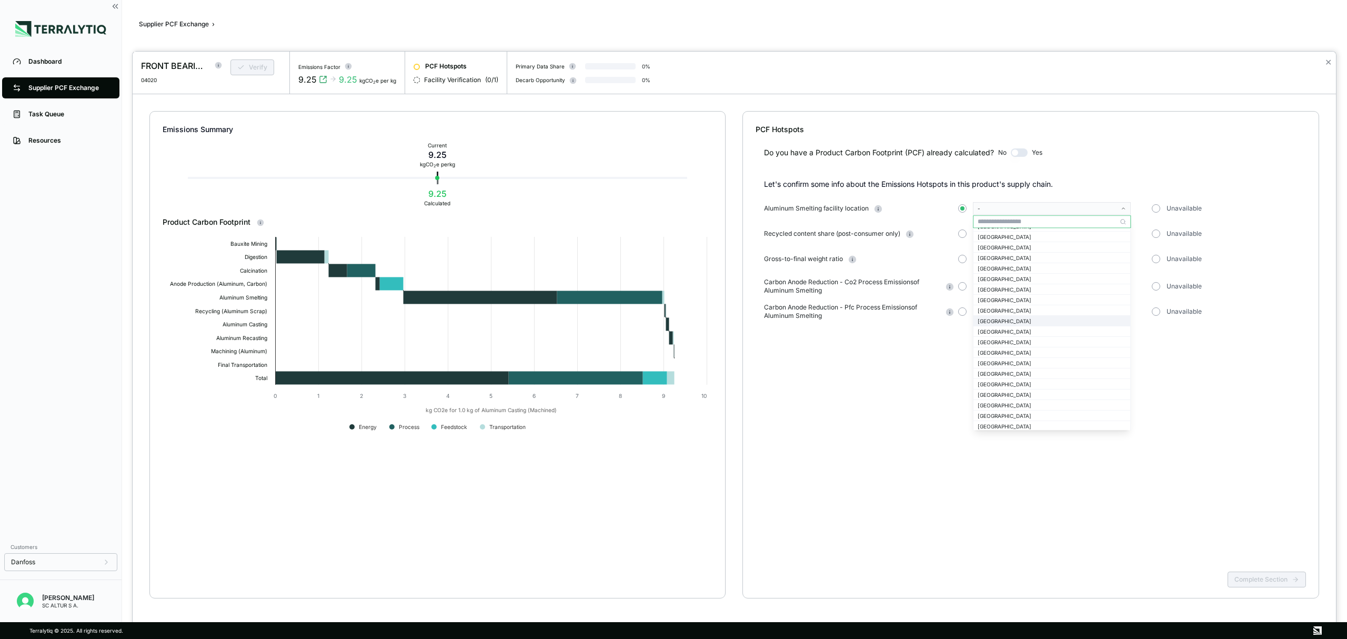
scroll to position [421, 0]
click at [1006, 421] on div "[GEOGRAPHIC_DATA]" at bounding box center [1052, 423] width 148 height 6
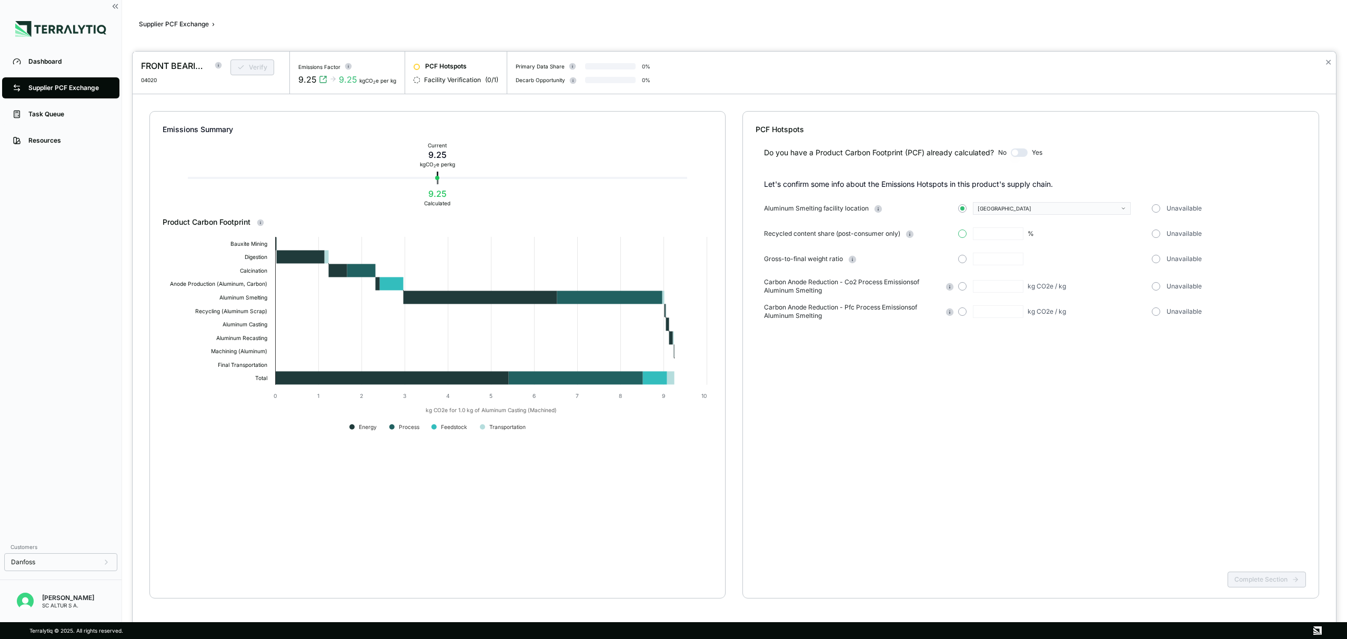
click at [962, 234] on button "button" at bounding box center [962, 233] width 8 height 8
click at [985, 236] on input "text" at bounding box center [998, 233] width 51 height 13
type input "**"
click at [961, 261] on button "button" at bounding box center [962, 259] width 8 height 8
click at [988, 259] on input "text" at bounding box center [998, 259] width 51 height 13
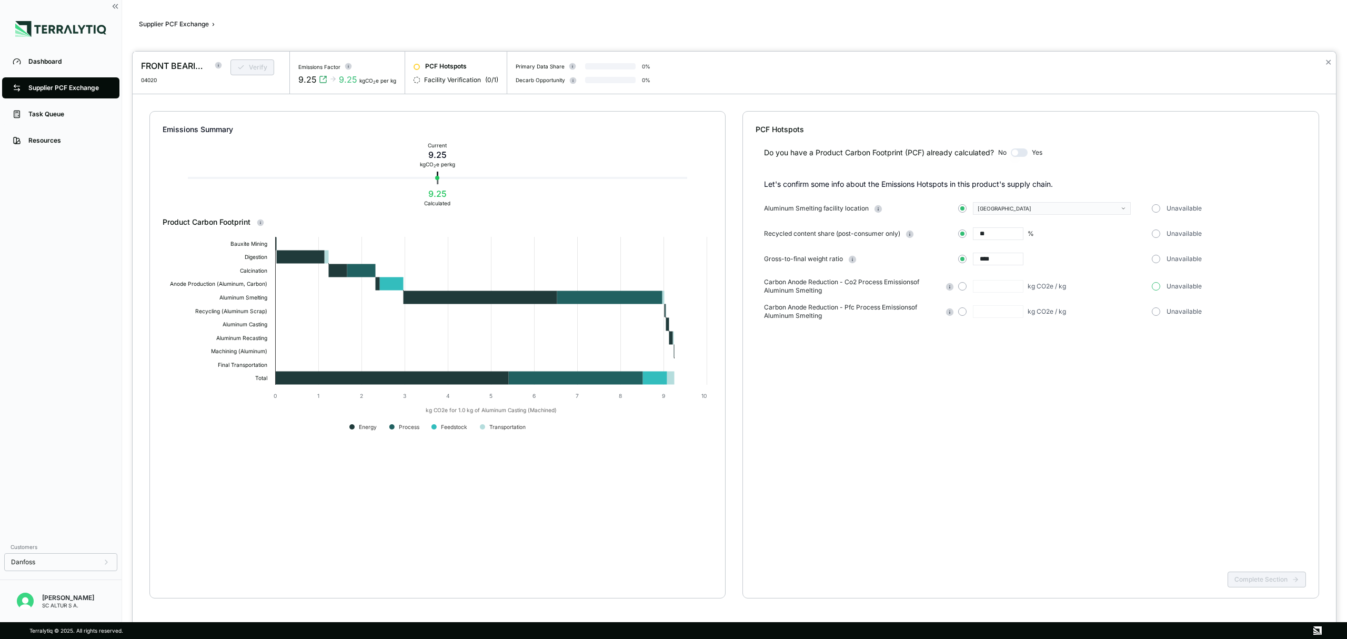
type input "****"
click at [1154, 286] on button "button" at bounding box center [1156, 286] width 8 height 8
click at [1280, 581] on button "Complete Section" at bounding box center [1266, 579] width 78 height 16
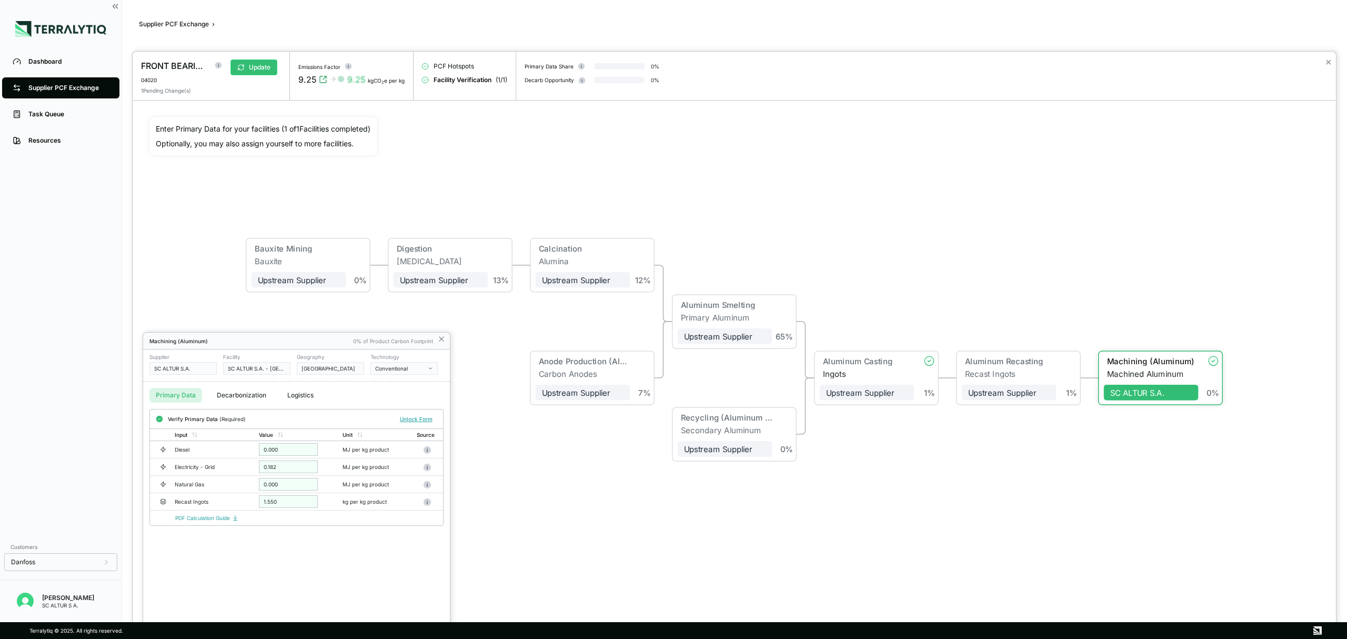
click at [960, 297] on div at bounding box center [734, 345] width 1203 height 587
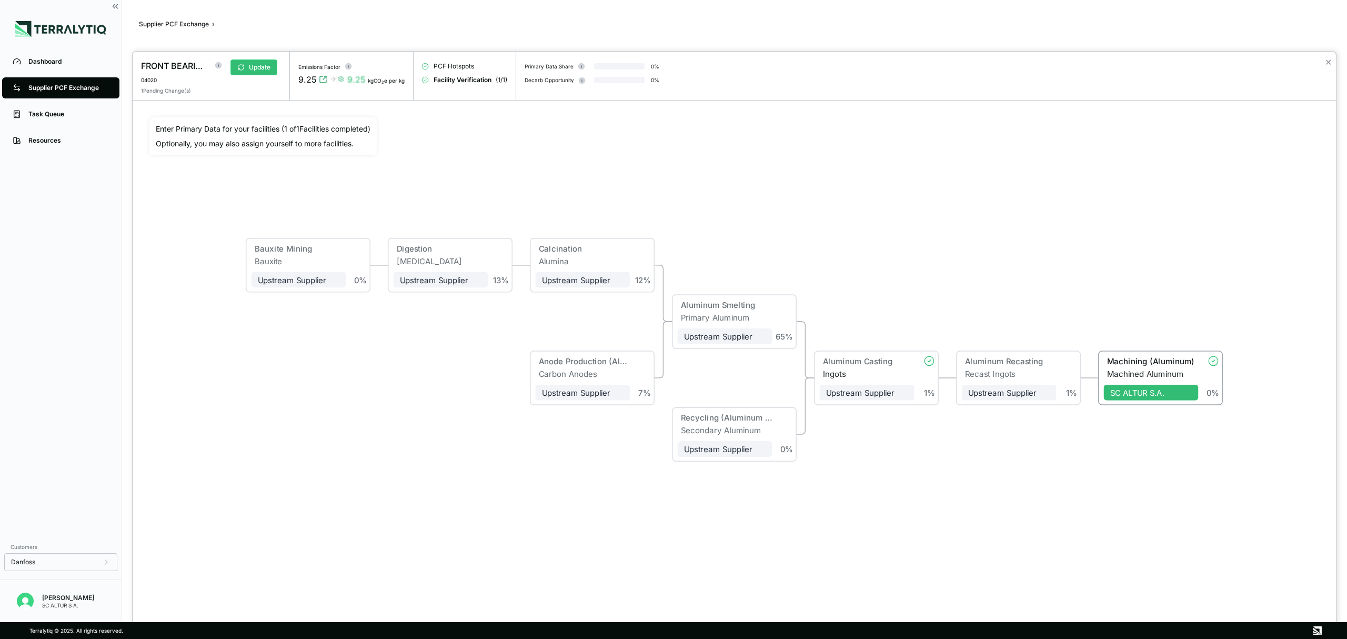
click at [59, 94] on div at bounding box center [673, 319] width 1347 height 639
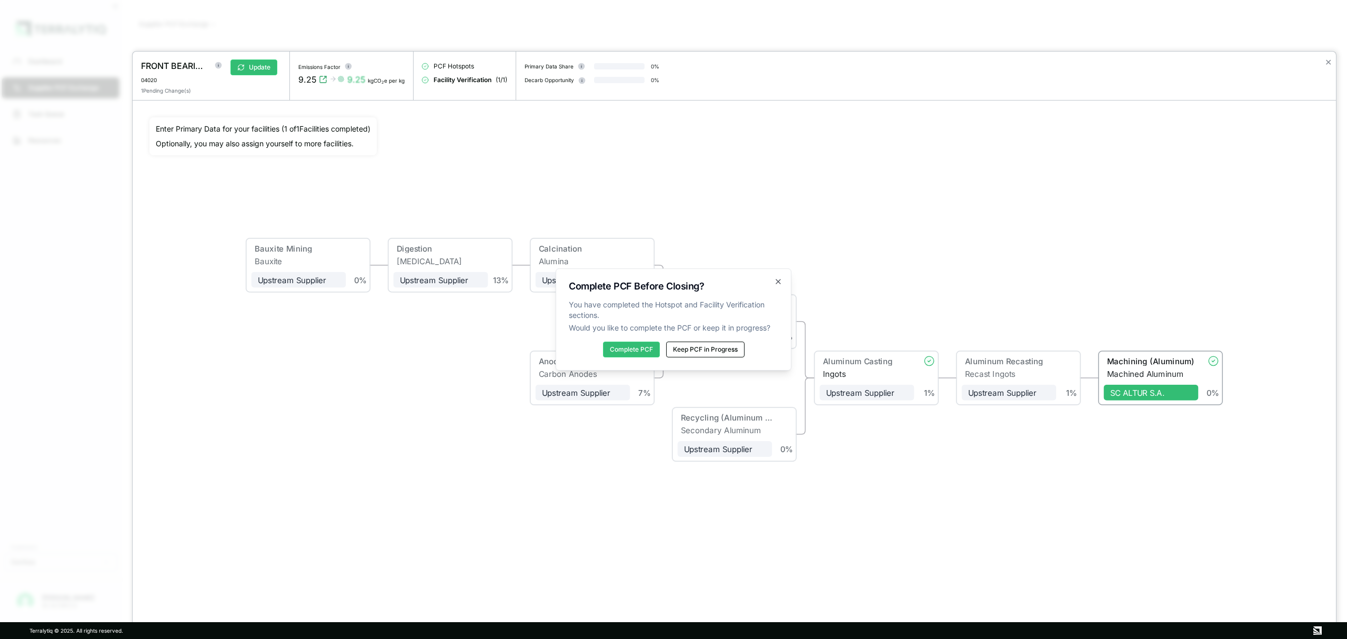
click at [724, 352] on button "Keep PCF in Progress" at bounding box center [705, 349] width 78 height 16
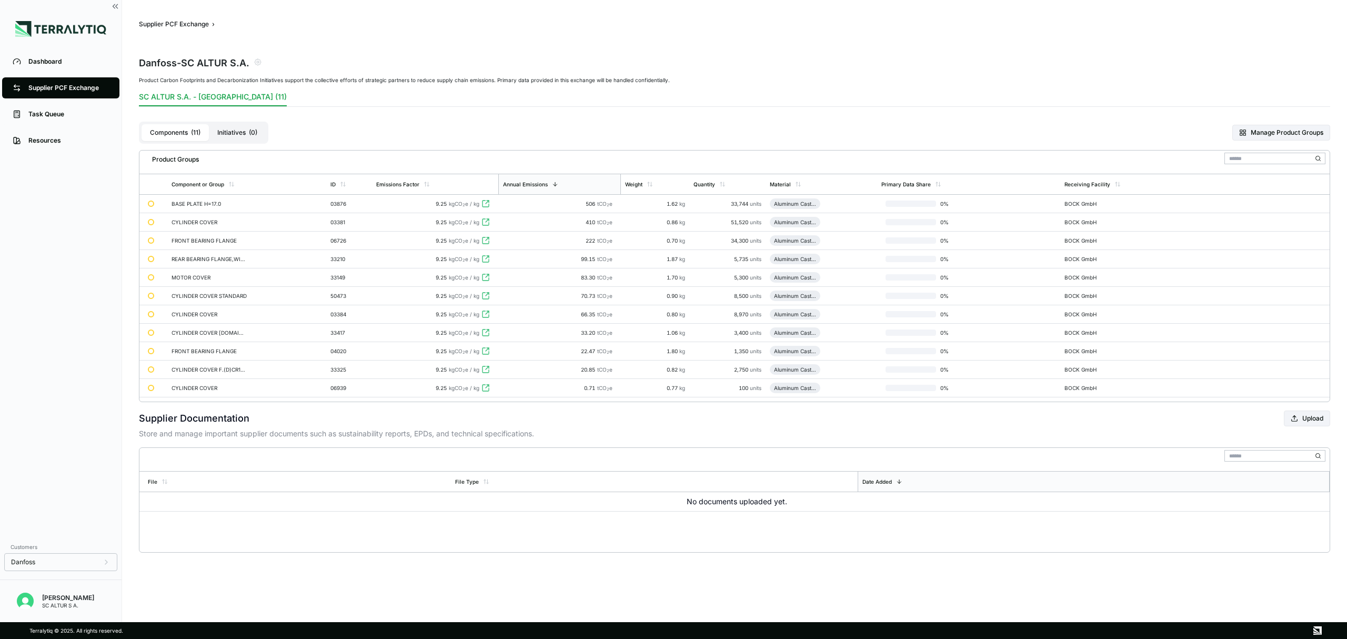
click at [249, 126] on button "Initiatives ( 0 )" at bounding box center [237, 132] width 57 height 17
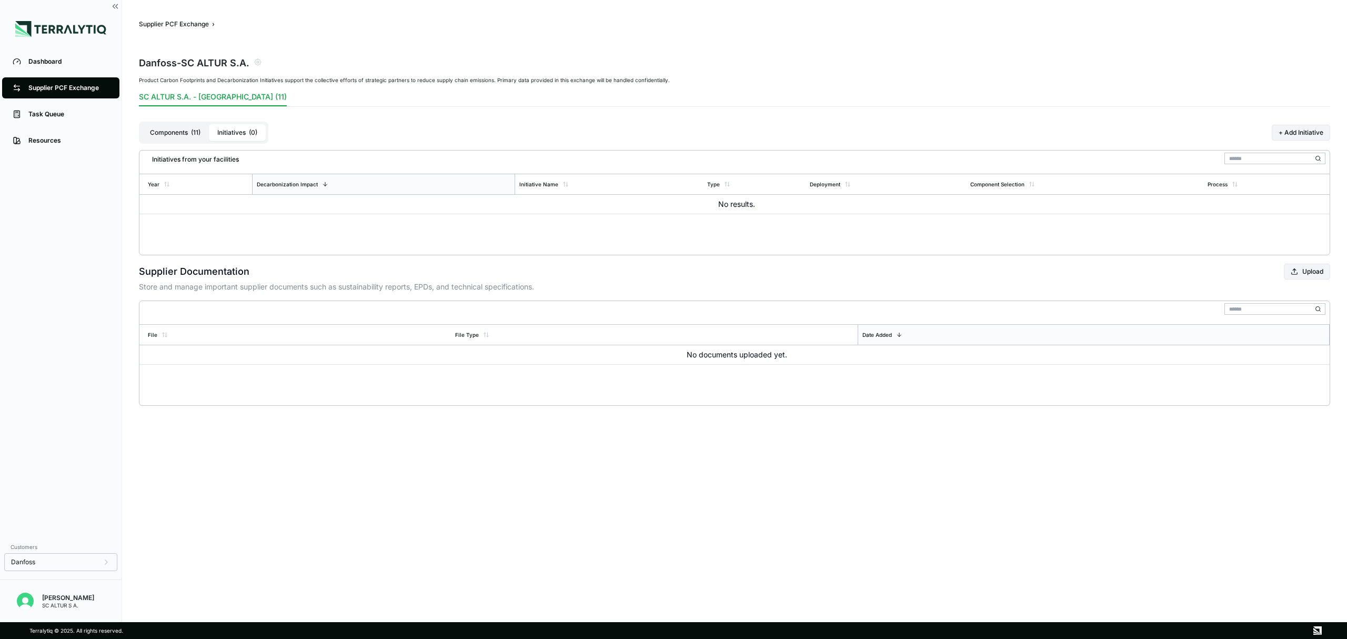
click at [168, 130] on button "Components ( 11 )" at bounding box center [175, 132] width 67 height 17
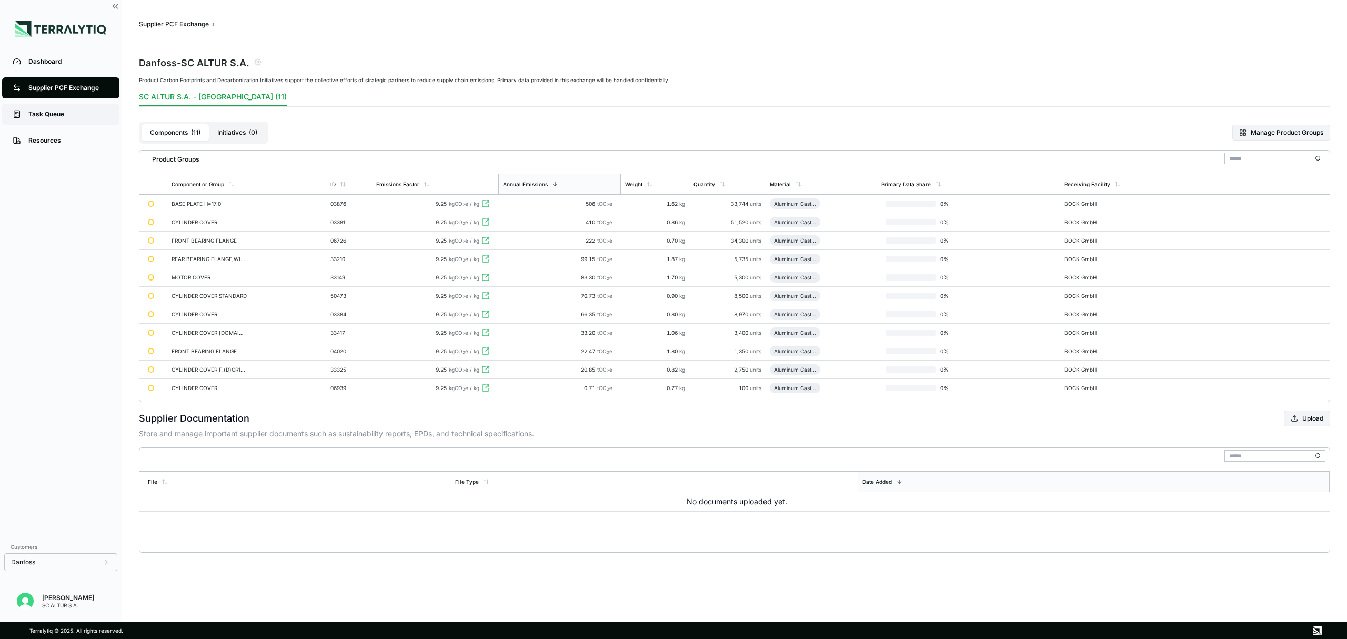
click at [76, 116] on div "Task Queue" at bounding box center [68, 114] width 80 height 8
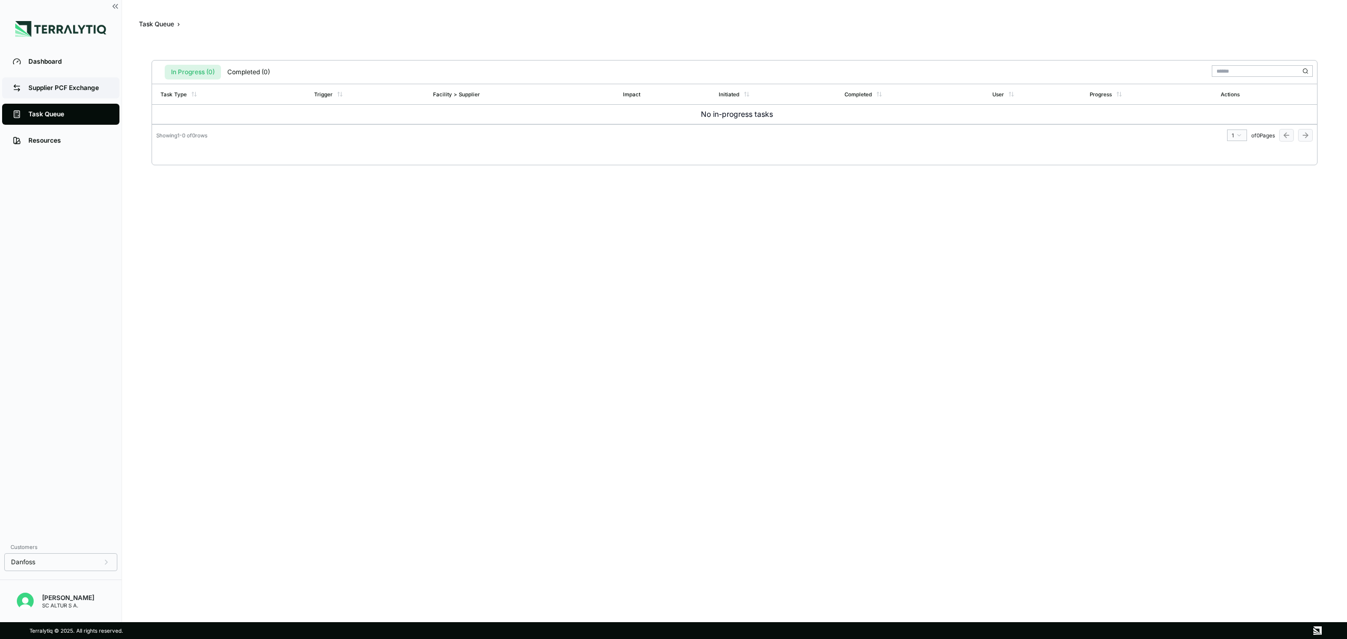
click at [78, 89] on div "Supplier PCF Exchange" at bounding box center [68, 88] width 80 height 8
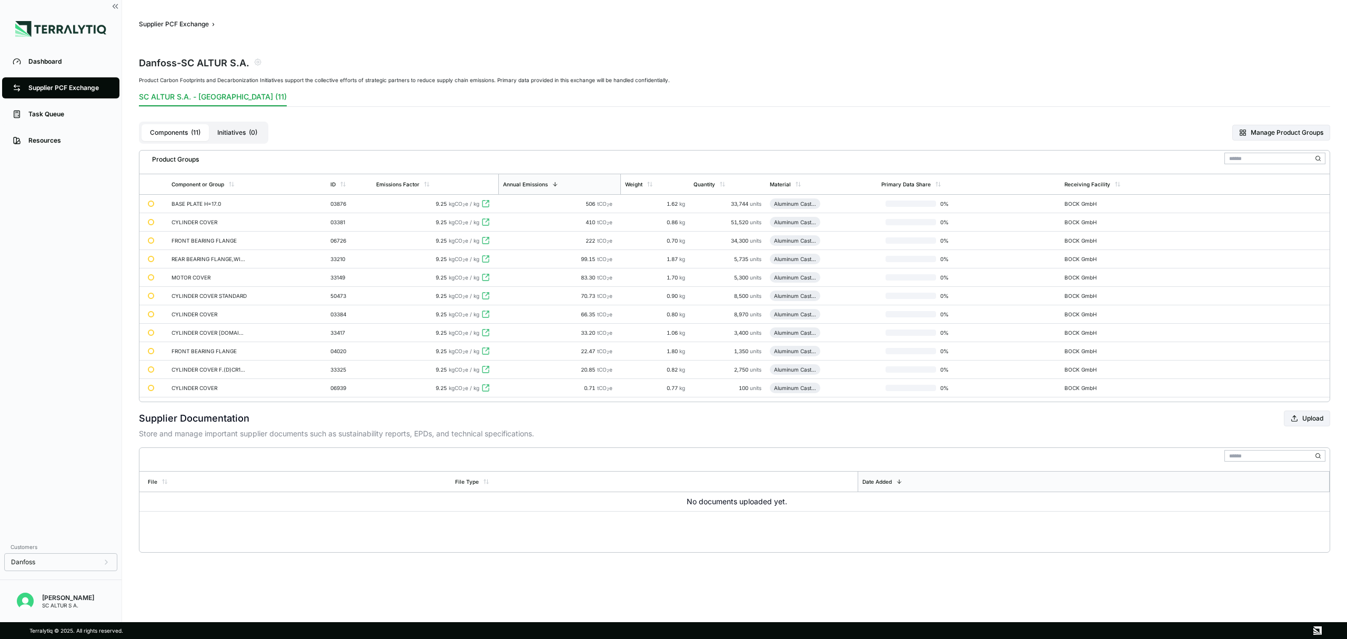
drag, startPoint x: 70, startPoint y: 85, endPoint x: 64, endPoint y: 85, distance: 6.8
click at [68, 85] on div "Supplier PCF Exchange" at bounding box center [68, 88] width 80 height 8
click at [64, 85] on div "Supplier PCF Exchange" at bounding box center [68, 88] width 80 height 8
click at [562, 511] on td "No documents uploaded yet." at bounding box center [734, 501] width 1190 height 19
click at [78, 116] on div "Task Queue" at bounding box center [68, 114] width 80 height 8
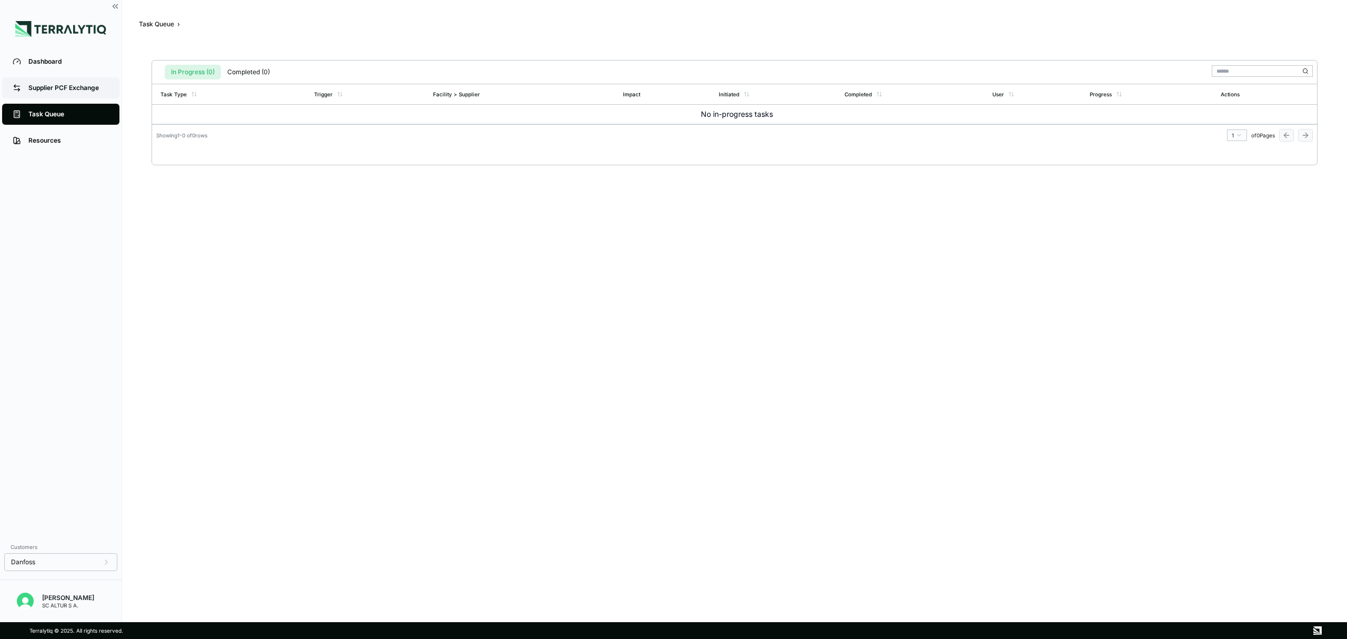
click at [58, 85] on div "Supplier PCF Exchange" at bounding box center [68, 88] width 80 height 8
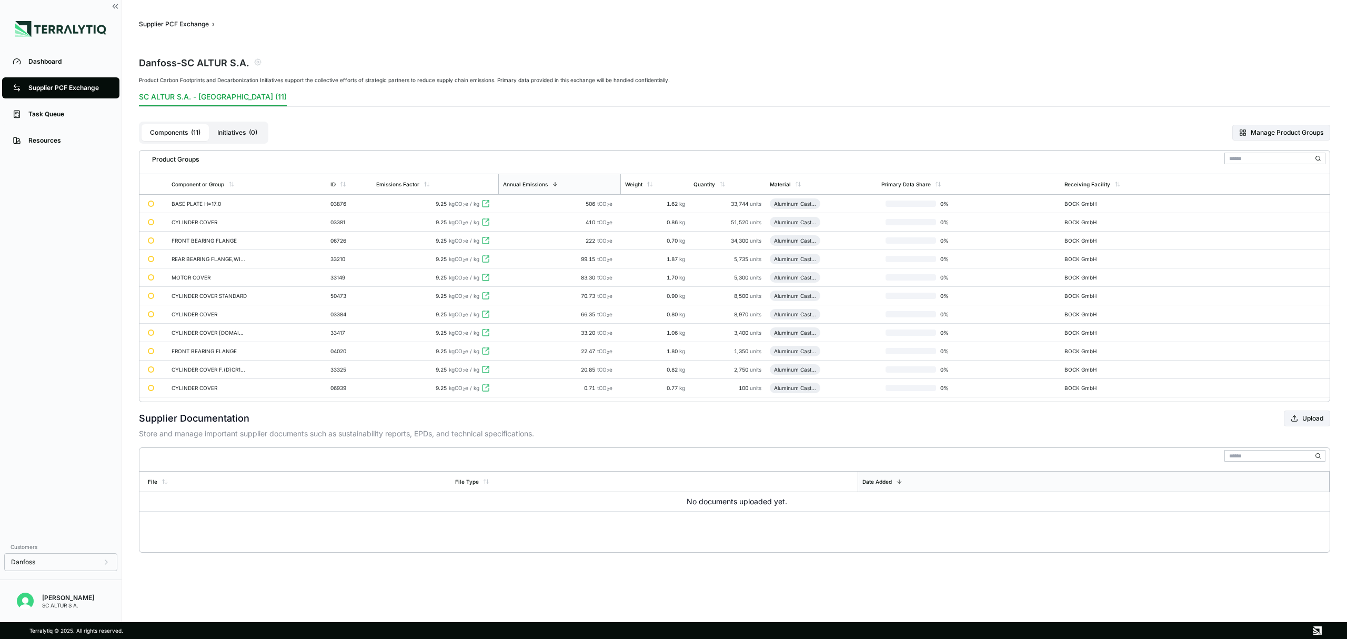
click at [247, 132] on button "Initiatives ( 0 )" at bounding box center [237, 132] width 57 height 17
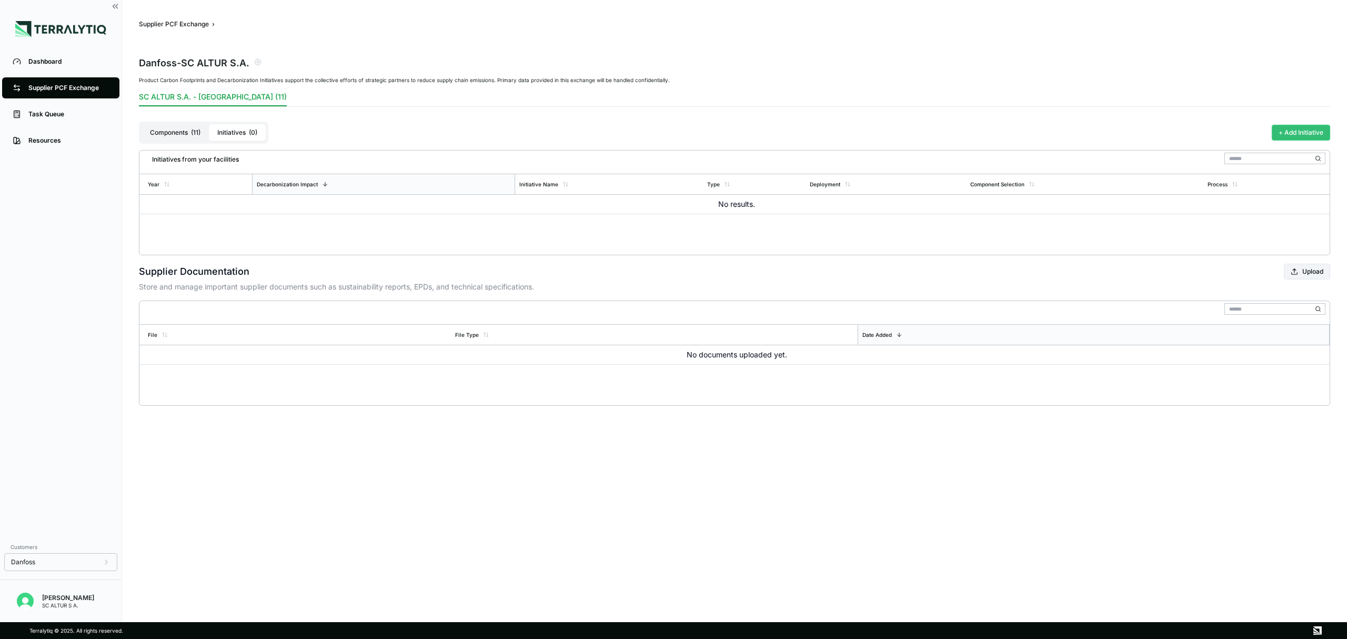
click at [1297, 134] on button "+ Add Initiative" at bounding box center [1301, 133] width 58 height 16
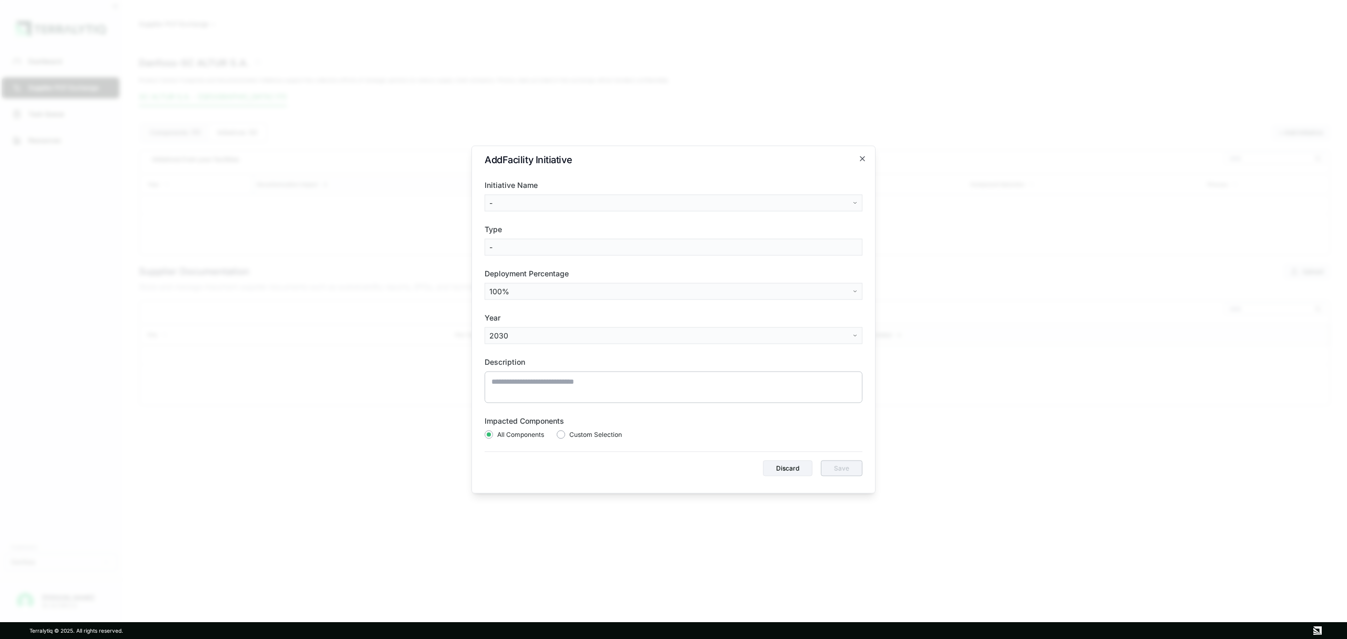
click at [701, 203] on body "Dashboard Supplier PCF Exchange Task Queue Resources Customers Danfoss Dumitru …" at bounding box center [673, 319] width 1347 height 639
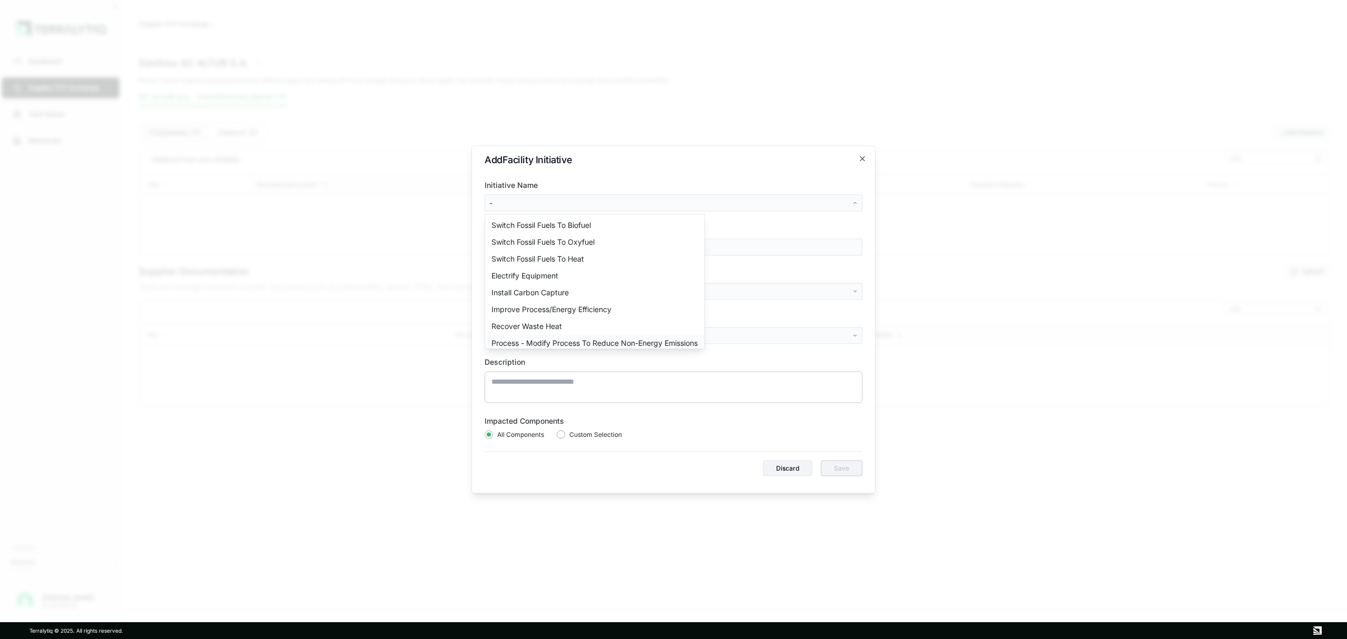
click at [644, 343] on div "Process - Modify Process To Reduce Non-Energy Emissions" at bounding box center [594, 343] width 215 height 17
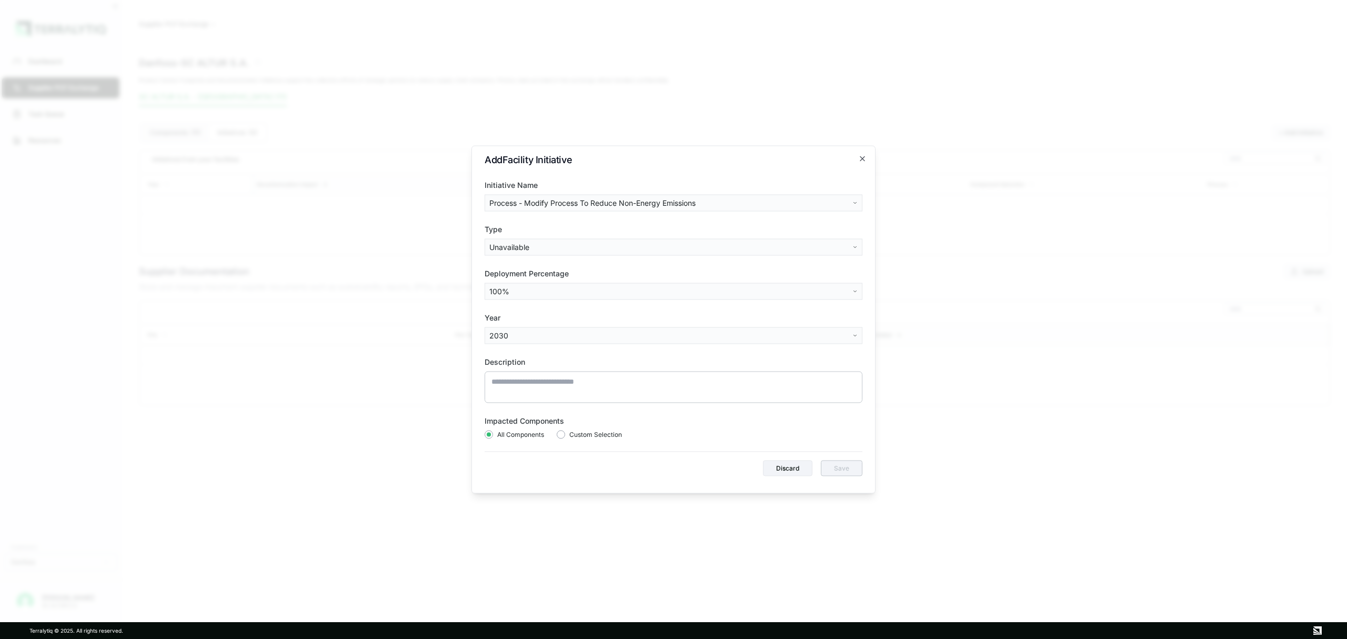
click at [564, 251] on body "Dashboard Supplier PCF Exchange Task Queue Resources Customers Danfoss Dumitru …" at bounding box center [673, 319] width 1347 height 639
click at [615, 289] on body "Dashboard Supplier PCF Exchange Task Queue Resources Customers Danfoss Dumitru …" at bounding box center [673, 319] width 1347 height 639
click at [617, 291] on body "Dashboard Supplier PCF Exchange Task Queue Resources Customers Danfoss Dumitru …" at bounding box center [673, 319] width 1347 height 639
click at [484, 334] on body "Dashboard Supplier PCF Exchange Task Queue Resources Customers Danfoss Dumitru …" at bounding box center [673, 319] width 1347 height 639
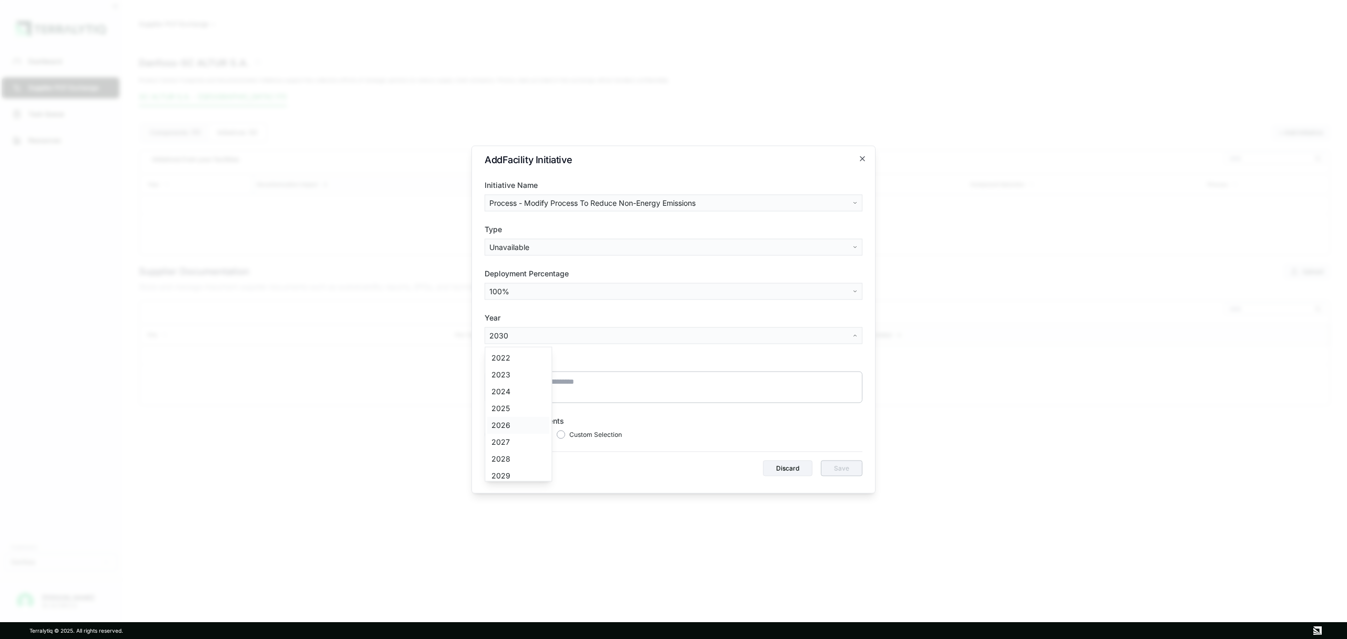
click at [510, 424] on div "2026" at bounding box center [518, 425] width 62 height 17
click at [530, 388] on textarea at bounding box center [674, 387] width 378 height 32
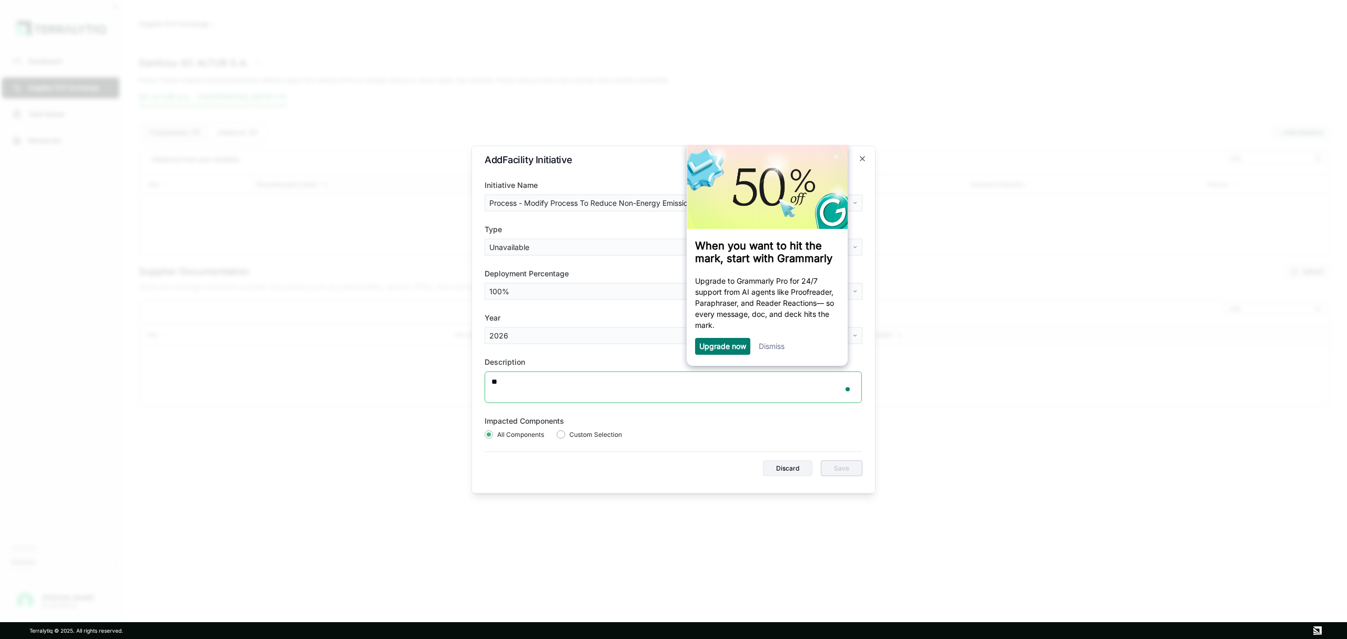
type textarea "*"
click at [571, 379] on textarea "**********" at bounding box center [673, 387] width 377 height 32
click at [729, 382] on textarea "**********" at bounding box center [673, 387] width 377 height 32
click at [590, 380] on textarea "**********" at bounding box center [673, 387] width 377 height 32
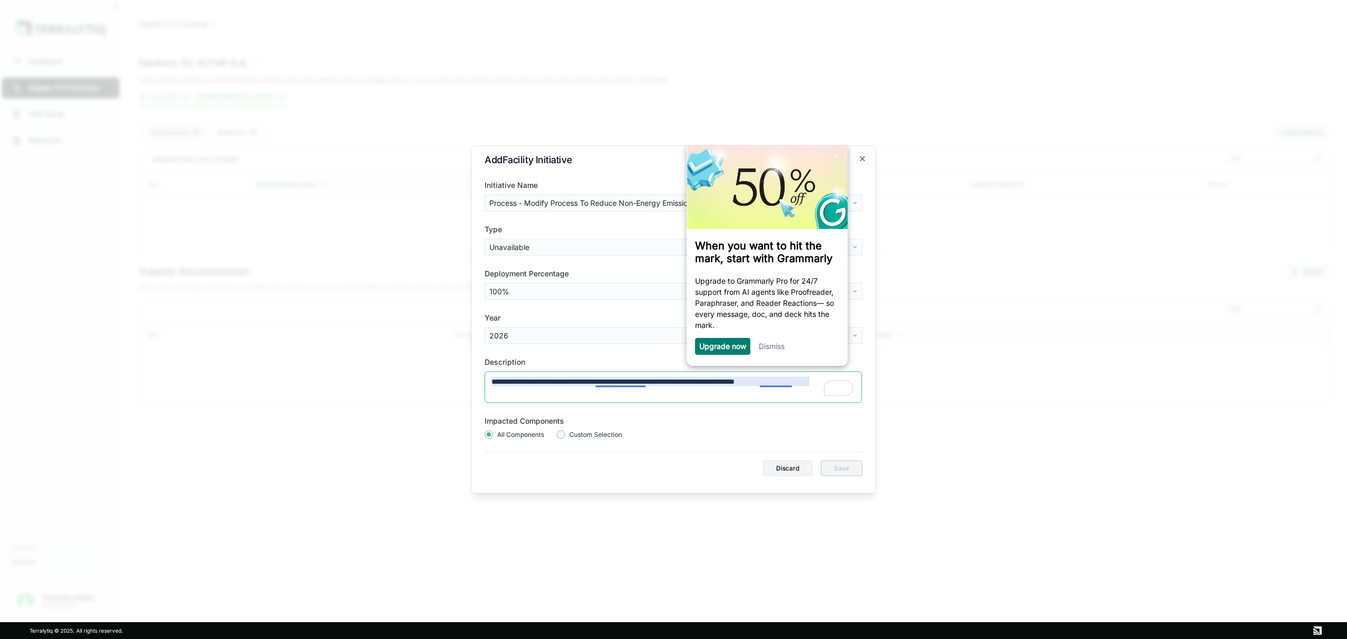
click at [622, 381] on textarea "**********" at bounding box center [673, 387] width 377 height 32
click at [785, 384] on textarea "**********" at bounding box center [673, 387] width 377 height 32
type textarea "**********"
click at [562, 316] on label "Year" at bounding box center [674, 318] width 378 height 11
click at [567, 436] on div "Custom Selection" at bounding box center [589, 434] width 65 height 8
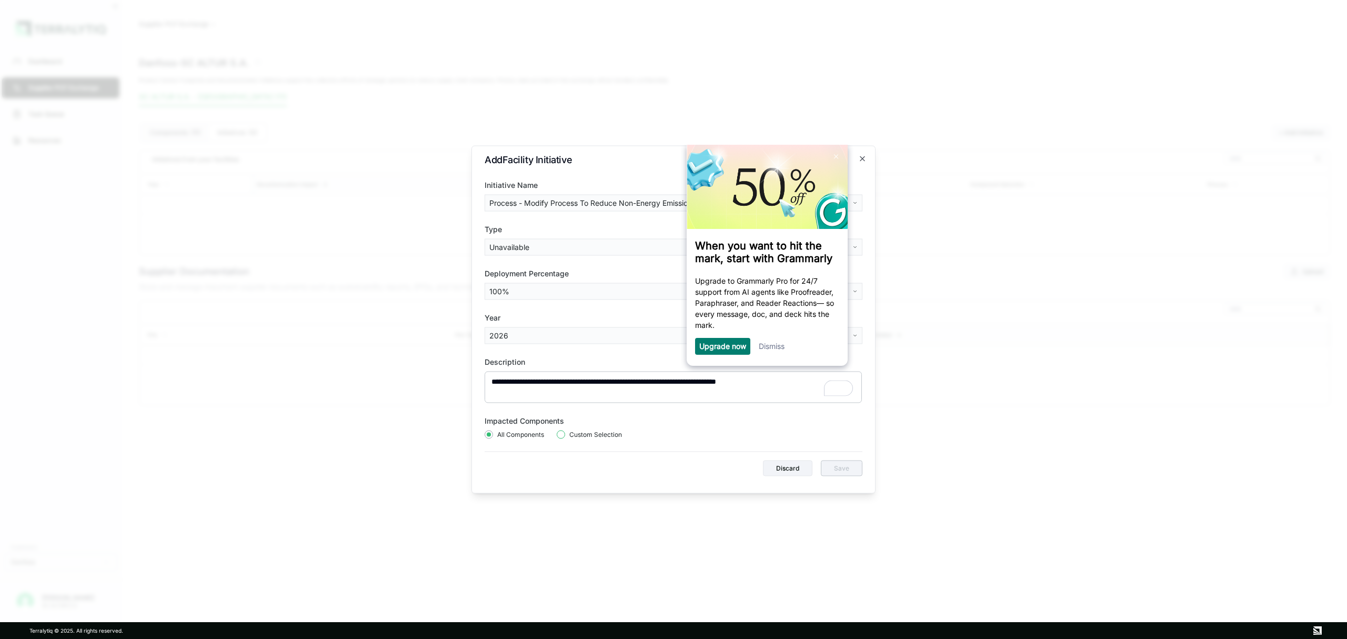
click at [562, 436] on button "button" at bounding box center [561, 434] width 8 height 8
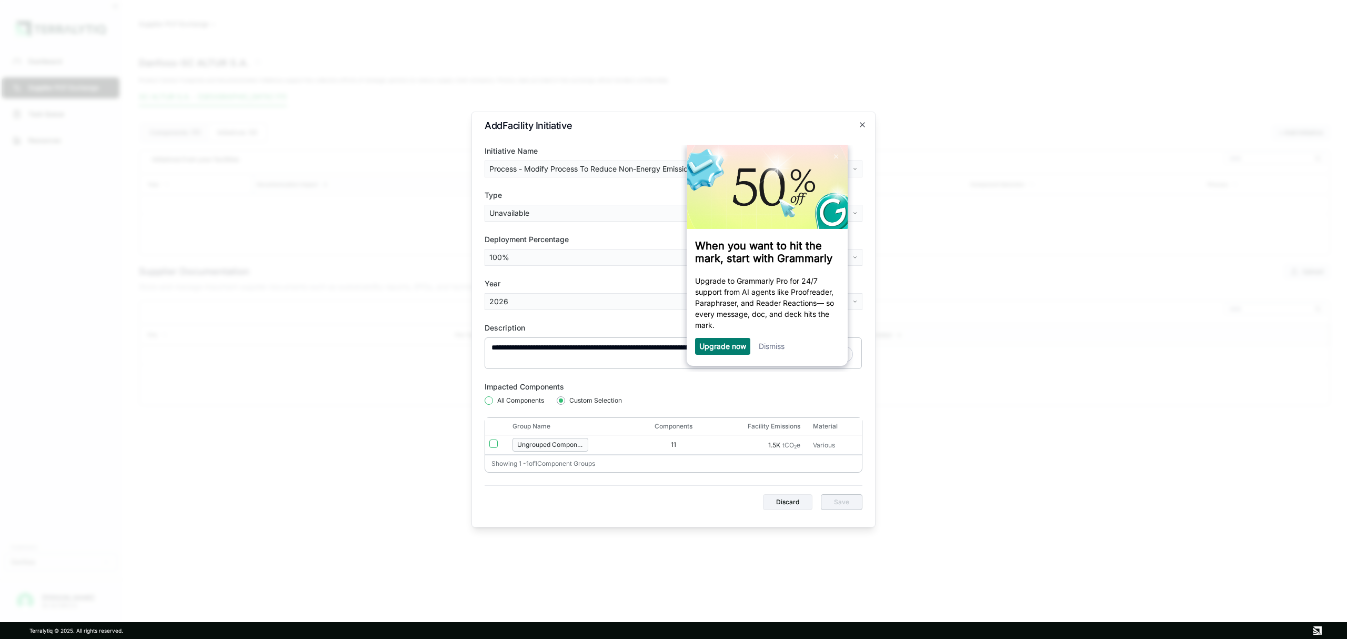
click at [489, 398] on button "button" at bounding box center [489, 400] width 8 height 8
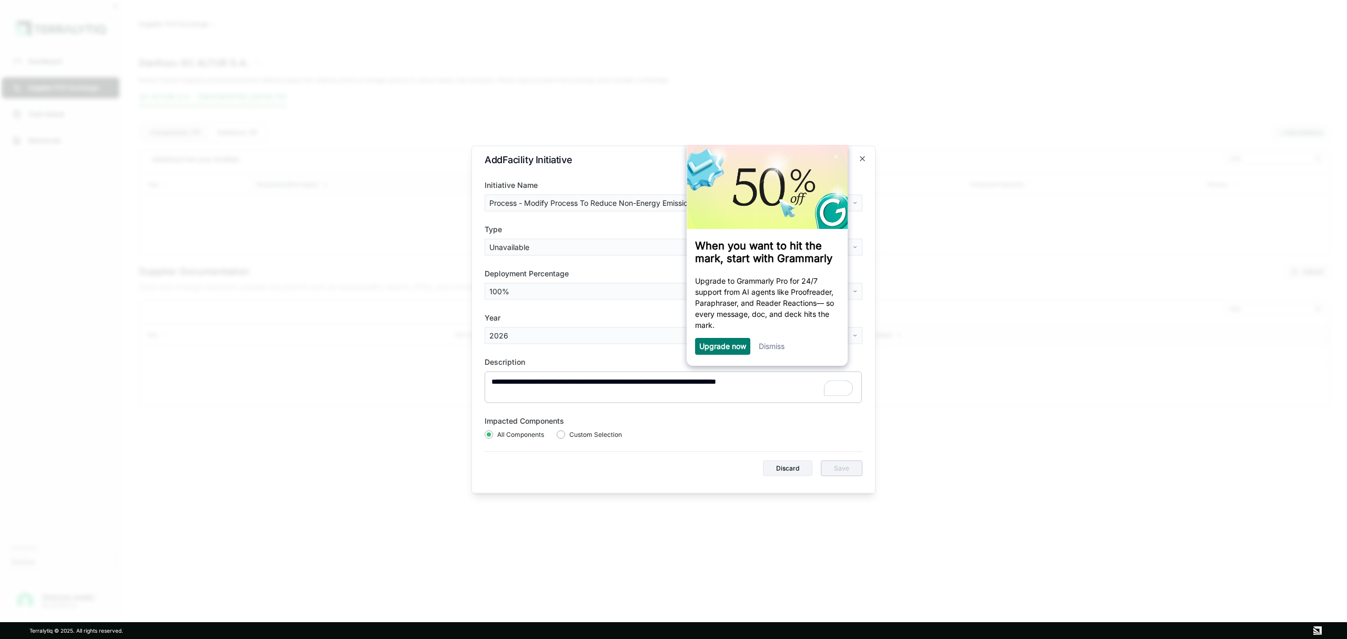
click at [828, 469] on div "Discard Save" at bounding box center [812, 468] width 99 height 16
click at [828, 468] on div "Discard Save" at bounding box center [812, 468] width 99 height 16
click at [532, 241] on body "Dashboard Supplier PCF Exchange Task Queue Resources Customers Danfoss Dumitru …" at bounding box center [673, 319] width 1347 height 639
click at [517, 272] on div "Unavailable" at bounding box center [518, 269] width 62 height 17
click at [537, 250] on body "Dashboard Supplier PCF Exchange Task Queue Resources Customers Danfoss Dumitru …" at bounding box center [673, 319] width 1347 height 639
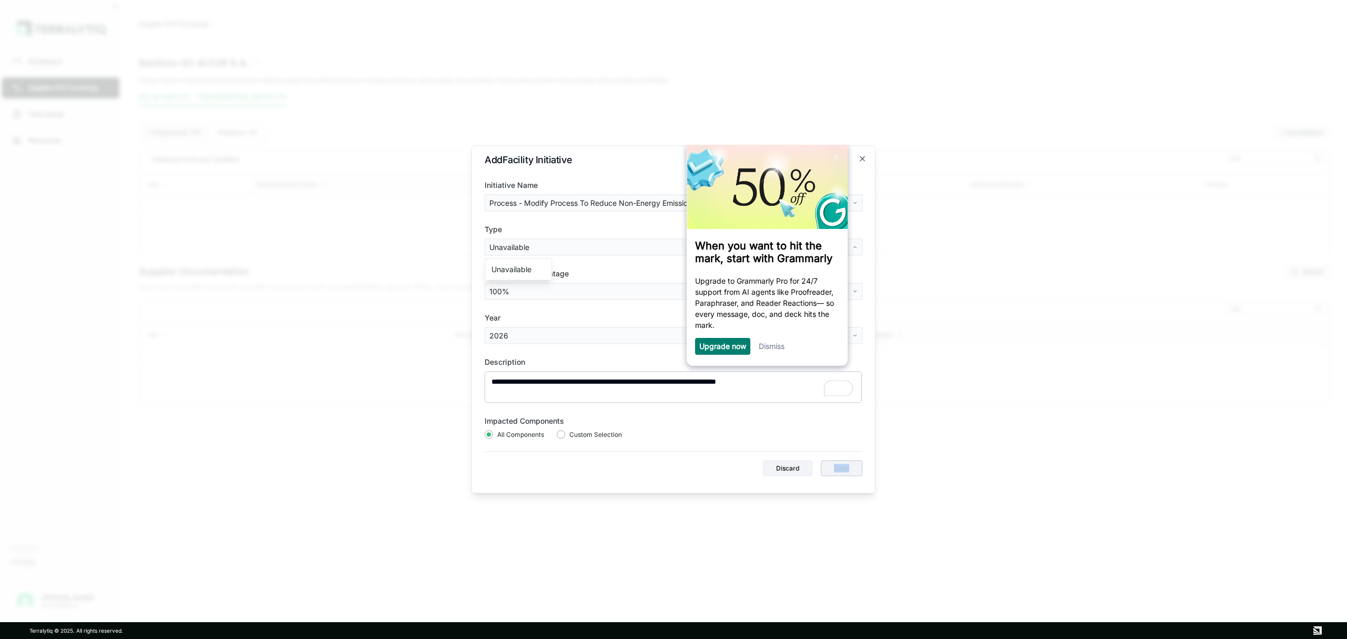
click at [537, 250] on body "Dashboard Supplier PCF Exchange Task Queue Resources Customers Danfoss Dumitru …" at bounding box center [673, 319] width 1347 height 639
drag, startPoint x: 638, startPoint y: 156, endPoint x: 566, endPoint y: 147, distance: 72.6
click at [566, 147] on div "**********" at bounding box center [673, 320] width 404 height 348
click at [641, 209] on body "Dashboard Supplier PCF Exchange Task Queue Resources Customers Danfoss Dumitru …" at bounding box center [673, 319] width 1347 height 639
click at [570, 309] on div "Electrify Equipment" at bounding box center [594, 309] width 215 height 17
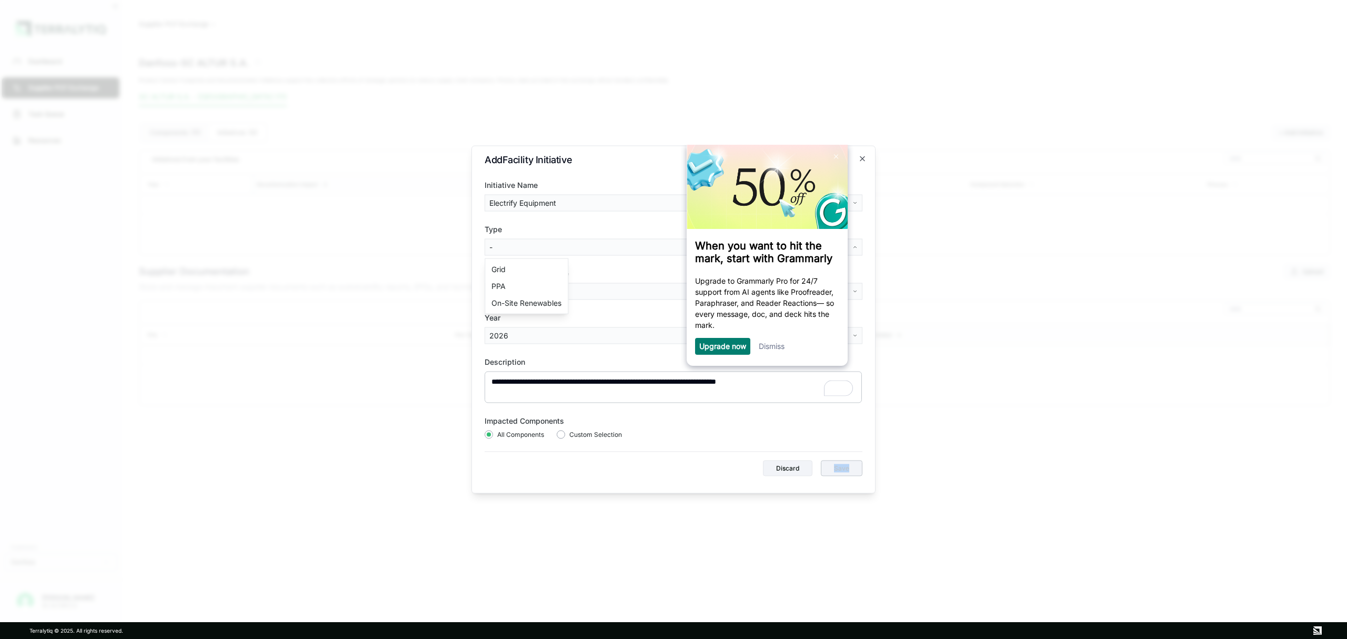
click at [523, 243] on body "**********" at bounding box center [673, 319] width 1347 height 639
click at [518, 305] on div "On-Site Renewables" at bounding box center [526, 303] width 78 height 17
click at [844, 472] on button "Save" at bounding box center [842, 468] width 42 height 16
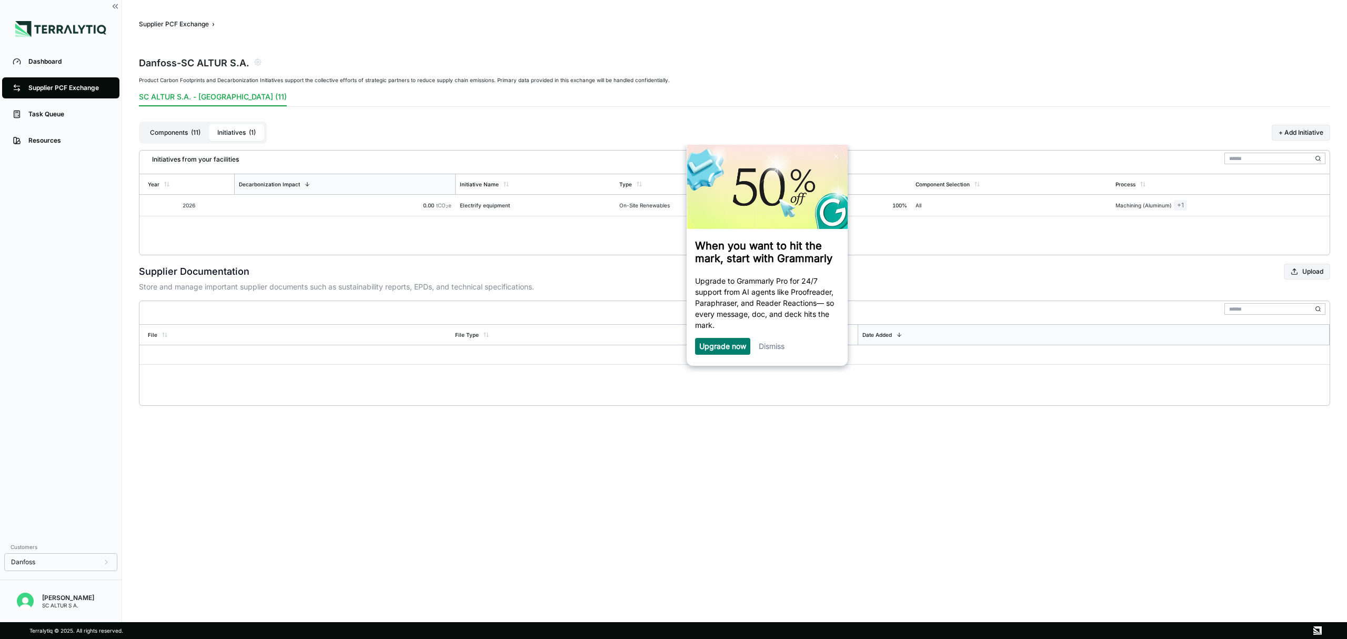
click at [768, 348] on link "Dismiss" at bounding box center [771, 345] width 26 height 9
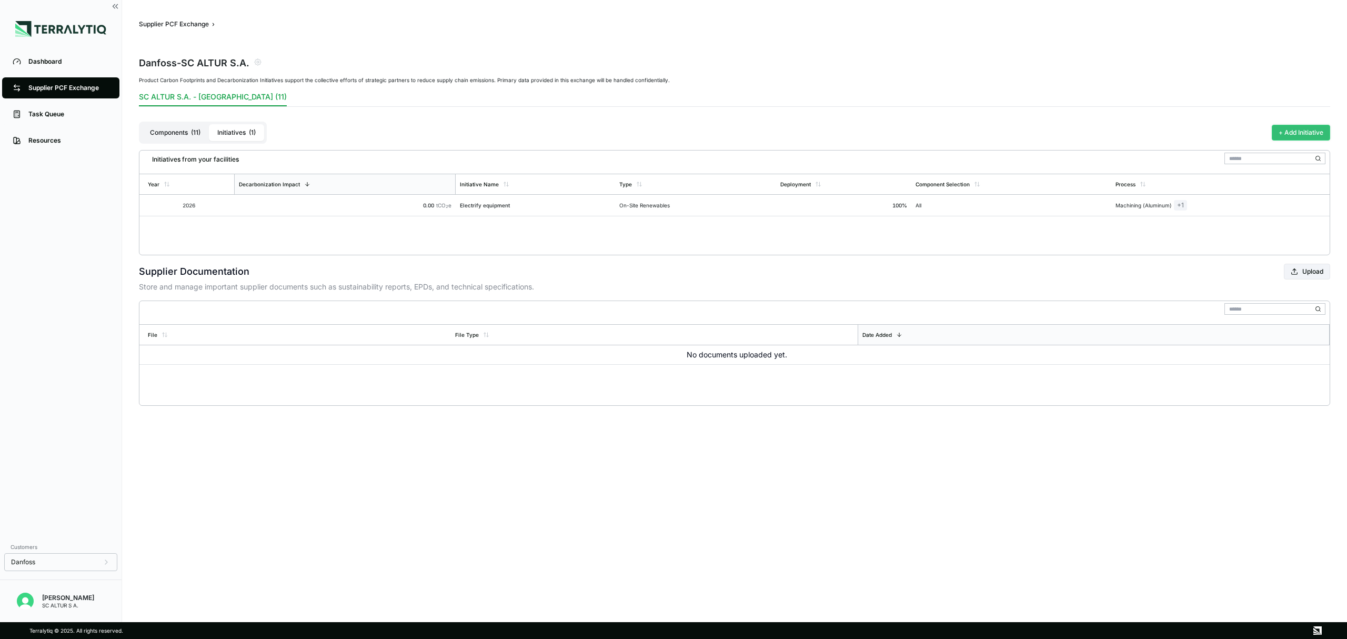
click at [1287, 134] on button "+ Add Initiative" at bounding box center [1301, 133] width 58 height 16
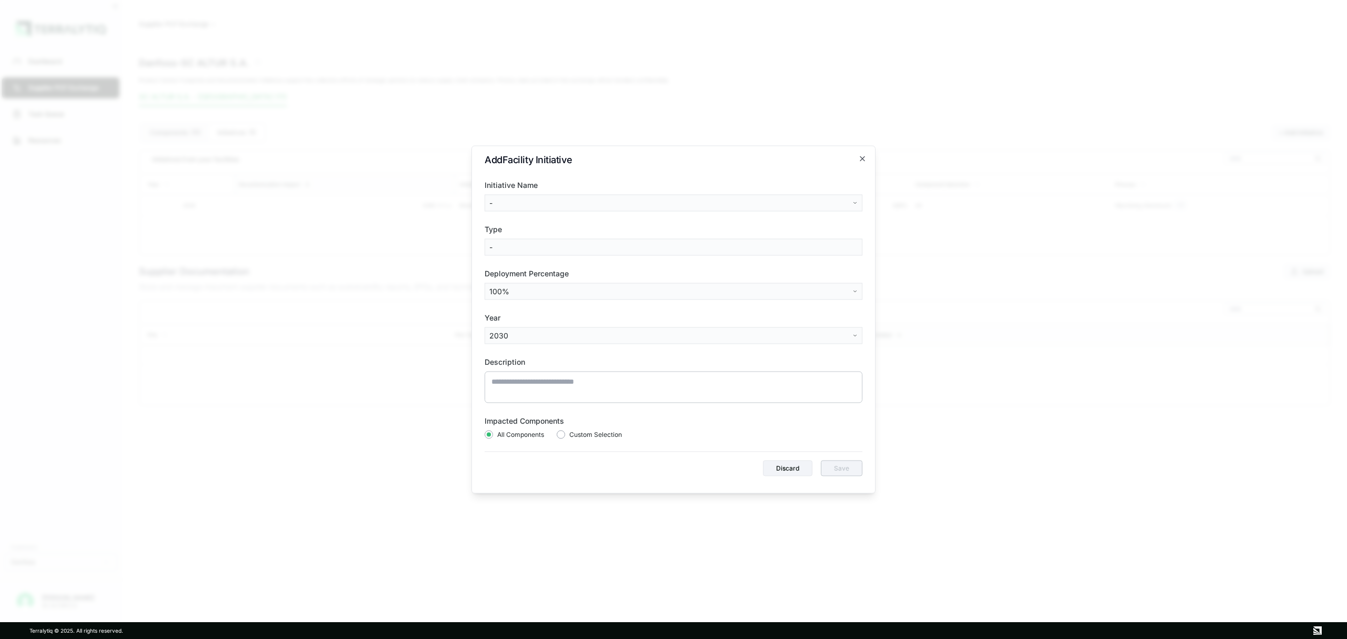
click at [689, 208] on body "Dashboard Supplier PCF Exchange Task Queue Resources Customers Danfoss Dumitru …" at bounding box center [673, 319] width 1347 height 639
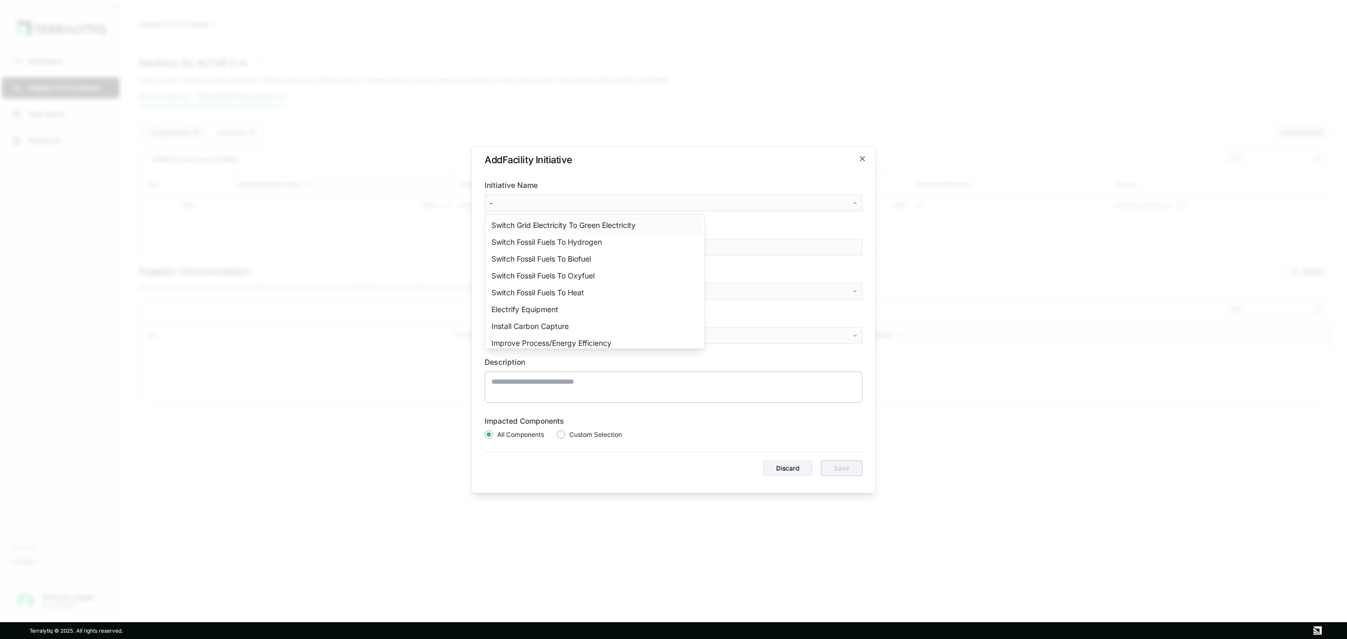
click at [592, 226] on div "Switch Grid Electricity To Green Electricity" at bounding box center [594, 225] width 215 height 17
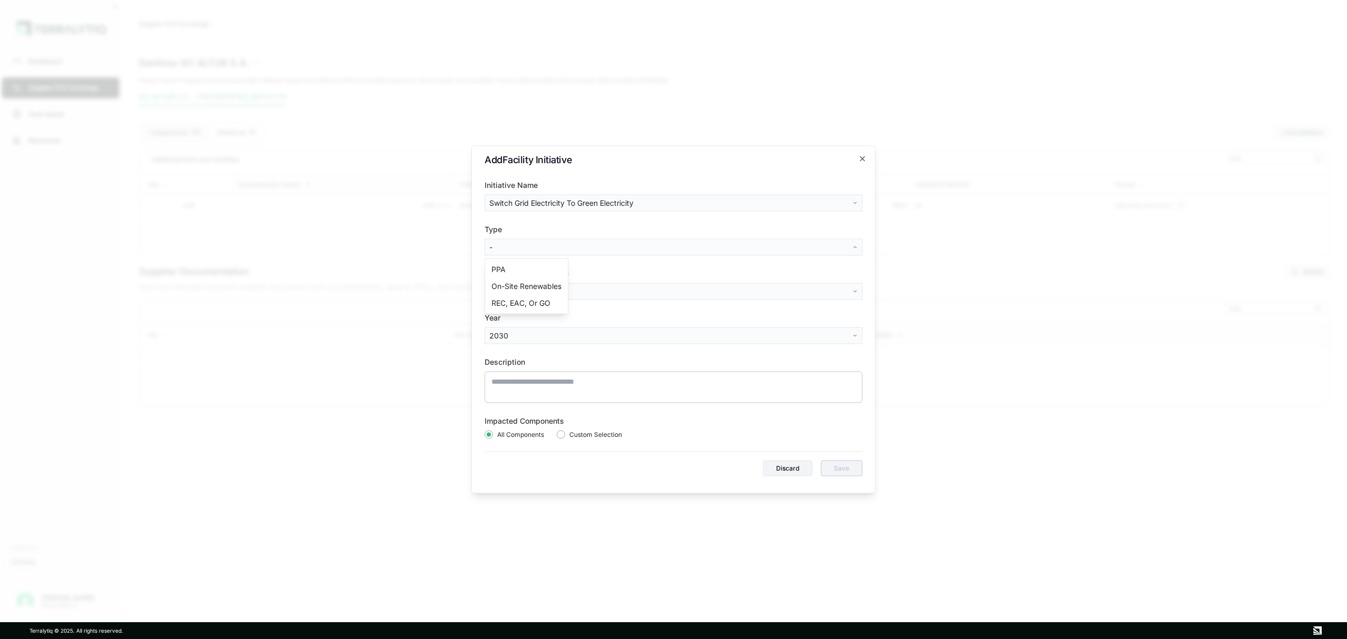
click at [559, 243] on body "Dashboard Supplier PCF Exchange Task Queue Resources Customers Danfoss Dumitru …" at bounding box center [673, 319] width 1347 height 639
click at [543, 289] on div "On-Site Renewables" at bounding box center [526, 286] width 78 height 17
click at [516, 335] on body "Dashboard Supplier PCF Exchange Task Queue Resources Customers Danfoss Dumitru …" at bounding box center [673, 319] width 1347 height 639
click at [502, 442] on div "2027" at bounding box center [518, 442] width 62 height 17
click at [533, 381] on textarea at bounding box center [674, 387] width 378 height 32
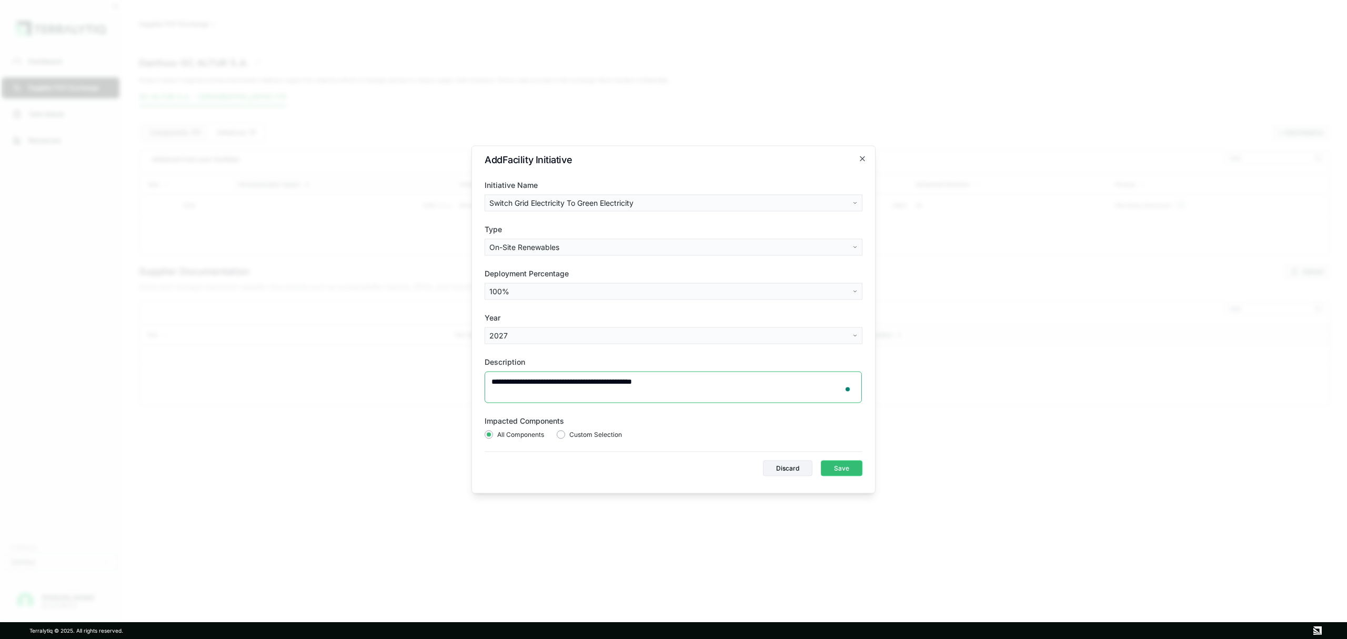
type textarea "**********"
drag, startPoint x: 716, startPoint y: 387, endPoint x: 432, endPoint y: 381, distance: 284.2
click at [430, 384] on body "Dashboard Supplier PCF Exchange Task Queue Resources Customers Danfoss Dumitru …" at bounding box center [673, 319] width 1347 height 639
paste textarea "**********"
type textarea "**********"
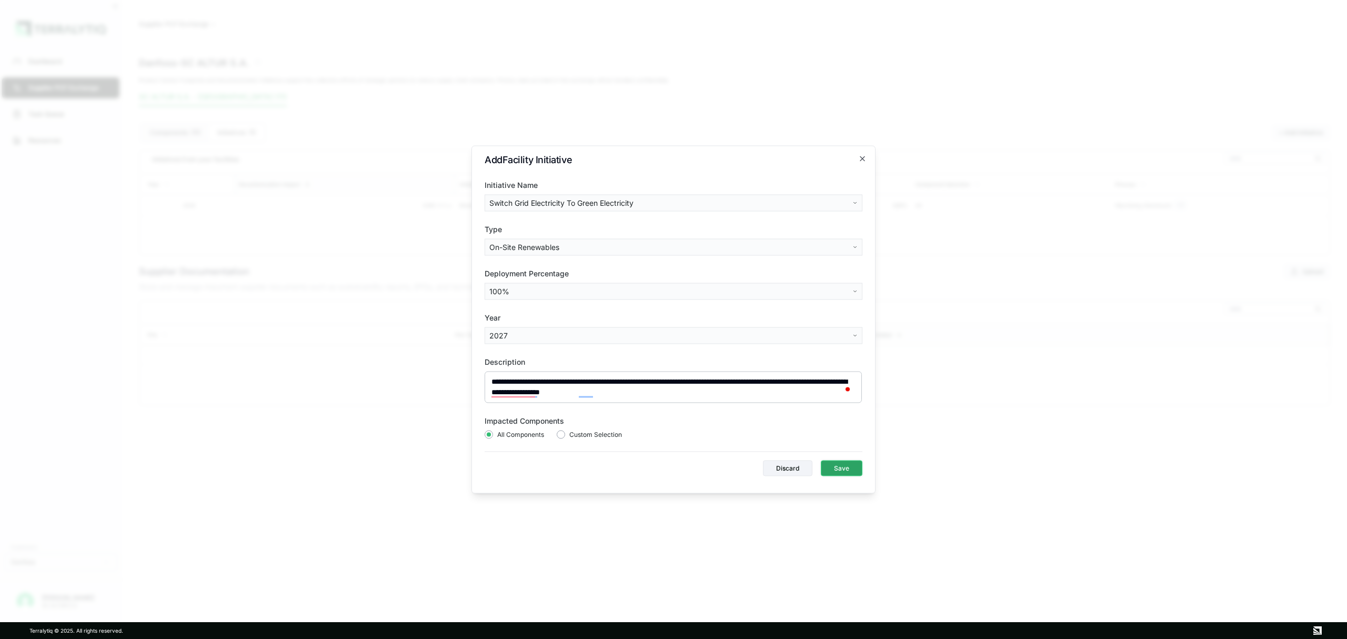
click at [846, 466] on button "Save" at bounding box center [842, 468] width 42 height 16
click at [859, 466] on button "Save" at bounding box center [842, 468] width 42 height 16
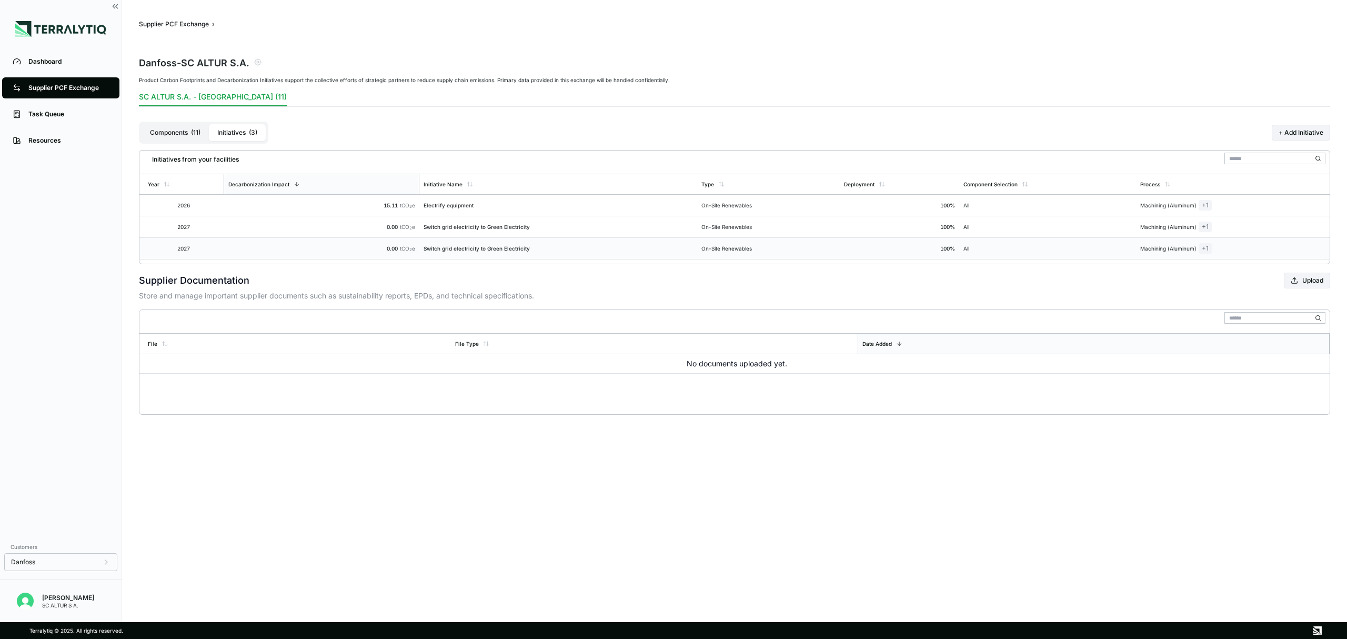
click at [317, 247] on div "0.00 tCO 2 e" at bounding box center [322, 248] width 188 height 6
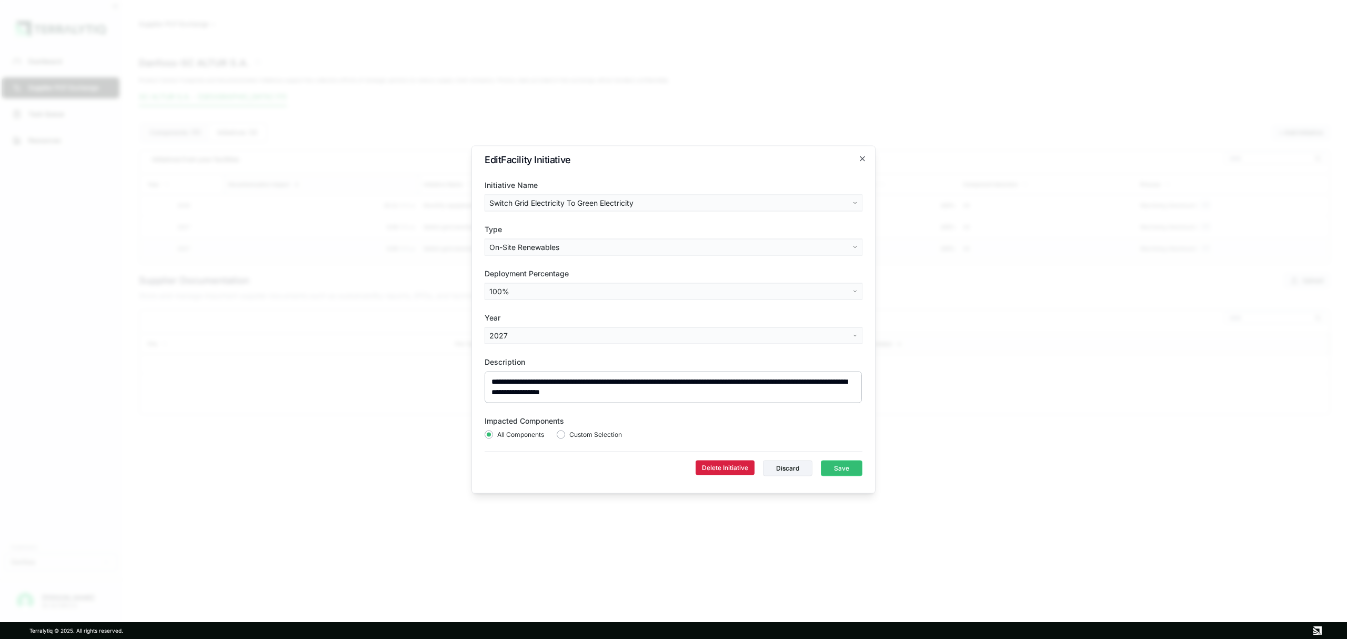
click at [721, 466] on button "Delete Initiative" at bounding box center [725, 467] width 59 height 15
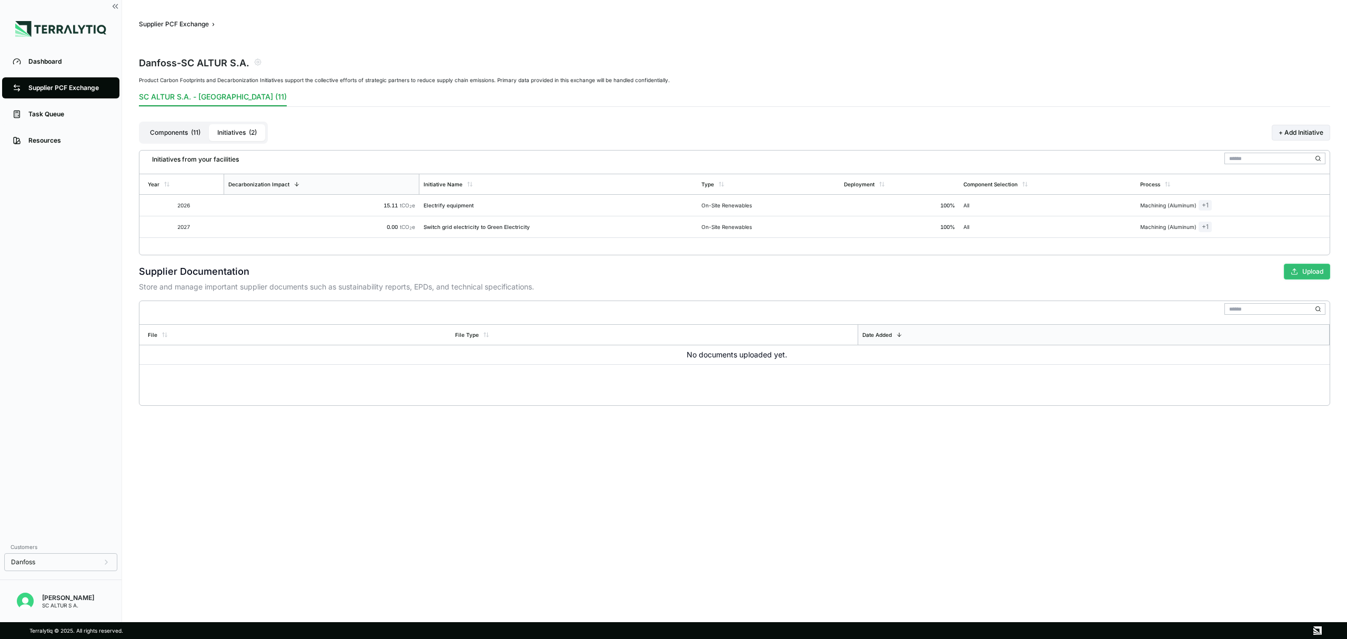
click at [1308, 269] on button "Upload" at bounding box center [1307, 272] width 46 height 16
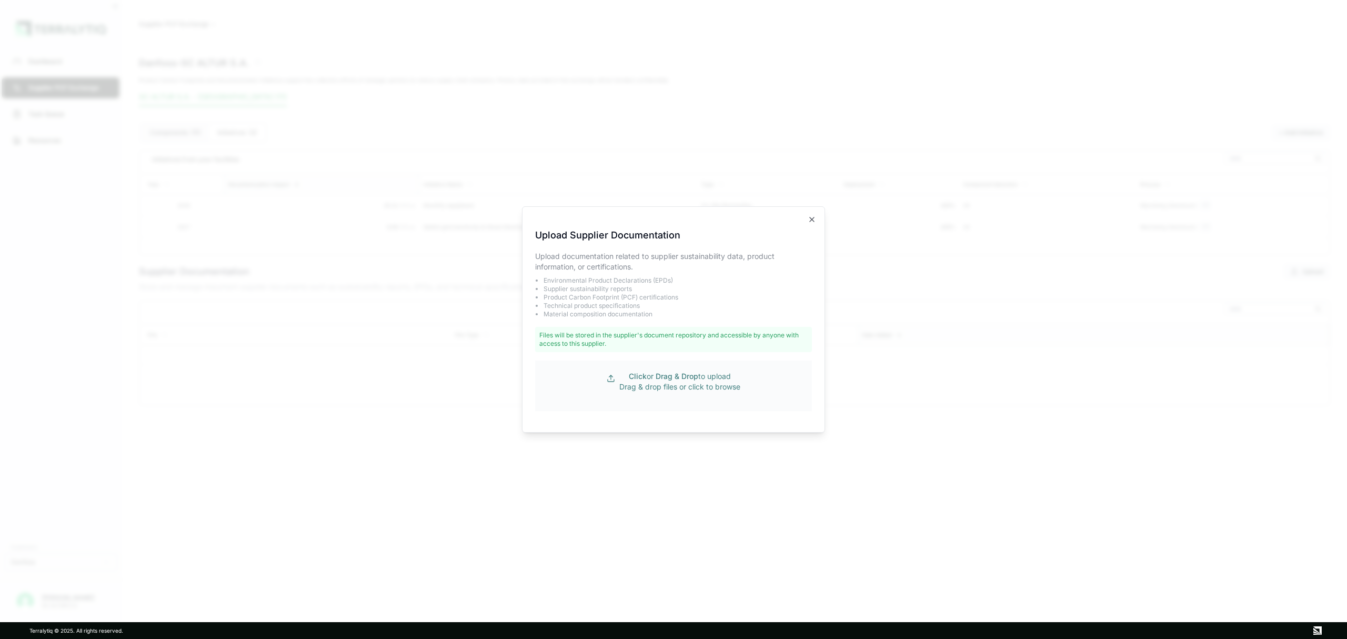
click at [678, 377] on span "Drag & Drop" at bounding box center [677, 375] width 43 height 9
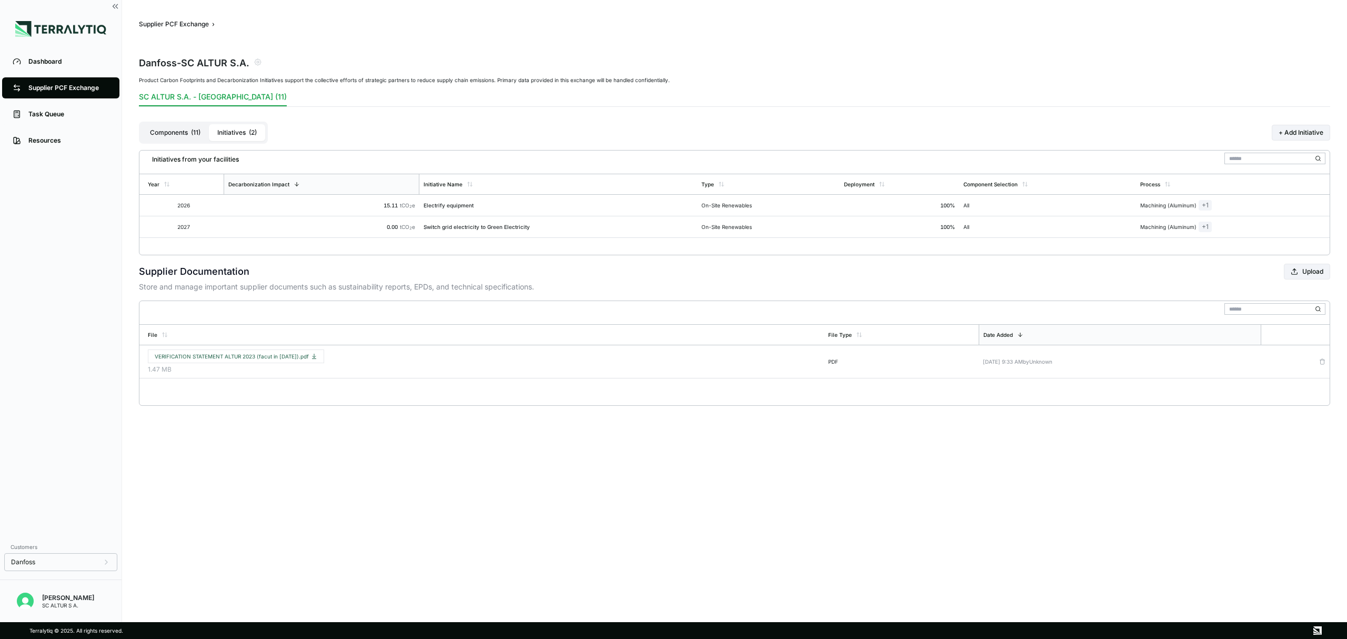
click at [99, 87] on div "Supplier PCF Exchange" at bounding box center [68, 88] width 80 height 8
click at [56, 62] on div "Dashboard" at bounding box center [68, 61] width 80 height 8
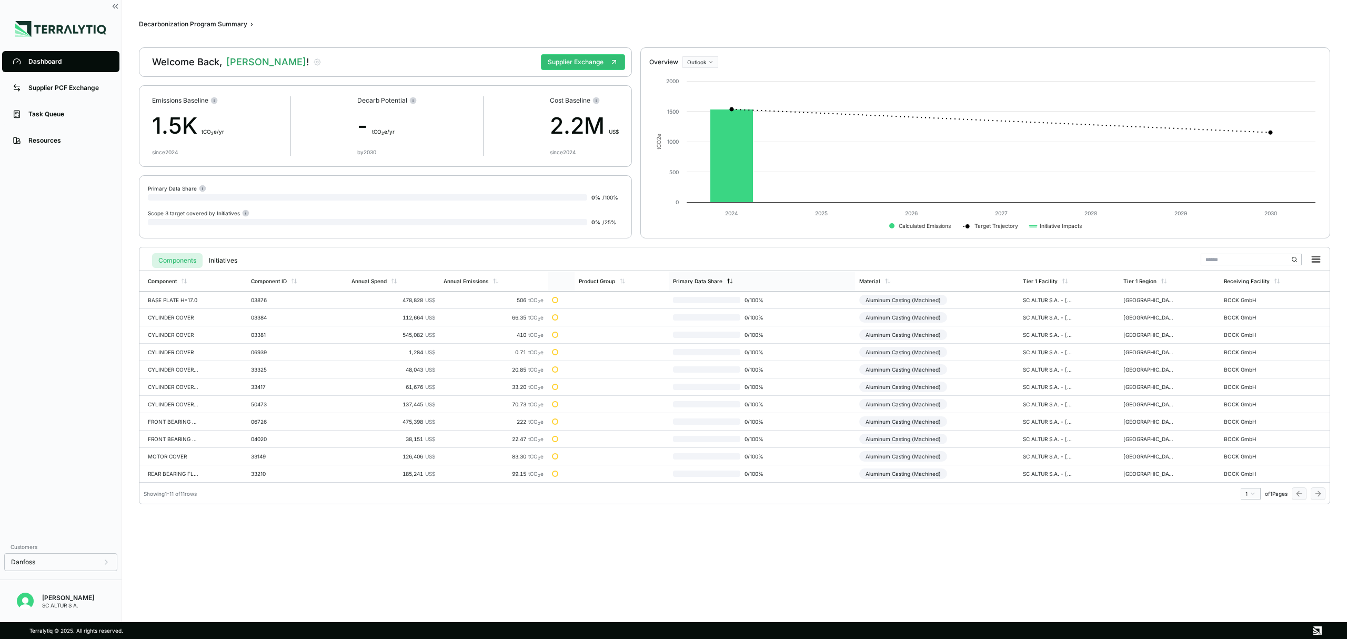
click at [699, 283] on div "Primary Data Share" at bounding box center [697, 281] width 49 height 6
click at [700, 281] on div "Primary Data Share" at bounding box center [697, 281] width 49 height 6
click at [589, 65] on button "Supplier Exchange" at bounding box center [583, 62] width 84 height 16
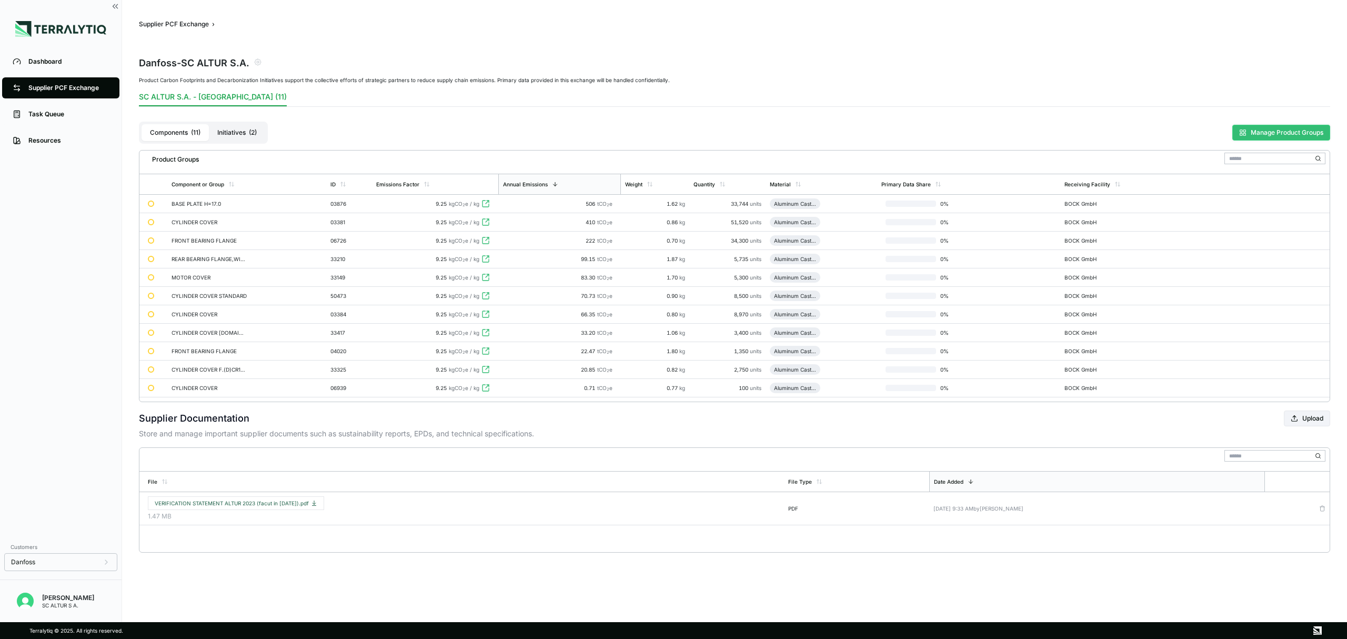
click at [1280, 127] on button "Manage Product Groups" at bounding box center [1281, 133] width 98 height 16
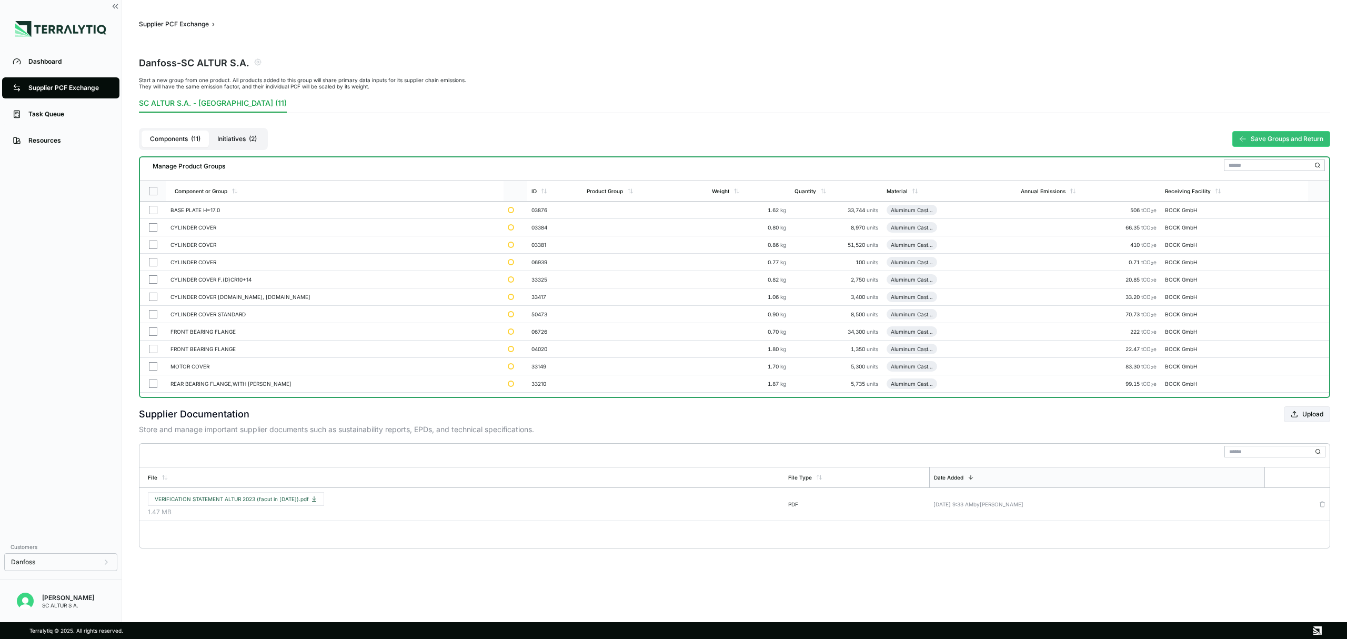
click at [149, 190] on button "button" at bounding box center [153, 191] width 8 height 8
click at [152, 192] on button "button" at bounding box center [153, 191] width 8 height 8
click at [243, 140] on button "Initiatives ( 2 )" at bounding box center [237, 138] width 56 height 17
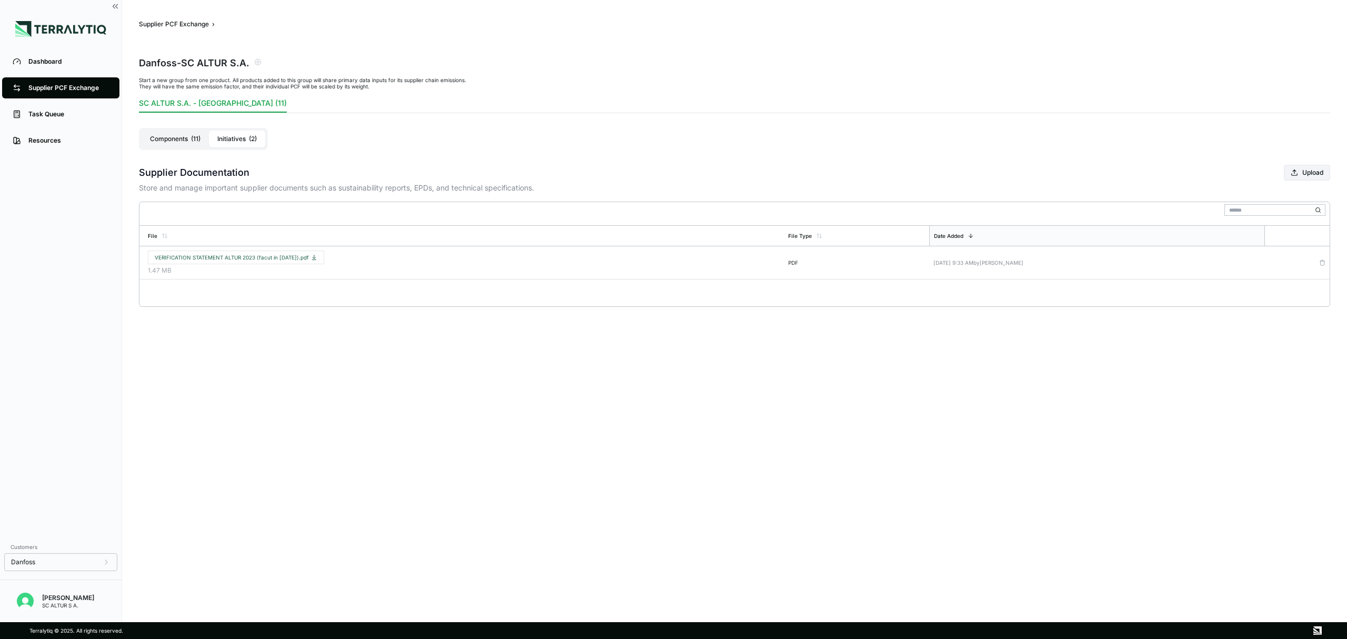
click at [173, 138] on button "Components ( 11 )" at bounding box center [175, 138] width 67 height 17
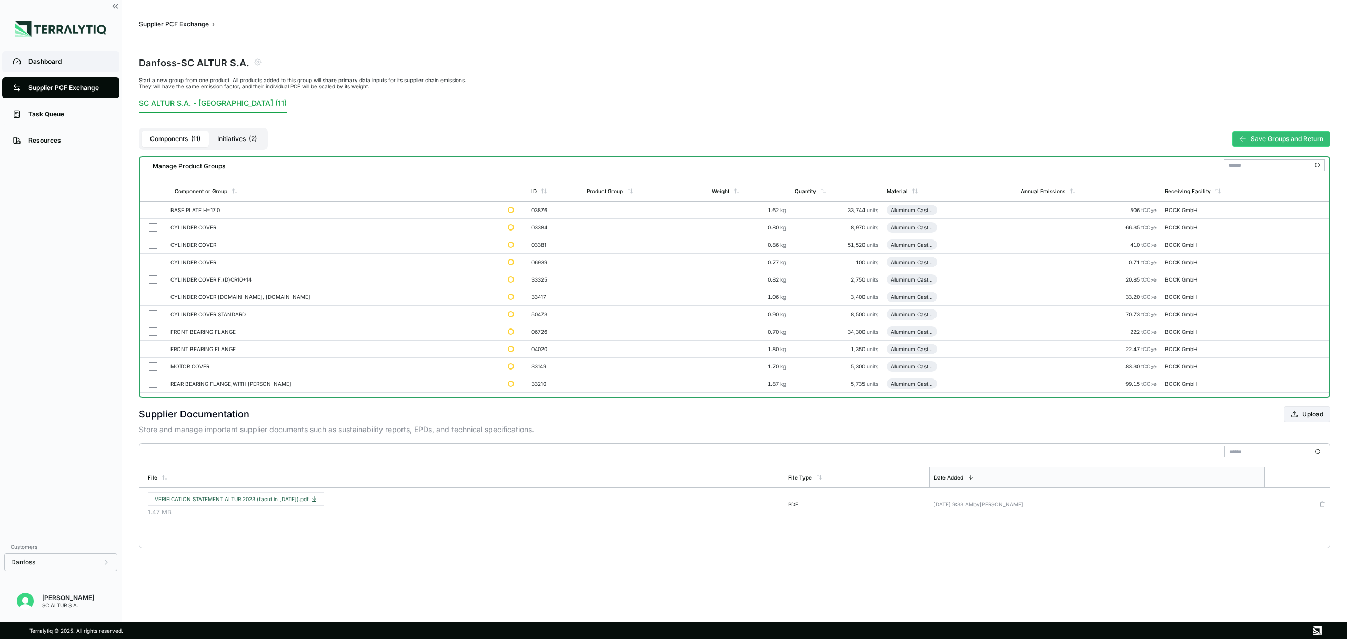
click at [34, 59] on div "Dashboard" at bounding box center [68, 61] width 80 height 8
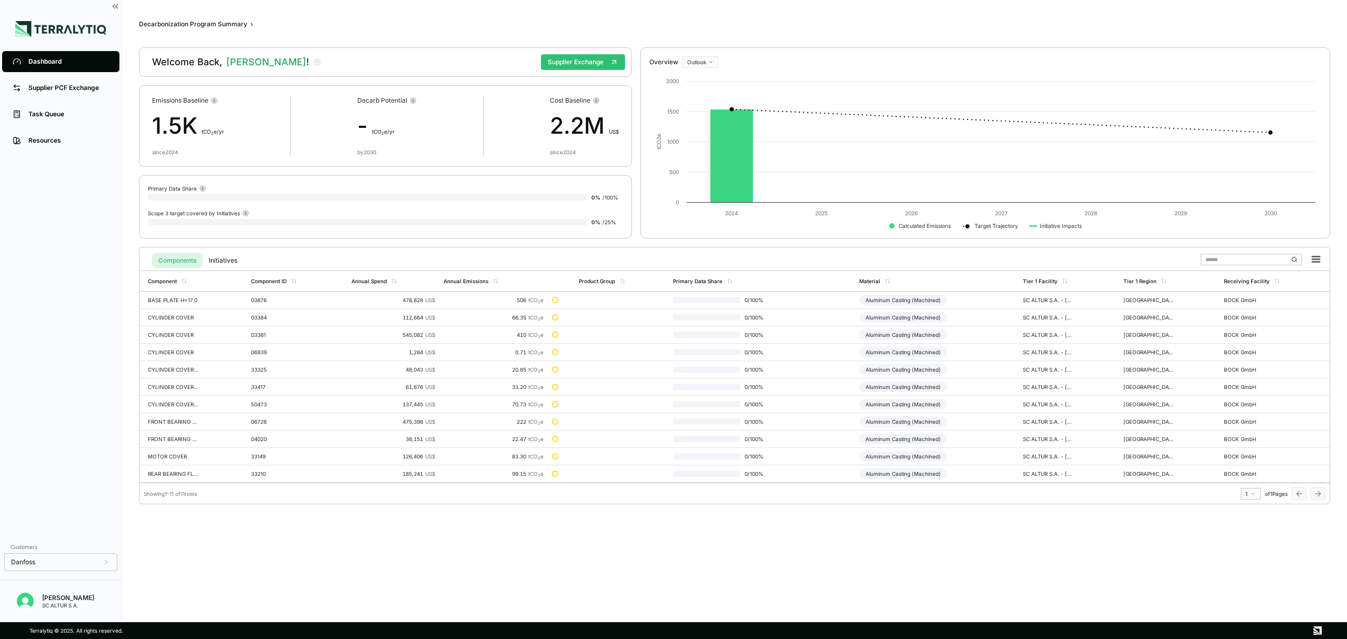
click at [51, 76] on li "Supplier PCF Exchange" at bounding box center [61, 88] width 122 height 26
click at [47, 87] on div "Supplier PCF Exchange" at bounding box center [68, 88] width 80 height 8
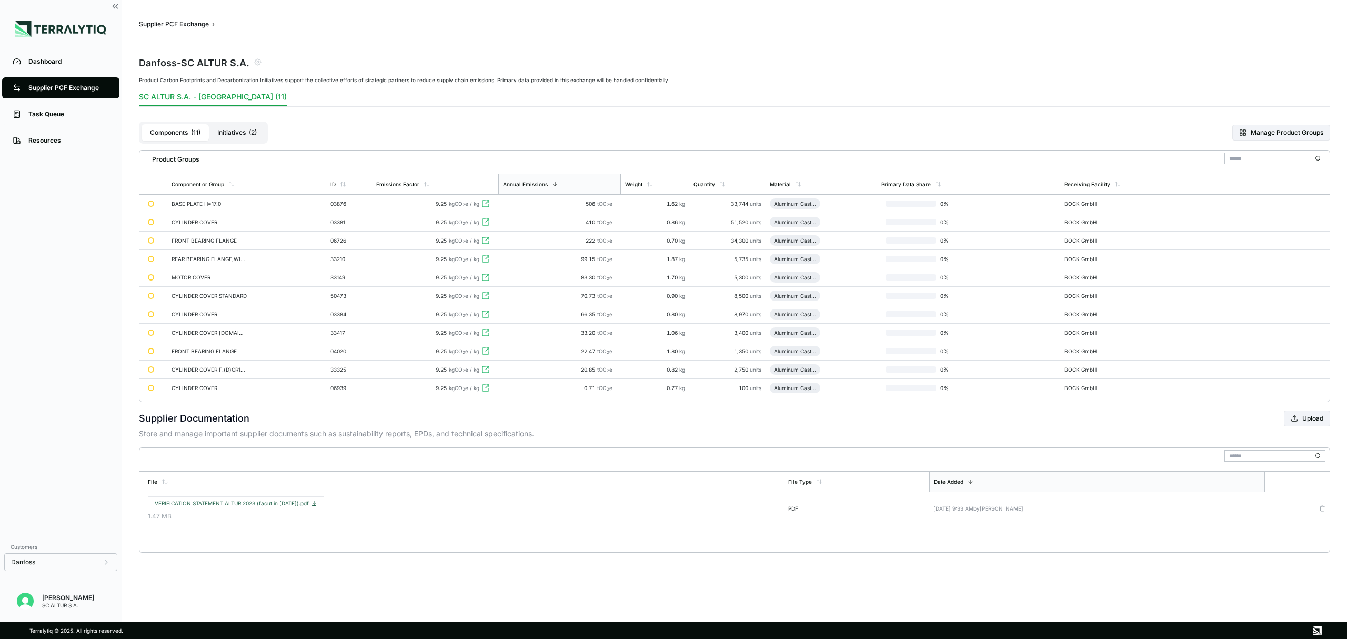
click at [233, 131] on button "Initiatives ( 2 )" at bounding box center [237, 132] width 56 height 17
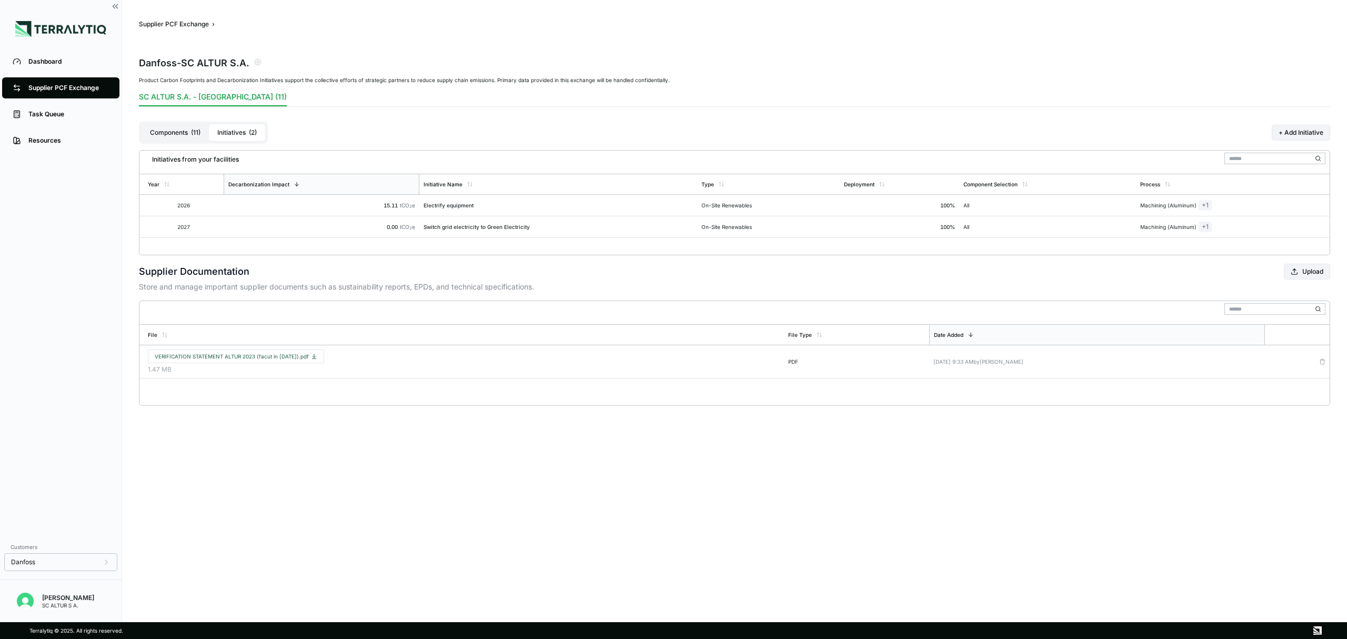
click at [55, 83] on link "Supplier PCF Exchange" at bounding box center [60, 87] width 117 height 21
click at [70, 596] on div "[PERSON_NAME]" at bounding box center [68, 597] width 52 height 8
click at [28, 339] on div "Dashboard Supplier PCF Exchange Task Queue Resources" at bounding box center [61, 292] width 122 height 488
click at [49, 139] on div "Resources" at bounding box center [68, 140] width 80 height 8
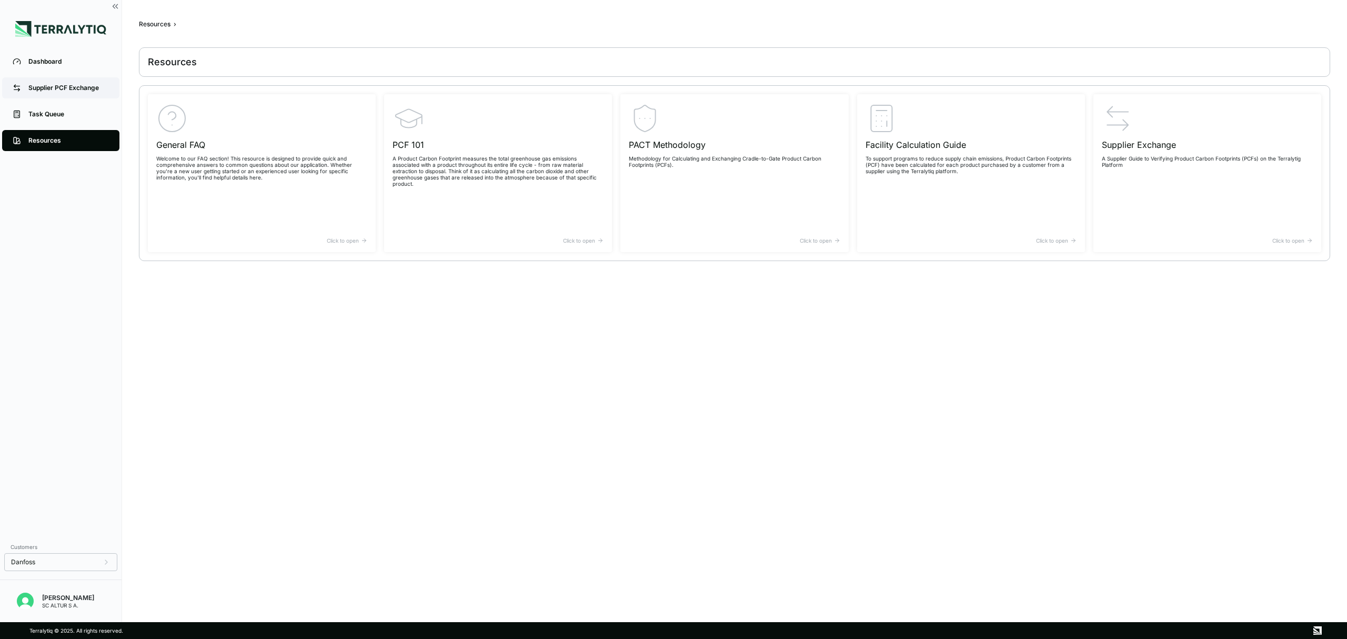
click at [34, 82] on link "Supplier PCF Exchange" at bounding box center [60, 87] width 117 height 21
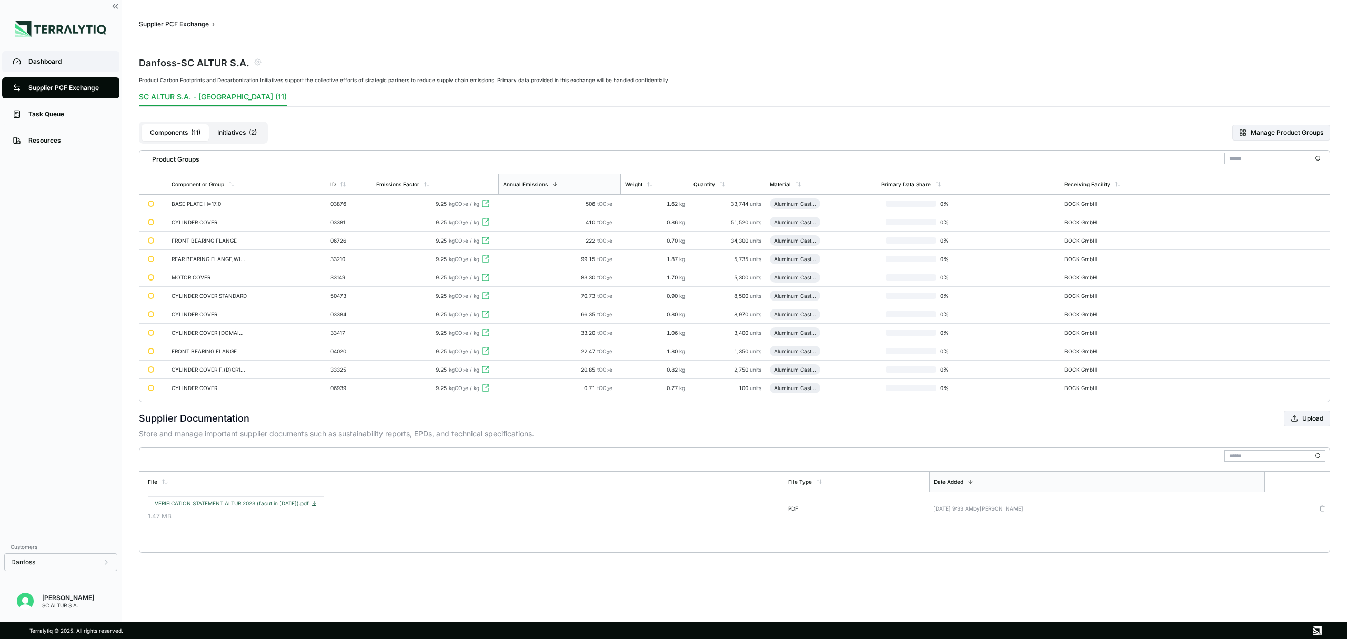
click at [51, 69] on link "Dashboard" at bounding box center [60, 61] width 117 height 21
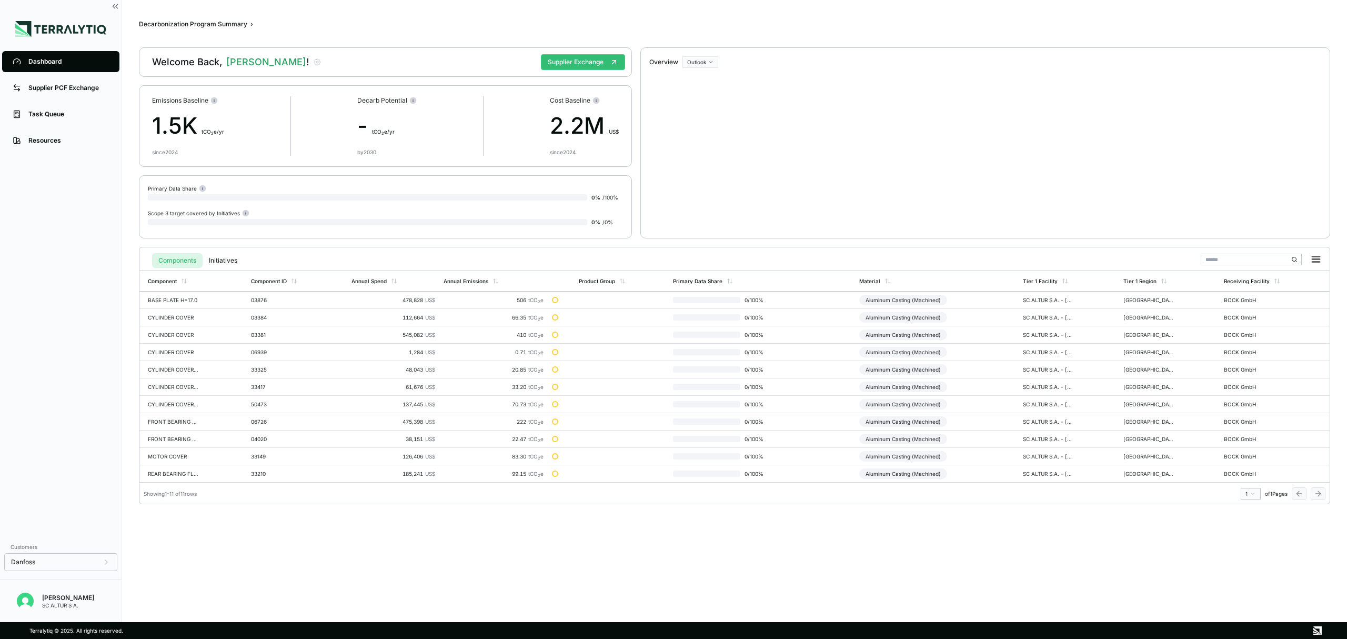
click at [54, 59] on div "Dashboard" at bounding box center [68, 61] width 80 height 8
click at [1307, 299] on td "BOCK GmbH" at bounding box center [1275, 299] width 110 height 17
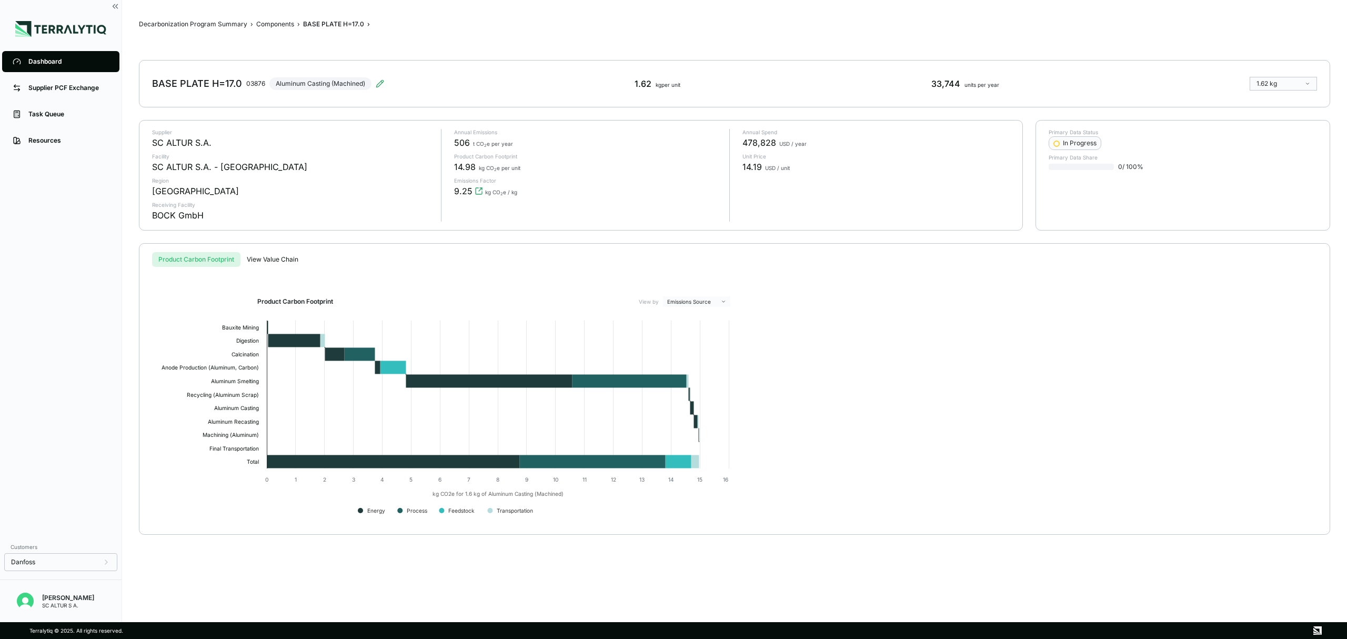
click at [1310, 80] on html "Dashboard Supplier PCF Exchange Task Queue Resources Customers Danfoss Dumitru …" at bounding box center [673, 319] width 1347 height 639
click at [1282, 99] on div "Absolute" at bounding box center [1282, 100] width 59 height 8
click at [1303, 86] on html "Dashboard Supplier PCF Exchange Task Queue Resources Customers Danfoss Dumitru …" at bounding box center [673, 319] width 1347 height 639
click at [1286, 112] on div "Normalized" at bounding box center [1282, 112] width 59 height 8
click at [1009, 325] on div "Product Carbon Footprint View by Emissions Source Created with Highcharts 11.4.…" at bounding box center [734, 410] width 1156 height 229
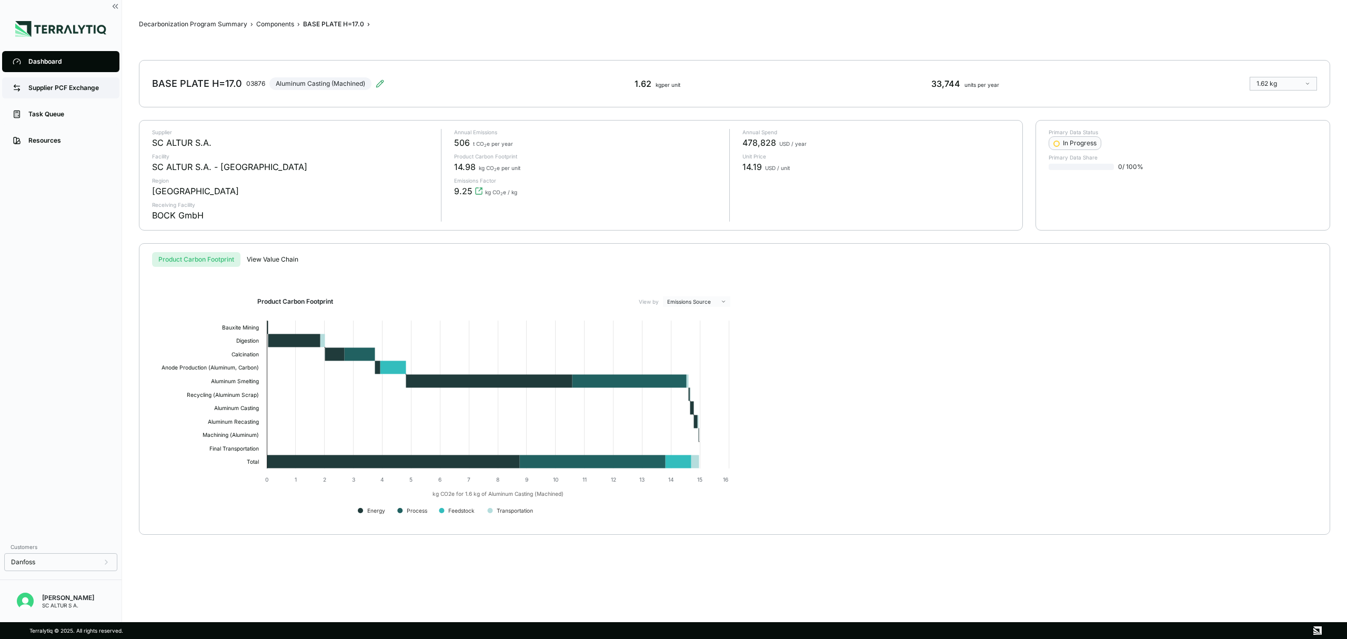
click at [76, 90] on div "Supplier PCF Exchange" at bounding box center [68, 88] width 80 height 8
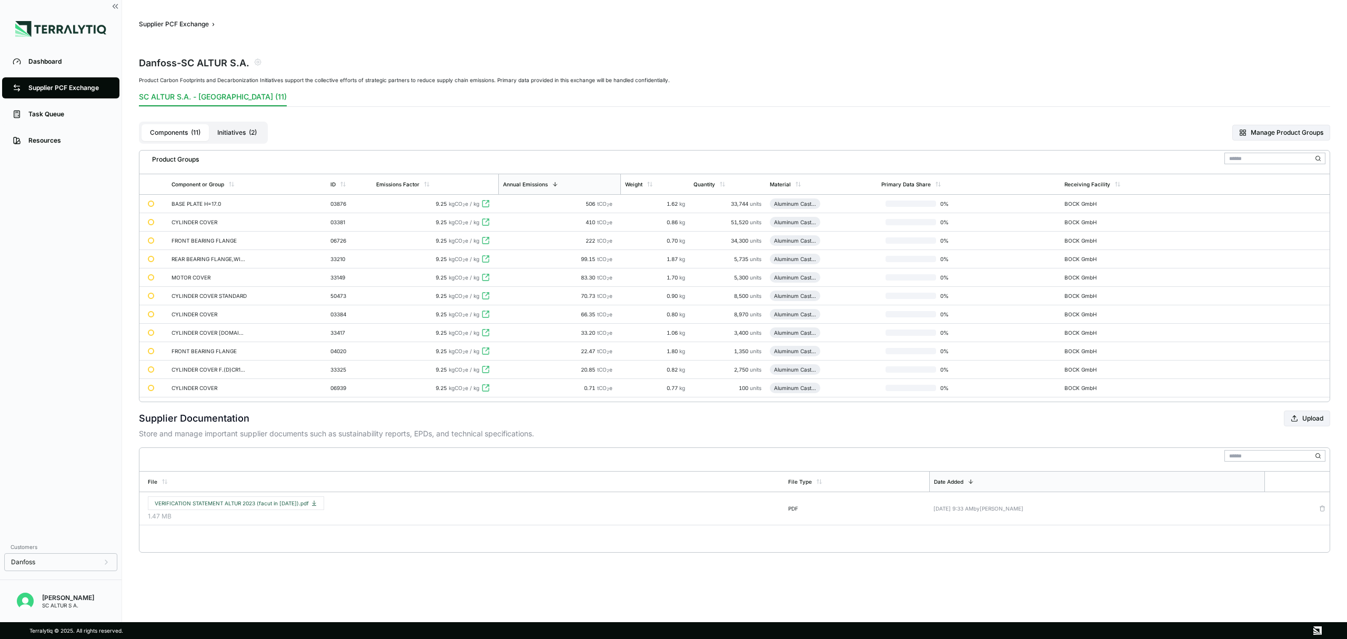
click at [1318, 200] on icon at bounding box center [1321, 203] width 11 height 11
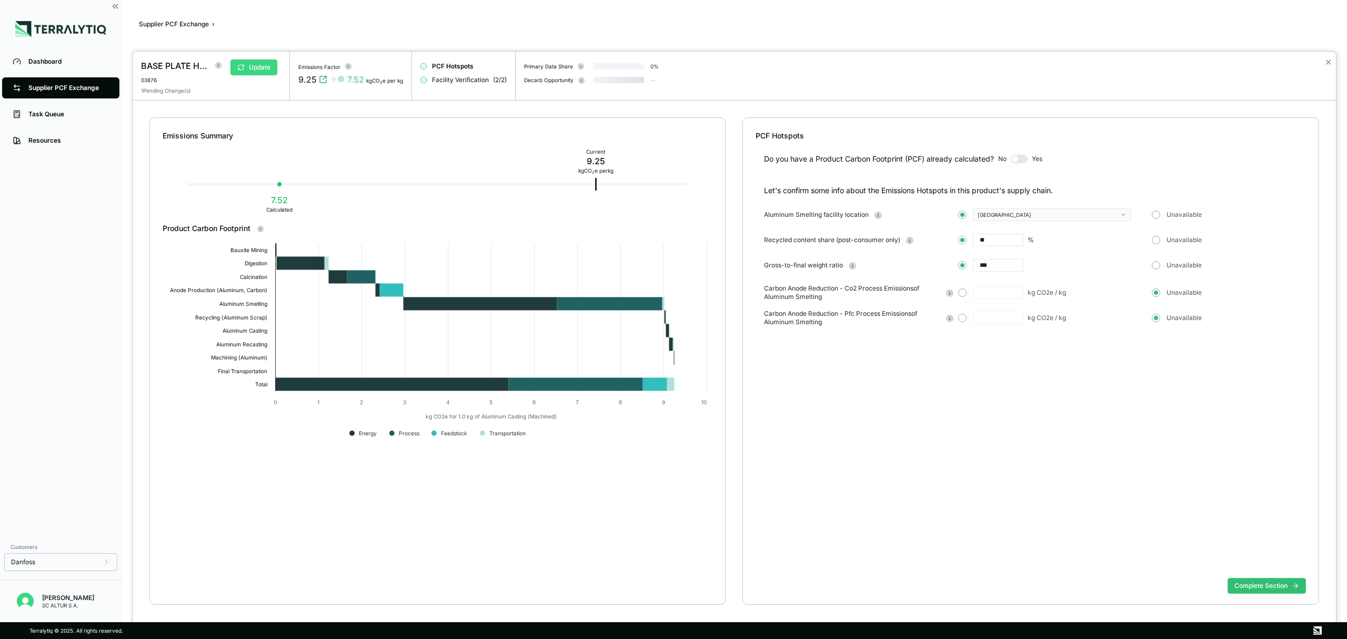
click at [267, 67] on button "Update" at bounding box center [253, 67] width 47 height 16
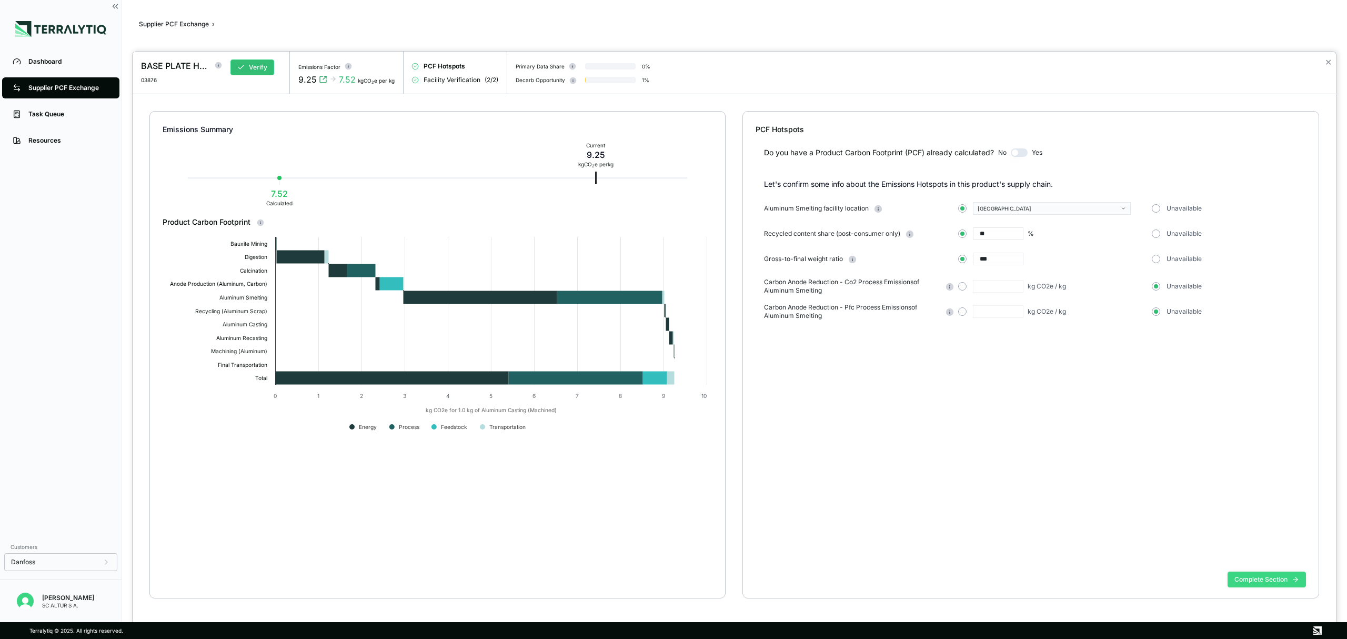
click at [1286, 575] on button "Complete Section" at bounding box center [1266, 579] width 78 height 16
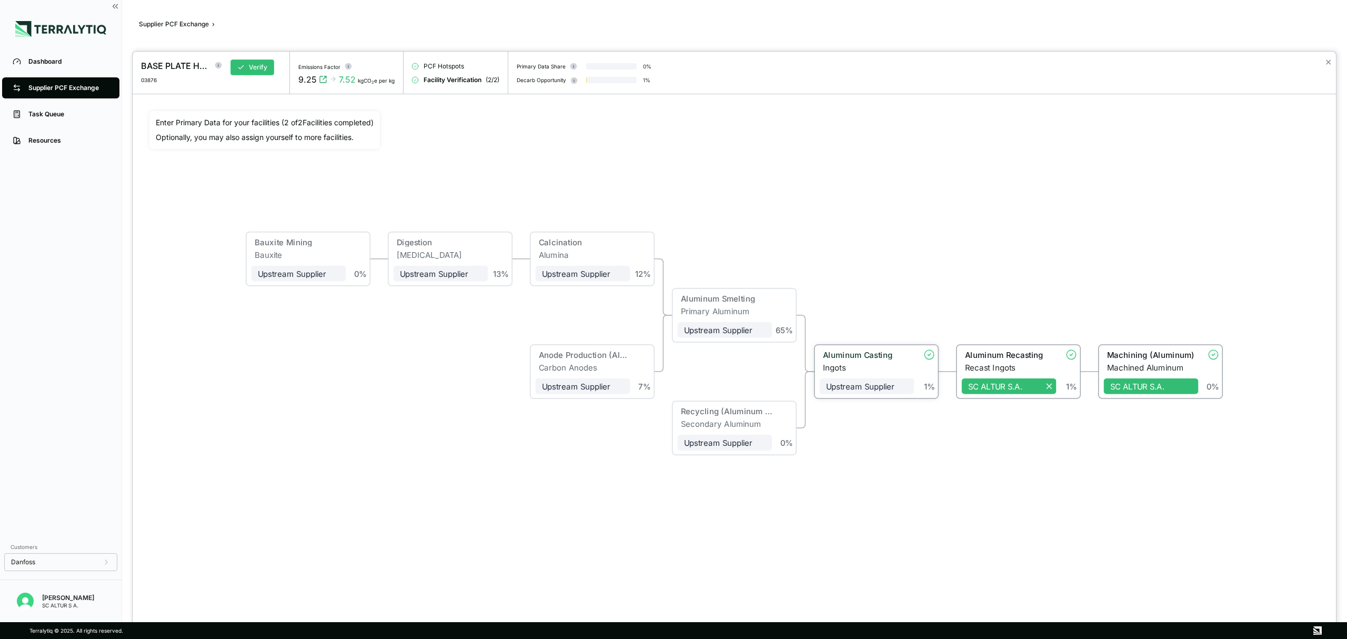
click at [931, 360] on div "1 %" at bounding box center [925, 370] width 22 height 41
click at [1049, 386] on icon at bounding box center [1048, 386] width 5 height 5
click at [1147, 356] on div "Machining (Aluminum)" at bounding box center [1150, 354] width 88 height 9
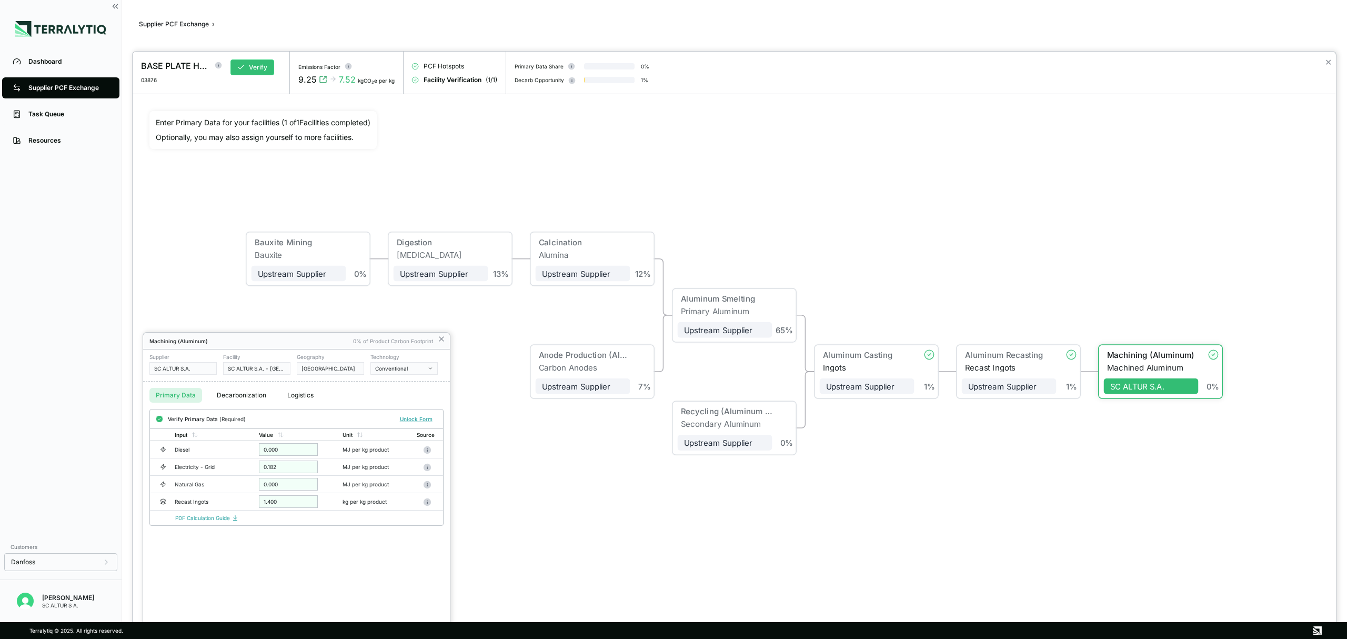
click at [1147, 356] on div at bounding box center [734, 345] width 1203 height 587
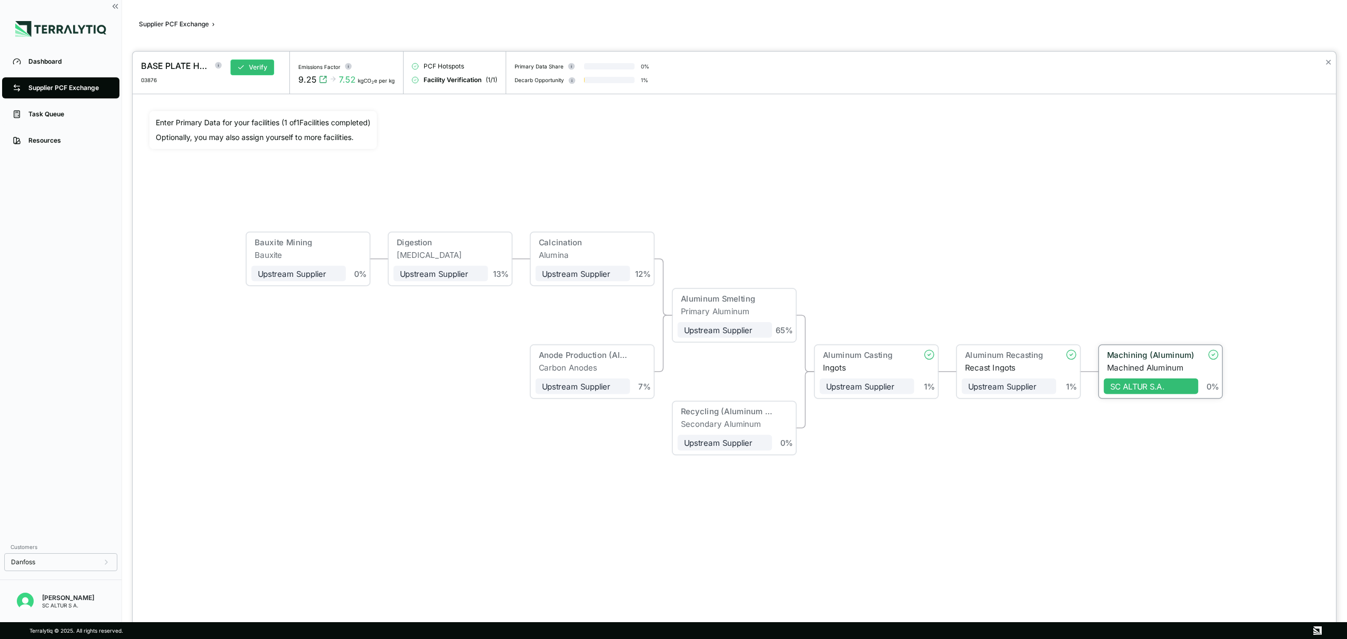
click at [1147, 356] on div "Machining (Aluminum)" at bounding box center [1150, 354] width 88 height 9
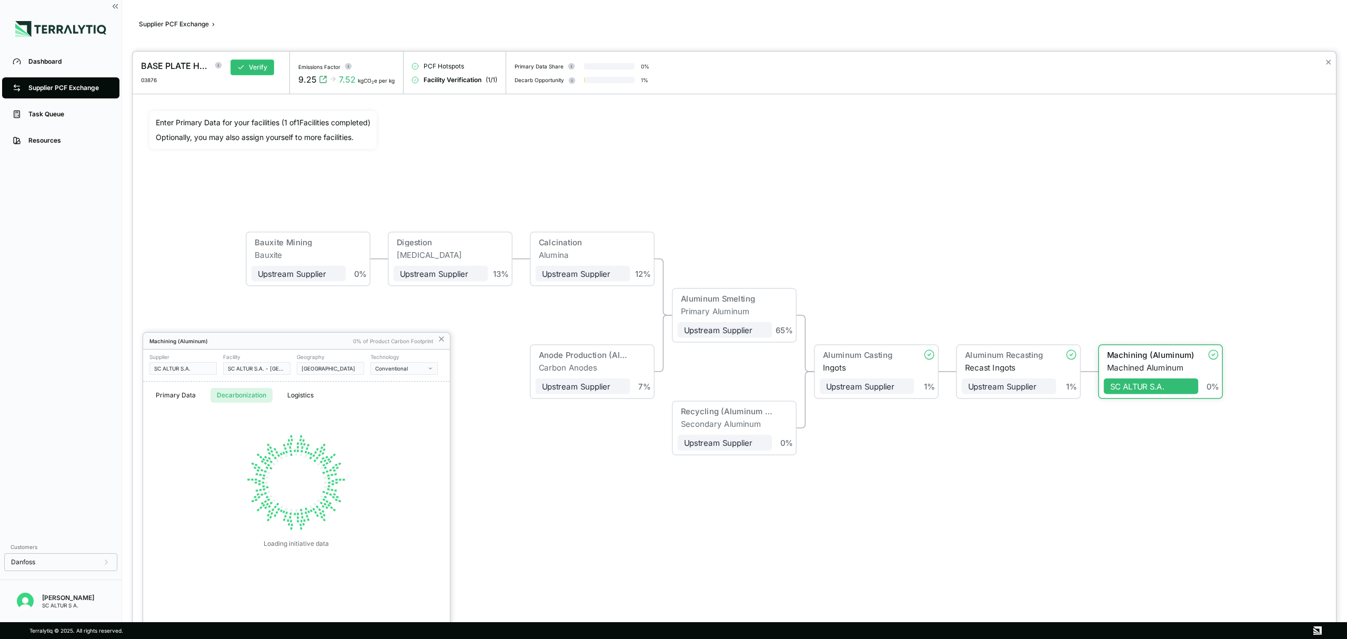
click at [251, 399] on button "Decarbonization" at bounding box center [241, 395] width 62 height 15
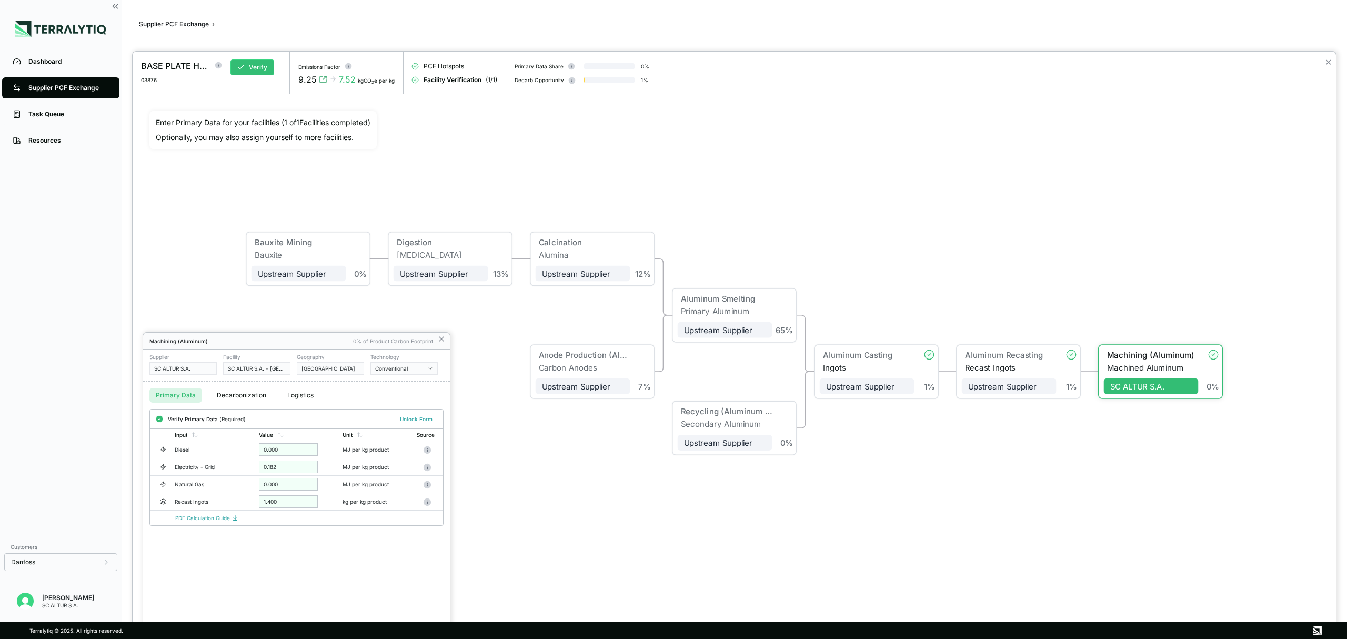
click at [173, 399] on button "Primary Data" at bounding box center [175, 395] width 53 height 15
click at [415, 416] on button "Unlock Form" at bounding box center [416, 419] width 41 height 11
click at [444, 343] on icon at bounding box center [441, 339] width 8 height 8
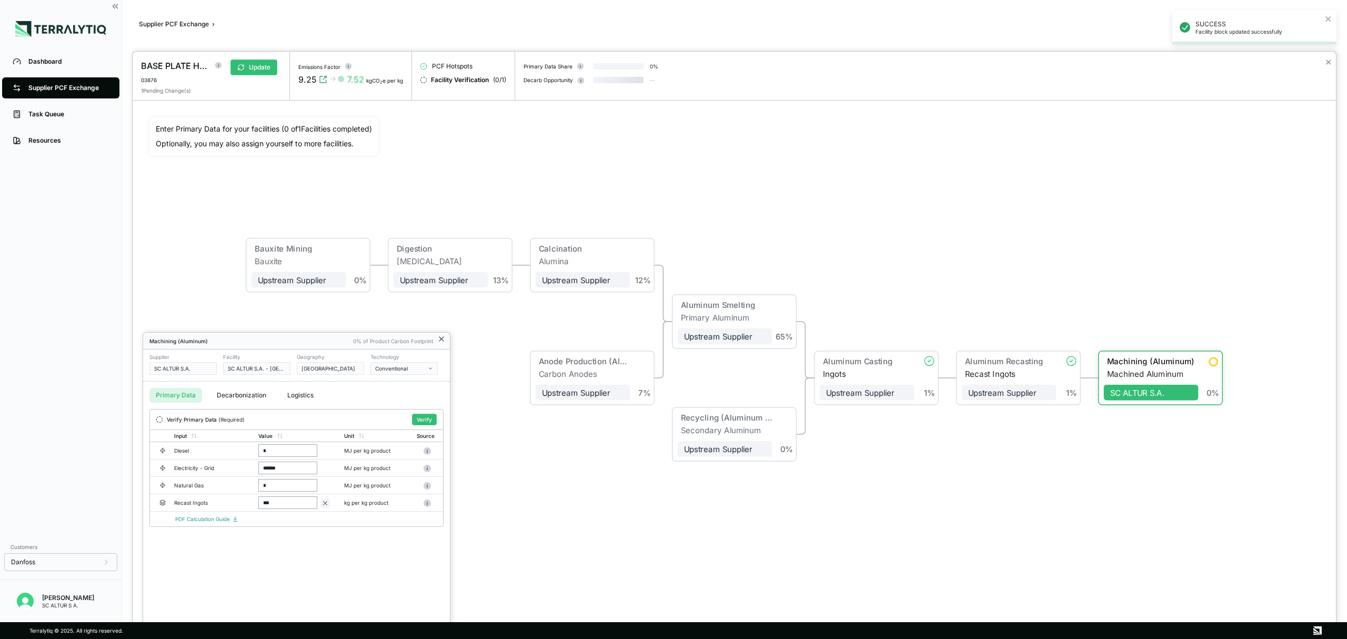
click at [440, 342] on icon at bounding box center [441, 339] width 8 height 8
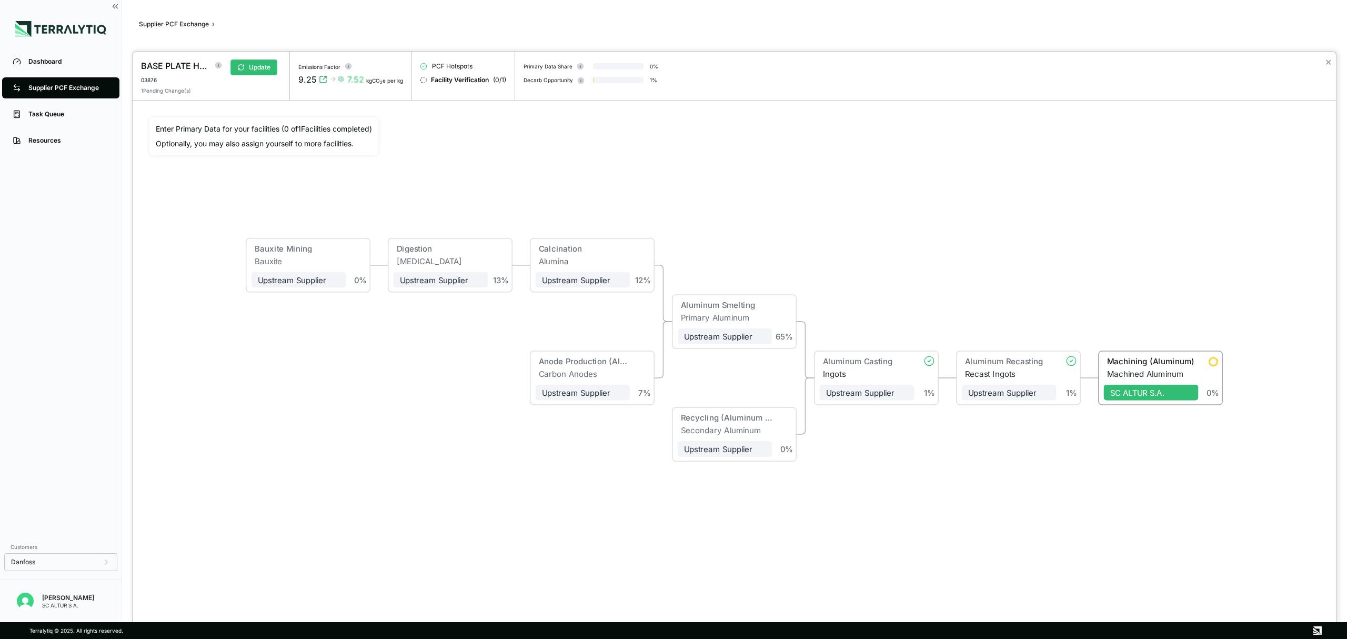
click at [474, 449] on div "Bauxite Mining Bauxite Upstream Supplier + Assign to me 0 % Digestion Aluminum …" at bounding box center [734, 349] width 1170 height 464
click at [1213, 368] on div "0 %" at bounding box center [1209, 376] width 22 height 41
click at [1215, 368] on div "0 %" at bounding box center [1211, 376] width 22 height 41
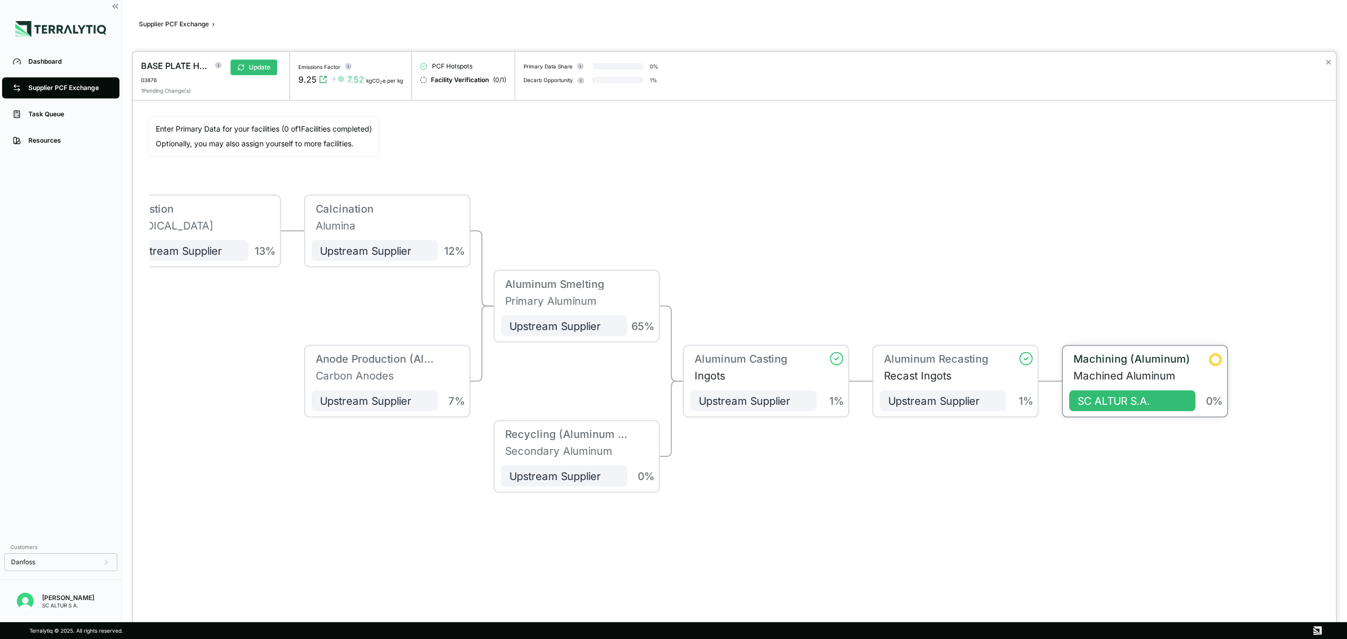
click at [1129, 366] on div "Machining (Aluminum)" at bounding box center [1129, 360] width 121 height 17
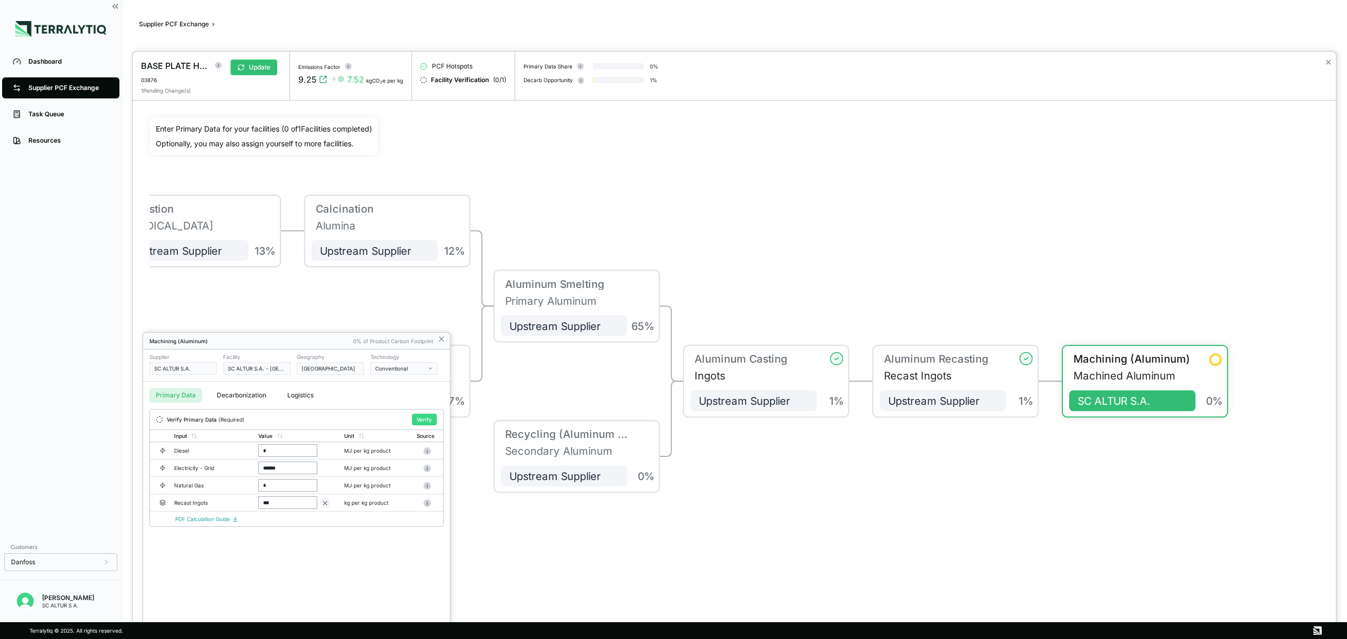
click at [425, 418] on button "Verify" at bounding box center [424, 420] width 25 height 12
click at [441, 341] on icon at bounding box center [441, 339] width 8 height 8
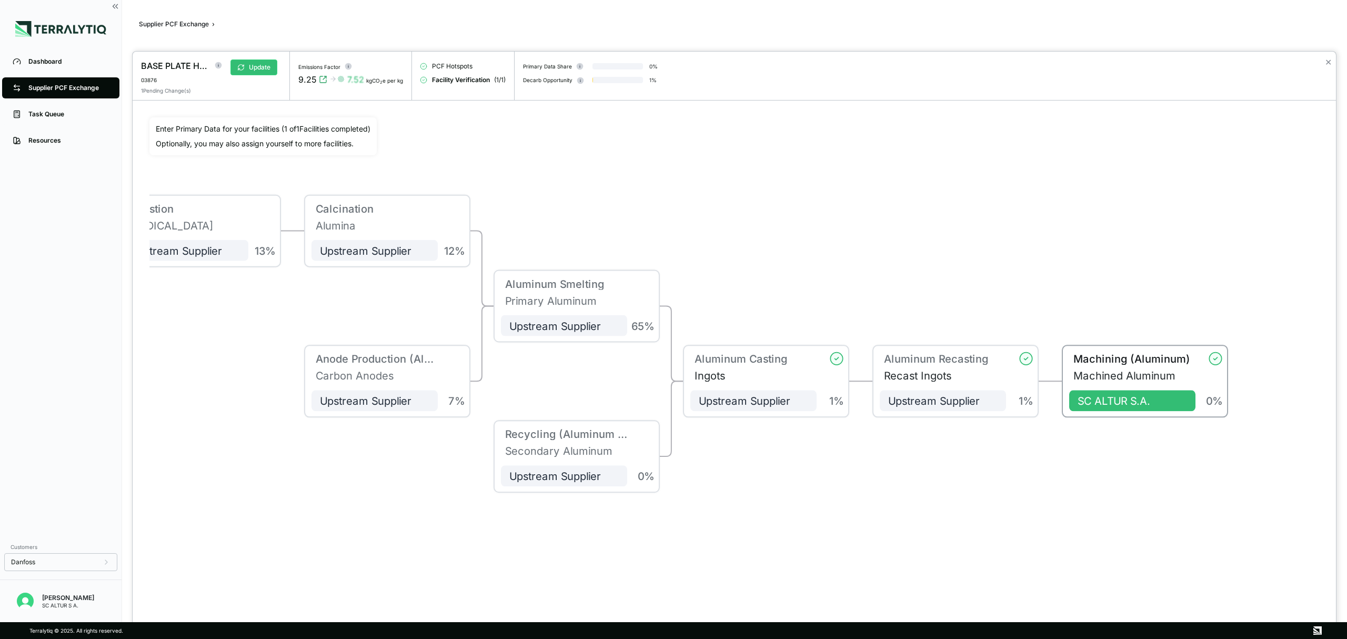
click at [617, 78] on div at bounding box center [617, 80] width 51 height 6
click at [268, 137] on div "Enter Primary Data for your facilities ( 1 of 1 Facilities completed) Optionall…" at bounding box center [263, 136] width 215 height 25
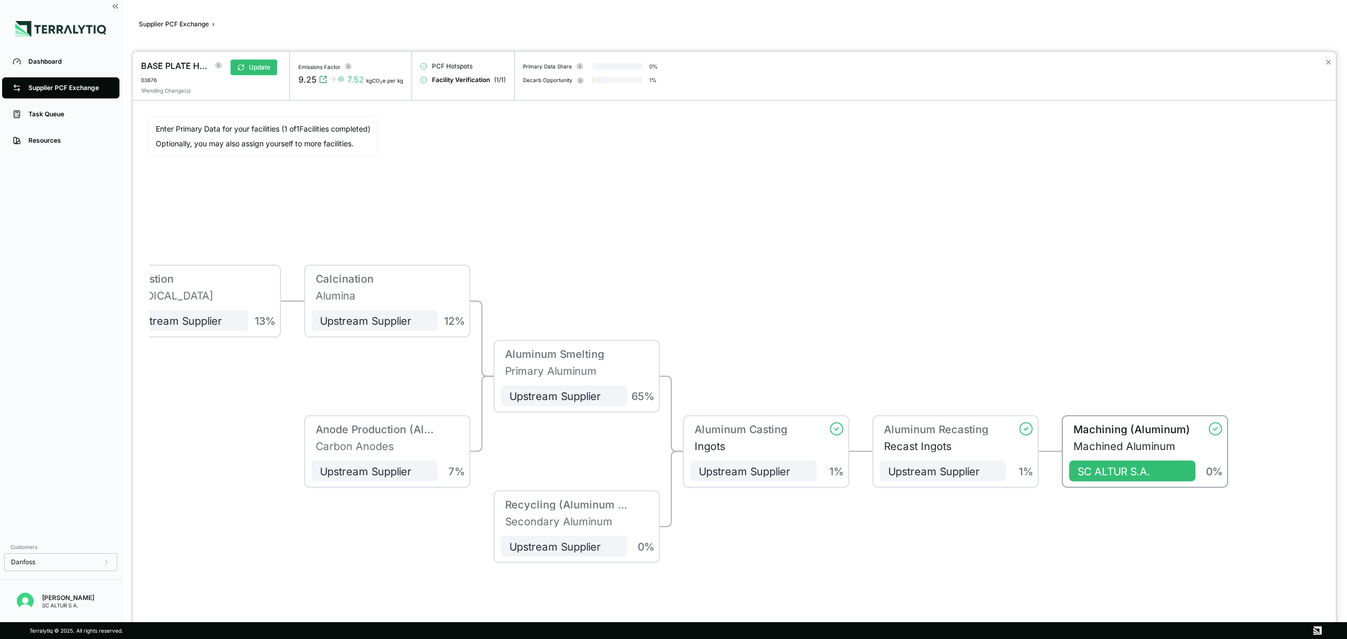
click at [54, 64] on div at bounding box center [673, 319] width 1347 height 639
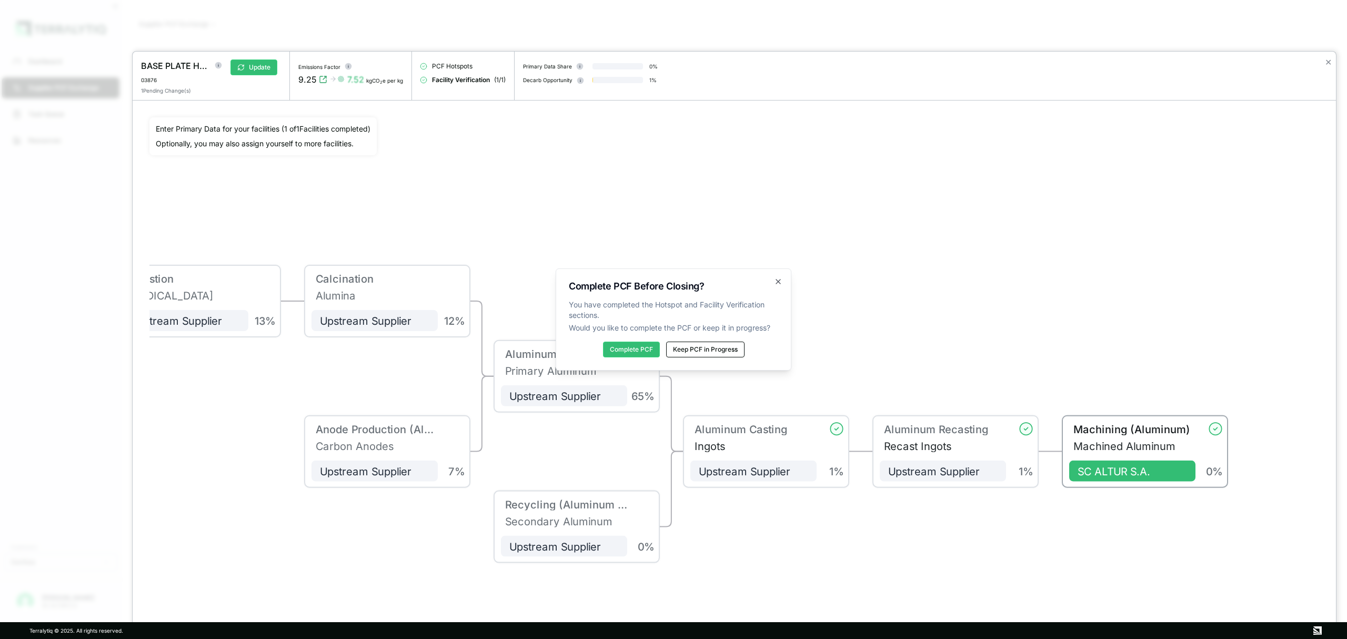
click at [706, 350] on button "Keep PCF in Progress" at bounding box center [705, 349] width 78 height 16
